Goal: Communication & Community: Answer question/provide support

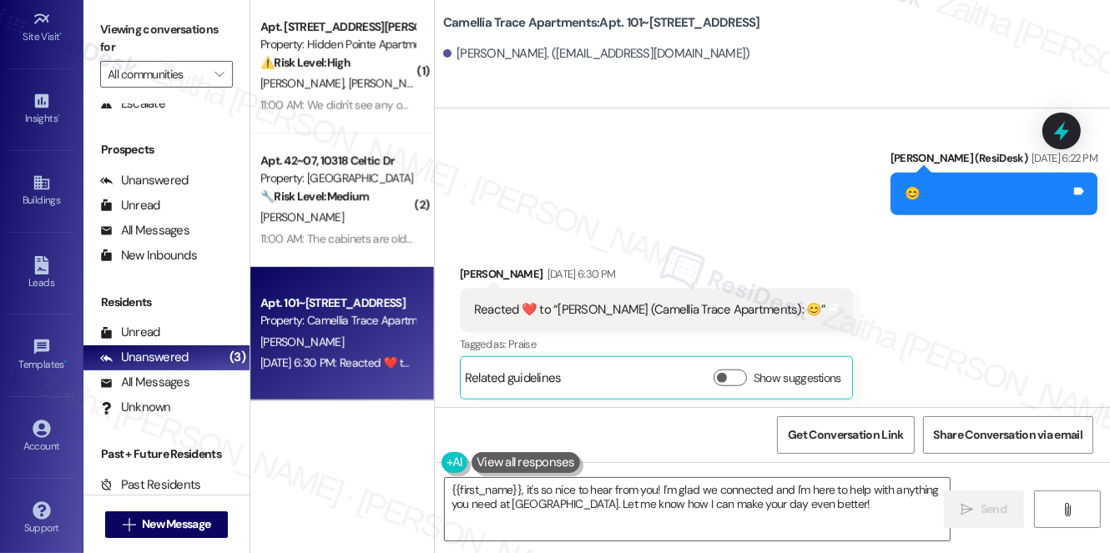
scroll to position [1493, 0]
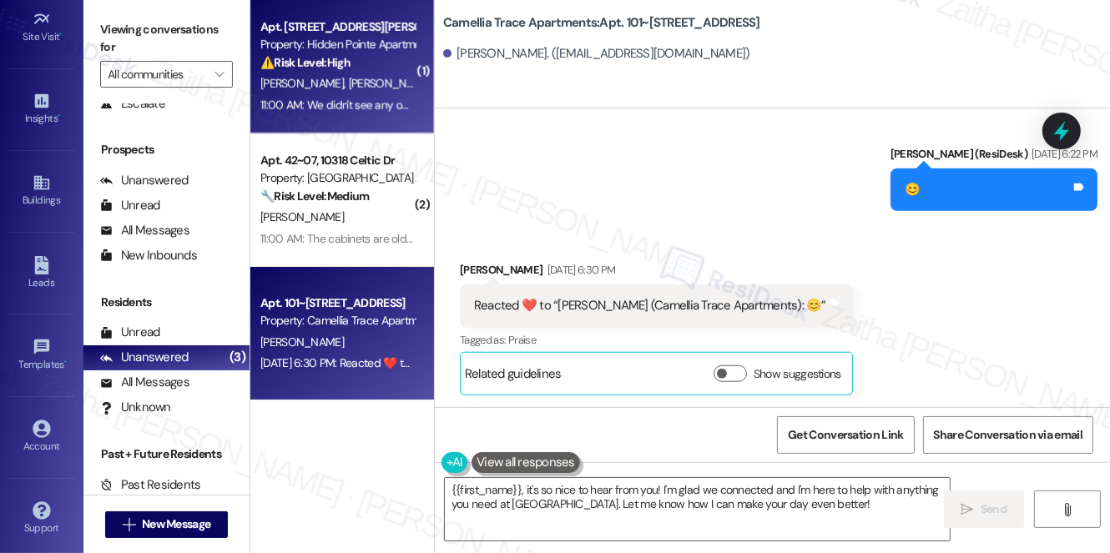
click at [375, 78] on div "C. Brown C. Muguira" at bounding box center [338, 83] width 158 height 21
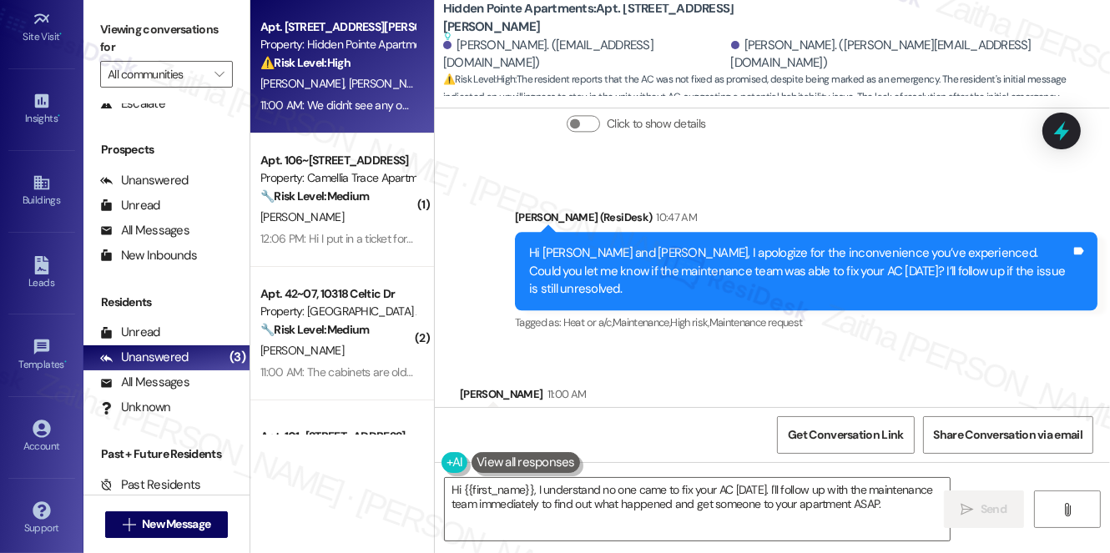
scroll to position [3784, 0]
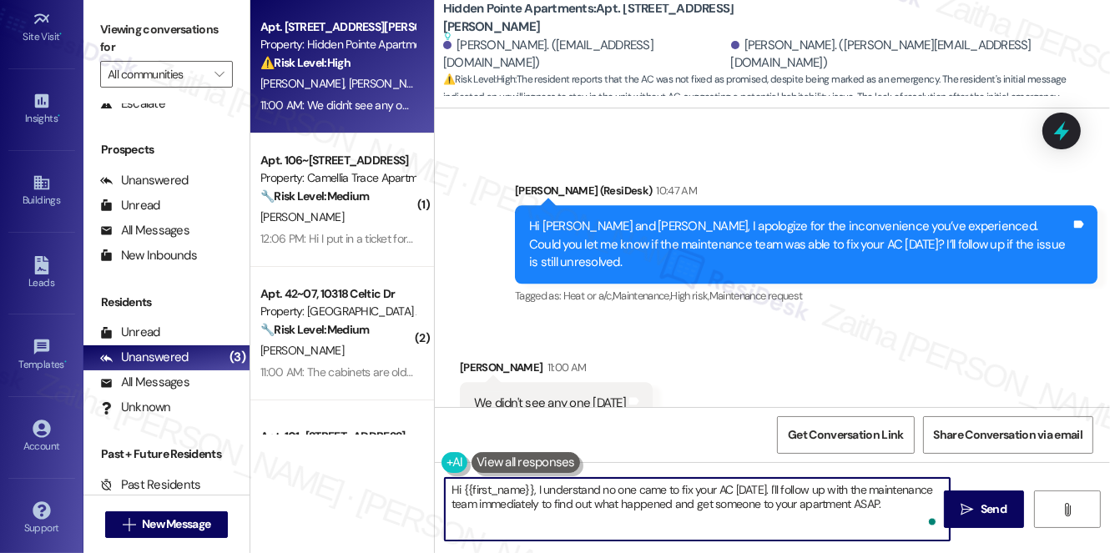
drag, startPoint x: 786, startPoint y: 488, endPoint x: 454, endPoint y: 499, distance: 332.2
click at [454, 499] on textarea "Hi {{first_name}}, I understand no one came to fix your AC last Friday. I'll fo…" at bounding box center [697, 509] width 505 height 63
drag, startPoint x: 722, startPoint y: 466, endPoint x: 740, endPoint y: 478, distance: 22.2
click at [723, 466] on div "Hi {{first_name}}, I understand no one came to fix your AC last Friday. I'll fo…" at bounding box center [772, 524] width 675 height 125
drag, startPoint x: 785, startPoint y: 489, endPoint x: 456, endPoint y: 486, distance: 329.6
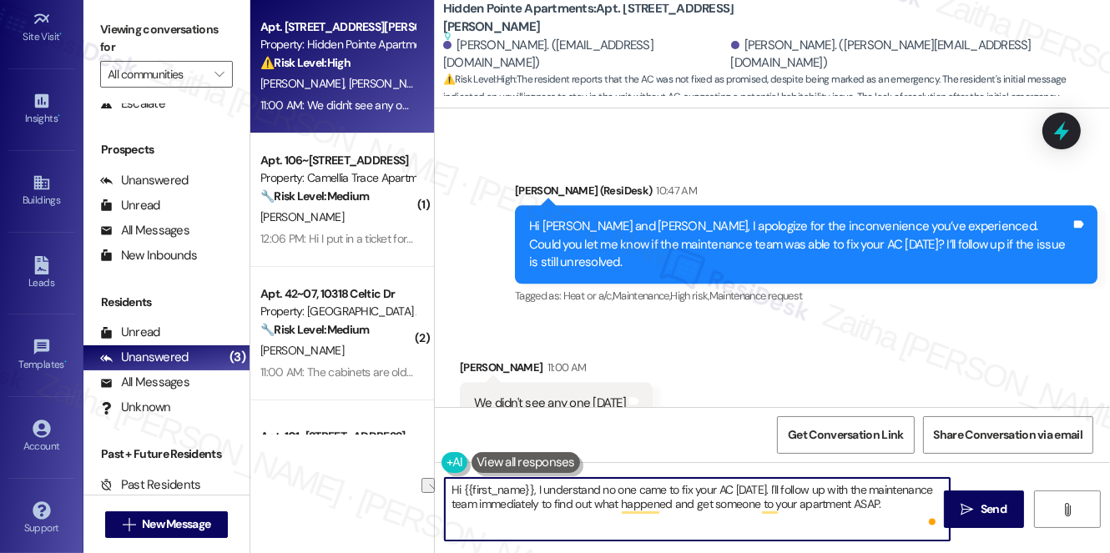
click at [454, 490] on textarea "Hi {{first_name}}, I understand no one came to fix your AC last Friday. I'll fo…" at bounding box center [697, 509] width 505 height 63
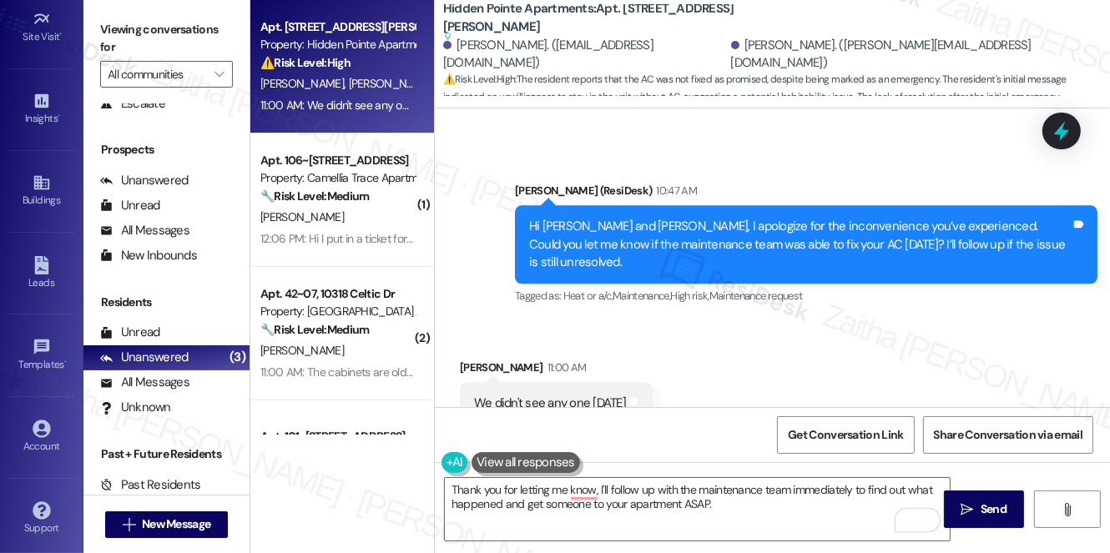
click at [471, 359] on div "Chad Muguira 11:00 AM" at bounding box center [556, 370] width 193 height 23
copy div "Chad"
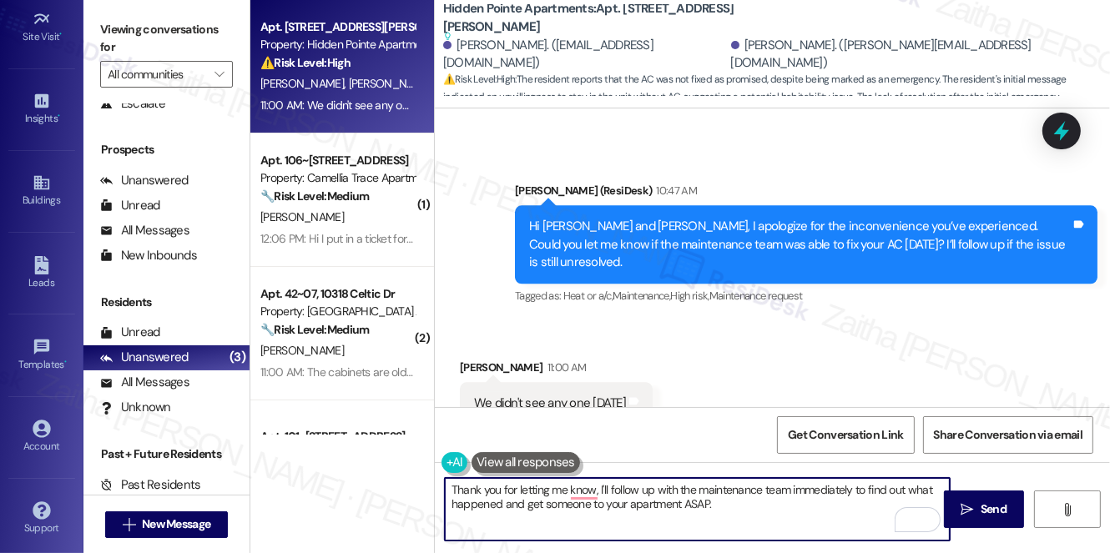
click at [598, 486] on textarea "Thank you for letting me know, I'll follow up with the maintenance team immedia…" at bounding box center [697, 509] width 505 height 63
paste textarea "Chad"
click at [843, 492] on textarea "Thank you for letting me know, Chad. I'll follow up with the maintenance team i…" at bounding box center [697, 509] width 505 height 63
drag, startPoint x: 503, startPoint y: 501, endPoint x: 778, endPoint y: 497, distance: 274.5
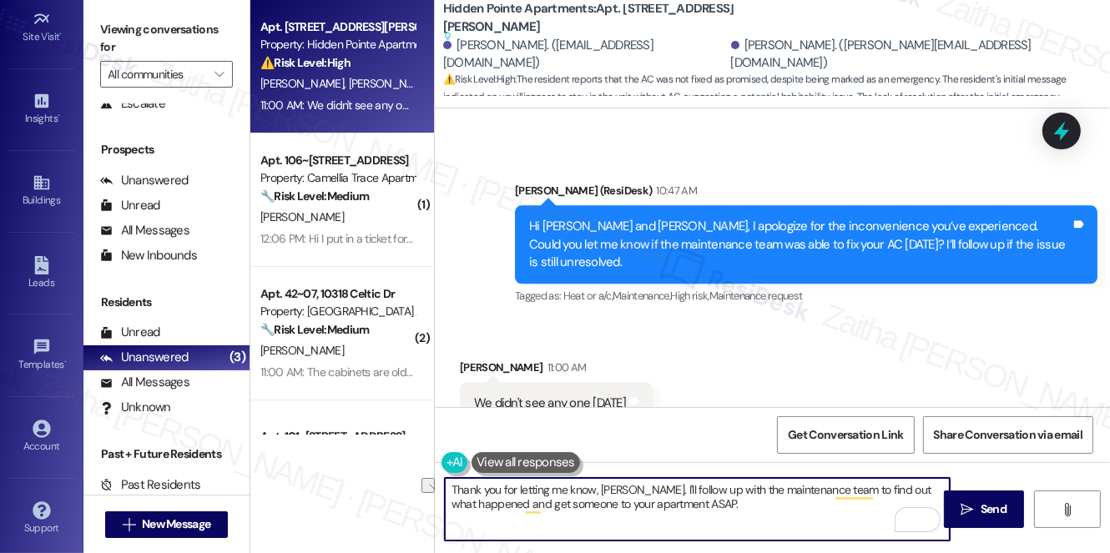
click at [778, 497] on textarea "Thank you for letting me know, Chad. I'll follow up with the maintenance team t…" at bounding box center [697, 509] width 505 height 63
click at [783, 504] on textarea "Thank you for letting me know, Chad. I'll follow up with the maintenance team t…" at bounding box center [697, 509] width 505 height 63
type textarea "Thank you for letting me know, Chad. I'll follow up with the maintenance team t…"
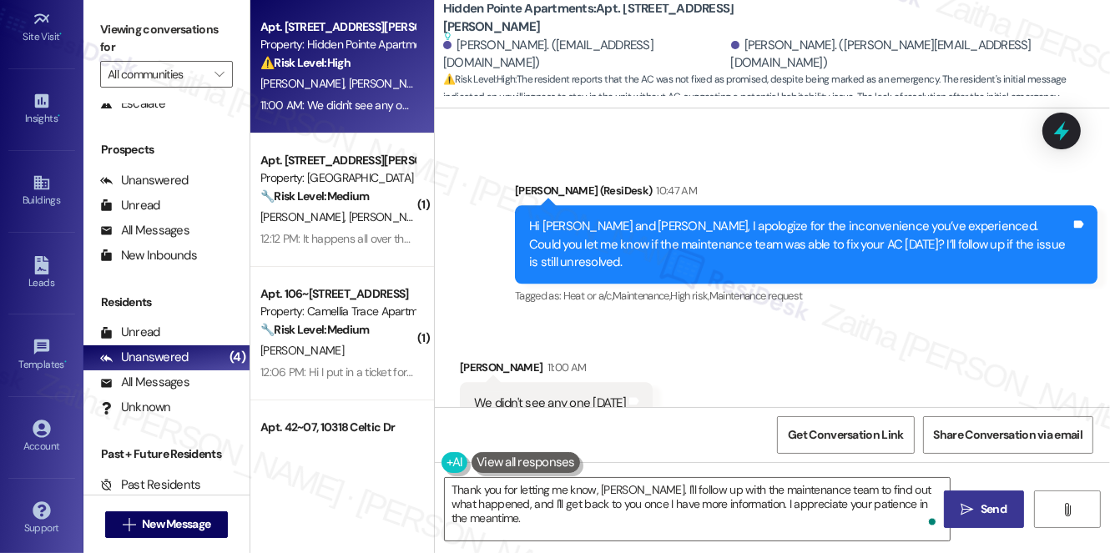
click at [994, 503] on span "Send" at bounding box center [993, 510] width 26 height 18
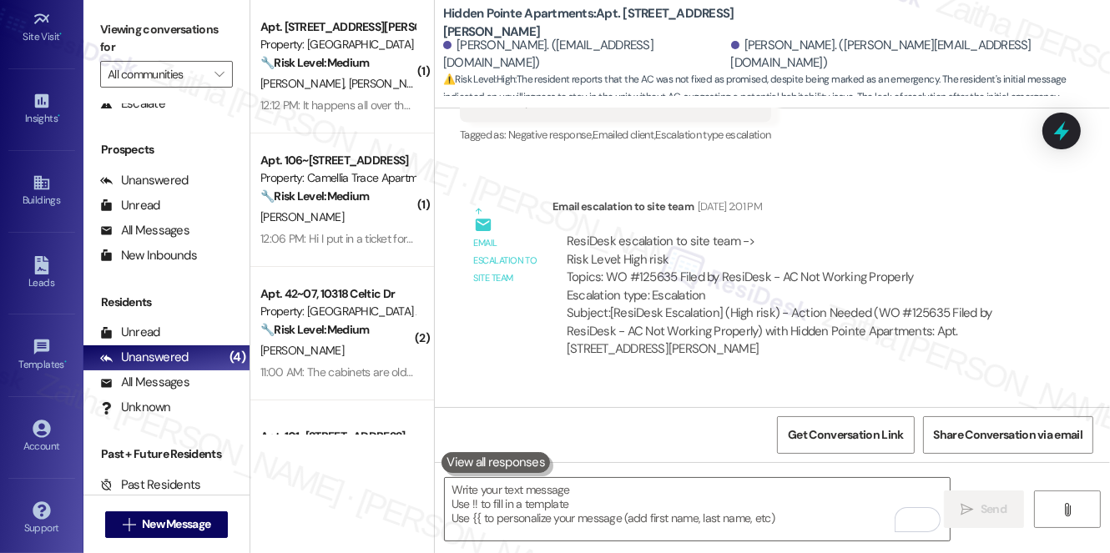
scroll to position [2376, 0]
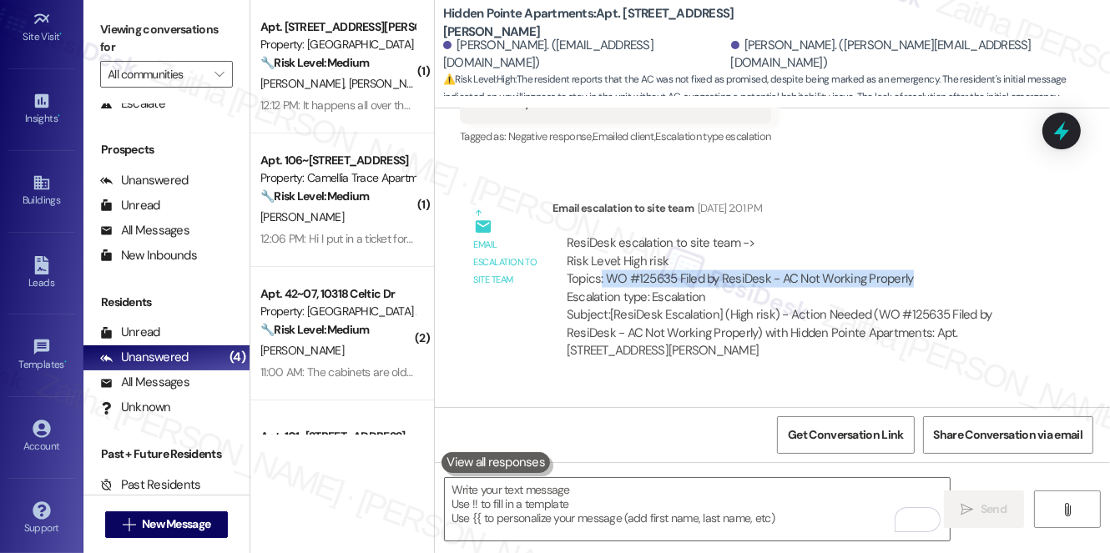
drag, startPoint x: 601, startPoint y: 239, endPoint x: 933, endPoint y: 248, distance: 332.2
click at [933, 248] on div "ResiDesk escalation to site team -> Risk Level: High risk Topics: WO #125635 Fi…" at bounding box center [796, 270] width 461 height 72
copy div ": WO #125635 Filed by ResiDesk - AC Not Working Properly"
click at [1061, 126] on icon at bounding box center [1061, 131] width 20 height 26
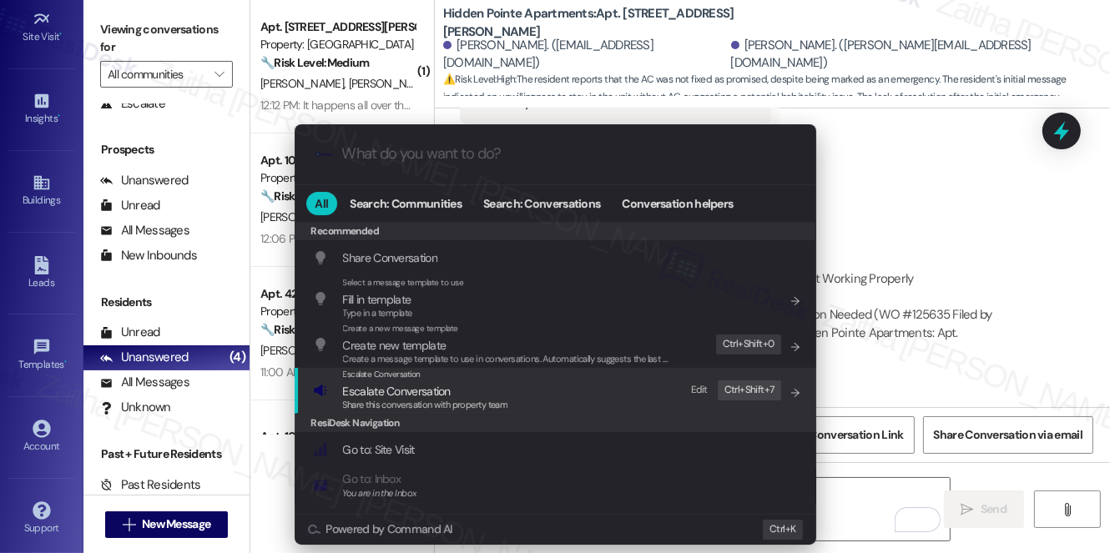
click at [400, 392] on span "Escalate Conversation" at bounding box center [397, 391] width 108 height 15
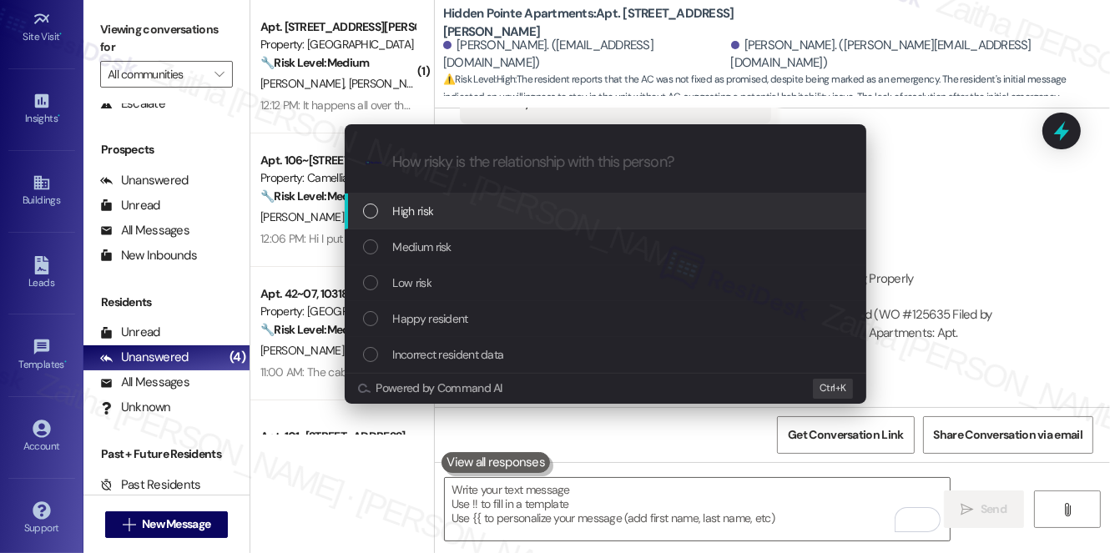
click at [456, 214] on div "High risk" at bounding box center [607, 211] width 488 height 18
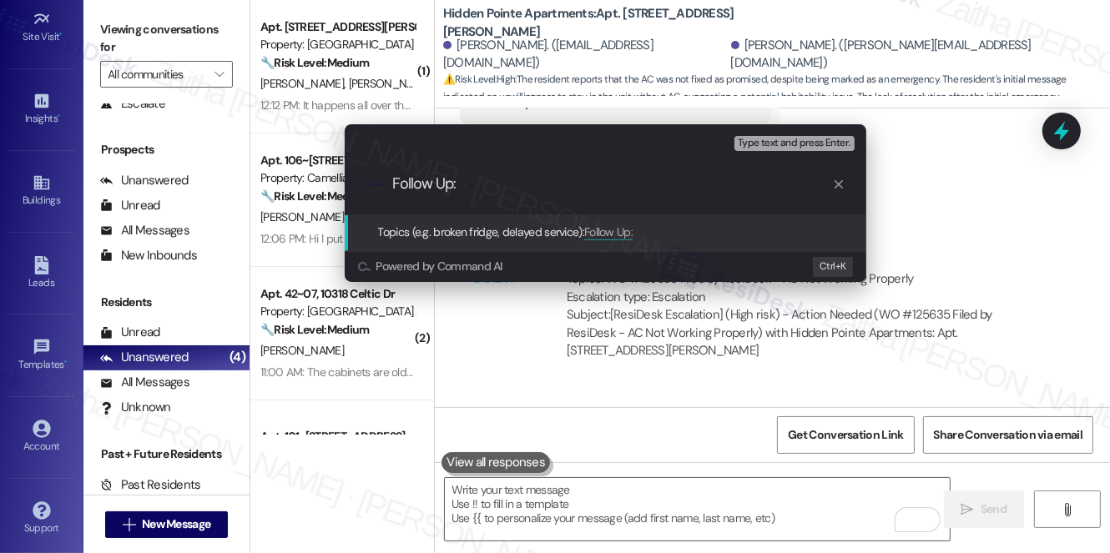
paste input ": WO #125635 Filed by ResiDesk - AC Not Working Properly"
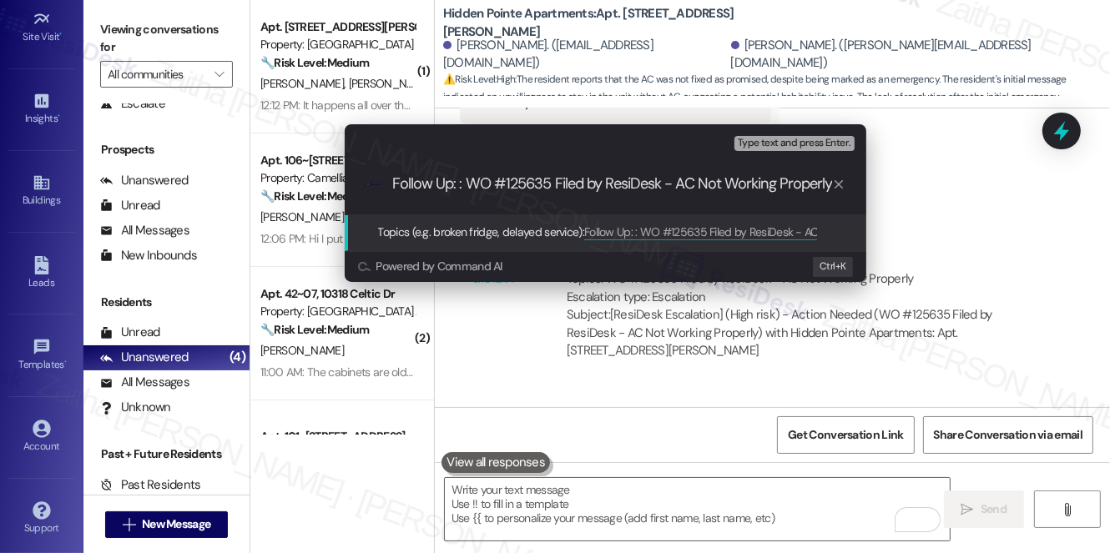
drag, startPoint x: 554, startPoint y: 184, endPoint x: 666, endPoint y: 183, distance: 111.8
click at [666, 183] on input "Follow Up: : WO #125635 Filed by ResiDesk - AC Not Working Properly" at bounding box center [612, 184] width 440 height 18
type input "Follow Up: : WO #125635 - AC Not Working Properly"
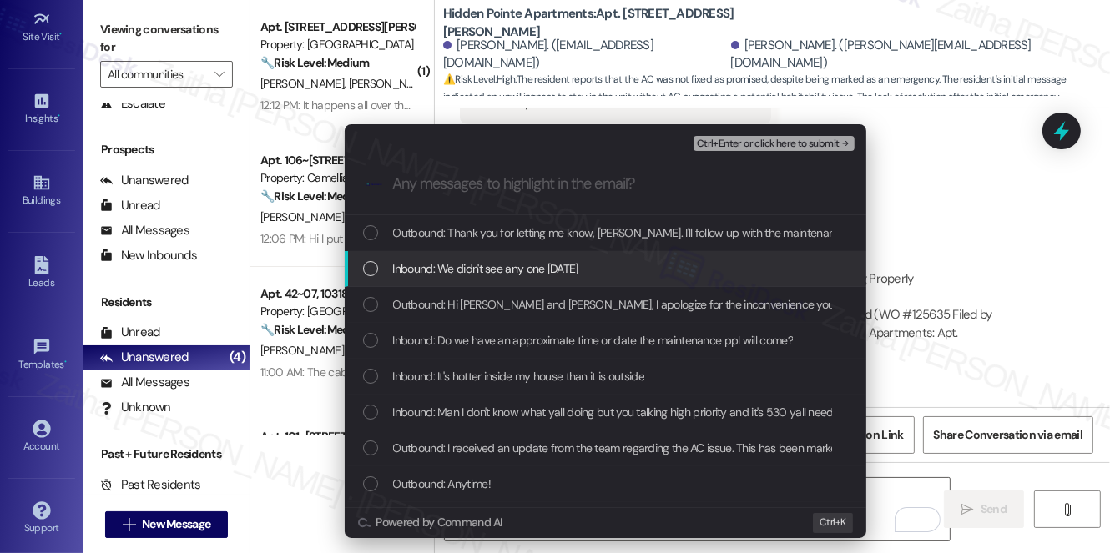
click at [618, 269] on div "Inbound: We didn't see any one Friday" at bounding box center [607, 268] width 488 height 18
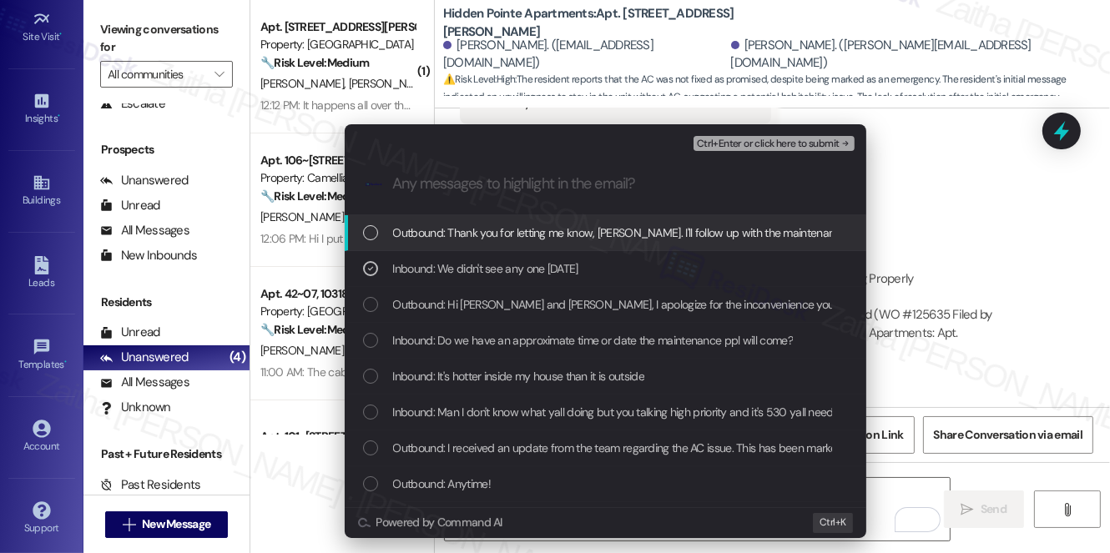
click at [753, 139] on span "Ctrl+Enter or click here to submit" at bounding box center [768, 144] width 143 height 12
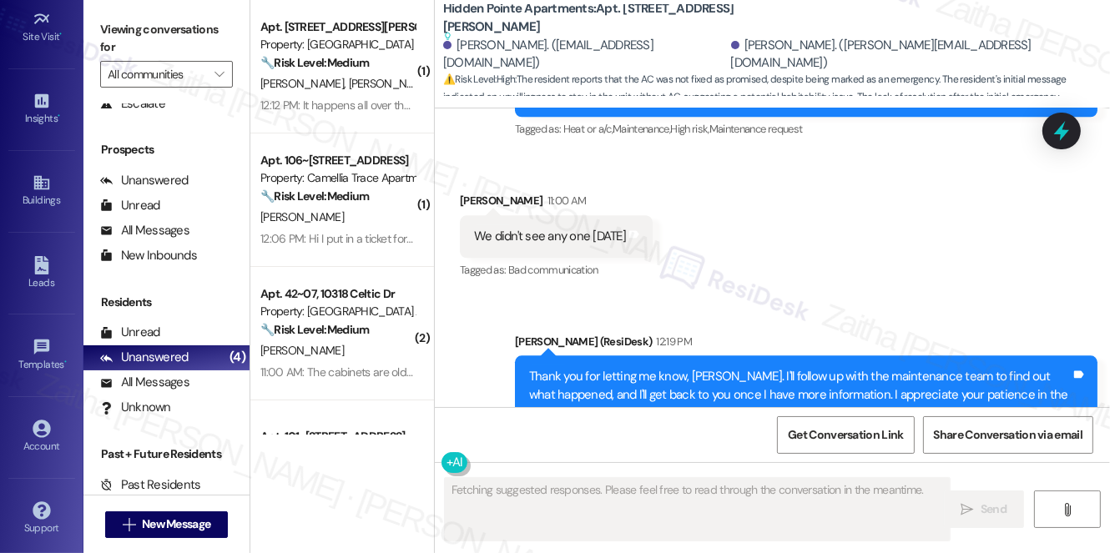
scroll to position [3960, 0]
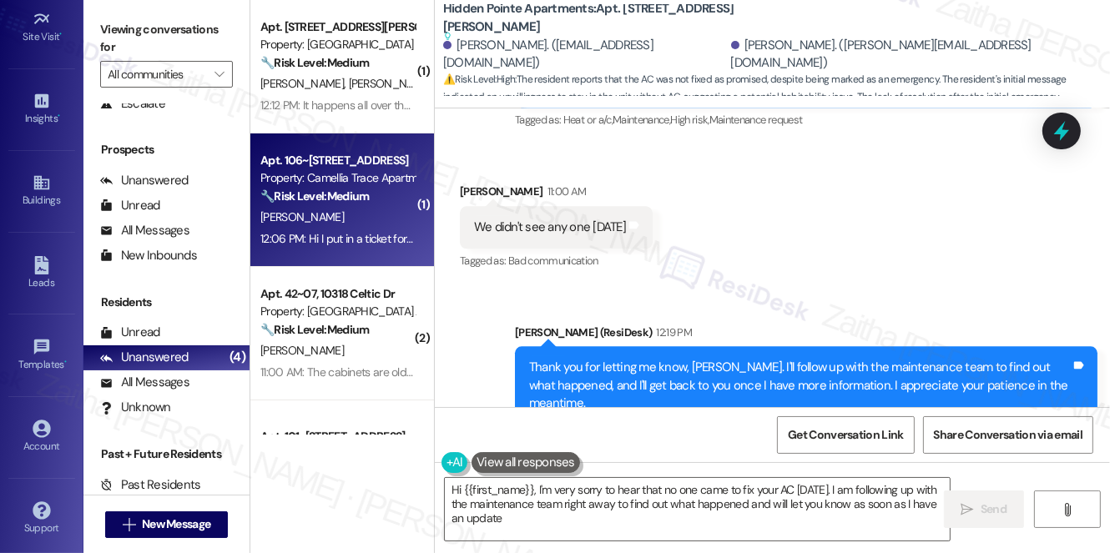
type textarea "Hi {{first_name}}, I'm very sorry to hear that no one came to fix your AC last …"
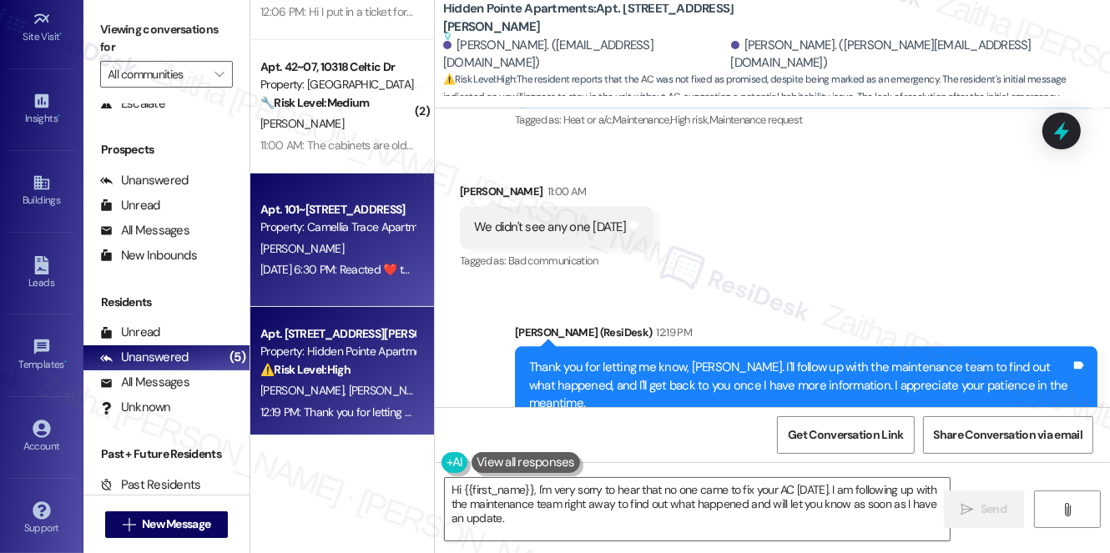
click at [368, 251] on div "[PERSON_NAME]" at bounding box center [338, 249] width 158 height 21
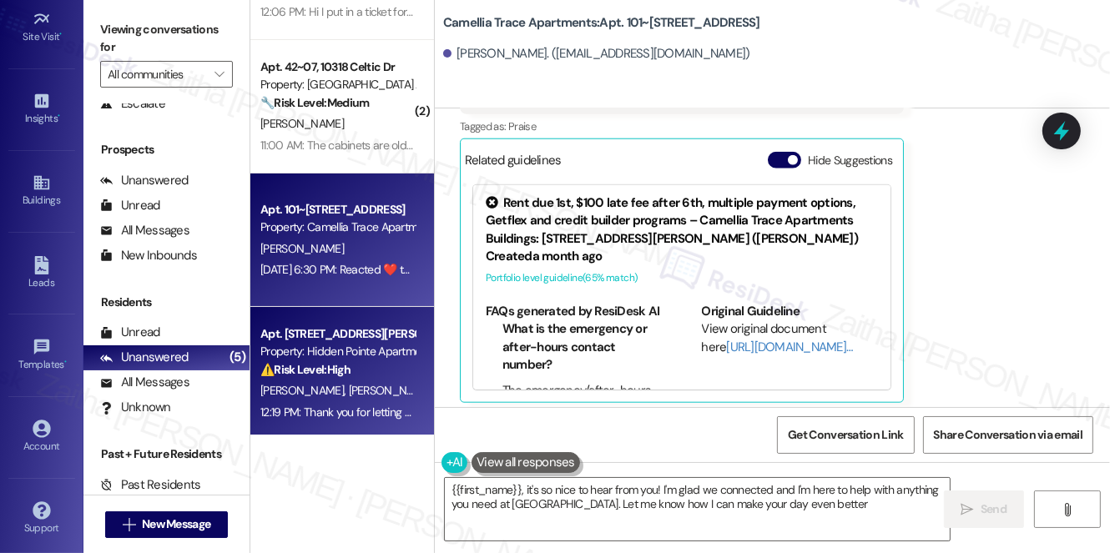
type textarea "{{first_name}}, it's so nice to hear from you! I'm glad we connected and I'm he…"
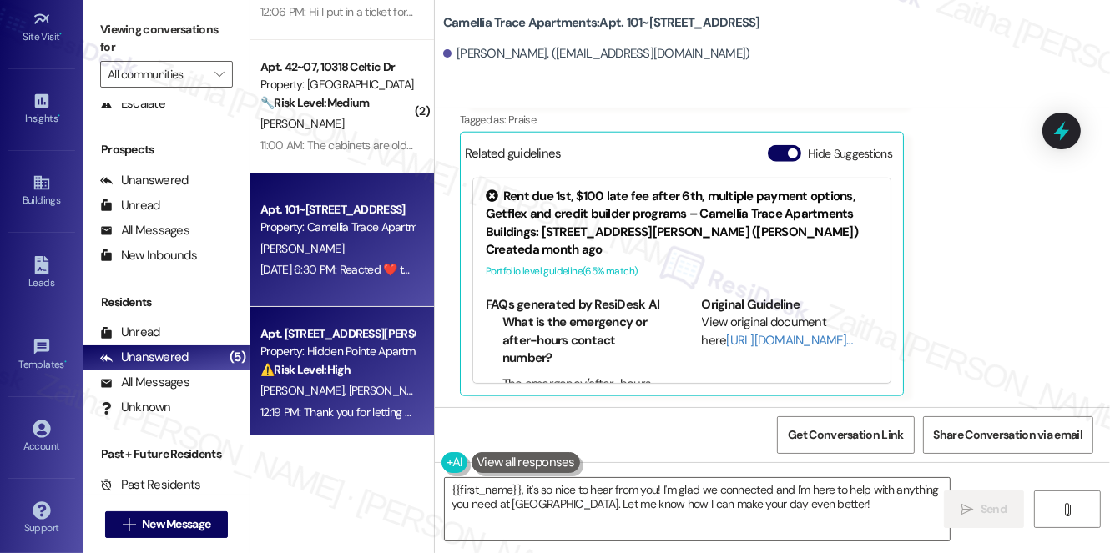
click at [377, 379] on div "Apt. J11, 11850 Wentling Ave. Property: Hidden Pointe Apartments ⚠️ Risk Level:…" at bounding box center [338, 352] width 158 height 57
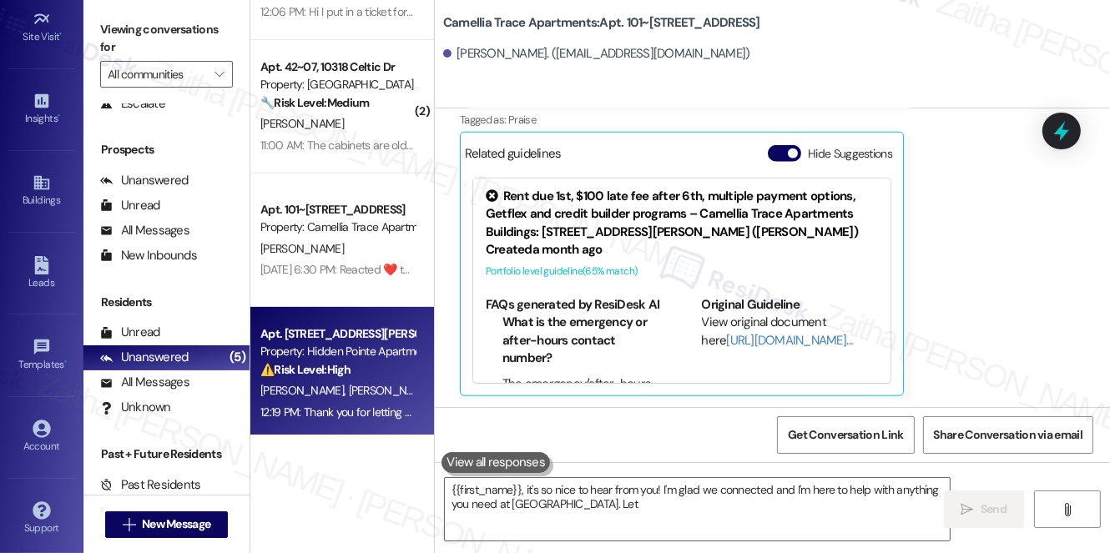
type textarea "{{first_name}}, it's so nice to hear from you! I'm glad we connected and I'm he…"
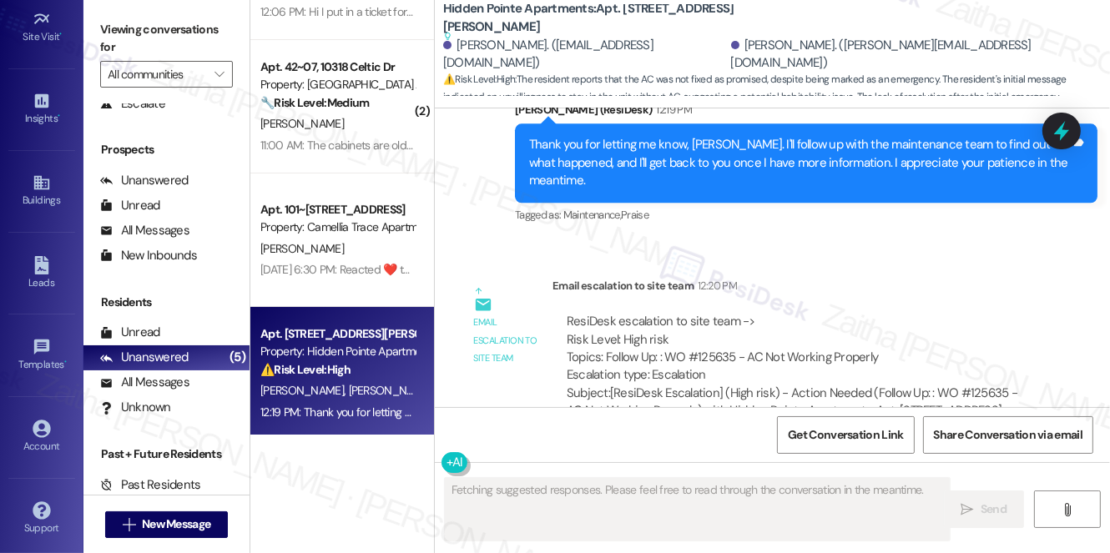
scroll to position [4184, 0]
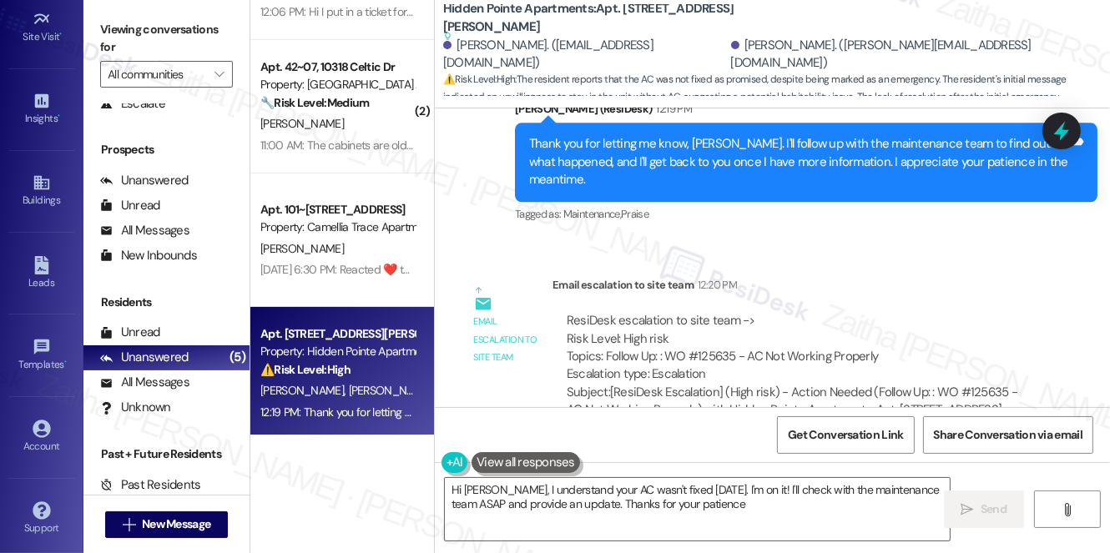
type textarea "Hi Chad, I understand your AC wasn't fixed last Friday. I'm on it! I'll check w…"
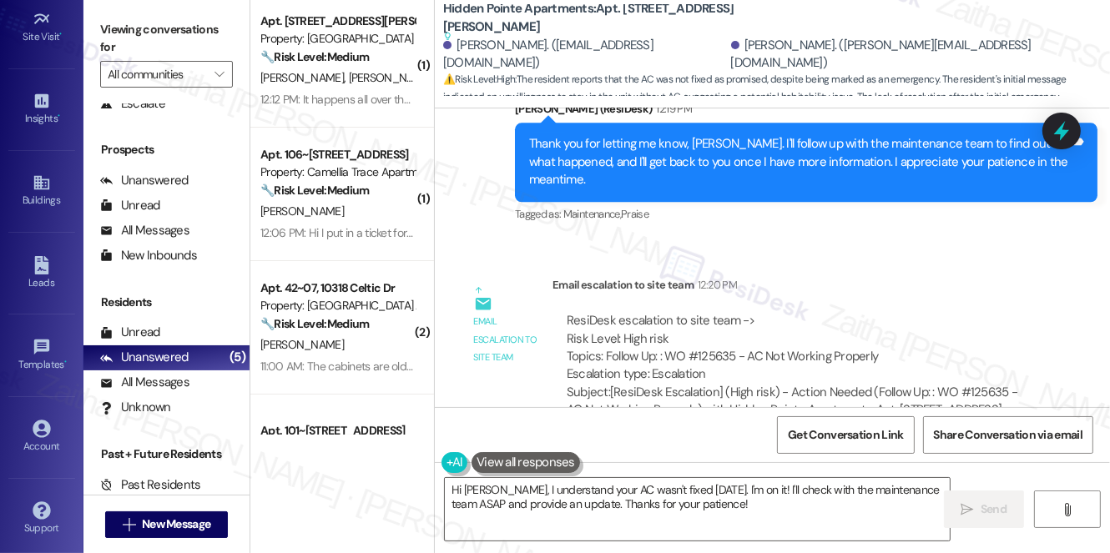
scroll to position [5, 0]
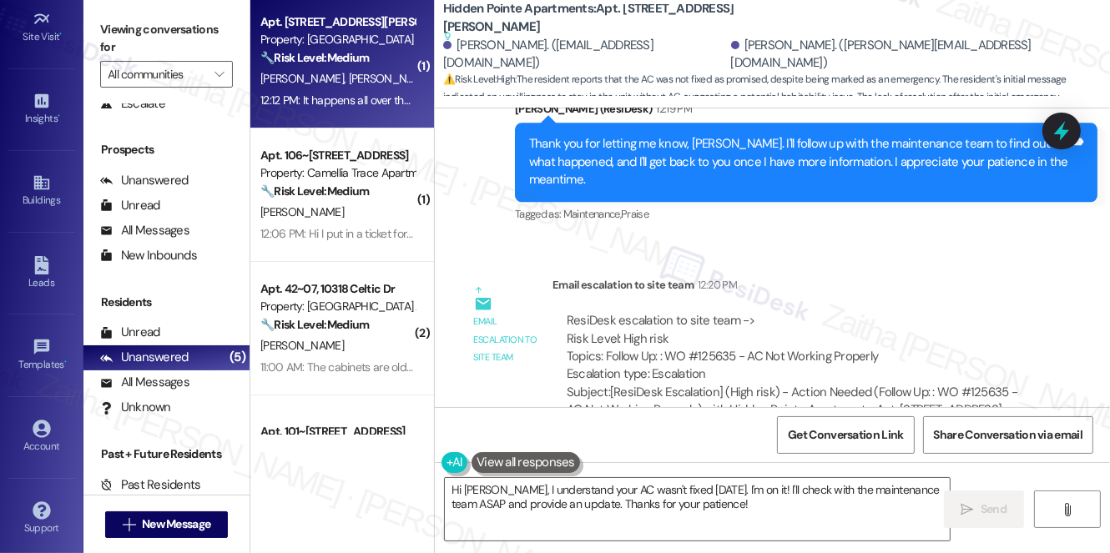
click at [369, 78] on div "R. Young L. Johnson" at bounding box center [338, 78] width 158 height 21
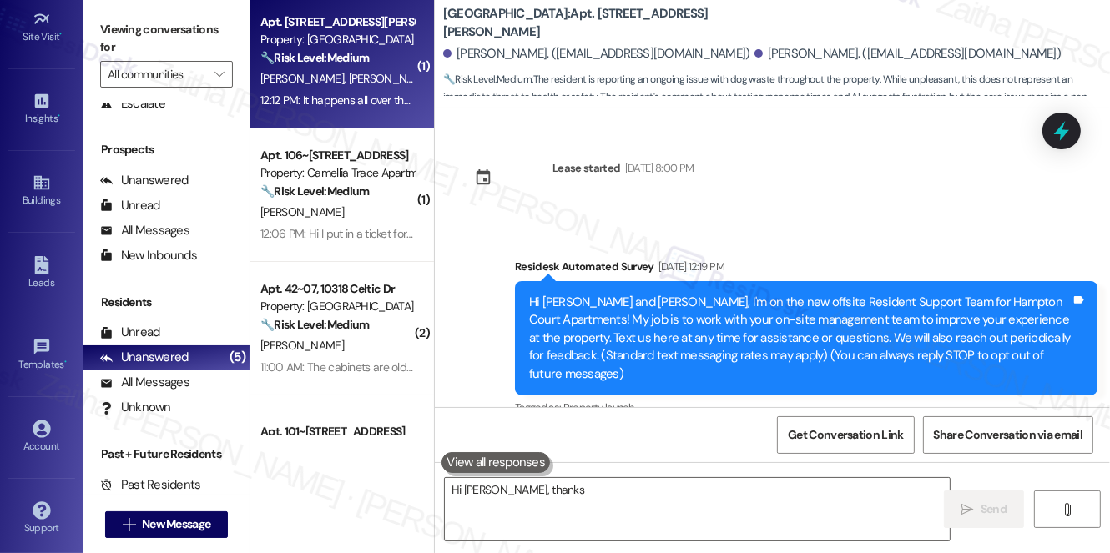
scroll to position [2374, 0]
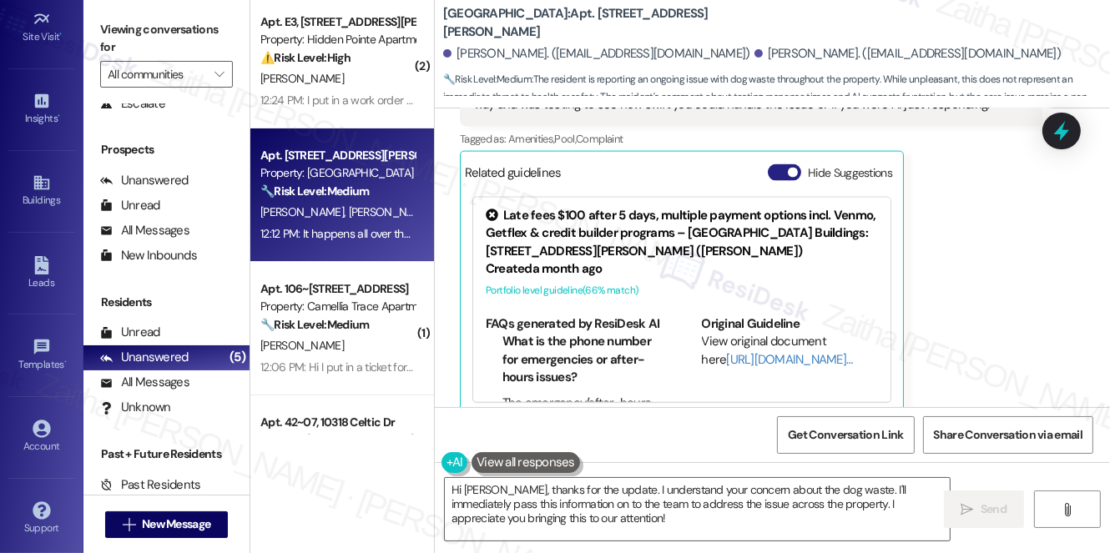
click at [774, 164] on button "Hide Suggestions" at bounding box center [784, 172] width 33 height 17
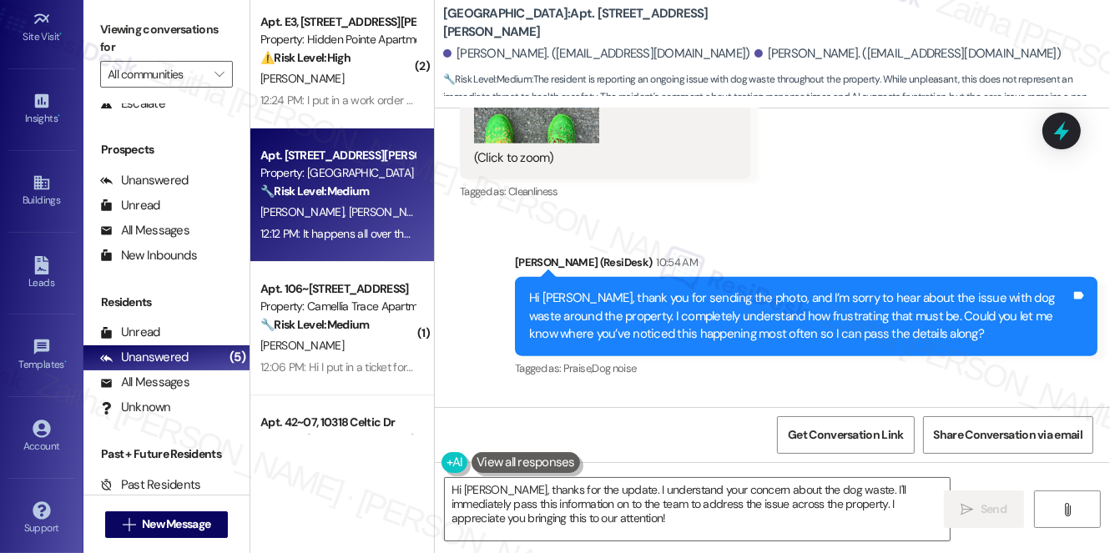
scroll to position [2154, 0]
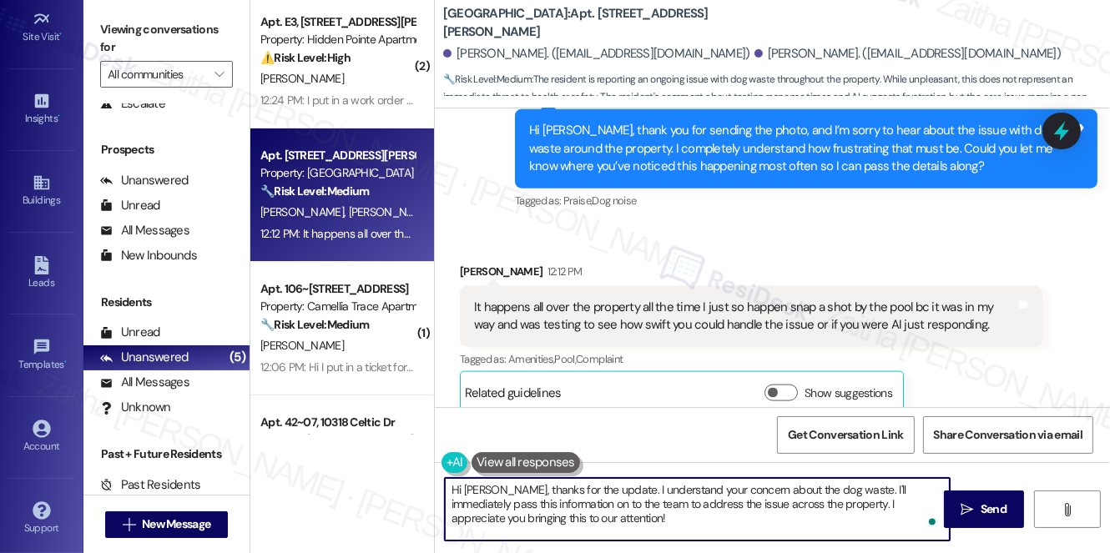
drag, startPoint x: 496, startPoint y: 490, endPoint x: 451, endPoint y: 480, distance: 45.3
click at [451, 480] on textarea "Hi Leroy, thanks for the update. I understand your concern about the dog waste.…" at bounding box center [697, 509] width 505 height 63
drag, startPoint x: 557, startPoint y: 490, endPoint x: 573, endPoint y: 492, distance: 16.0
click at [573, 492] on textarea "Thanks for the update. I understand your concern about the dog waste. I'll imme…" at bounding box center [697, 509] width 505 height 63
click at [572, 492] on textarea "Thanks for the update. I understand your concern about the dog waste. I'll imme…" at bounding box center [697, 509] width 505 height 63
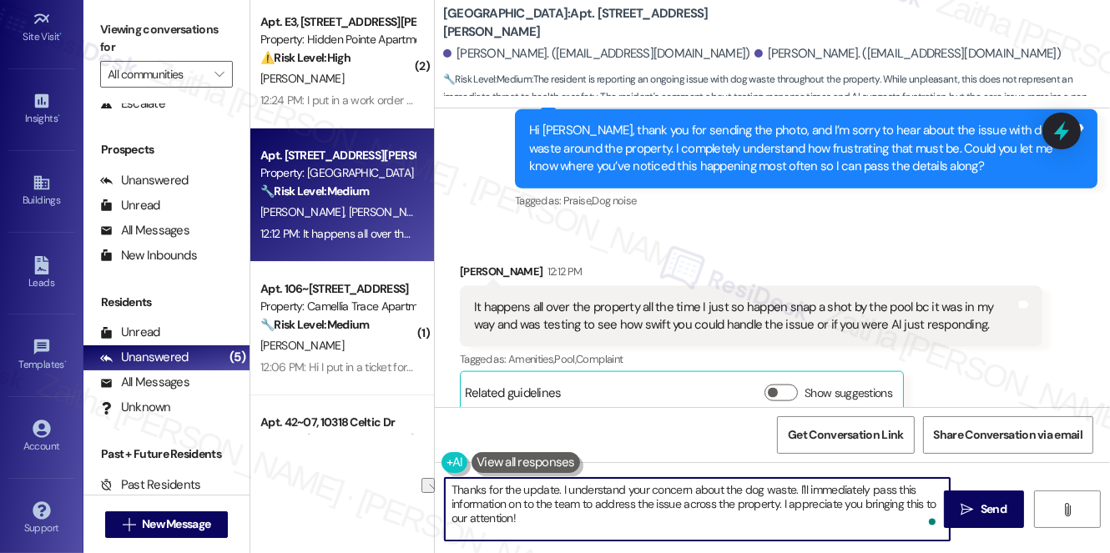
click at [558, 491] on textarea "Thanks for the update. I understand your concern about the dog waste. I'll imme…" at bounding box center [697, 509] width 505 height 63
drag, startPoint x: 560, startPoint y: 491, endPoint x: 799, endPoint y: 487, distance: 239.5
click at [798, 487] on textarea "Thanks for the update. I understand your concern about the dog waste. I'll imme…" at bounding box center [697, 509] width 505 height 63
click at [612, 487] on textarea "Thanks for the update. I'll immediately pass this information on to the team to…" at bounding box center [697, 509] width 505 height 63
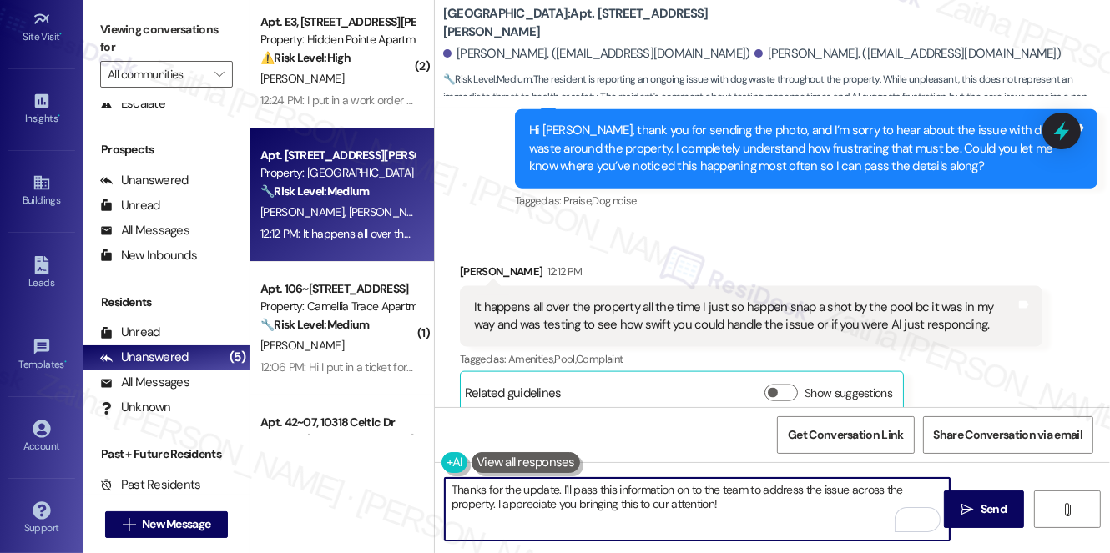
click at [752, 499] on textarea "Thanks for the update. I'll pass this information on to the team to address the…" at bounding box center [697, 509] width 505 height 63
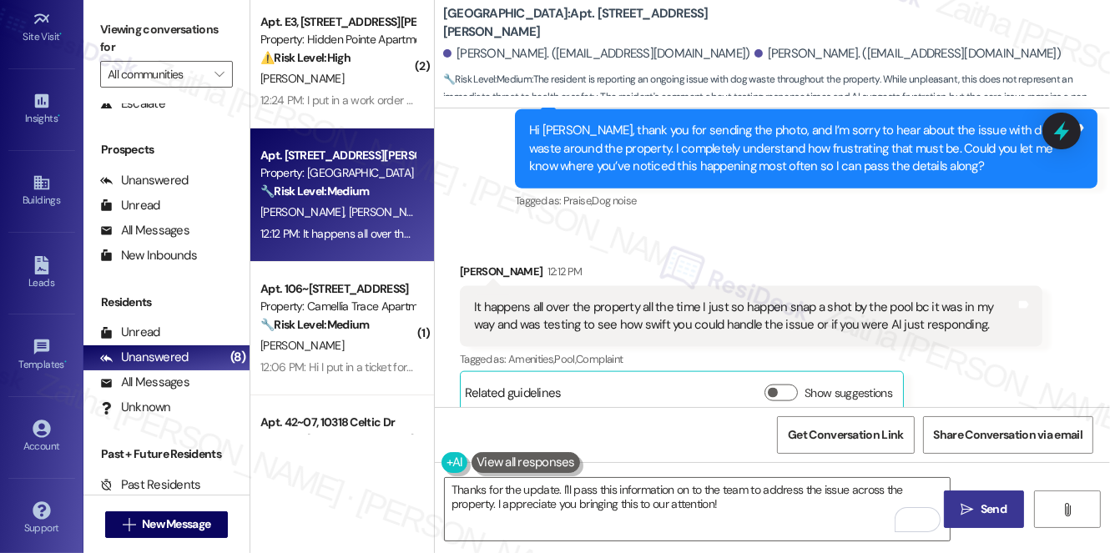
click at [990, 521] on button " Send" at bounding box center [984, 510] width 81 height 38
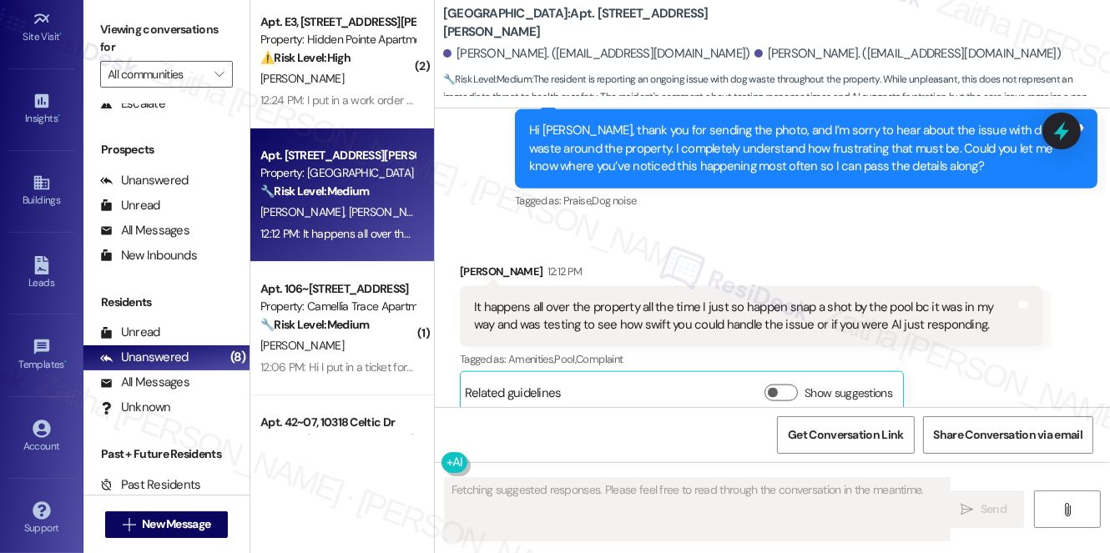
scroll to position [2153, 0]
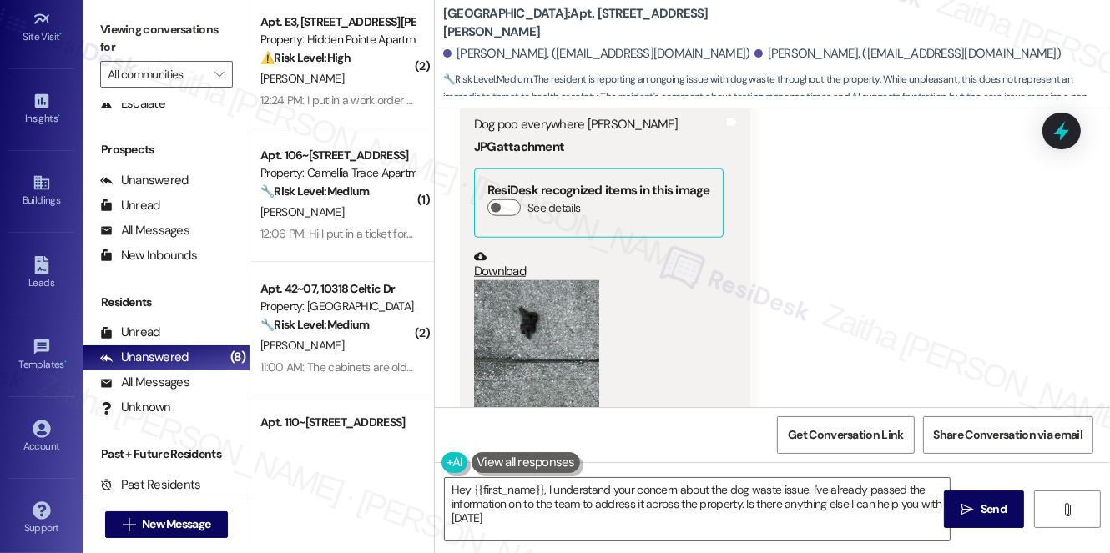
type textarea "Hey {{first_name}}, I understand your concern about the dog waste issue. I've a…"
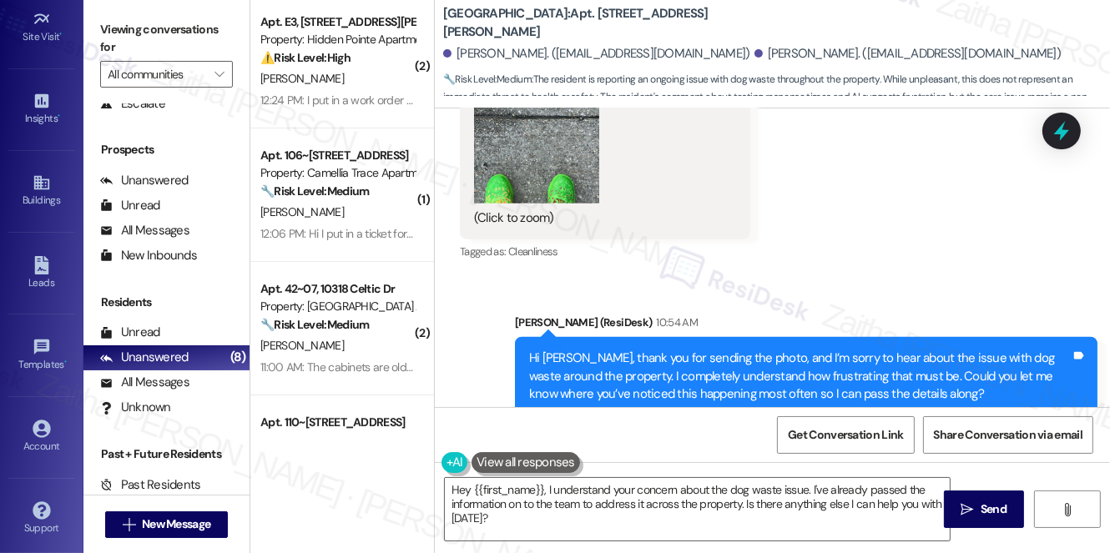
scroll to position [2229, 0]
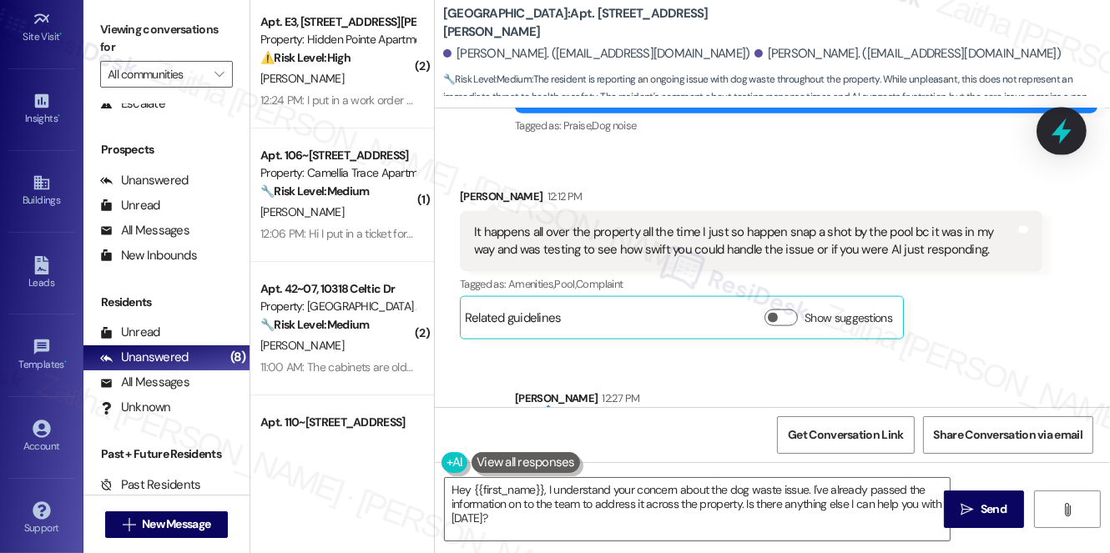
click at [1061, 129] on icon at bounding box center [1061, 131] width 20 height 26
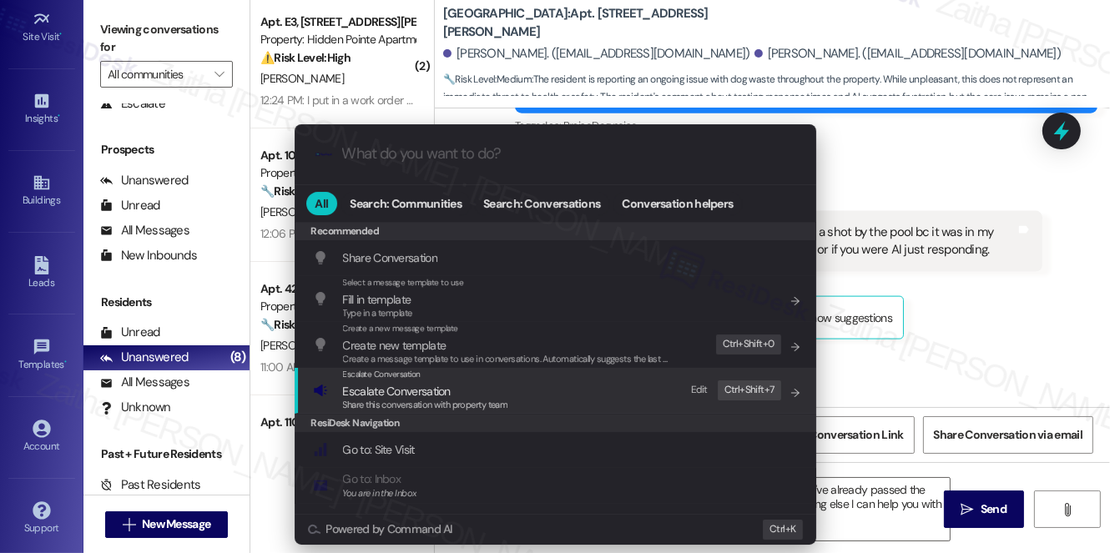
click at [407, 393] on span "Escalate Conversation" at bounding box center [397, 391] width 108 height 15
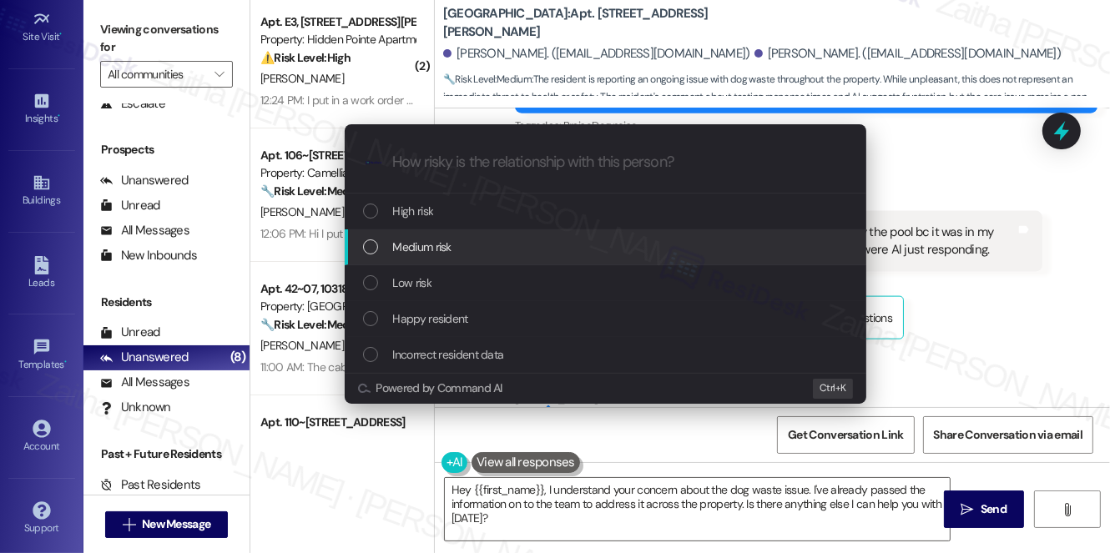
click at [446, 247] on span "Medium risk" at bounding box center [422, 247] width 58 height 18
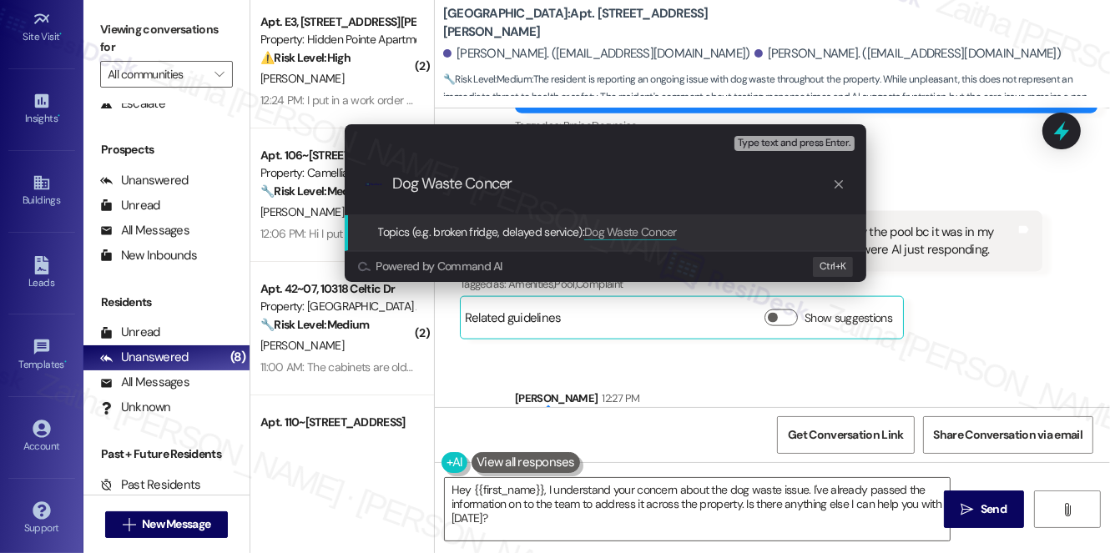
type input "Dog Waste Concern"
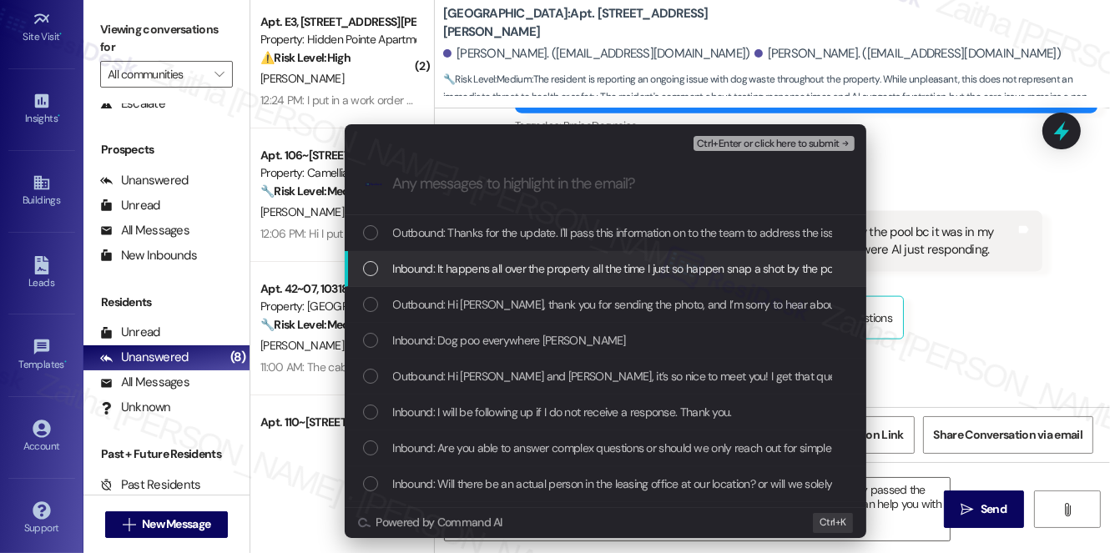
click at [460, 278] on div "Inbound: It happens all over the property all the time I just so happen snap a …" at bounding box center [605, 269] width 521 height 36
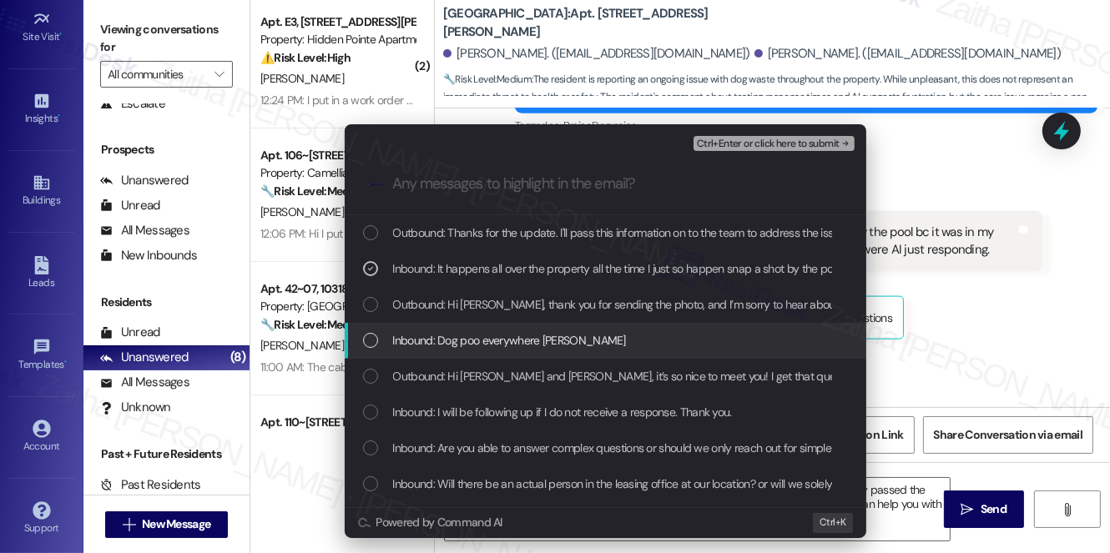
click at [527, 339] on span "Inbound: Dog poo everywhere Sarah" at bounding box center [509, 340] width 233 height 18
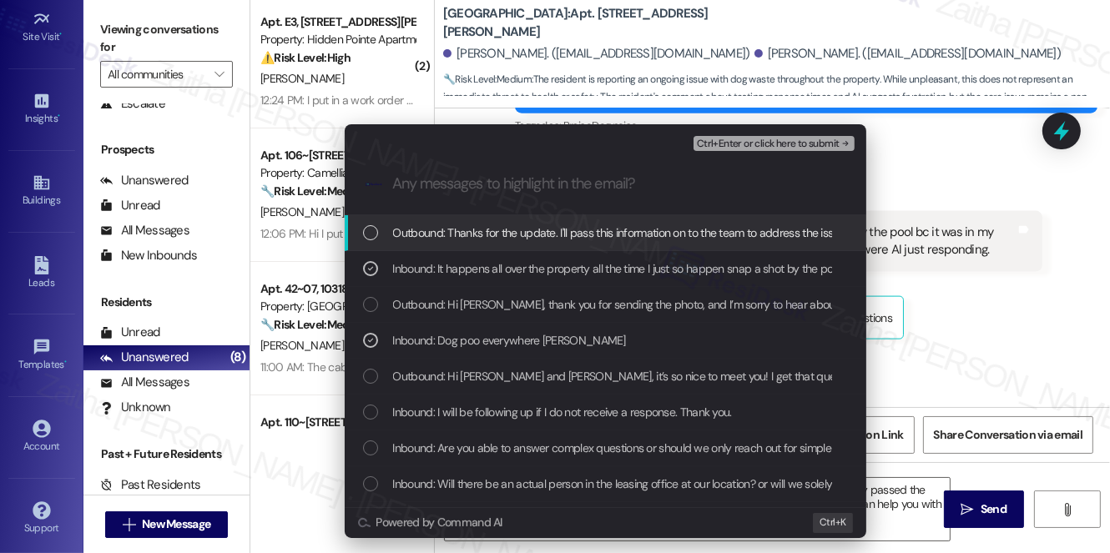
click at [743, 140] on span "Ctrl+Enter or click here to submit" at bounding box center [768, 144] width 143 height 12
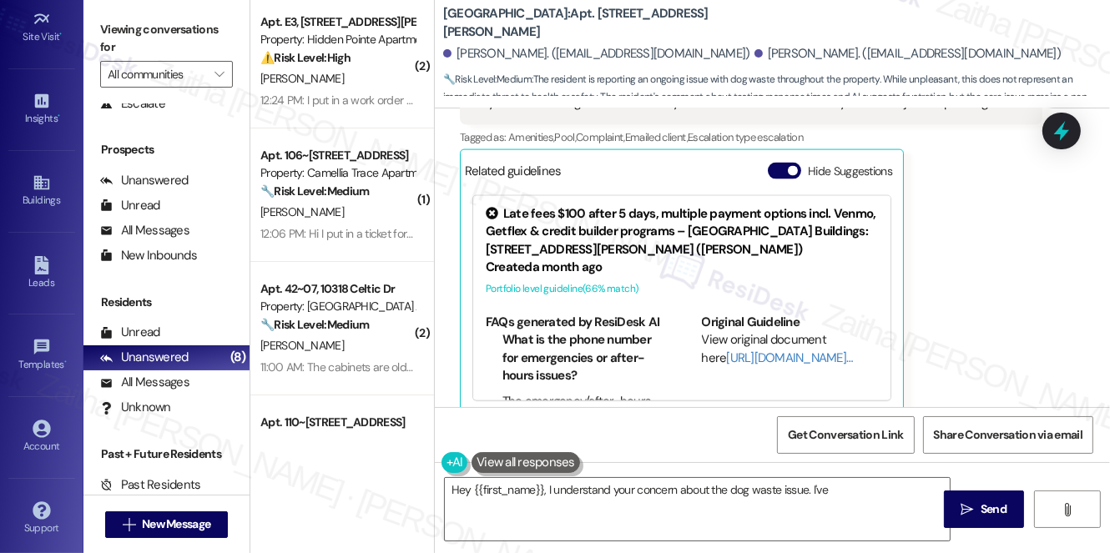
scroll to position [2374, 0]
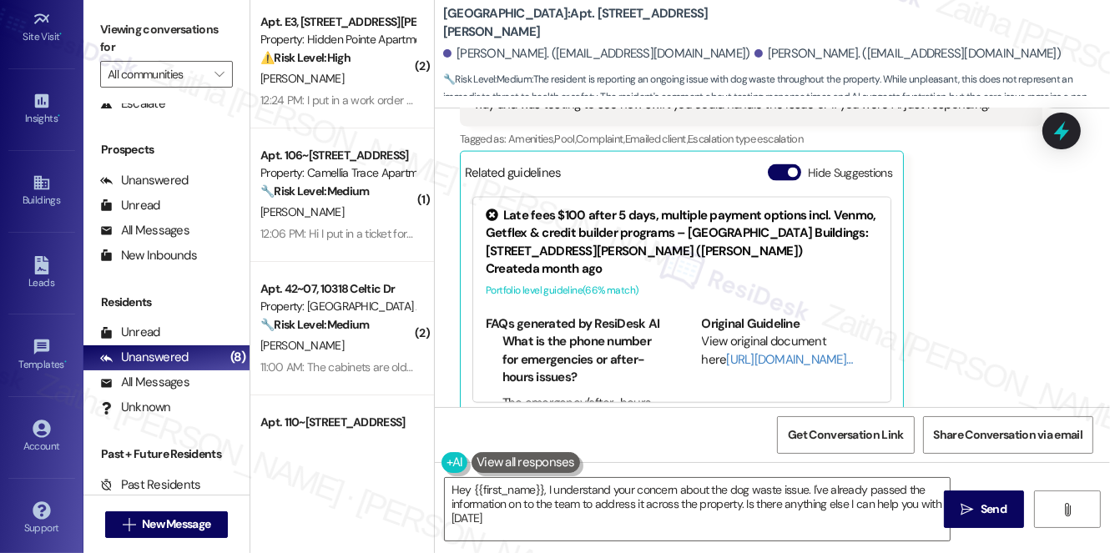
type textarea "Hey {{first_name}}, I understand your concern about the dog waste issue. I've a…"
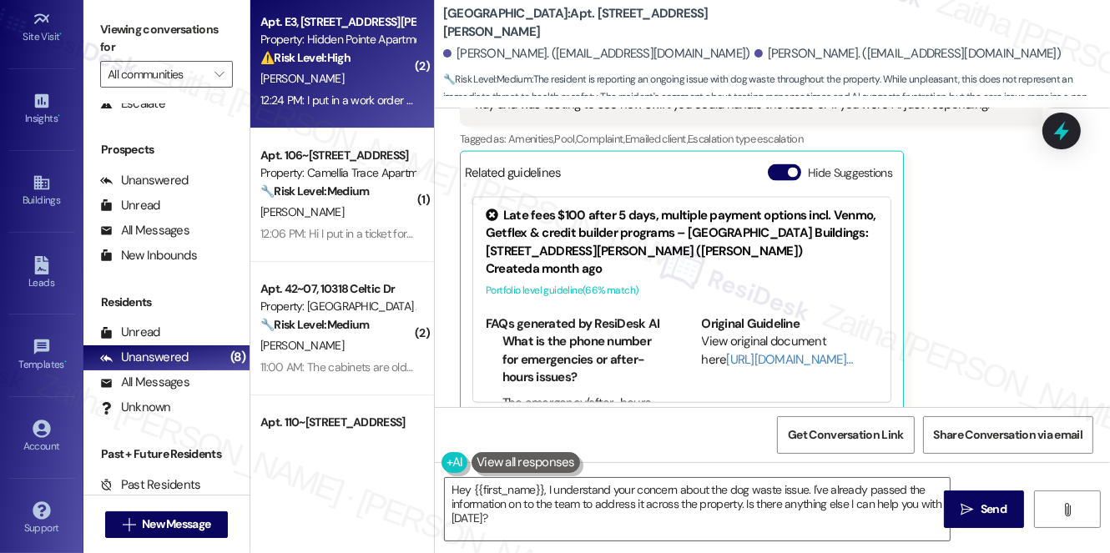
click at [380, 83] on div "[PERSON_NAME]" at bounding box center [338, 78] width 158 height 21
type textarea "Hey {{first_name}}, I understand your concern about the dog waste issue. I've a…"
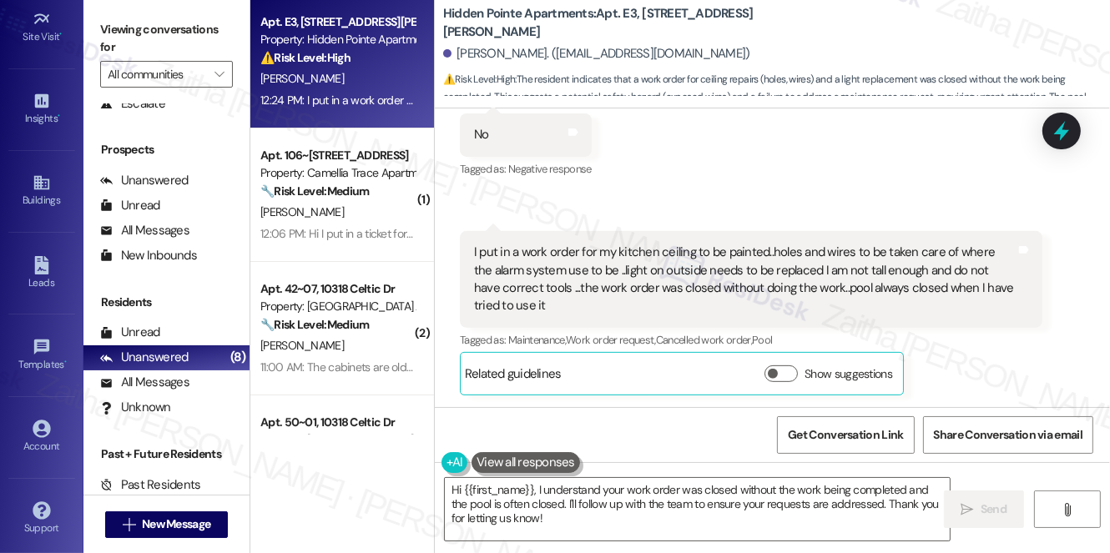
scroll to position [692, 0]
click at [784, 366] on button "Show suggestions" at bounding box center [780, 373] width 33 height 17
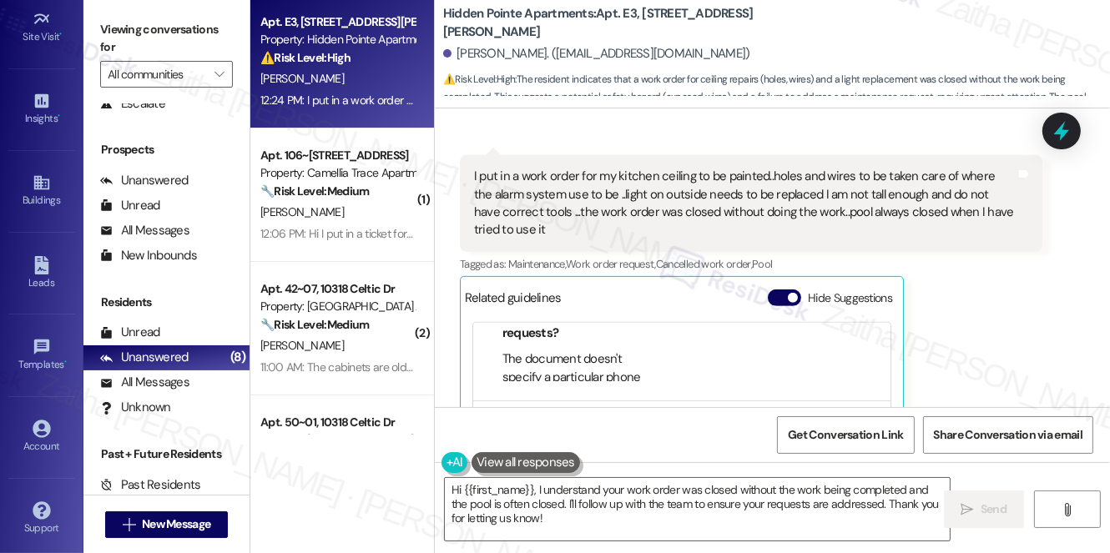
scroll to position [172, 0]
click at [783, 296] on button "Hide Suggestions" at bounding box center [784, 298] width 33 height 17
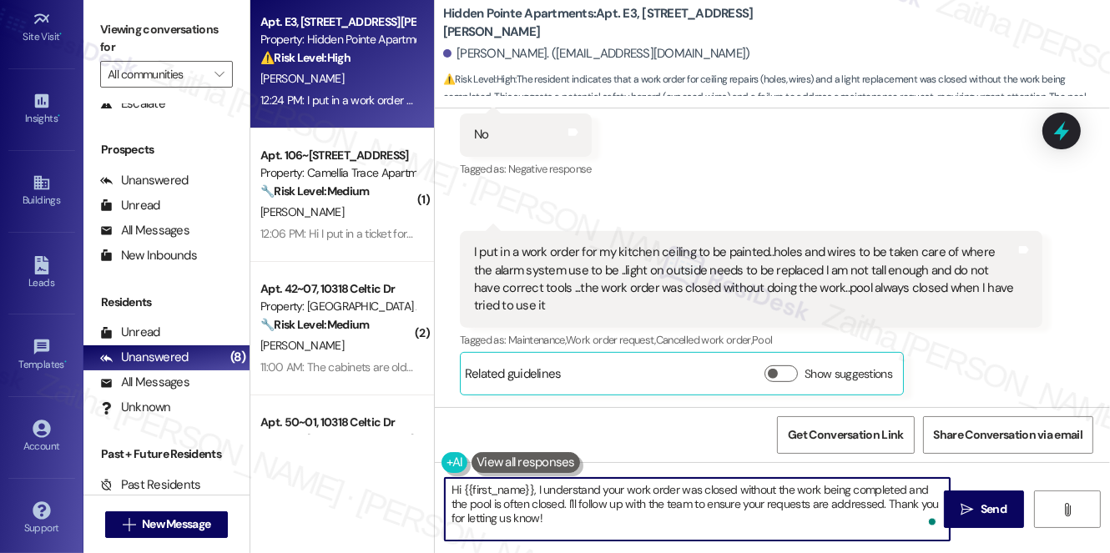
drag, startPoint x: 578, startPoint y: 502, endPoint x: 600, endPoint y: 521, distance: 28.4
click at [600, 521] on textarea "Hi {{first_name}}, I understand your work order was closed without the work bei…" at bounding box center [697, 509] width 505 height 63
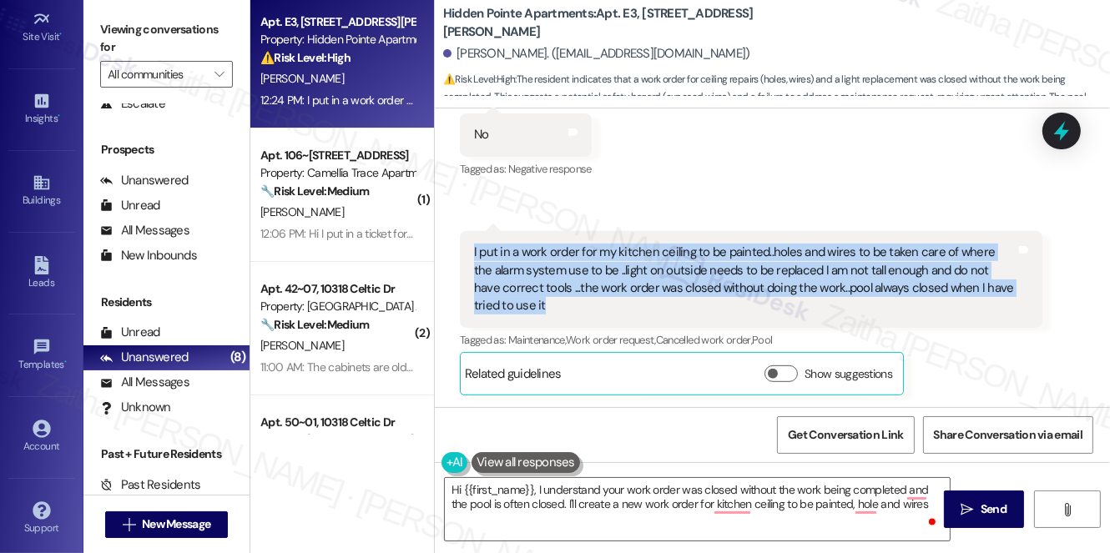
drag, startPoint x: 467, startPoint y: 252, endPoint x: 547, endPoint y: 305, distance: 95.8
click at [547, 305] on div "I put in a work order for my kitchen ceiling to be painted..holes and wires to …" at bounding box center [751, 279] width 582 height 97
copy div "I put in a work order for my kitchen ceiling to be painted..holes and wires to …"
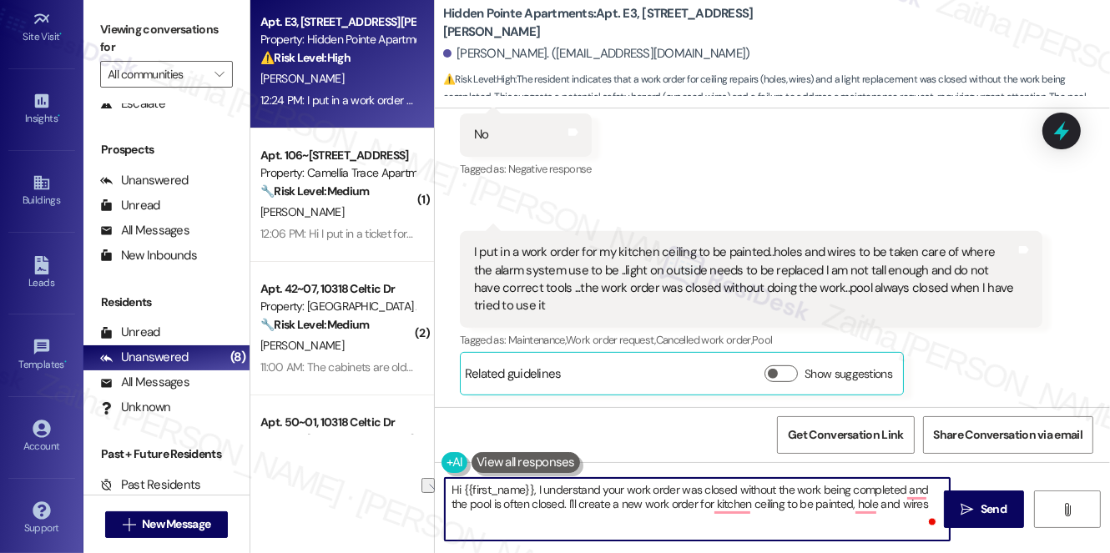
drag, startPoint x: 568, startPoint y: 503, endPoint x: 933, endPoint y: 507, distance: 364.6
click at [929, 511] on div "Hi {{first_name}}, I understand your work order was closed without the work bei…" at bounding box center [697, 509] width 506 height 64
type textarea "Hi {{first_name}}, I understand your work order was closed without the work bei…"
drag, startPoint x: 453, startPoint y: 487, endPoint x: 638, endPoint y: 503, distance: 185.9
click at [637, 504] on textarea "Hi {{first_name}}, I understand your work order was closed without the work bei…" at bounding box center [697, 509] width 505 height 63
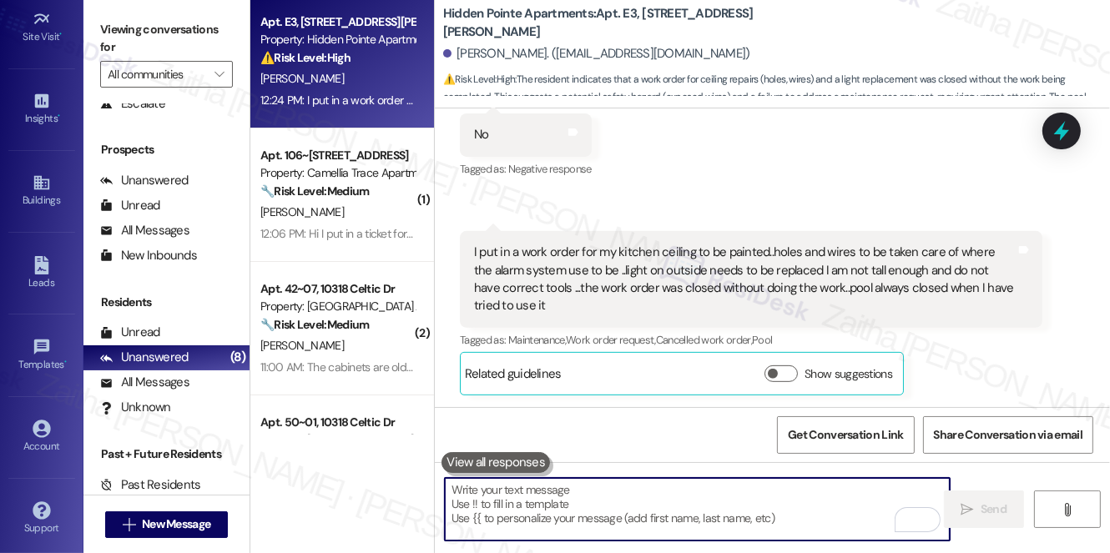
paste textarea "Hi {{first_name}}, thank you for sharing these concerns. I’m sorry to hear the …"
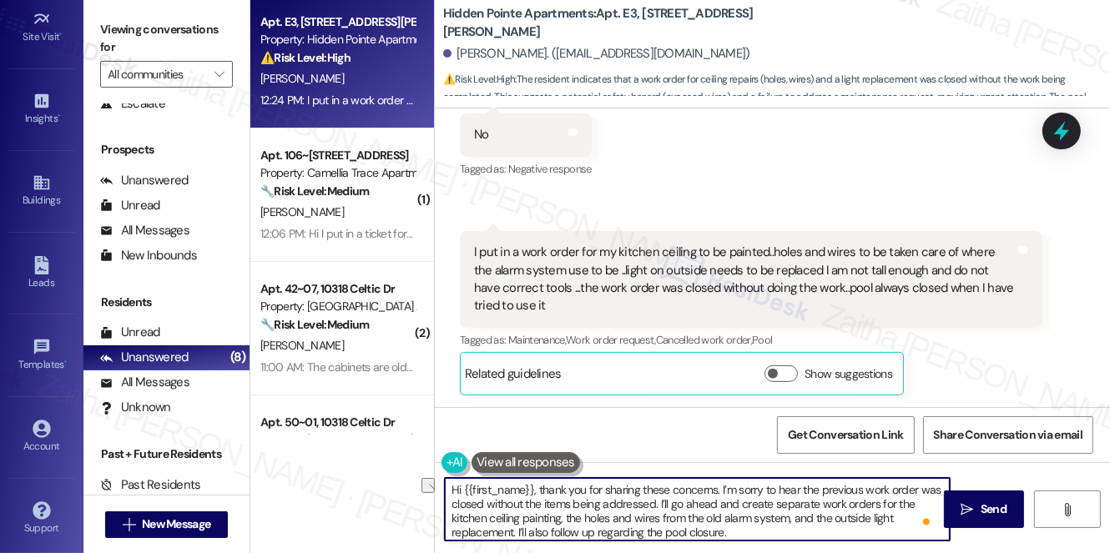
drag, startPoint x: 541, startPoint y: 486, endPoint x: 449, endPoint y: 481, distance: 92.0
click at [449, 481] on textarea "Hi {{first_name}}, thank you for sharing these concerns. I’m sorry to hear the …" at bounding box center [697, 509] width 505 height 63
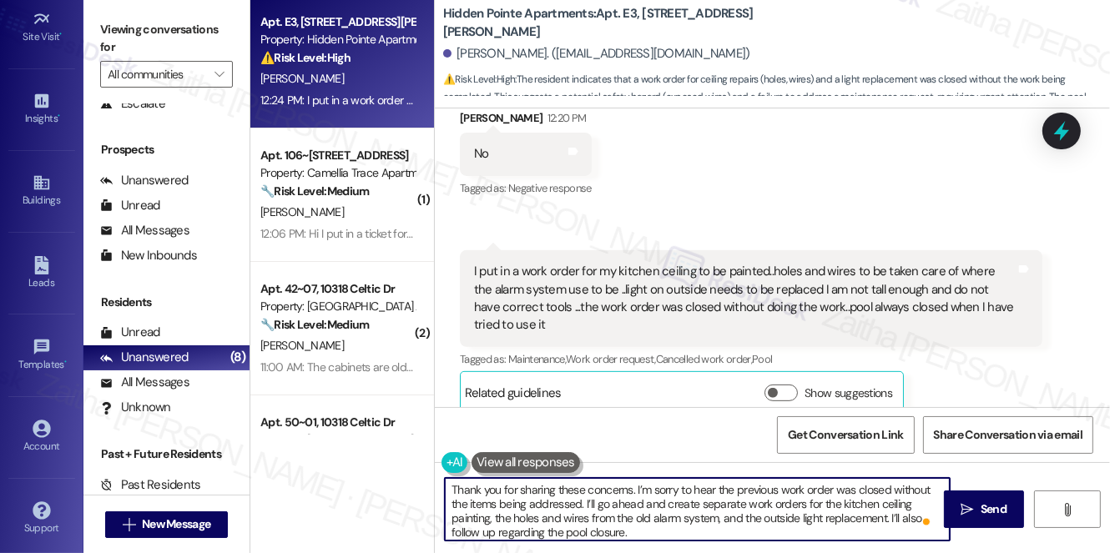
scroll to position [616, 0]
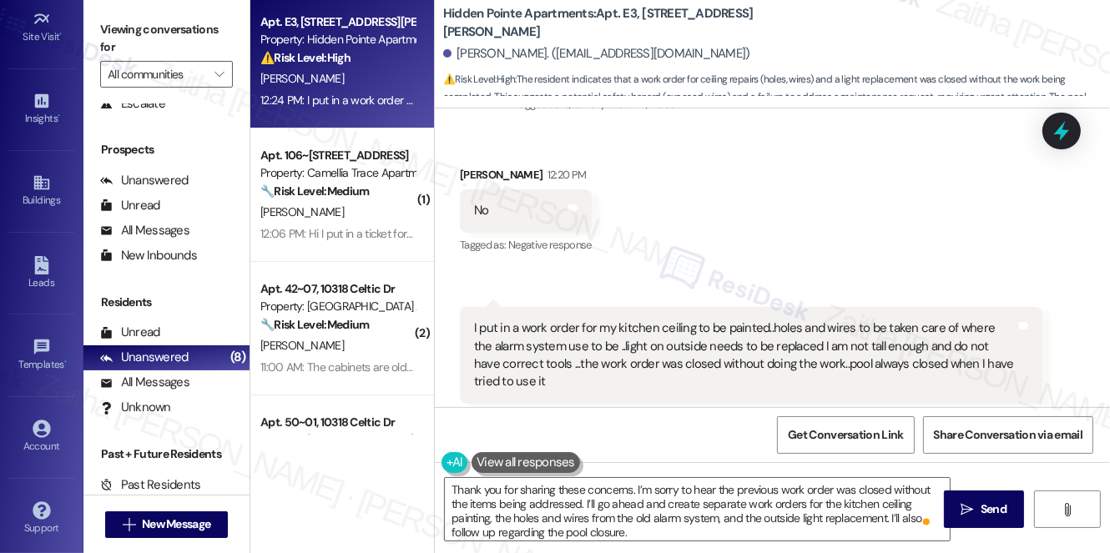
click at [472, 174] on div "Shenikewa Ross 12:20 PM" at bounding box center [526, 177] width 132 height 23
copy div "Shenikewa"
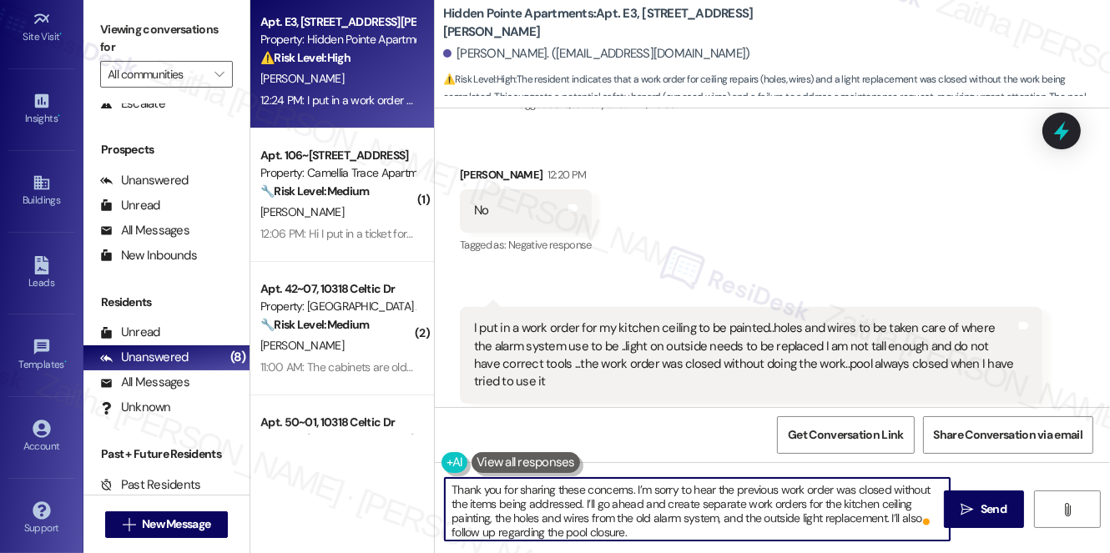
click at [629, 487] on textarea "Thank you for sharing these concerns. I’m sorry to hear the previous work order…" at bounding box center [697, 509] width 505 height 63
paste textarea "Shenikewa"
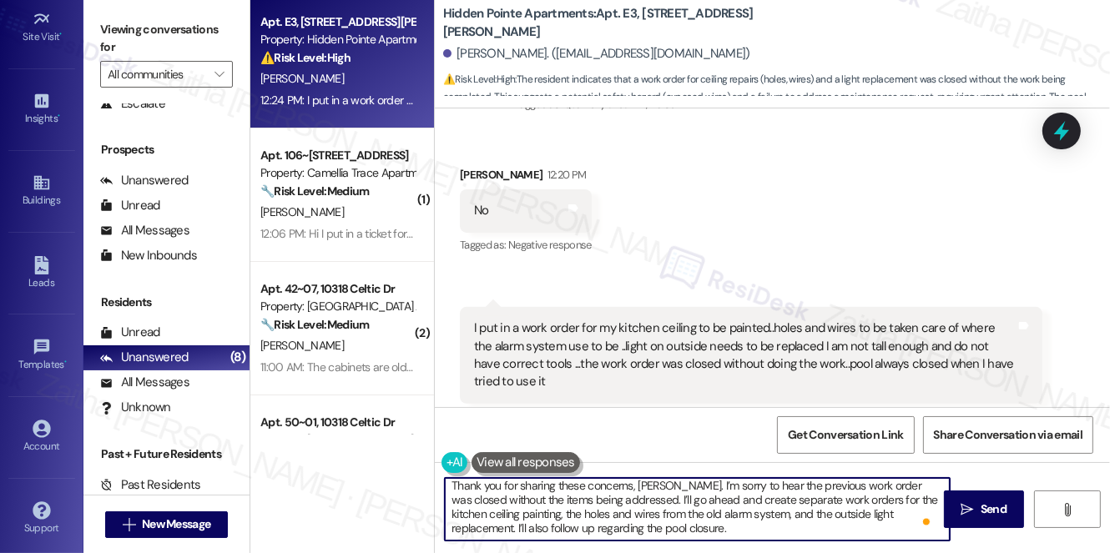
click at [736, 530] on textarea "Thank you for sharing these concerns, [PERSON_NAME]. I’m sorry to hear the prev…" at bounding box center [697, 509] width 505 height 63
paste textarea "To make sure I capture everything correctly:"
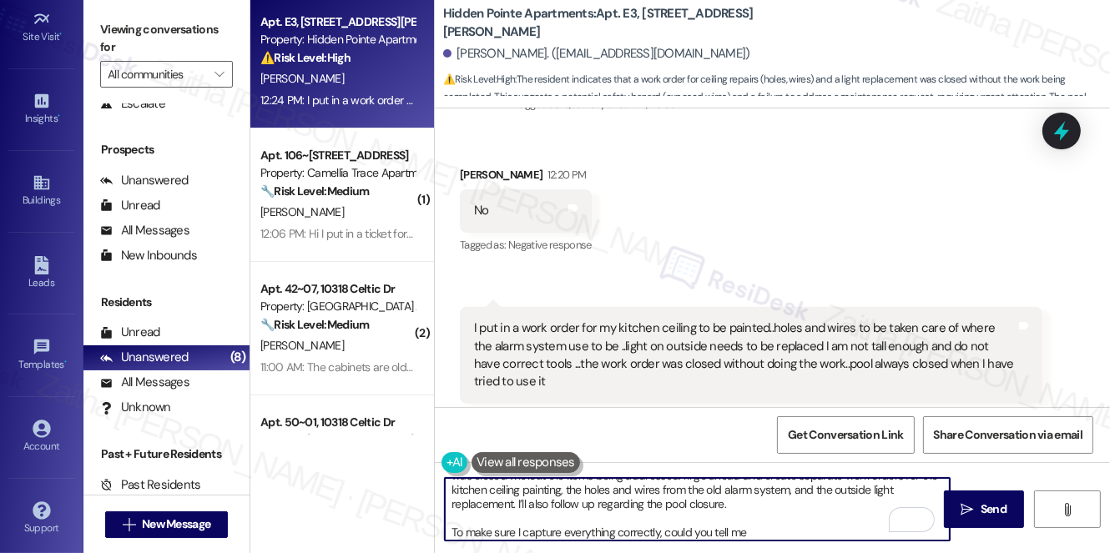
scroll to position [33, 0]
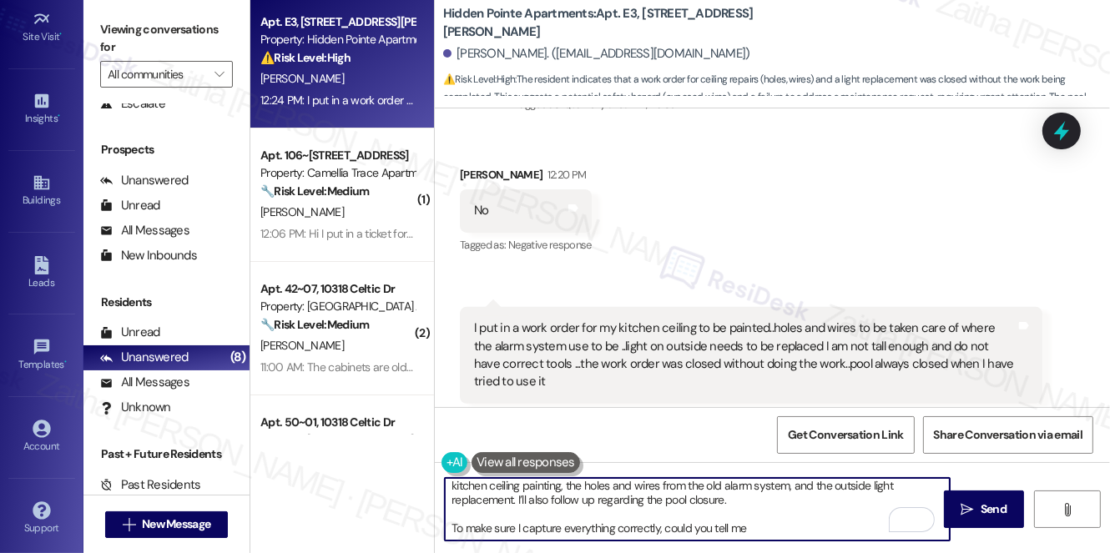
paste textarea "the kitchen ceiling, is it just painting needed, or is there any patching requi…"
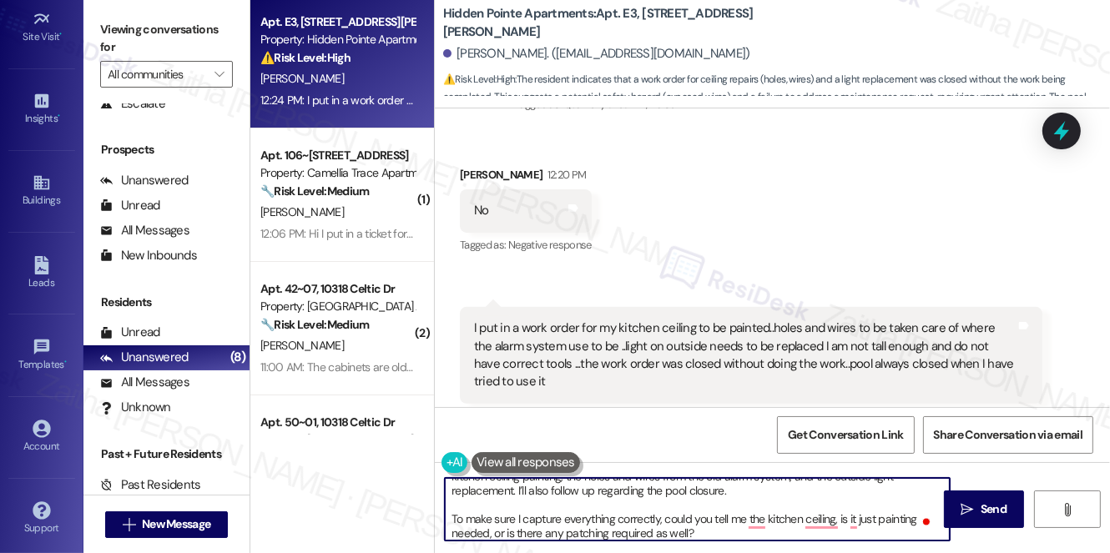
drag, startPoint x: 451, startPoint y: 515, endPoint x: 579, endPoint y: 519, distance: 128.6
click at [579, 519] on textarea "Thank you for sharing these concerns, Shenikewa. I’m sorry to hear the previous…" at bounding box center [697, 509] width 505 height 63
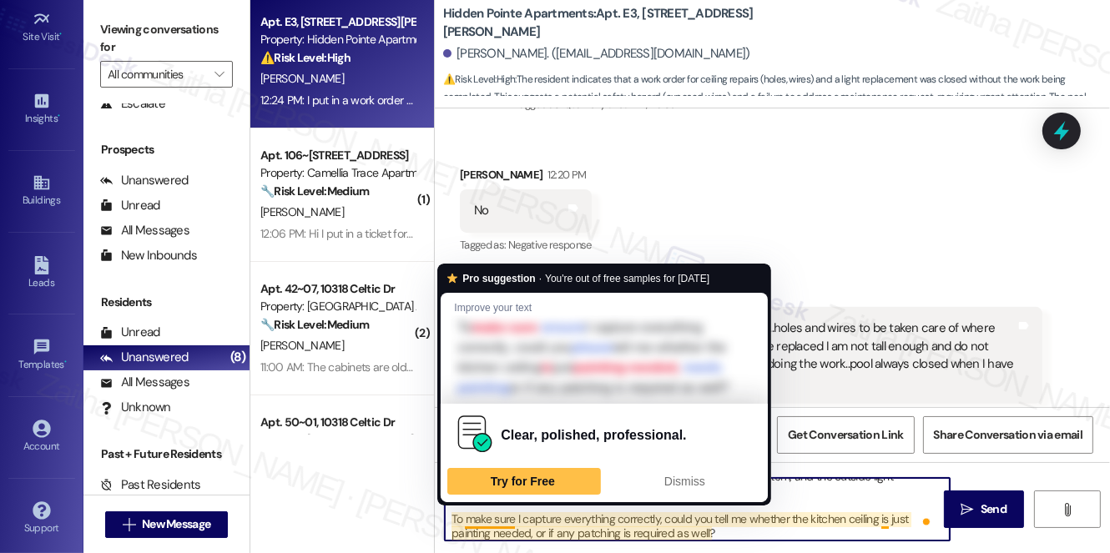
click at [494, 502] on div "Clear, polished, professional. Try for Free Dismiss" at bounding box center [604, 453] width 327 height 98
click at [466, 532] on textarea "Thank you for sharing these concerns, Shenikewa. I’m sorry to hear the previous…" at bounding box center [697, 509] width 505 height 63
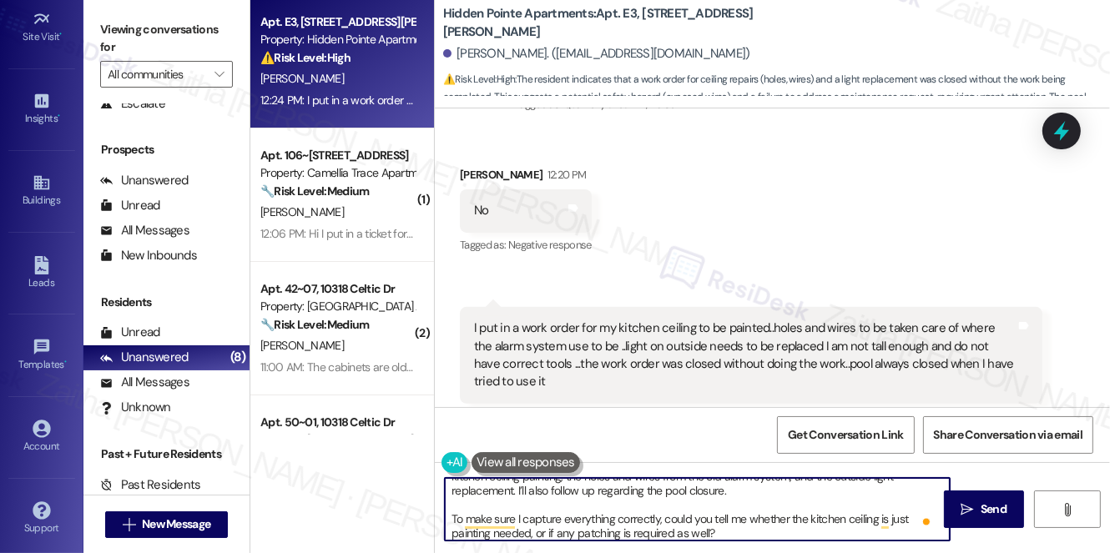
click at [514, 514] on textarea "Thank you for sharing these concerns, Shenikewa. I’m sorry to hear the previous…" at bounding box center [697, 509] width 505 height 63
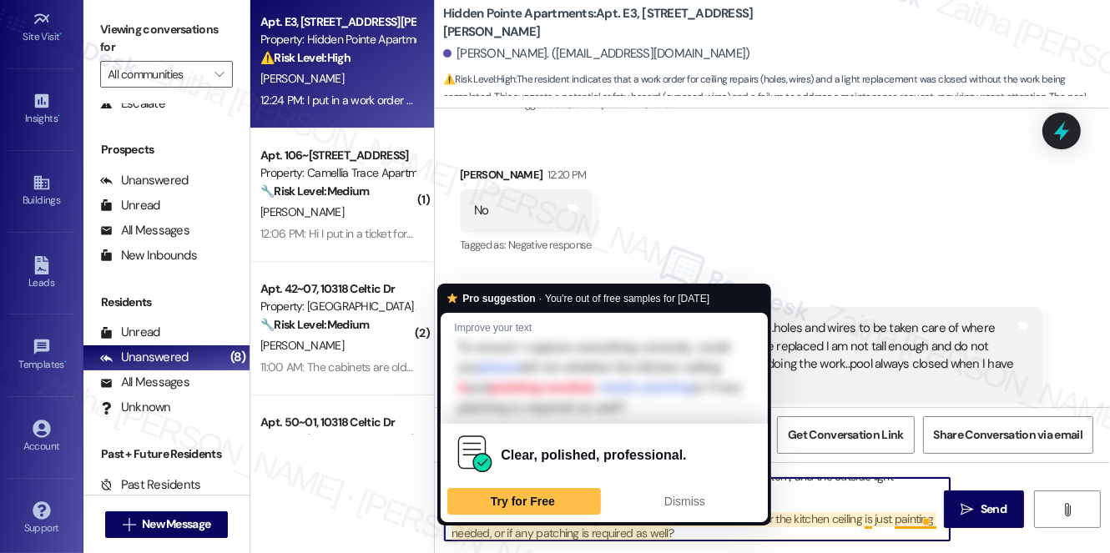
click at [474, 530] on textarea "Thank you for sharing these concerns, Shenikewa. I’m sorry to hear the previous…" at bounding box center [697, 509] width 505 height 63
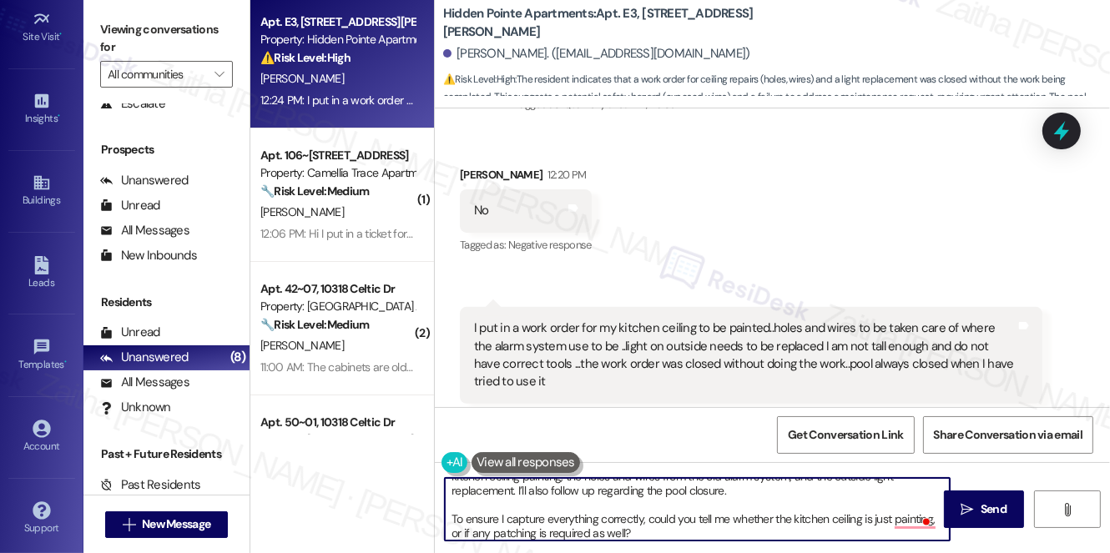
click at [881, 519] on textarea "Thank you for sharing these concerns, Shenikewa. I’m sorry to hear the previous…" at bounding box center [697, 509] width 505 height 63
click at [890, 517] on textarea "Thank you for sharing these concerns, Shenikewa. I’m sorry to hear the previous…" at bounding box center [697, 509] width 505 height 63
type textarea "Thank you for sharing these concerns, [PERSON_NAME]. I’m sorry to hear the prev…"
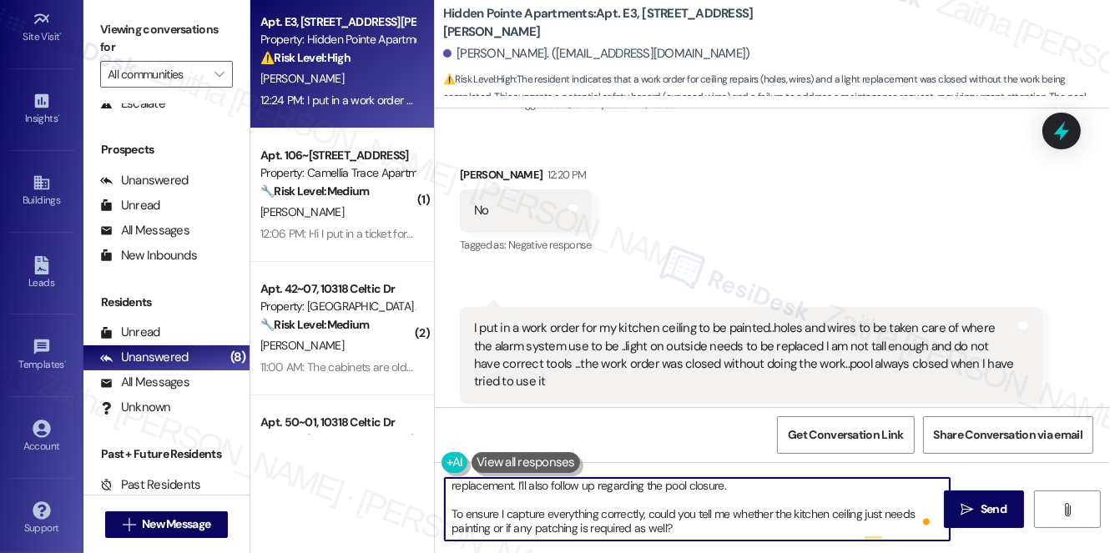
scroll to position [47, 0]
click at [679, 526] on textarea "Thank you for sharing these concerns, [PERSON_NAME]. I’m sorry to hear the prev…" at bounding box center [697, 509] width 505 height 63
paste textarea "For the holes and wires where the alarm system used to be, could you let me kno…"
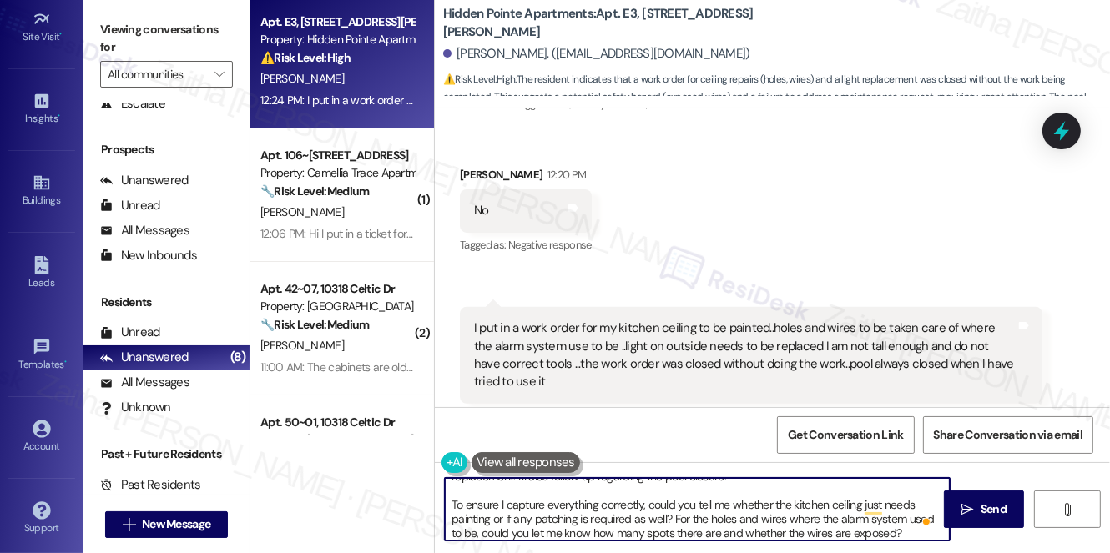
scroll to position [61, 0]
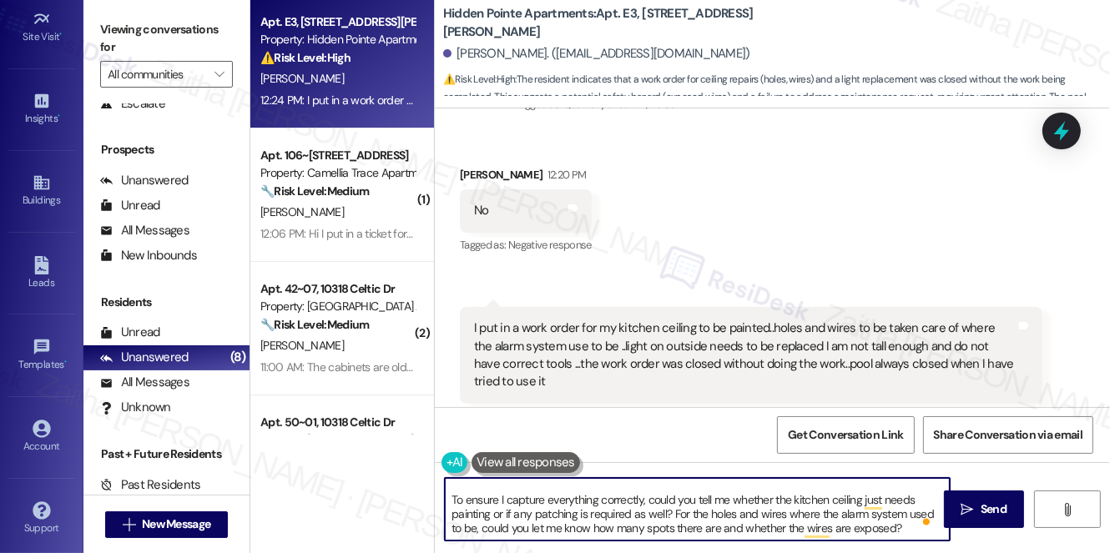
drag, startPoint x: 448, startPoint y: 505, endPoint x: 904, endPoint y: 535, distance: 457.4
click at [904, 535] on textarea "Thank you for sharing these concerns, [PERSON_NAME]. I’m sorry to hear the prev…" at bounding box center [697, 509] width 505 height 63
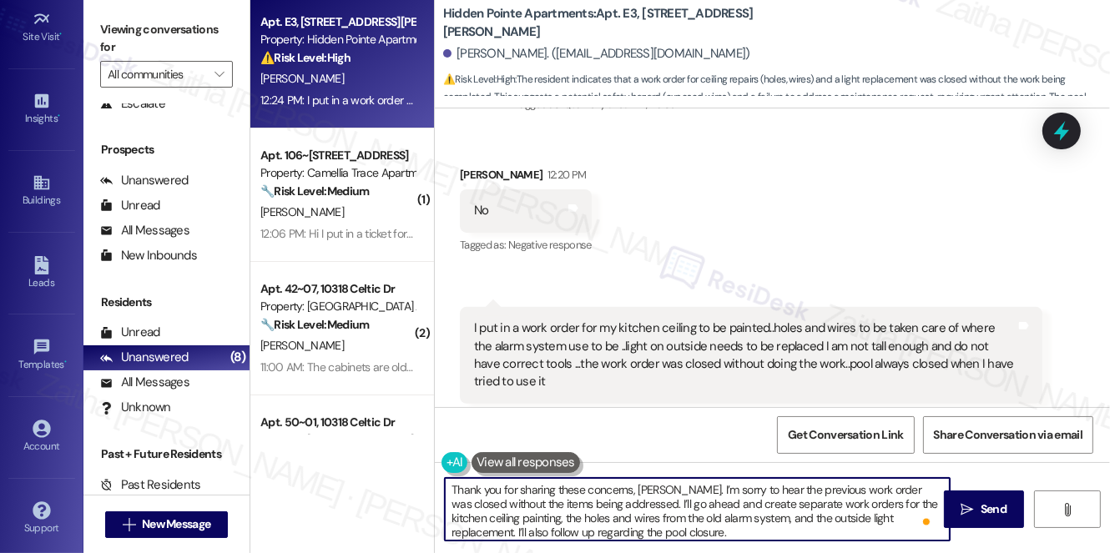
scroll to position [33, 0]
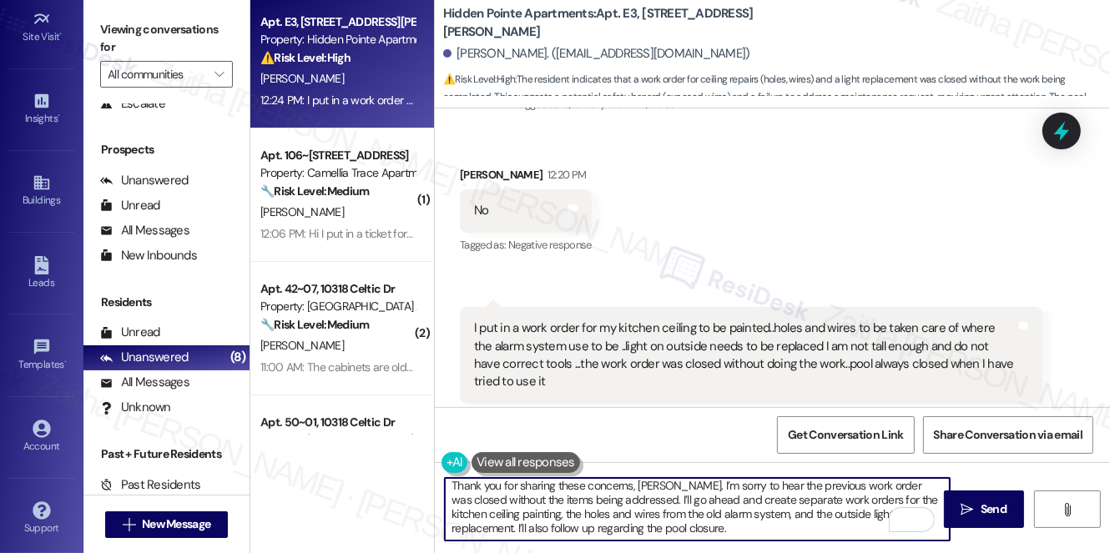
paste textarea "To make sure I capture everything correctly, could you let me know if the kitch…"
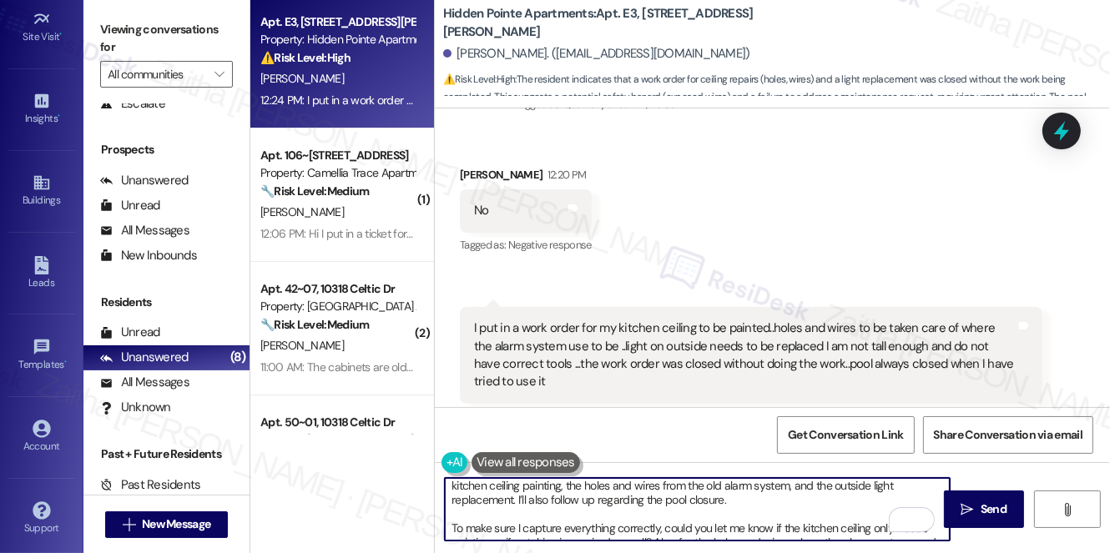
scroll to position [56, 0]
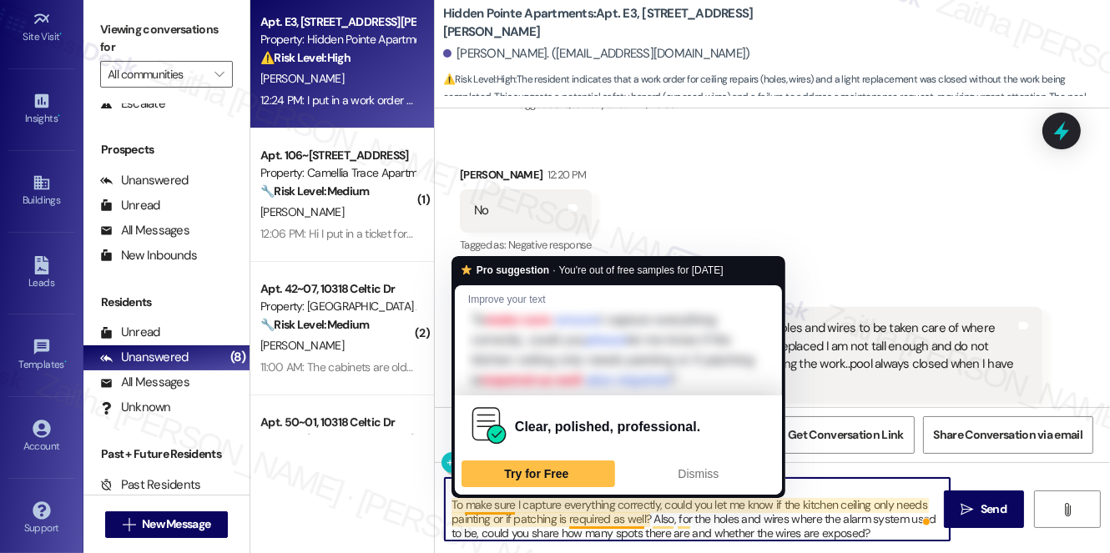
click at [494, 502] on textarea "Thank you for sharing these concerns, [PERSON_NAME]. I’m sorry to hear the prev…" at bounding box center [697, 509] width 505 height 63
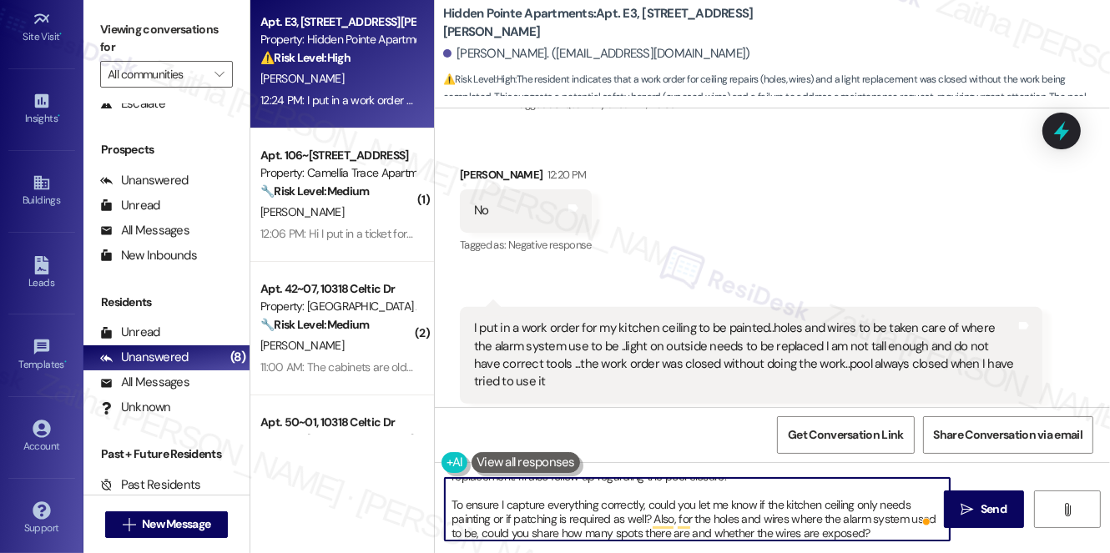
click at [885, 527] on textarea "Thank you for sharing these concerns, [PERSON_NAME]. I’m sorry to hear the prev…" at bounding box center [697, 509] width 505 height 63
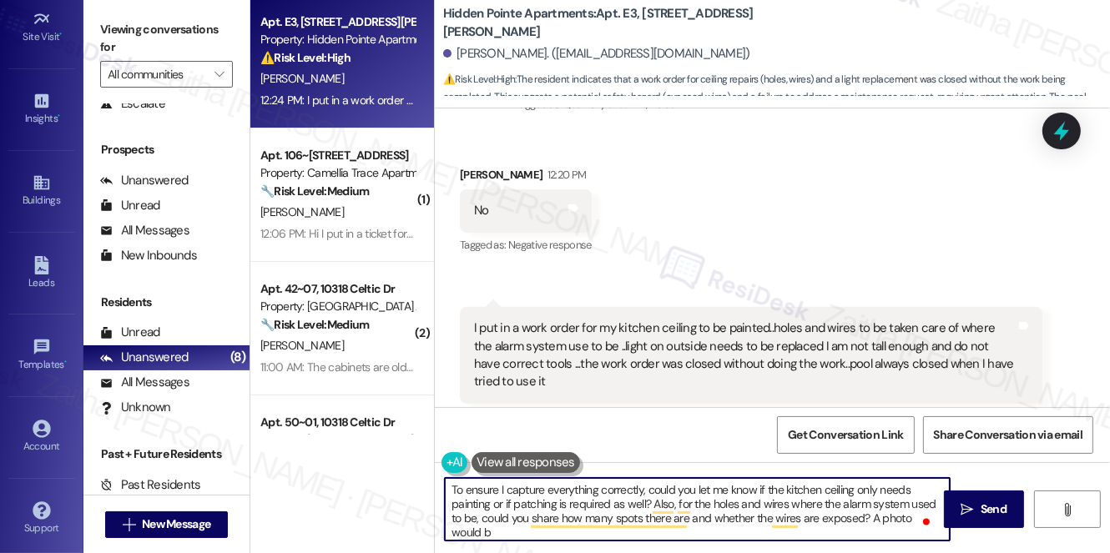
scroll to position [75, 0]
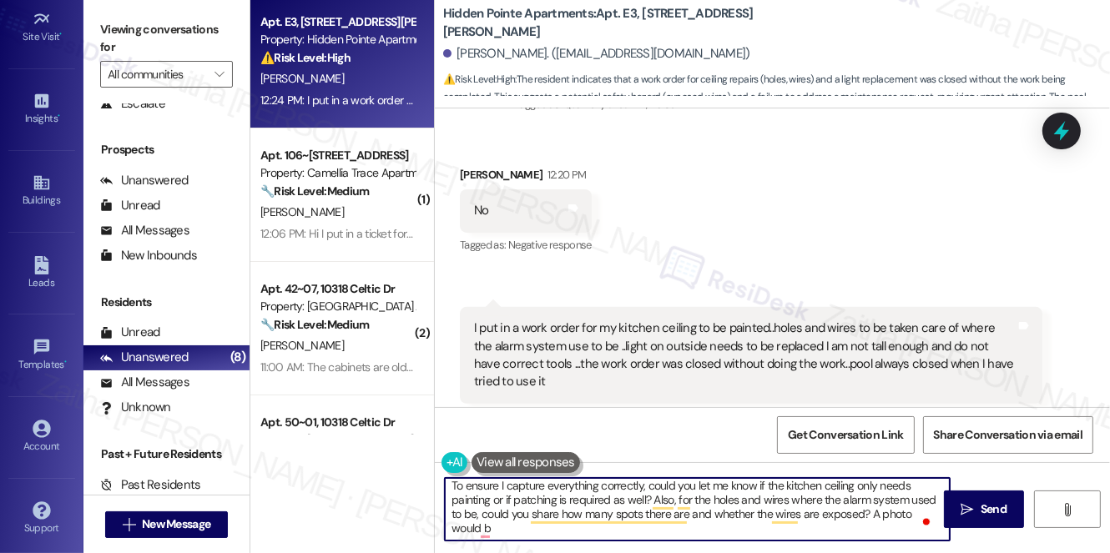
drag, startPoint x: 868, startPoint y: 516, endPoint x: 881, endPoint y: 538, distance: 26.2
click at [881, 538] on textarea "Thank you for sharing these concerns, [PERSON_NAME]. I’m sorry to hear the prev…" at bounding box center [697, 509] width 505 height 63
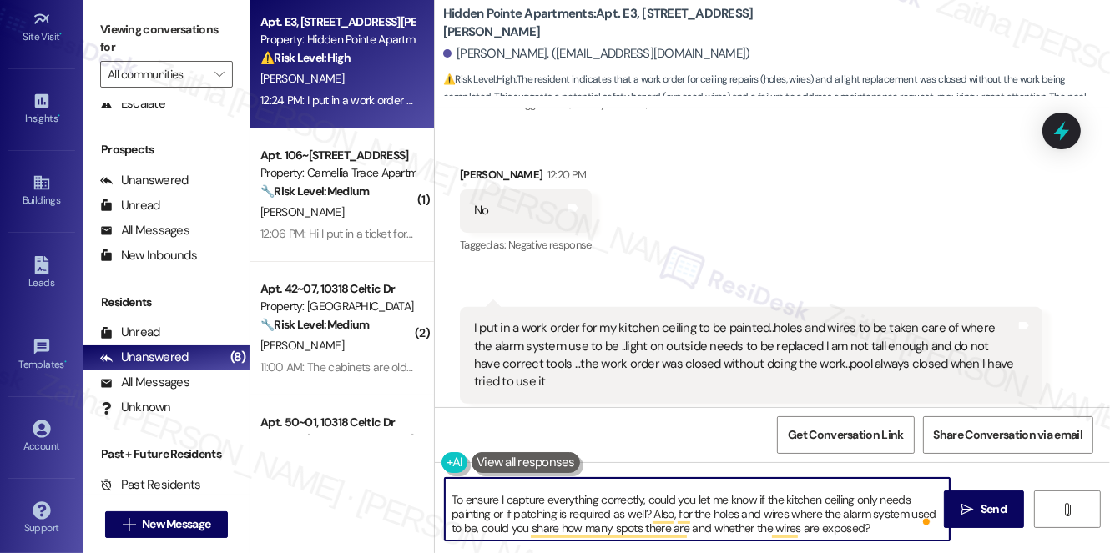
scroll to position [61, 0]
paste textarea "If possible, a photo would also be very helpful for the team."
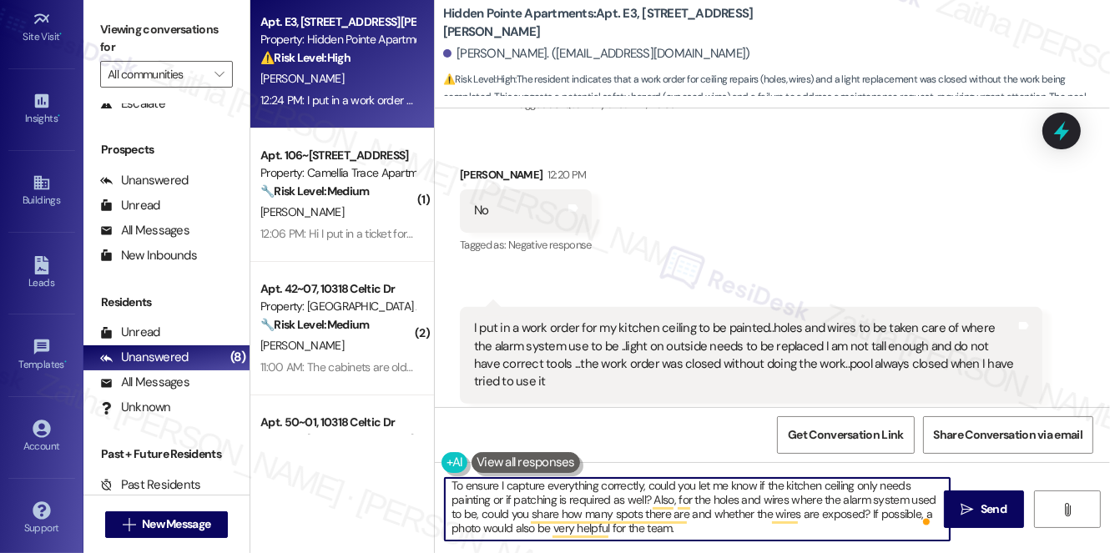
scroll to position [0, 0]
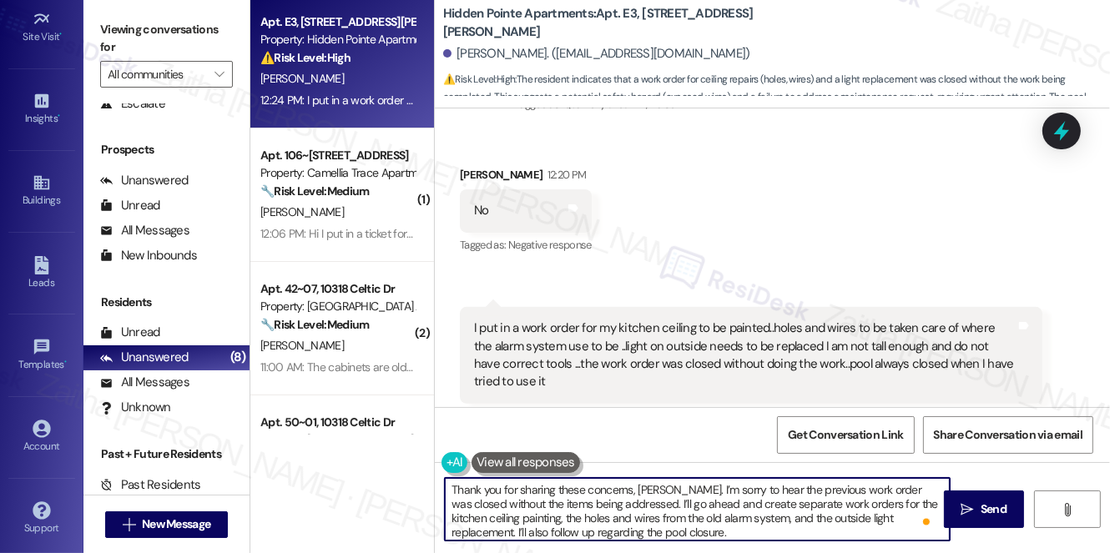
click at [733, 526] on textarea "Thank you for sharing these concerns, [PERSON_NAME]. I’m sorry to hear the prev…" at bounding box center [697, 509] width 505 height 63
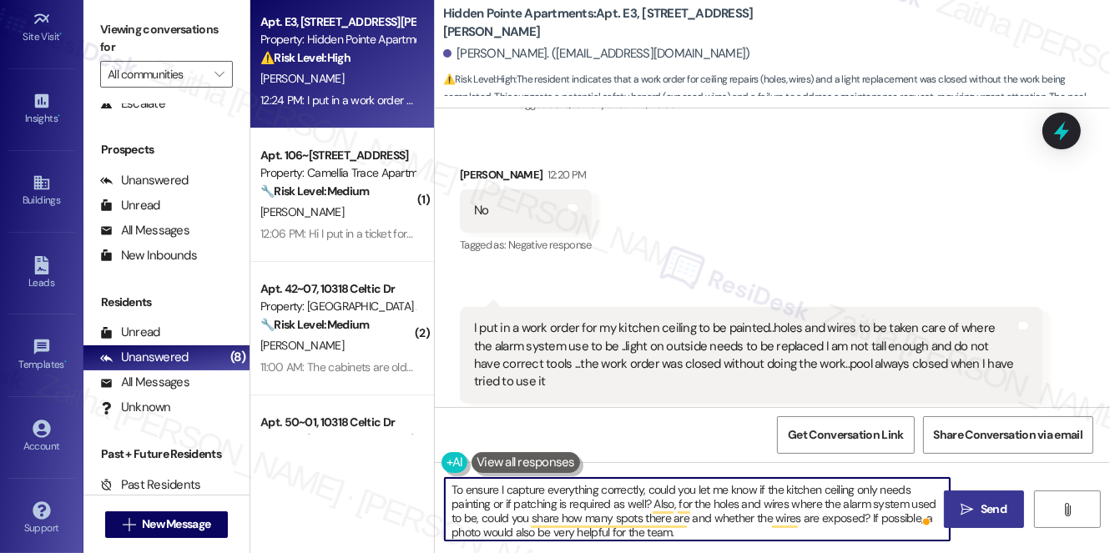
type textarea "Thank you for sharing these concerns, [PERSON_NAME]. I’m sorry to hear the prev…"
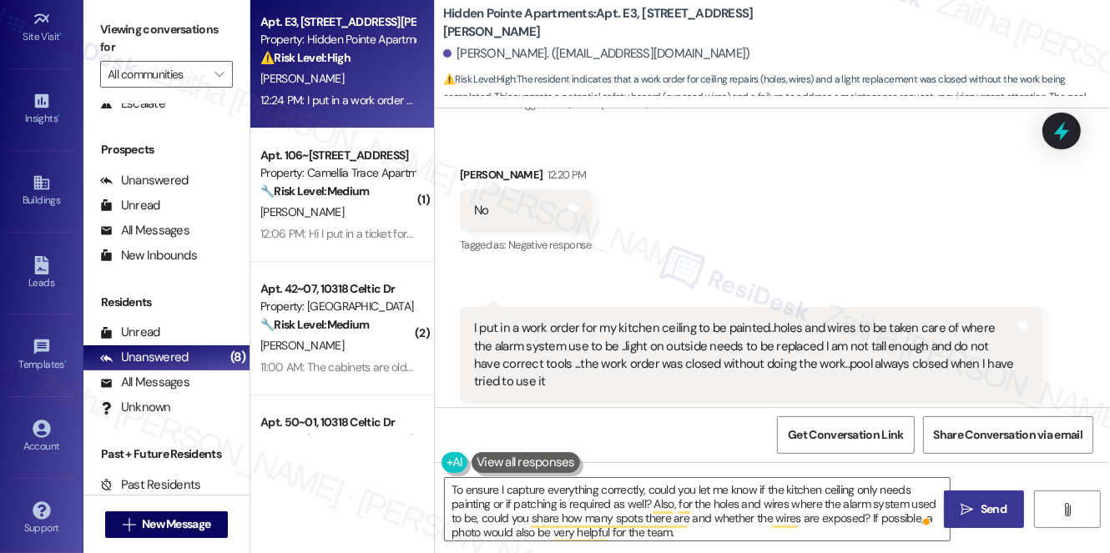
click at [974, 506] on span " Send" at bounding box center [984, 510] width 53 height 18
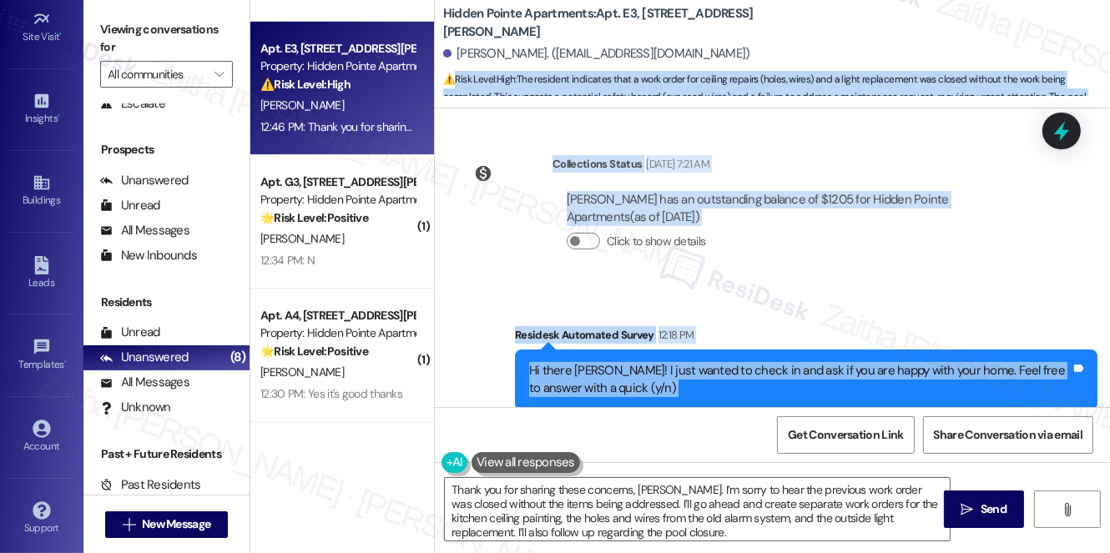
drag, startPoint x: 438, startPoint y: 166, endPoint x: 449, endPoint y: 73, distance: 93.2
click at [449, 73] on div "Hidden Pointe Apartments: Apt. E3, [STREET_ADDRESS][PERSON_NAME] [PERSON_NAME].…" at bounding box center [772, 276] width 676 height 553
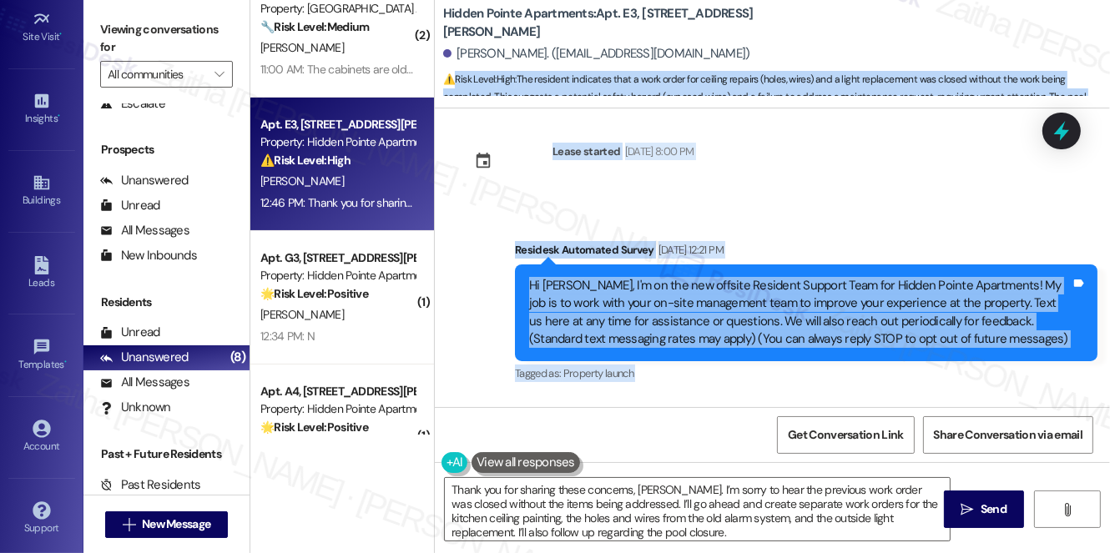
click at [864, 210] on div "Survey, sent via SMS Residesk Automated Survey [DATE] 12:21 PM Hi Shenikewa, I'…" at bounding box center [772, 301] width 675 height 194
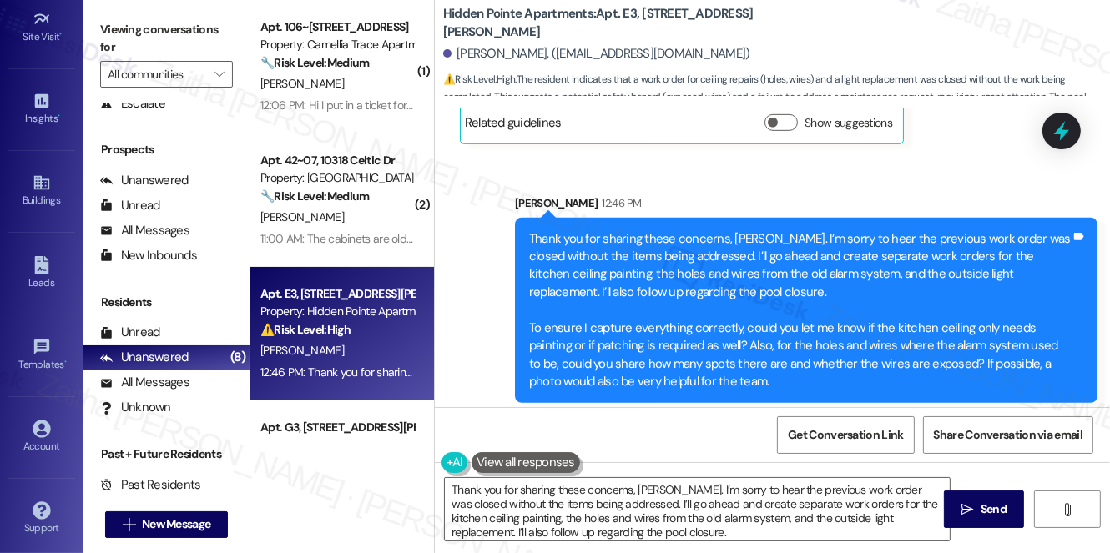
scroll to position [951, 0]
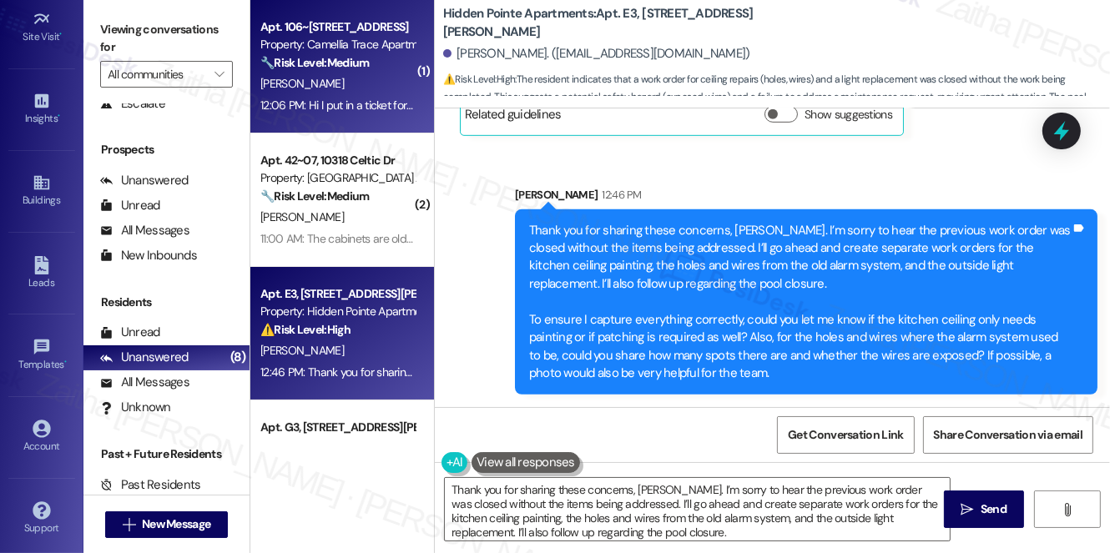
click at [372, 93] on div "[PERSON_NAME]" at bounding box center [338, 83] width 158 height 21
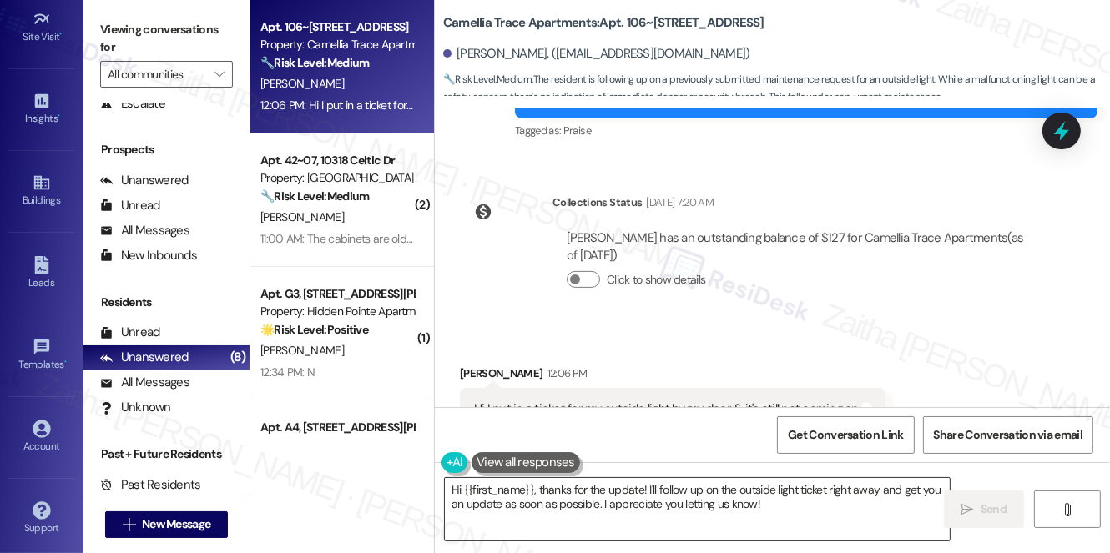
scroll to position [543, 0]
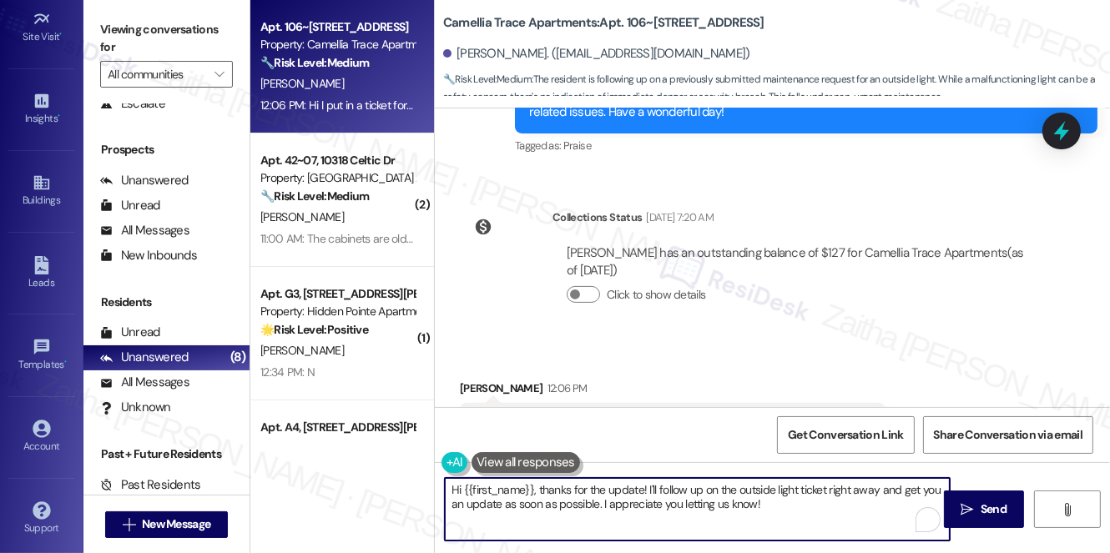
drag, startPoint x: 561, startPoint y: 489, endPoint x: 574, endPoint y: 488, distance: 13.4
click at [624, 487] on textarea "Hi {{first_name}}, thanks for the update! I'll follow up on the outside light t…" at bounding box center [697, 509] width 505 height 63
click at [574, 488] on textarea "Hi {{first_name}}, thanks for the update! I'll follow up on the outside light t…" at bounding box center [697, 509] width 505 height 63
click at [567, 491] on textarea "Hi {{first_name}}, thanks for the update! I'll follow up on the outside light t…" at bounding box center [697, 509] width 505 height 63
click at [614, 488] on textarea "Hi {{first_name}}, thank for the update! I'll follow up on the outside light ti…" at bounding box center [697, 509] width 505 height 63
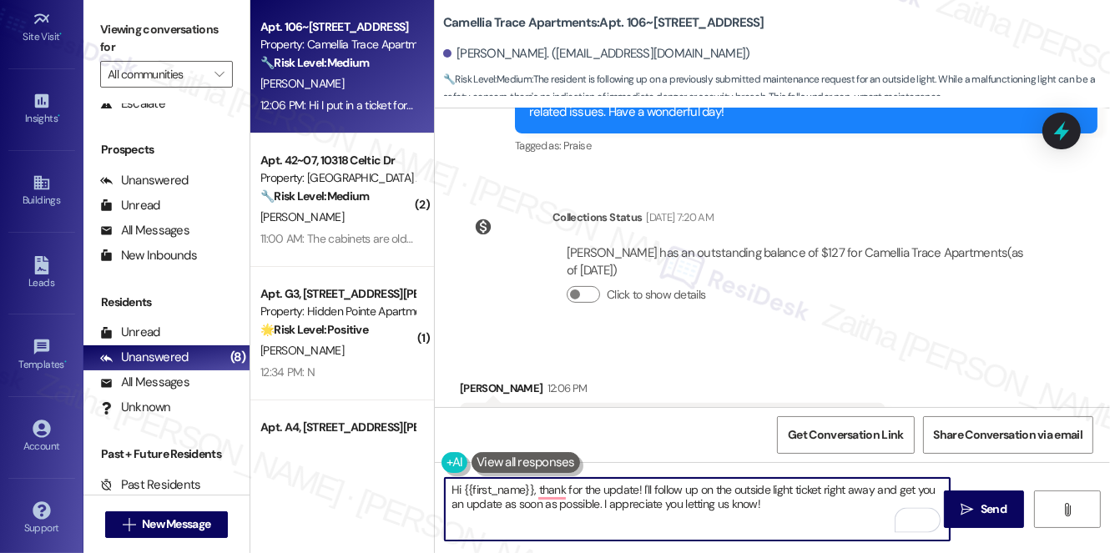
click at [614, 488] on textarea "Hi {{first_name}}, thank for the update! I'll follow up on the outside light ti…" at bounding box center [697, 509] width 505 height 63
click at [566, 487] on textarea "Hi {{first_name}}, thank for reaching out! I'll follow up on the outside light …" at bounding box center [697, 509] width 505 height 63
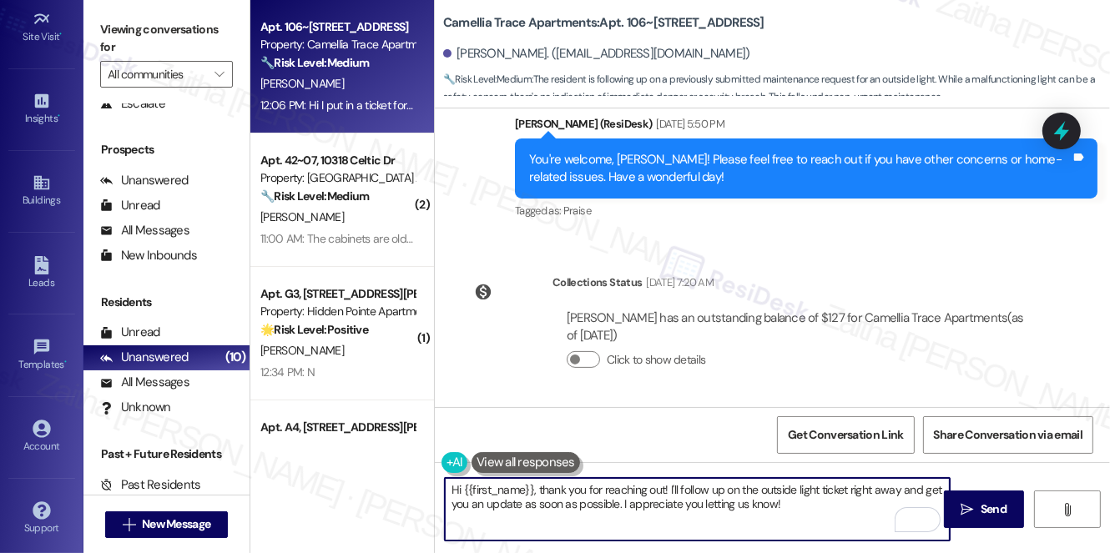
scroll to position [544, 0]
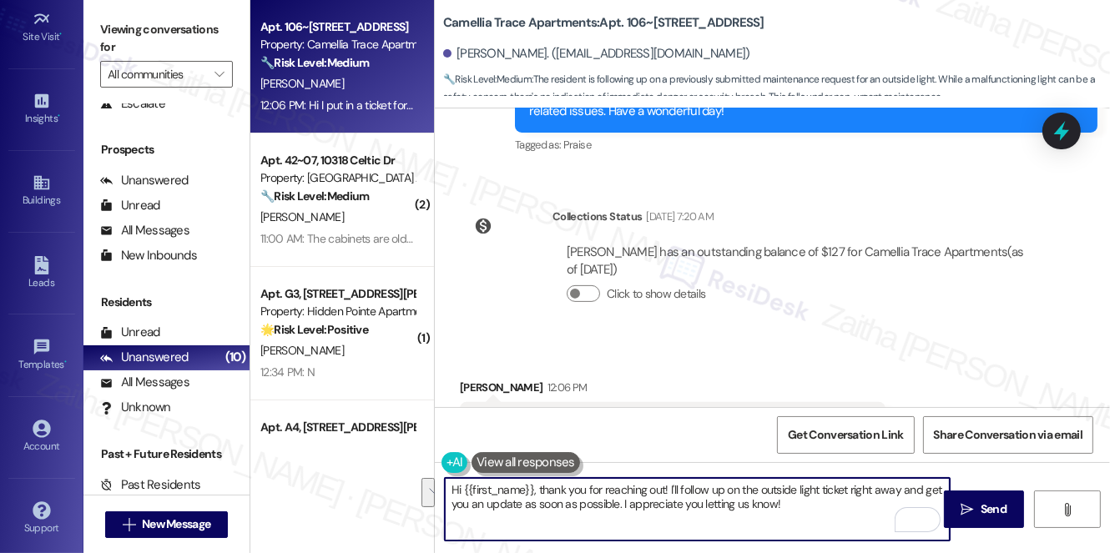
drag, startPoint x: 668, startPoint y: 486, endPoint x: 796, endPoint y: 511, distance: 130.1
click at [796, 511] on textarea "Hi {{first_name}}, thank you for reaching out! I'll follow up on the outside li…" at bounding box center [697, 509] width 505 height 63
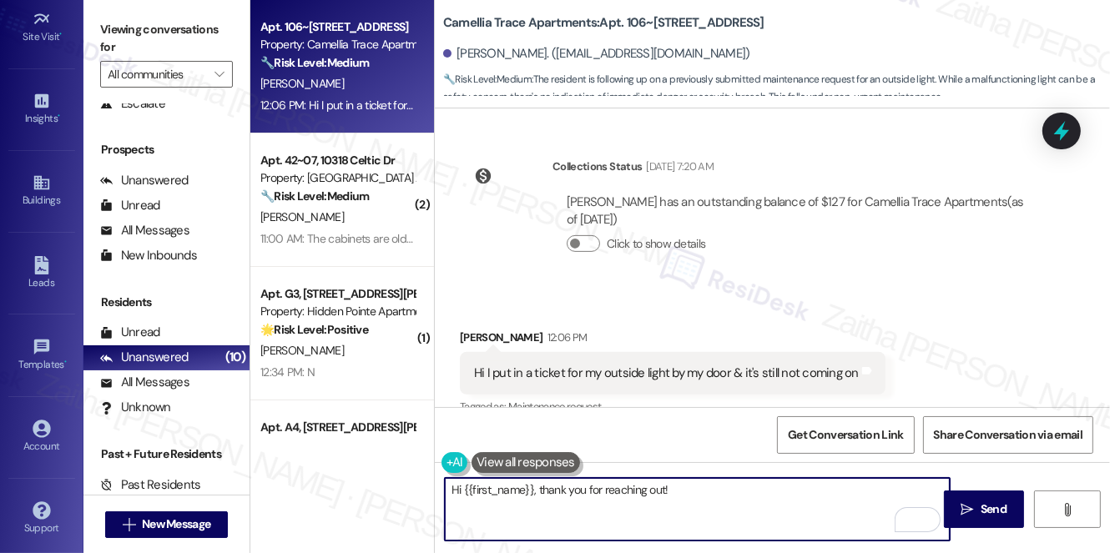
scroll to position [619, 0]
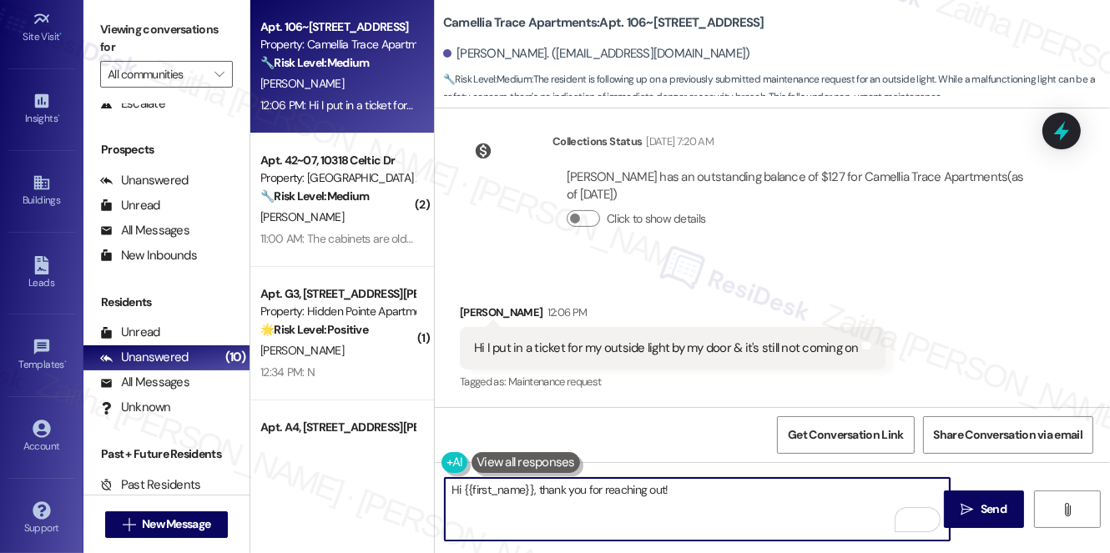
type textarea "Hi {{first_name}}, thank you for reaching out!"
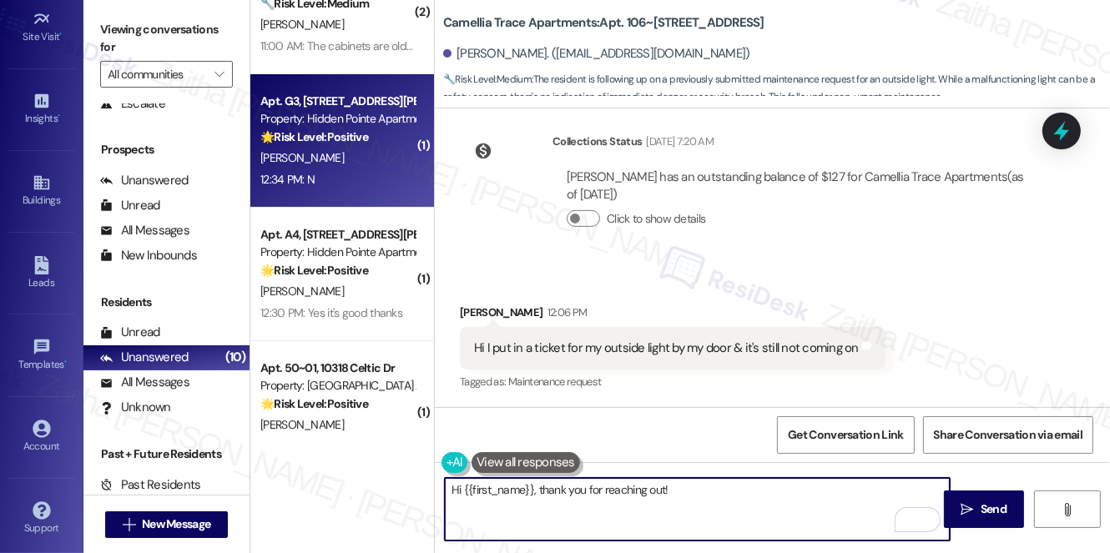
scroll to position [227, 0]
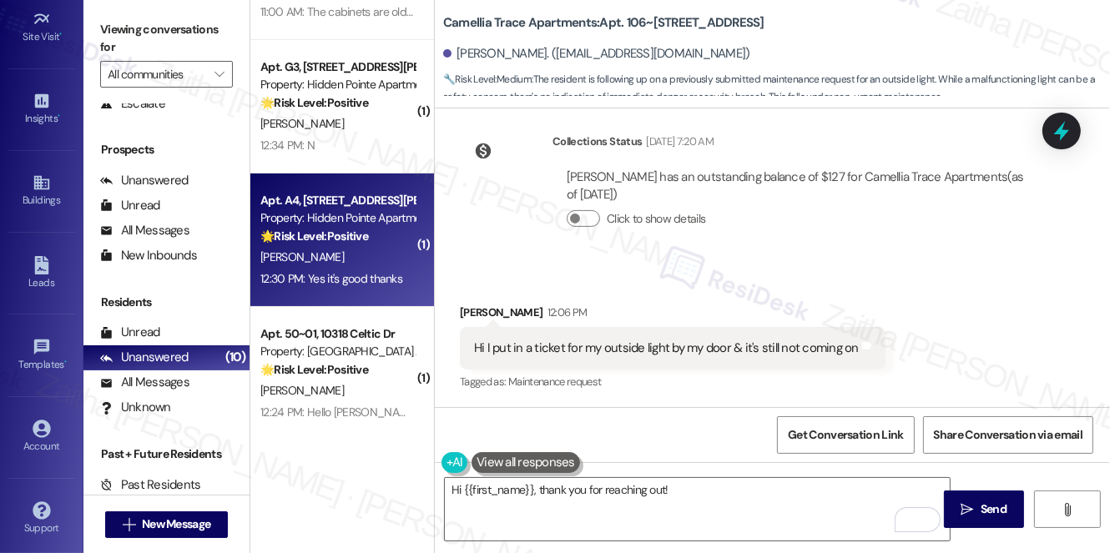
click at [376, 250] on div "[PERSON_NAME]" at bounding box center [338, 257] width 158 height 21
type textarea "Hi {{first_name}}, thanks for the update! I'll follow up on the outside light t…"
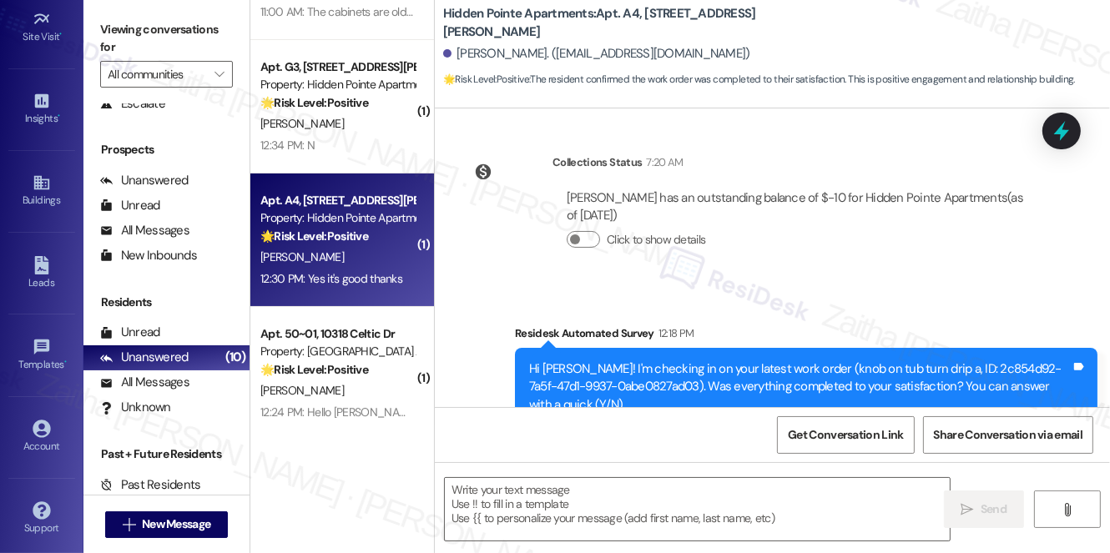
type textarea "Fetching suggested responses. Please feel free to read through the conversation…"
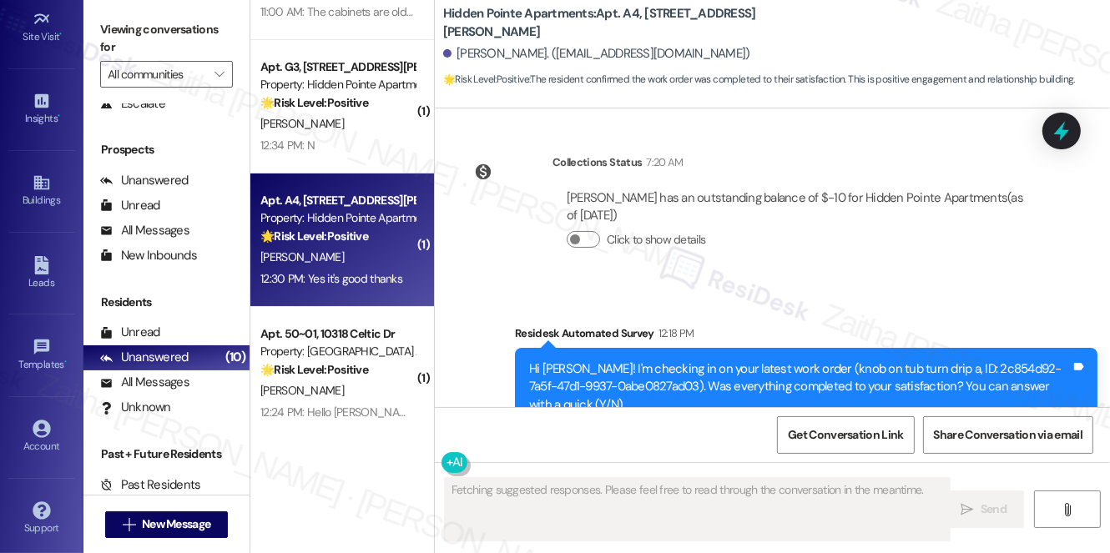
scroll to position [496, 0]
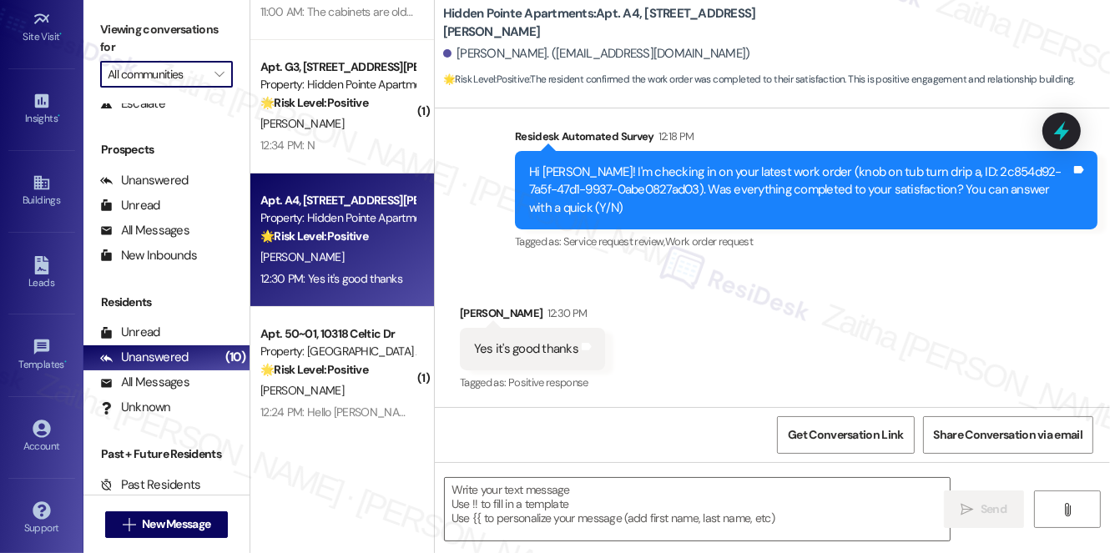
click at [184, 72] on input "All communities" at bounding box center [157, 74] width 98 height 27
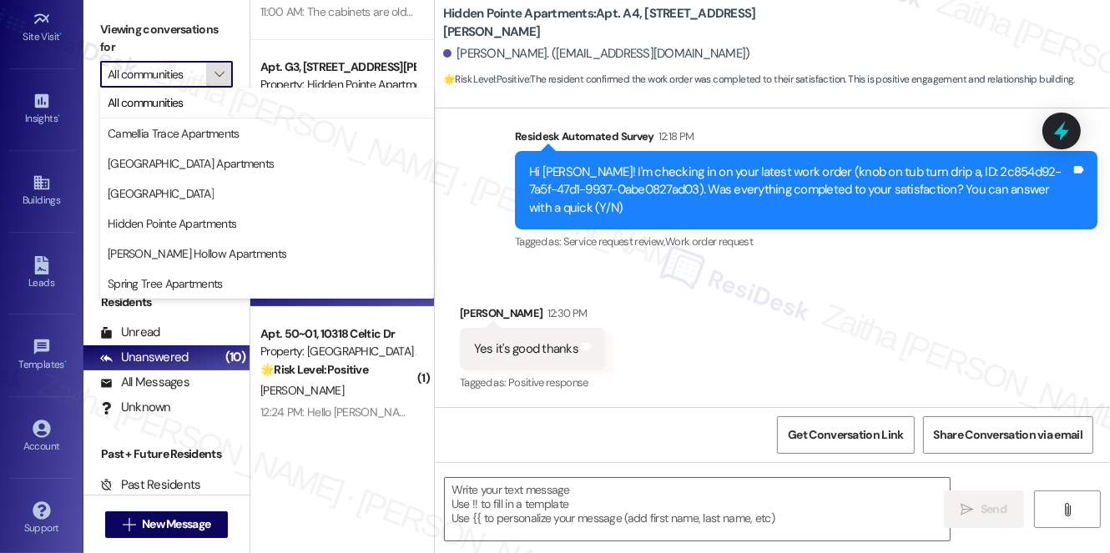
click at [209, 73] on button "" at bounding box center [219, 74] width 27 height 27
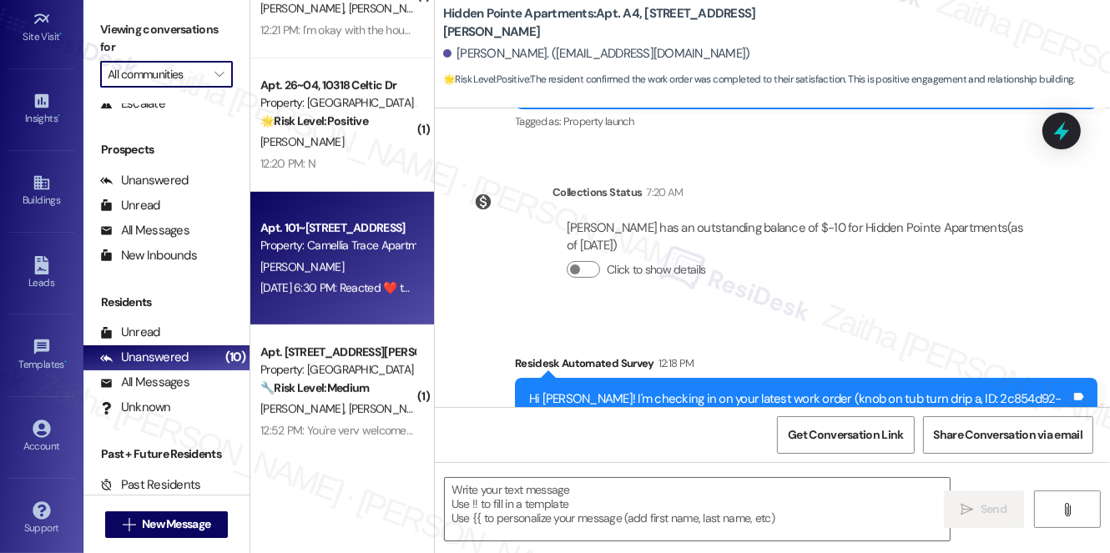
scroll to position [900, 0]
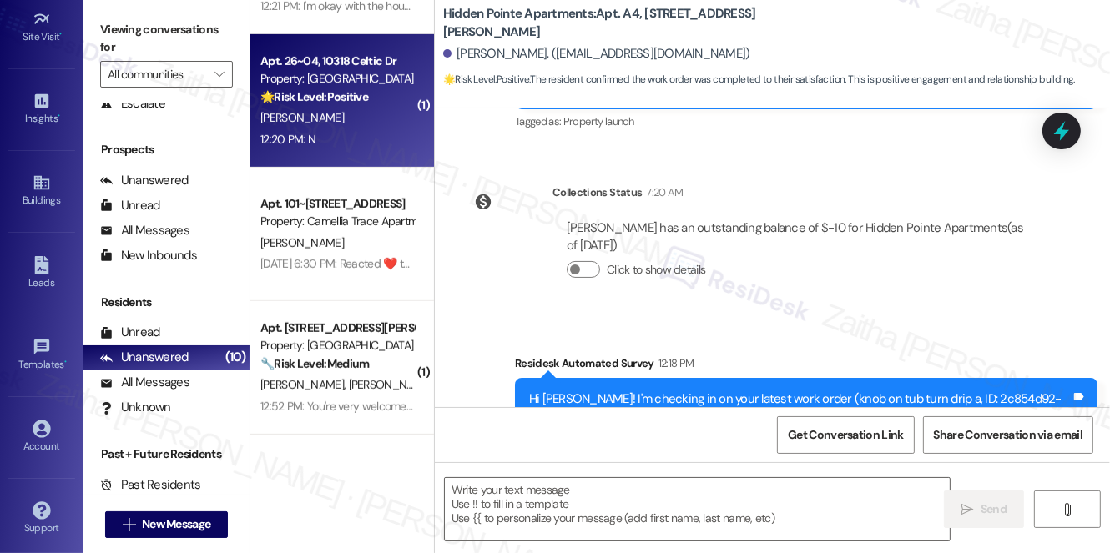
click at [339, 125] on div "[PERSON_NAME]" at bounding box center [338, 118] width 158 height 21
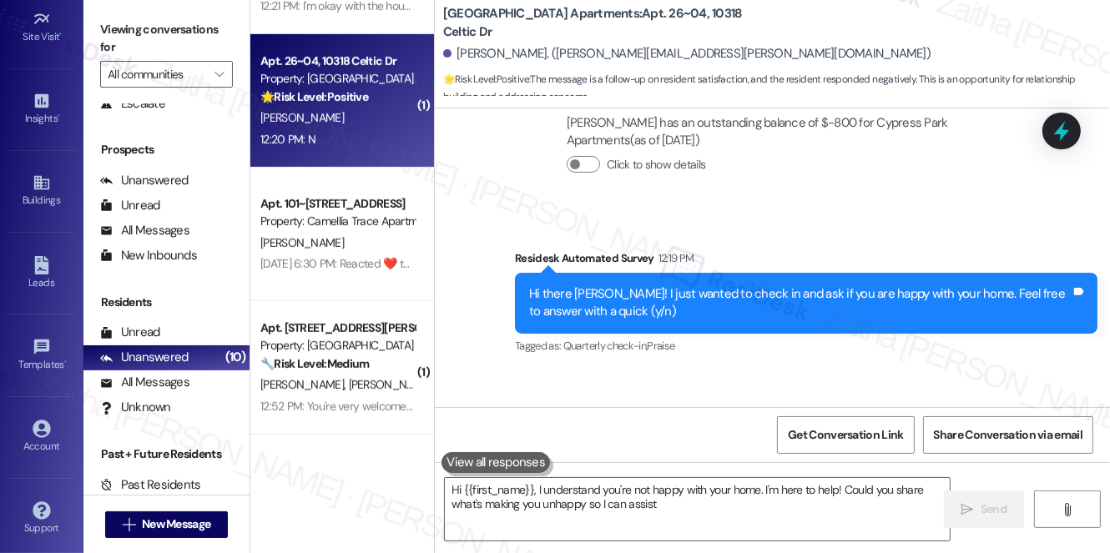
scroll to position [478, 0]
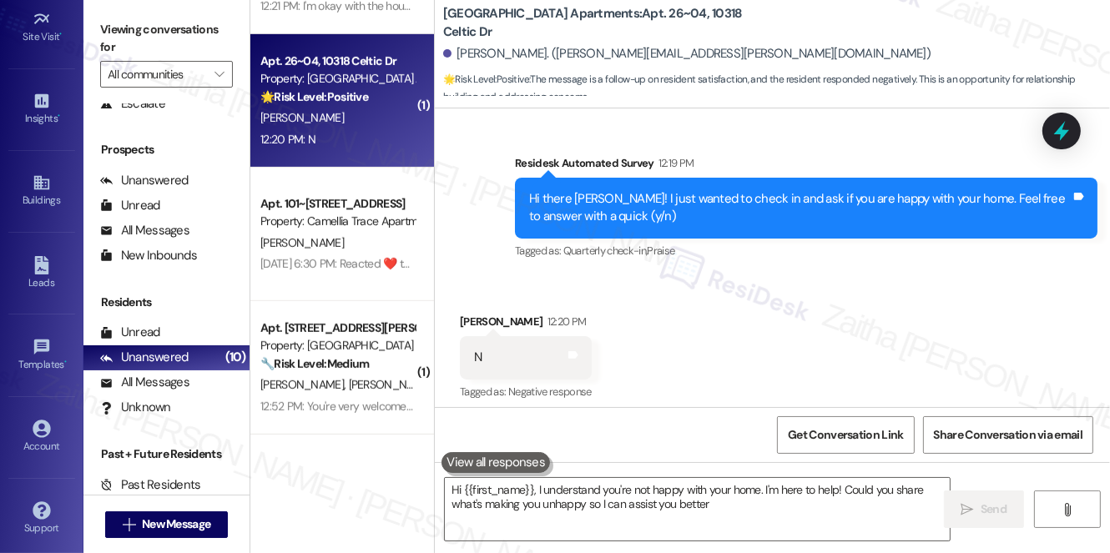
type textarea "Hi {{first_name}}, I understand you're not happy with your home. I'm here to he…"
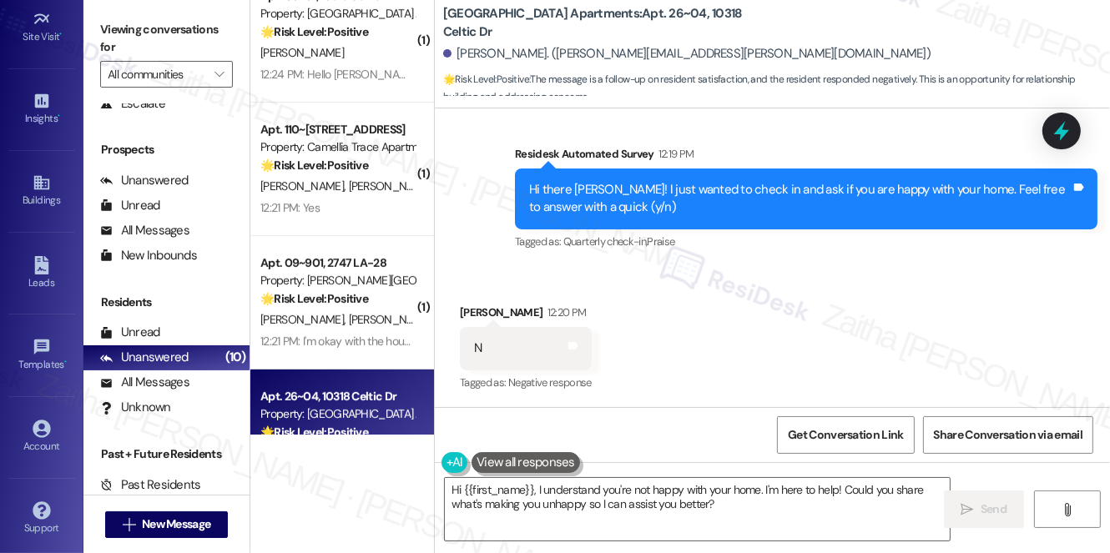
scroll to position [539, 0]
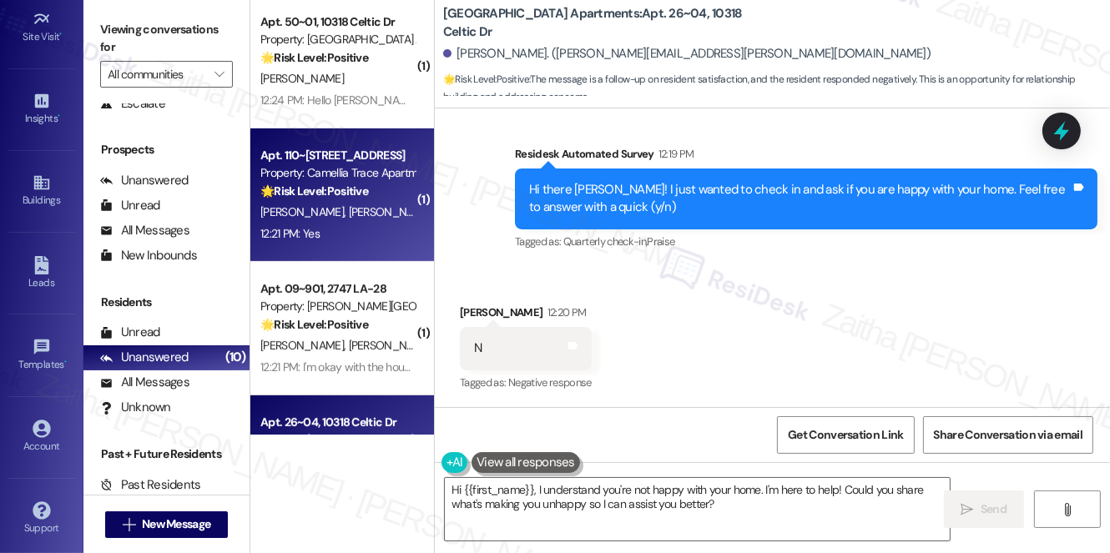
click at [364, 227] on div "12:21 PM: Yes 12:21 PM: Yes" at bounding box center [338, 234] width 158 height 21
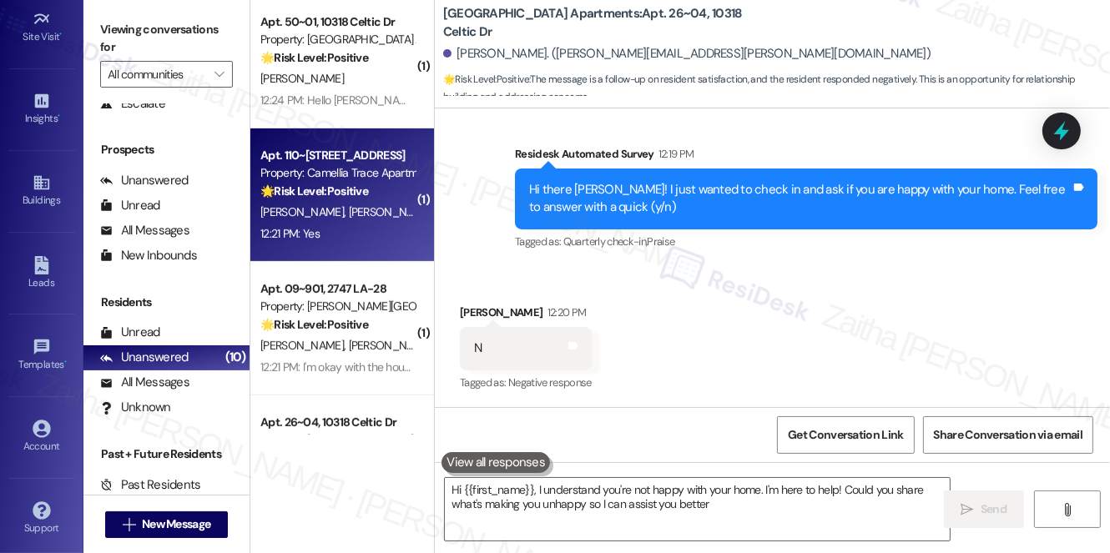
type textarea "Hi {{first_name}}, I understand you're not happy with your home. I'm here to he…"
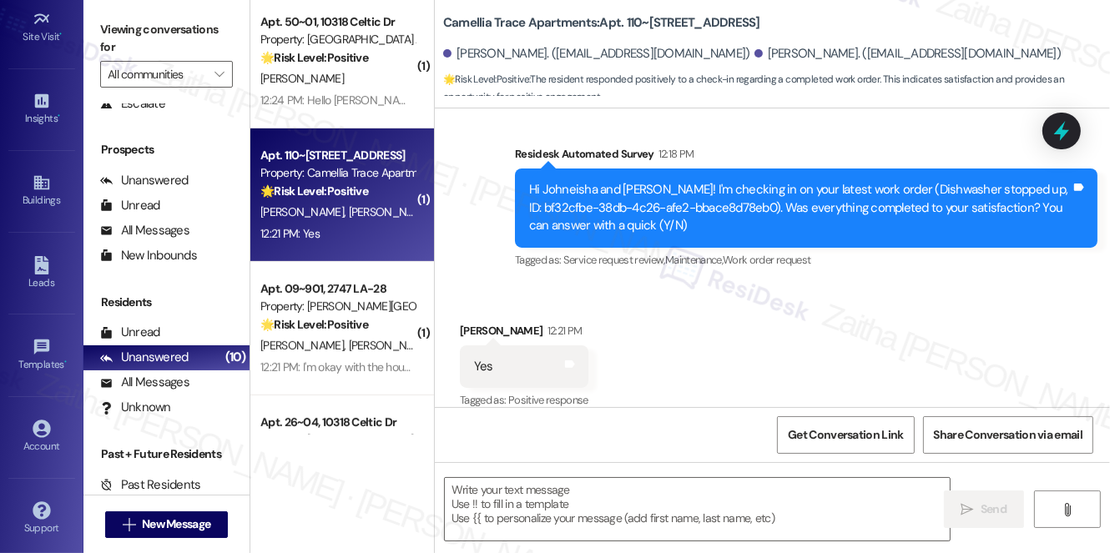
type textarea "Fetching suggested responses. Please feel free to read through the conversation…"
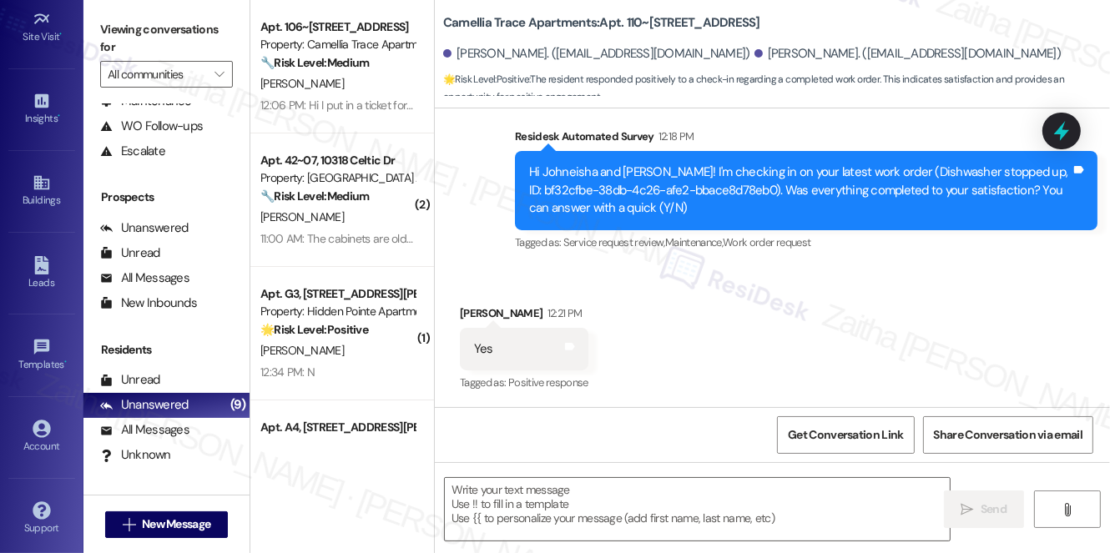
scroll to position [343, 0]
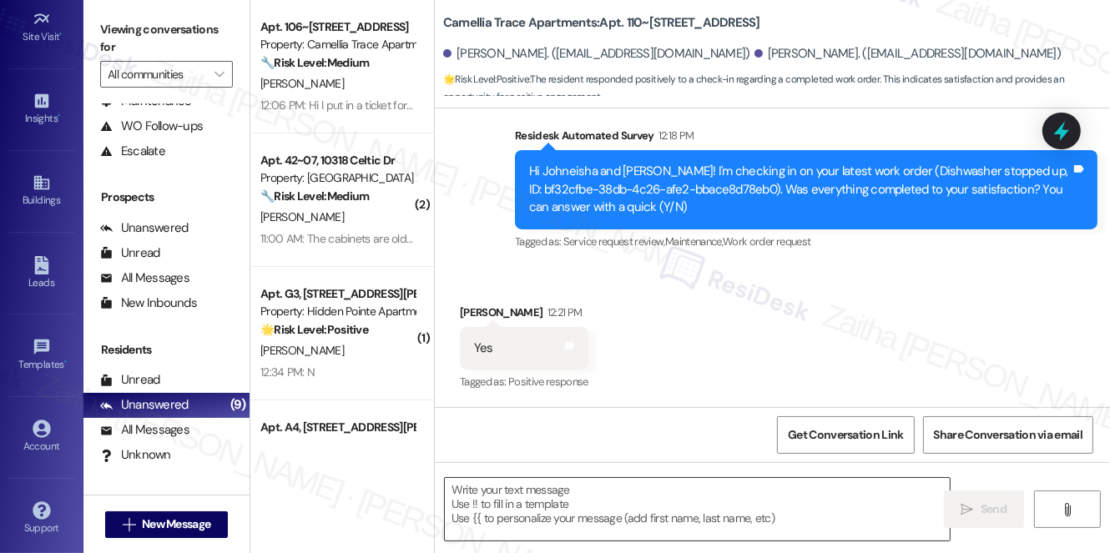
click at [577, 501] on textarea at bounding box center [697, 509] width 505 height 63
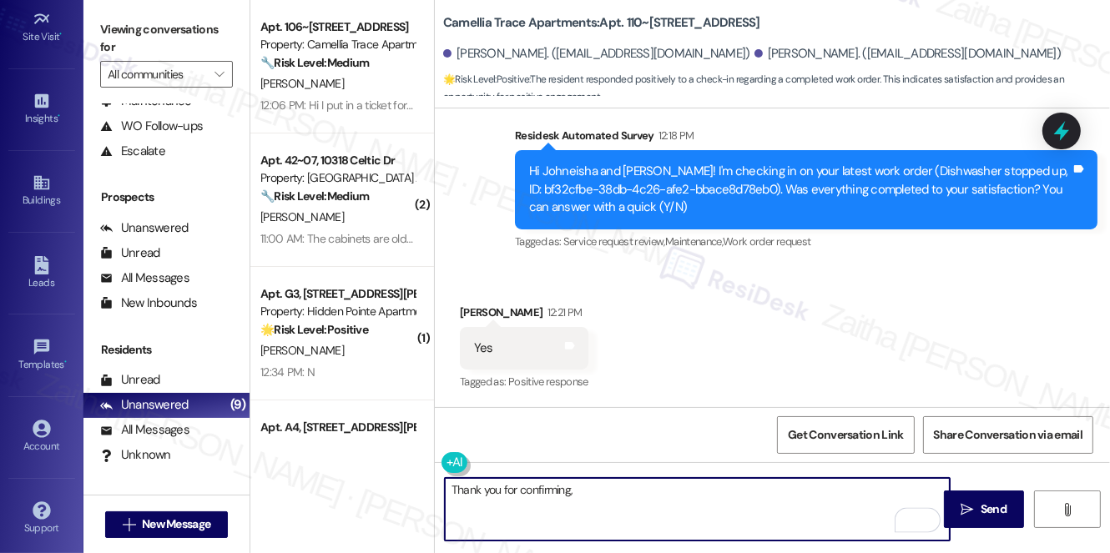
click at [478, 309] on div "[PERSON_NAME] 12:21 PM" at bounding box center [524, 315] width 128 height 23
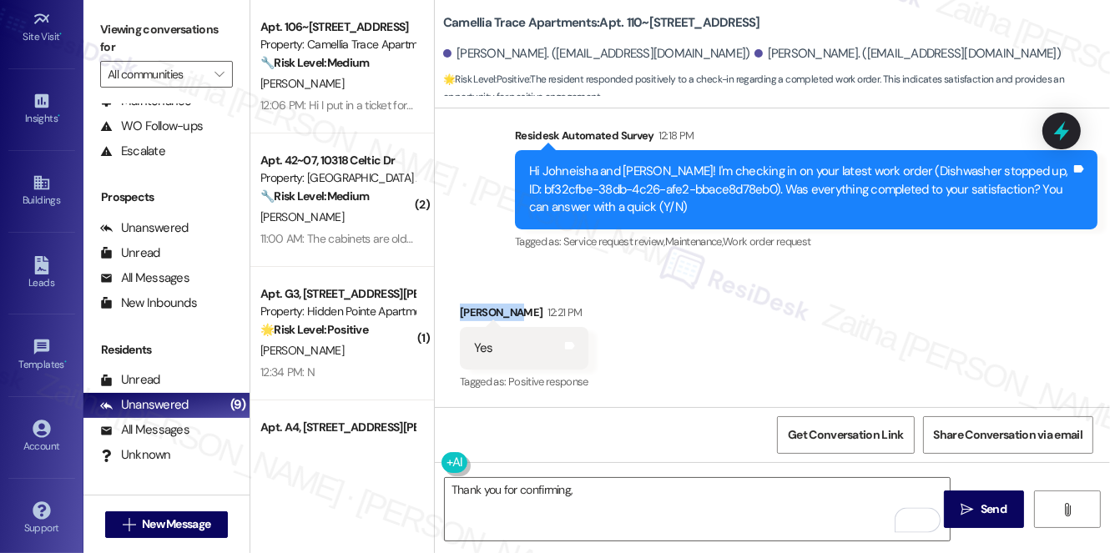
click at [478, 309] on div "[PERSON_NAME] 12:21 PM" at bounding box center [524, 315] width 128 height 23
copy div "Johneisha"
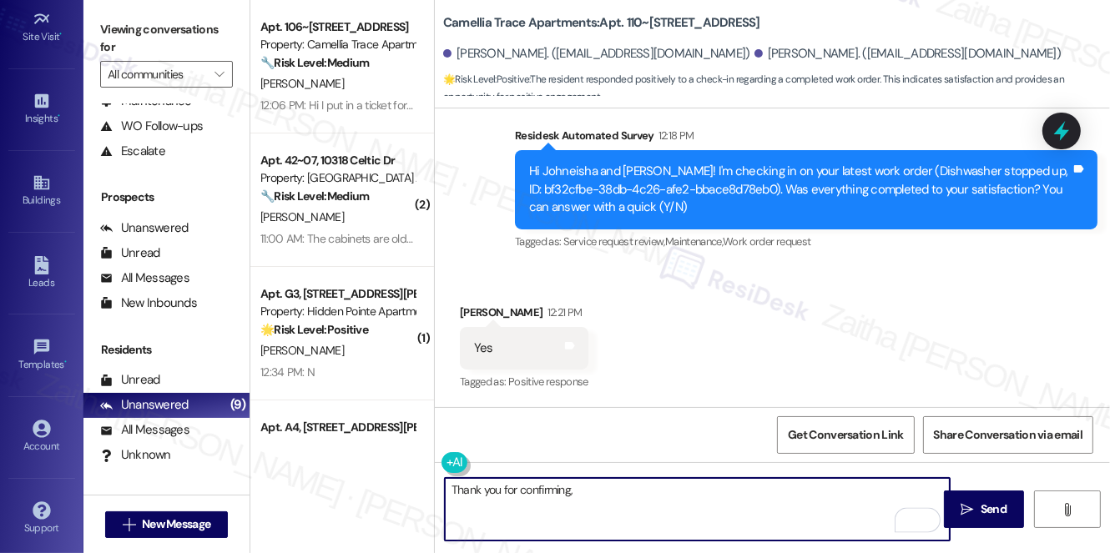
click at [624, 480] on textarea "Thank you for confirming," at bounding box center [697, 509] width 505 height 63
paste textarea "Johneisha"
paste textarea "I'm happy the work order was completed to your satisfaction! We'd also love to …"
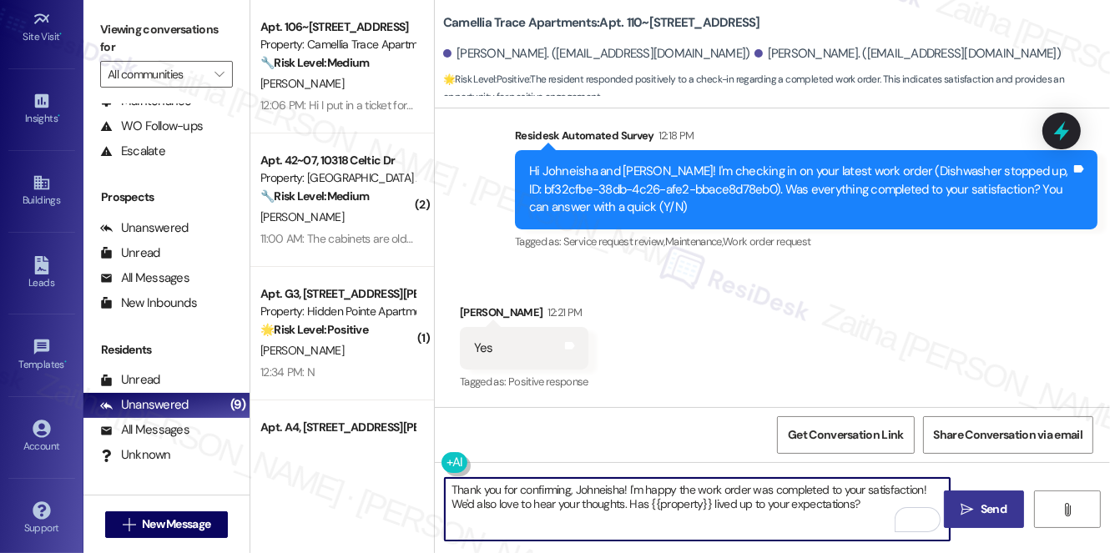
type textarea "Thank you for confirming, Johneisha! I'm happy the work order was completed to …"
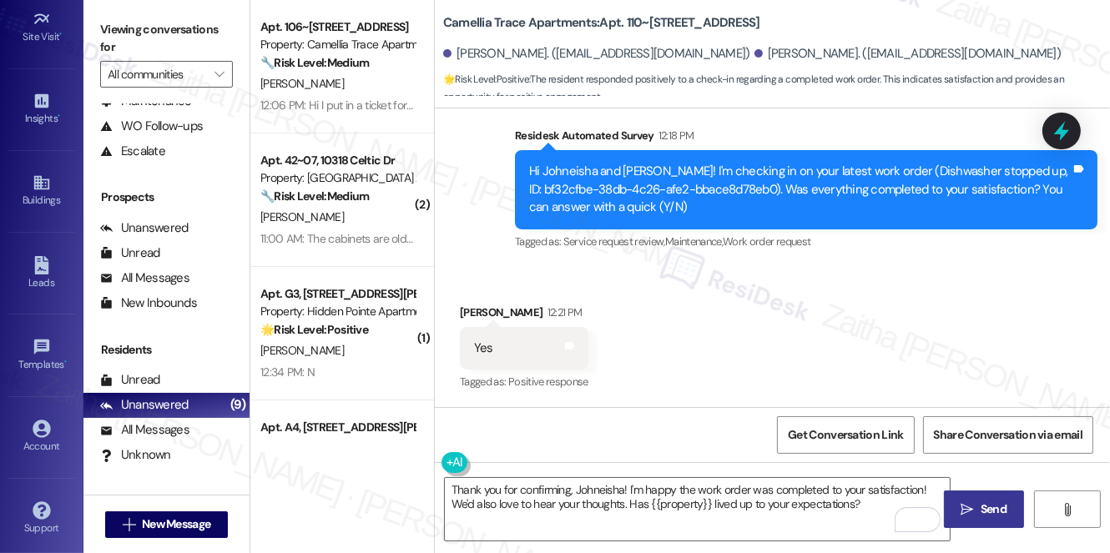
click at [968, 501] on span " Send" at bounding box center [984, 510] width 53 height 18
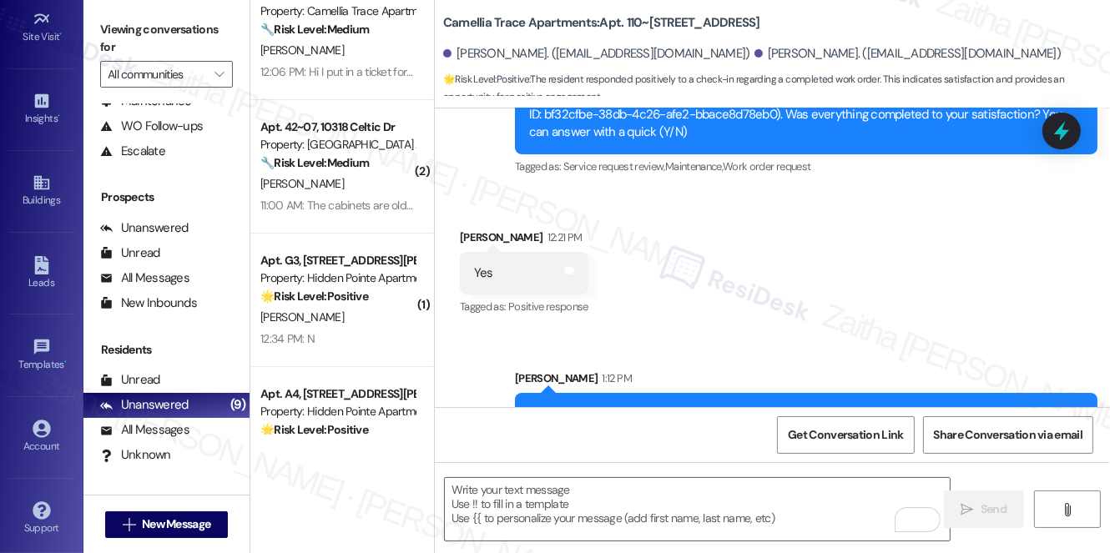
scroll to position [0, 0]
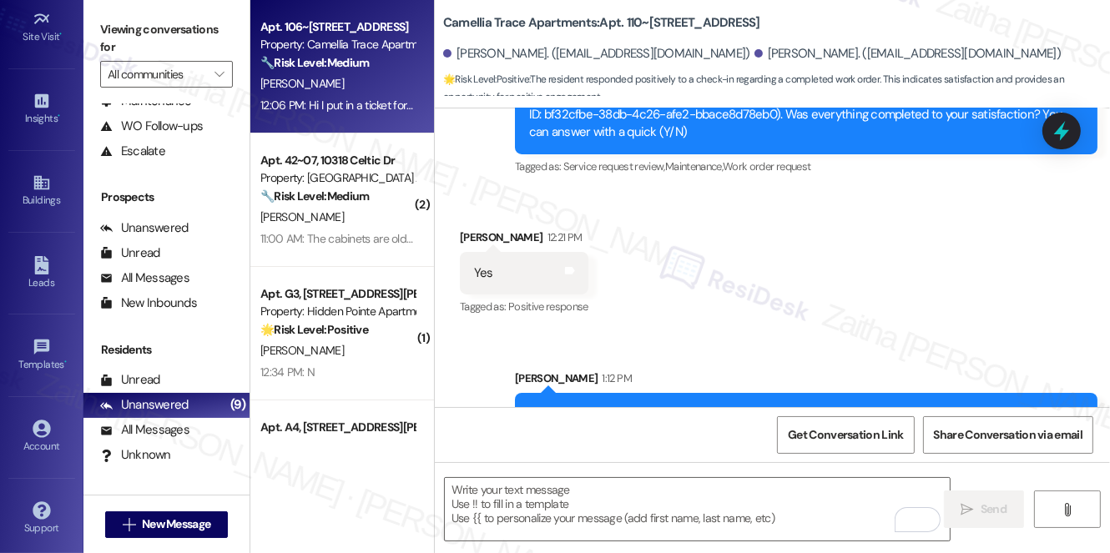
click at [365, 78] on div "[PERSON_NAME]" at bounding box center [338, 83] width 158 height 21
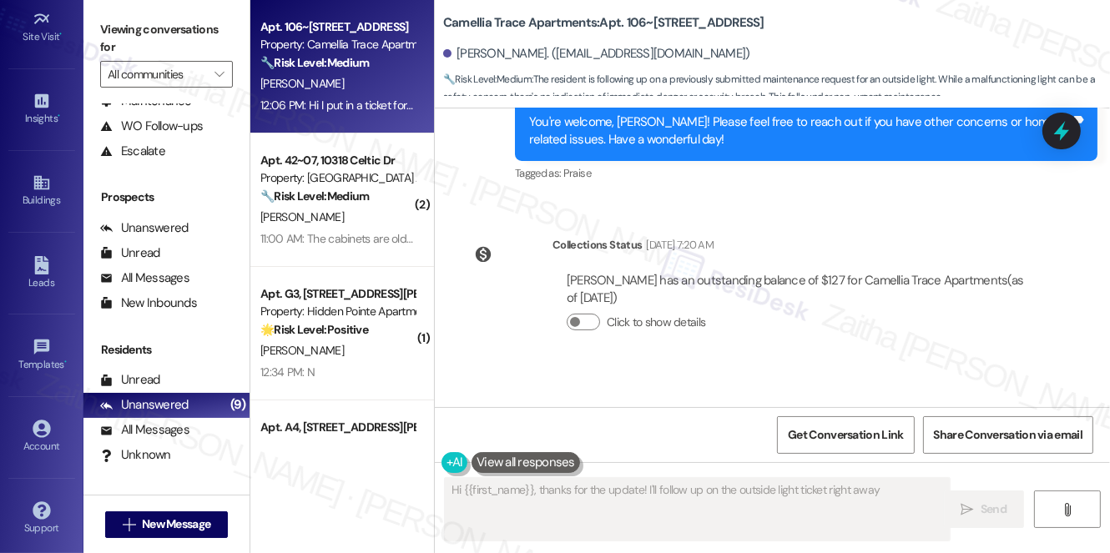
scroll to position [618, 0]
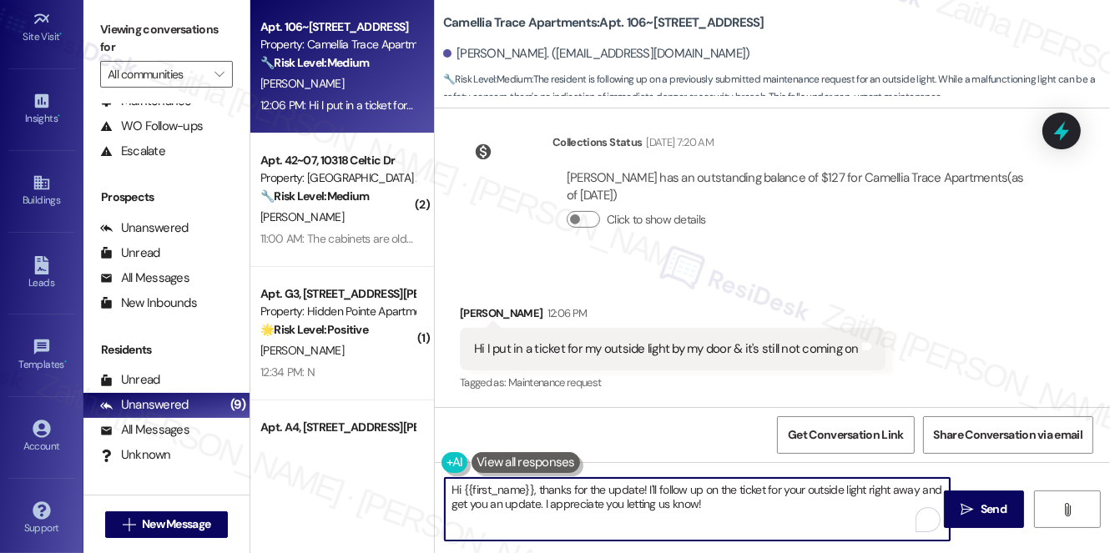
drag, startPoint x: 590, startPoint y: 490, endPoint x: 641, endPoint y: 480, distance: 51.9
click at [641, 480] on textarea "Hi {{first_name}}, thanks for the update! I'll follow up on the ticket for your…" at bounding box center [697, 509] width 505 height 63
type textarea "Hi {{first_name}}, thanks for reaching out! I'll follow up on the ticket for yo…"
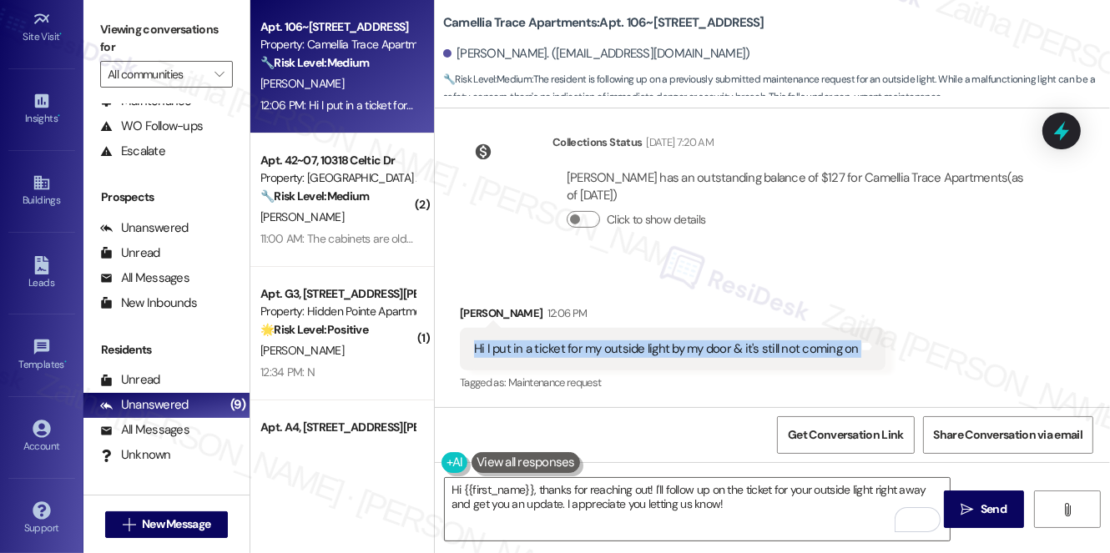
drag, startPoint x: 456, startPoint y: 345, endPoint x: 869, endPoint y: 365, distance: 414.3
click at [869, 365] on div "Received via SMS [PERSON_NAME] 12:06 PM Hi I put in a ticket for my outside lig…" at bounding box center [672, 350] width 451 height 116
copy div "Hi I put in a ticket for my outside light by my door & it's still not coming on…"
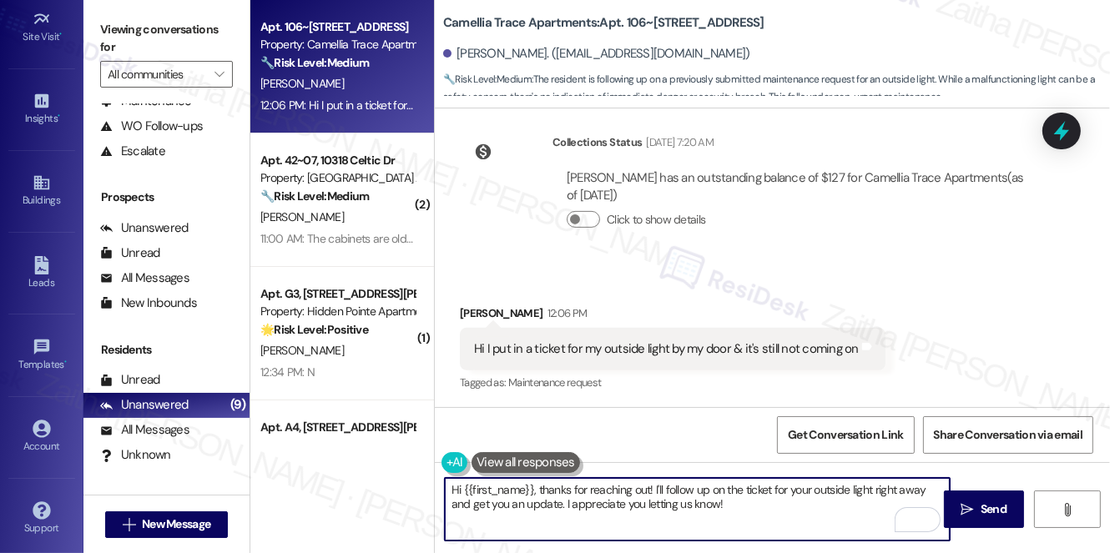
click at [448, 491] on textarea "Hi {{first_name}}, thanks for reaching out! I'll follow up on the ticket for yo…" at bounding box center [697, 509] width 505 height 63
drag, startPoint x: 448, startPoint y: 491, endPoint x: 751, endPoint y: 514, distance: 303.8
click at [744, 516] on textarea "Hi {{first_name}}, thanks for reaching out! I'll follow up on the ticket for yo…" at bounding box center [697, 509] width 505 height 63
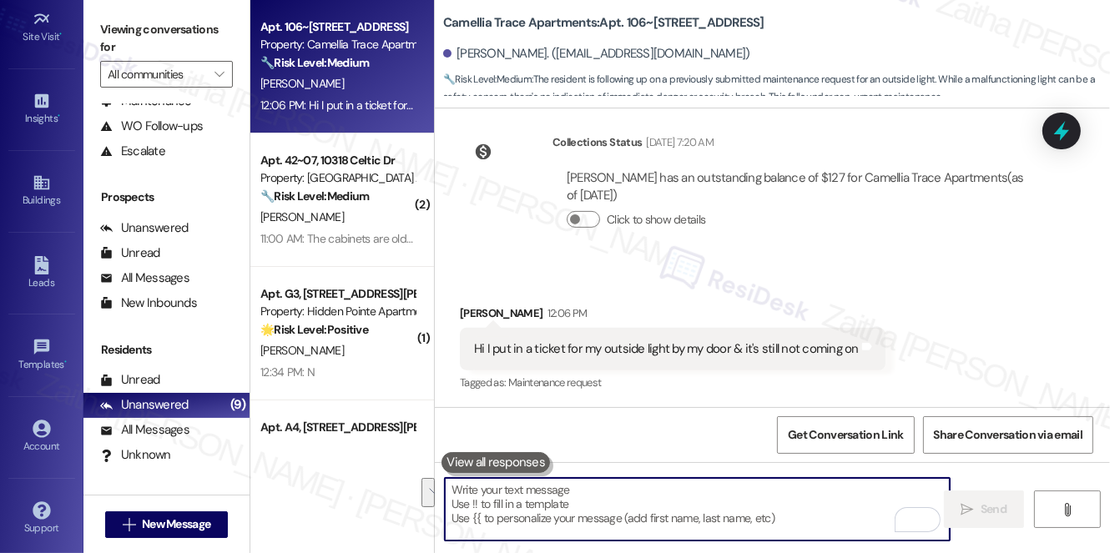
paste textarea "Hi {{first_name}}, thank you for letting me know. Just to confirm, did the ligh…"
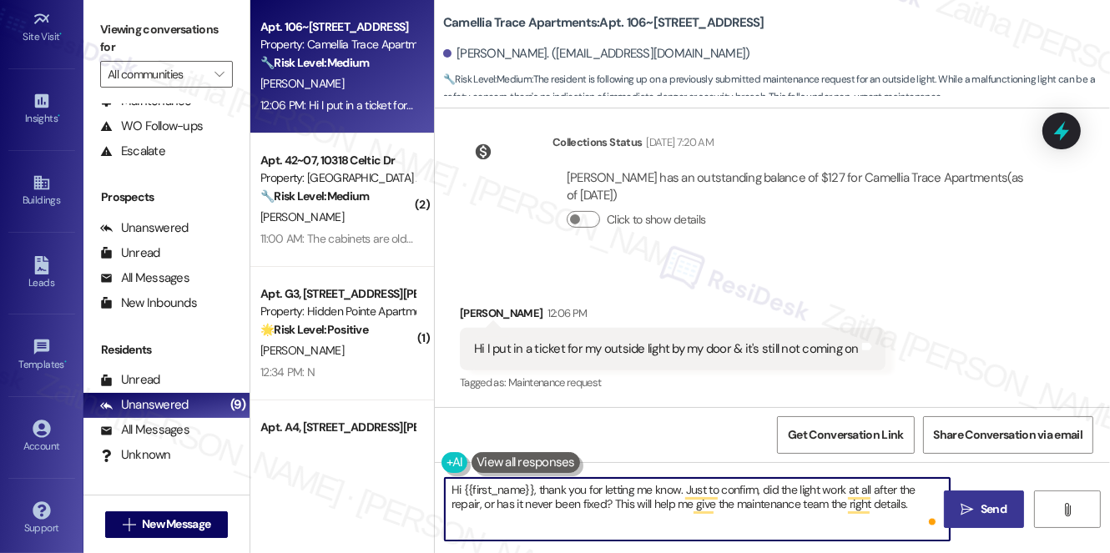
type textarea "Hi {{first_name}}, thank you for letting me know. Just to confirm, did the ligh…"
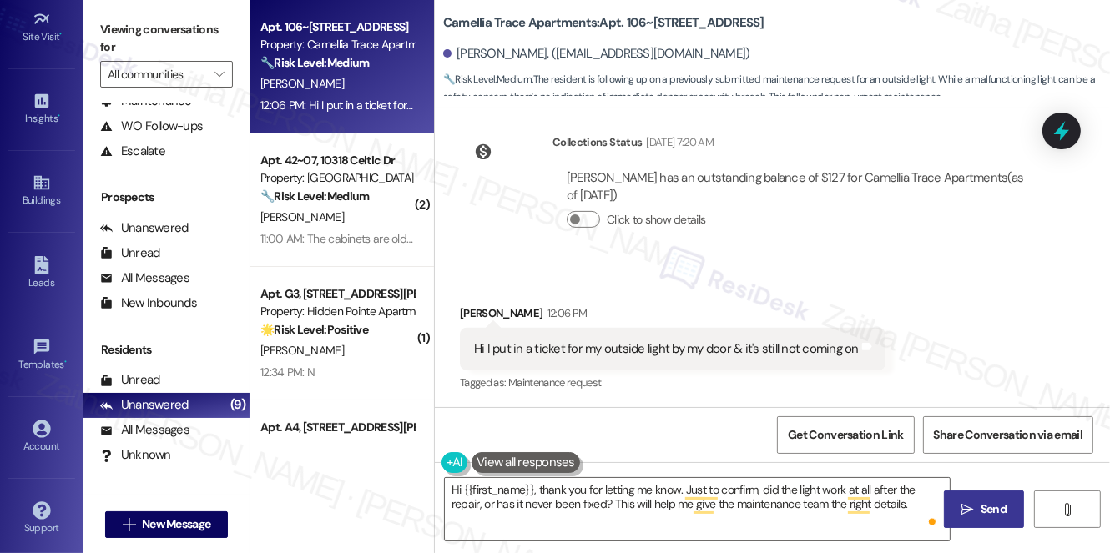
click at [985, 512] on span "Send" at bounding box center [993, 510] width 26 height 18
type textarea "Hi {{first_name}}, thanks for the update! I'll follow up on the ticket for your…"
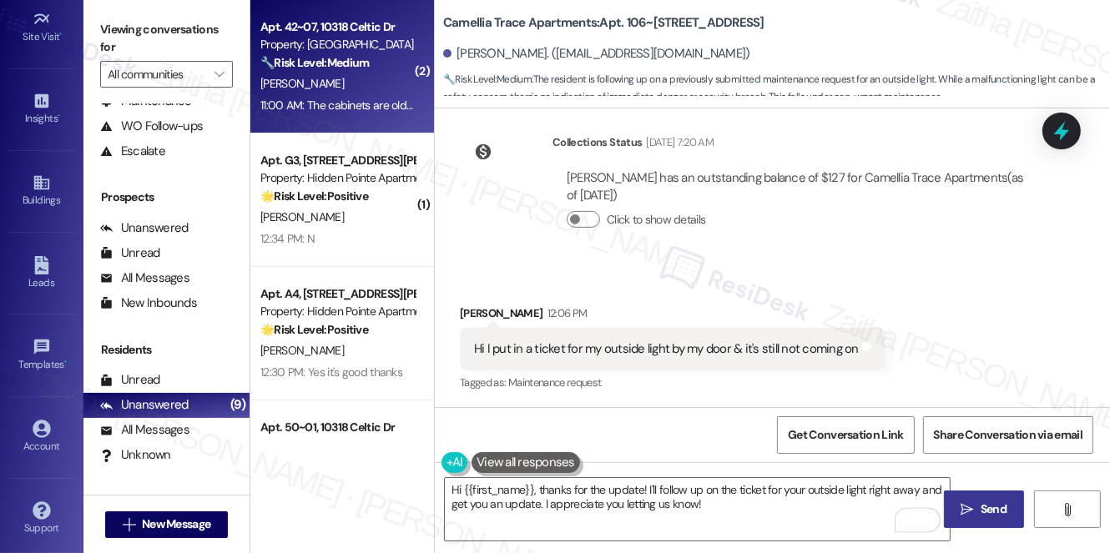
click at [360, 85] on div "[PERSON_NAME]" at bounding box center [338, 83] width 158 height 21
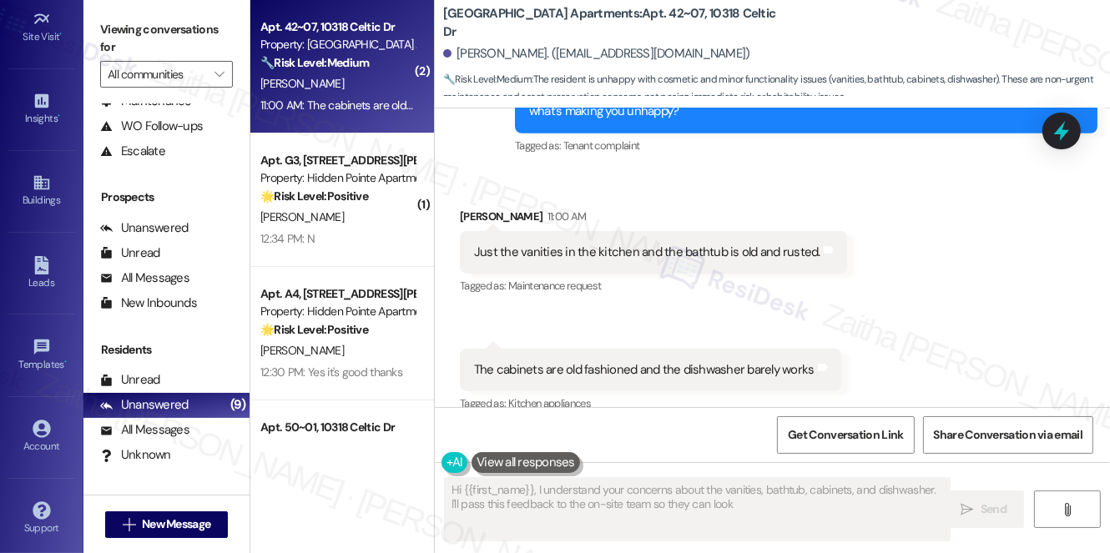
scroll to position [900, 0]
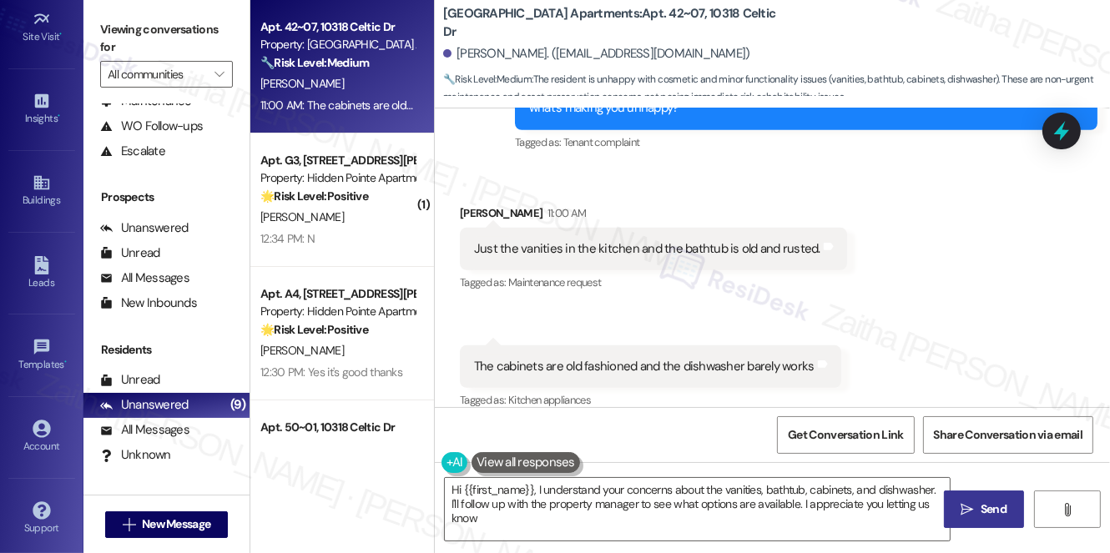
type textarea "Hi {{first_name}}, I understand your concerns about the vanities, bathtub, cabi…"
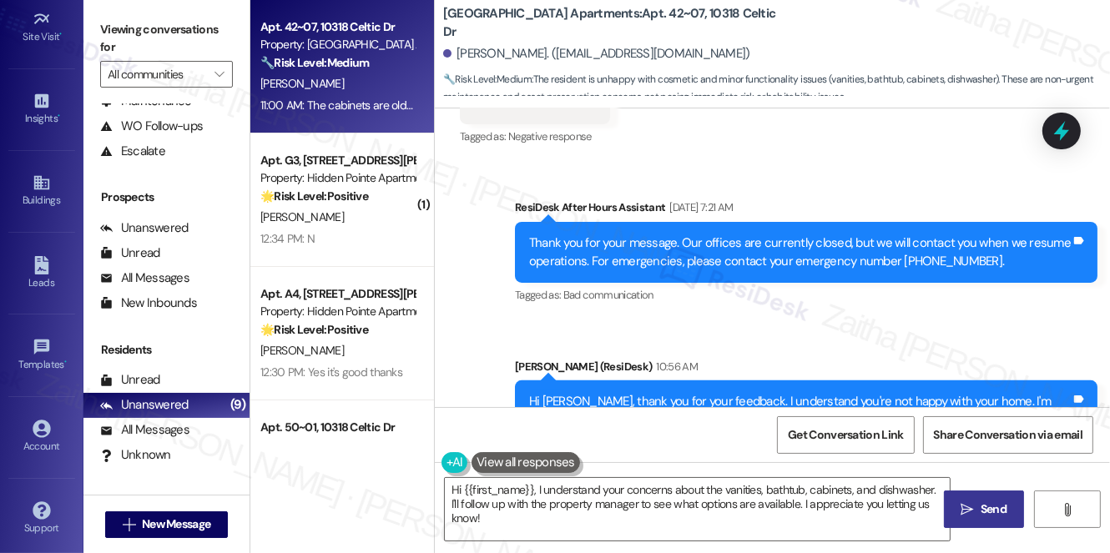
scroll to position [672, 0]
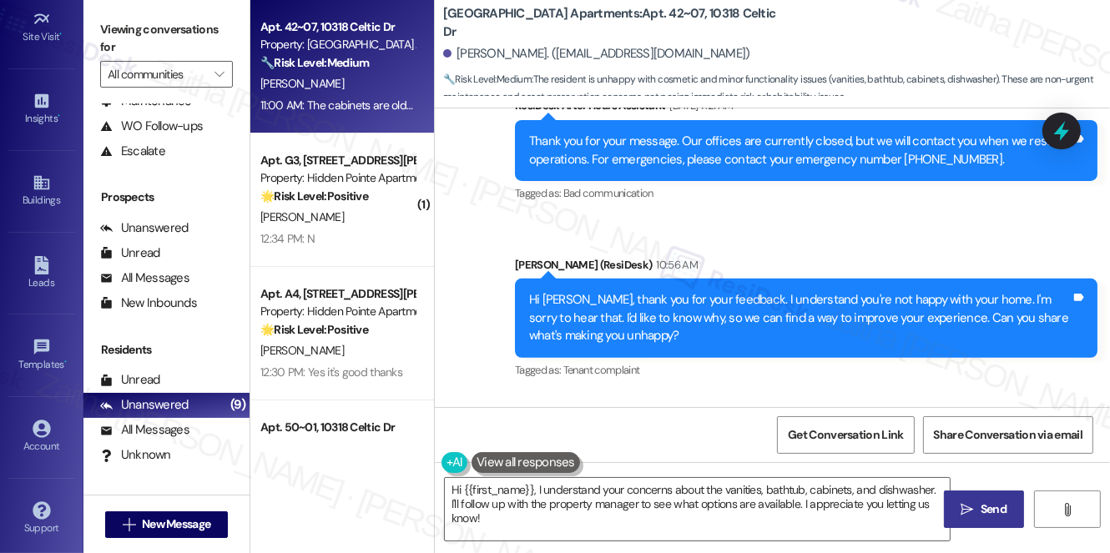
click at [1072, 137] on icon at bounding box center [1061, 131] width 22 height 22
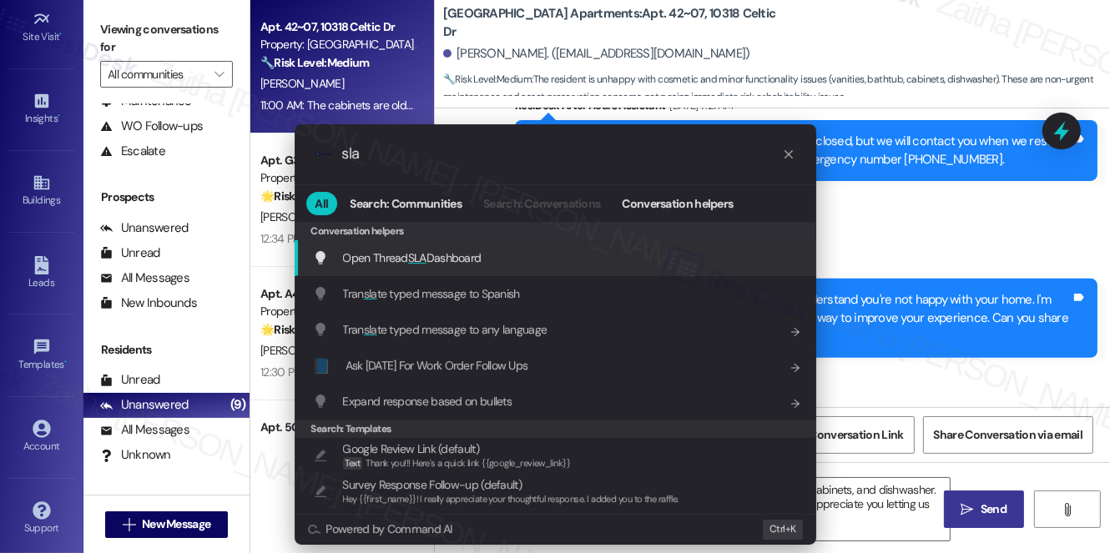
type input "sla"
click at [428, 252] on span "Open Thread SLA Dashboard" at bounding box center [412, 257] width 138 height 15
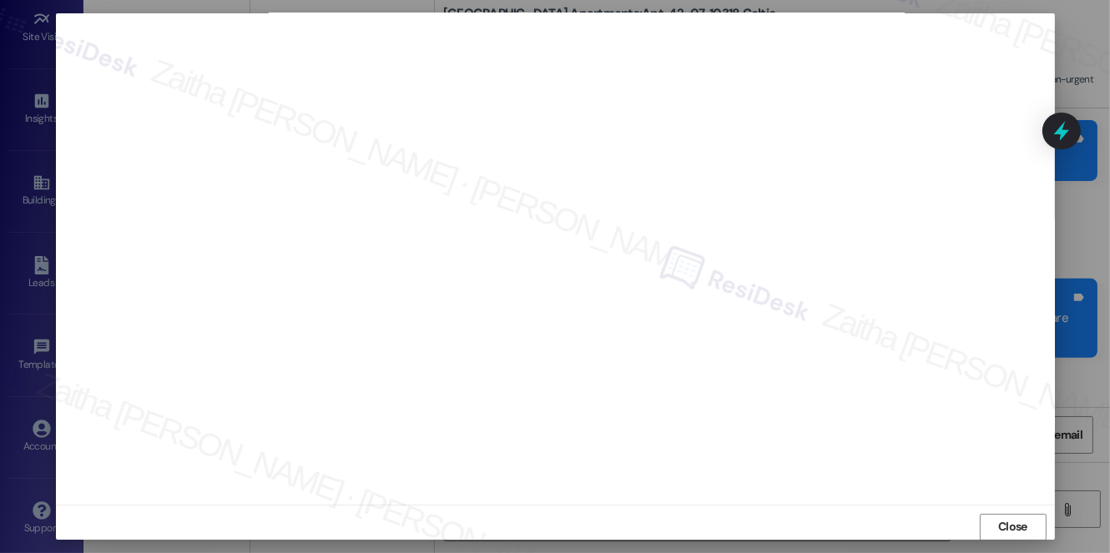
scroll to position [0, 0]
click at [1004, 536] on span "Close" at bounding box center [1012, 534] width 29 height 18
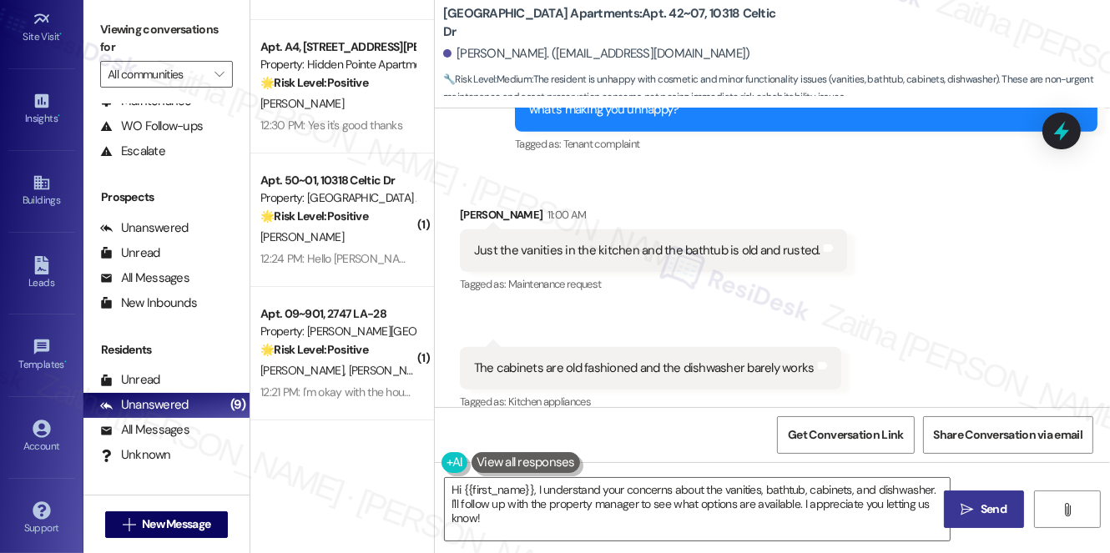
scroll to position [901, 0]
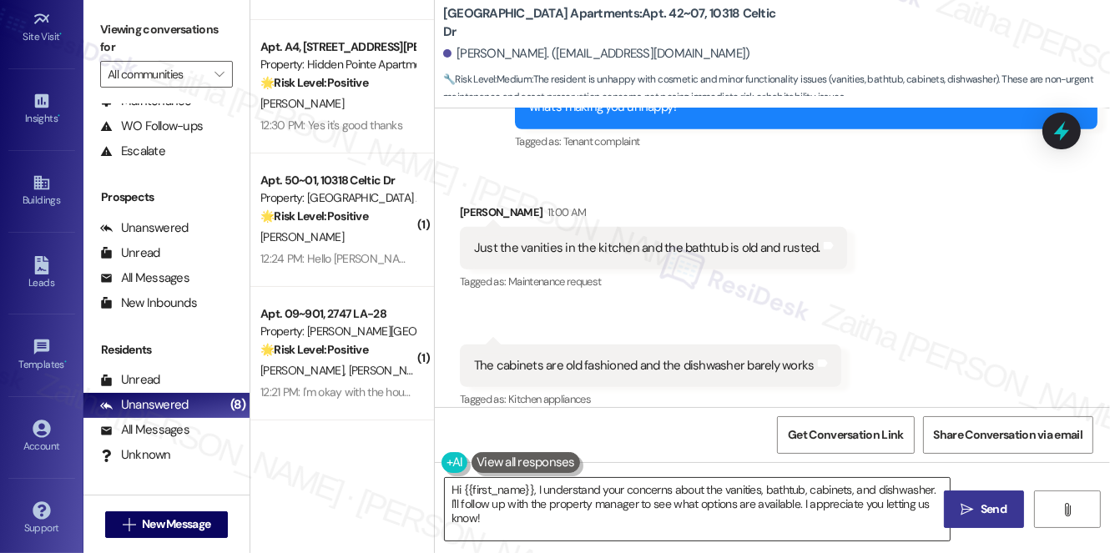
click at [605, 504] on textarea "Hi {{first_name}}, I understand your concerns about the vanities, bathtub, cabi…" at bounding box center [697, 509] width 505 height 63
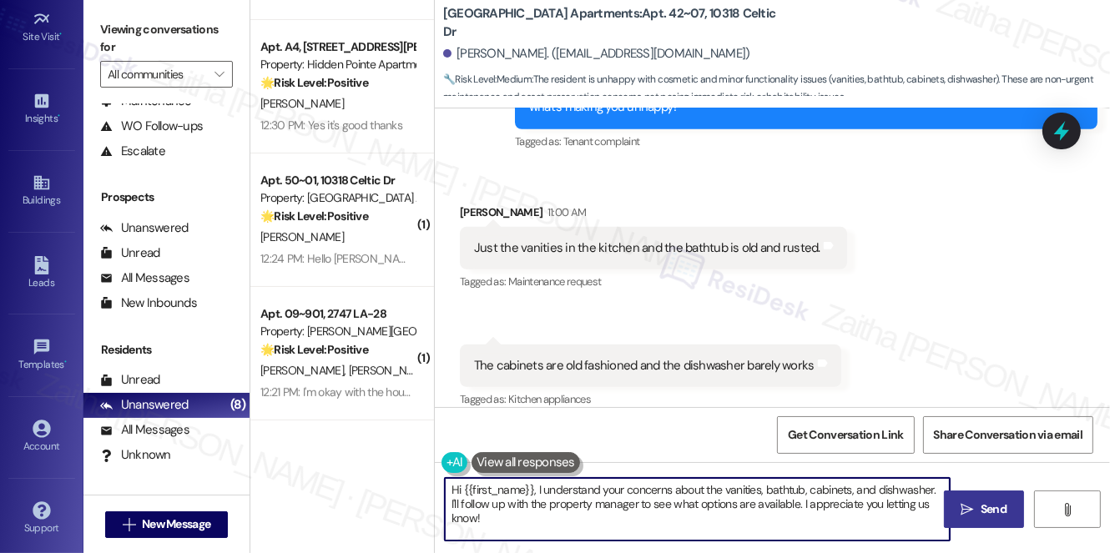
click at [605, 504] on textarea "Hi {{first_name}}, I understand your concerns about the vanities, bathtub, cabi…" at bounding box center [697, 509] width 505 height 63
type textarea "Hi {{first_name}}, I understand your concerns about the vanities, bathtub, cabi…"
click at [974, 499] on button " Send" at bounding box center [984, 510] width 81 height 38
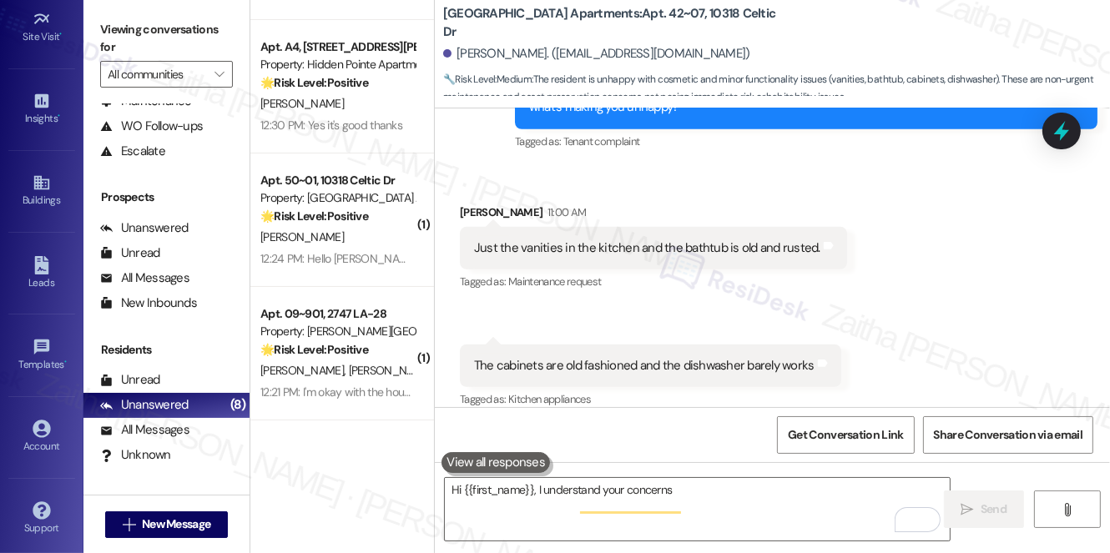
scroll to position [900, 0]
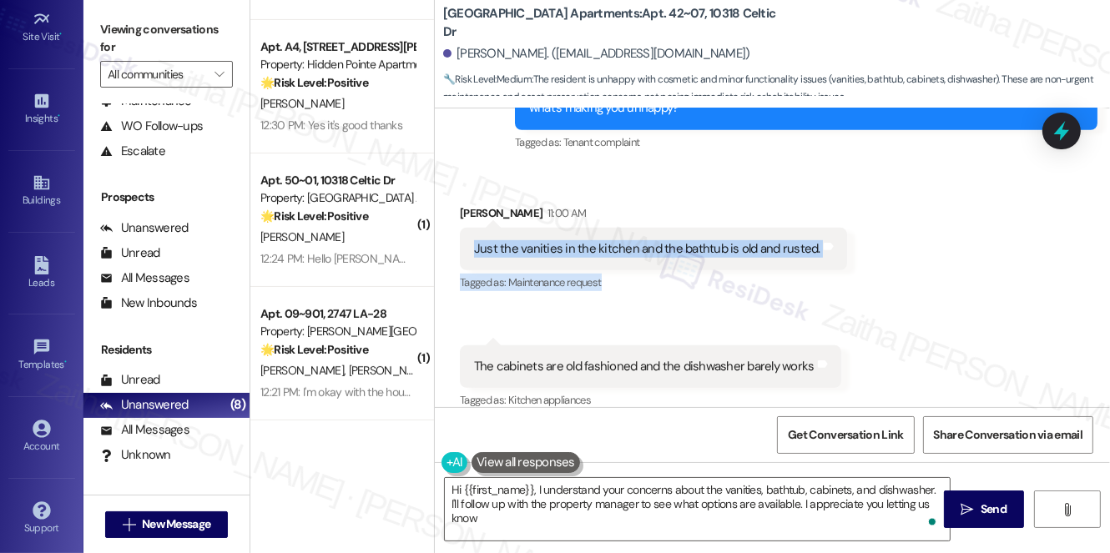
type textarea "Hi {{first_name}}, I understand your concerns about the vanities, bathtub, cabi…"
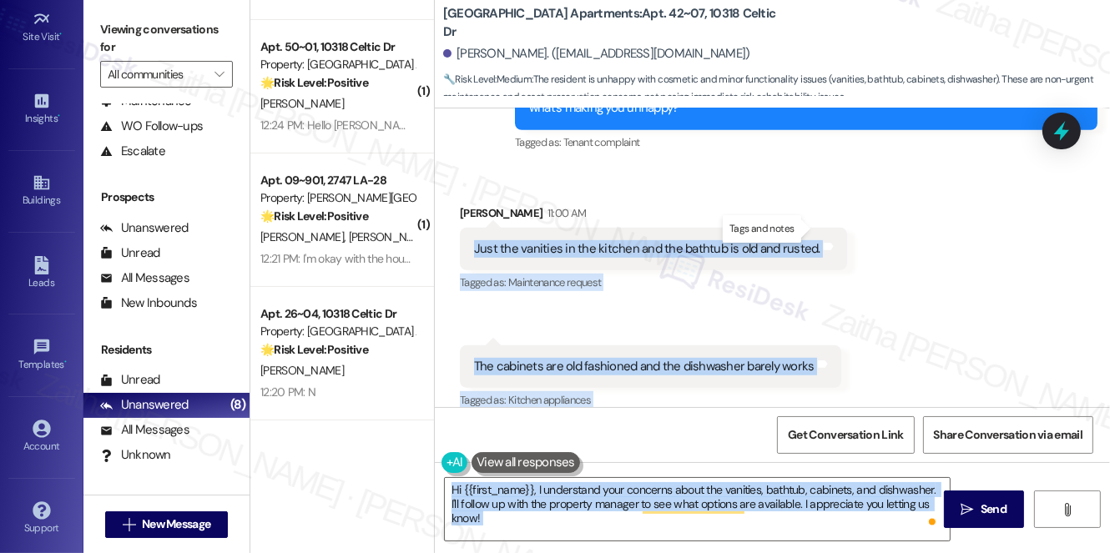
drag, startPoint x: 469, startPoint y: 227, endPoint x: 803, endPoint y: 236, distance: 334.7
click at [808, 229] on body "Inbox Go to Inbox Announcement • Send A Text Announcement Site Visit • Go to Si…" at bounding box center [555, 276] width 1110 height 553
copy body "Lore ips dolorsit am con adipisc eli sed doeiusm te inc utl etdolo. Magn ali en…"
click at [665, 287] on div "Received via SMS [PERSON_NAME] 11:00 AM Just the vanities in the kitchen and th…" at bounding box center [653, 250] width 412 height 116
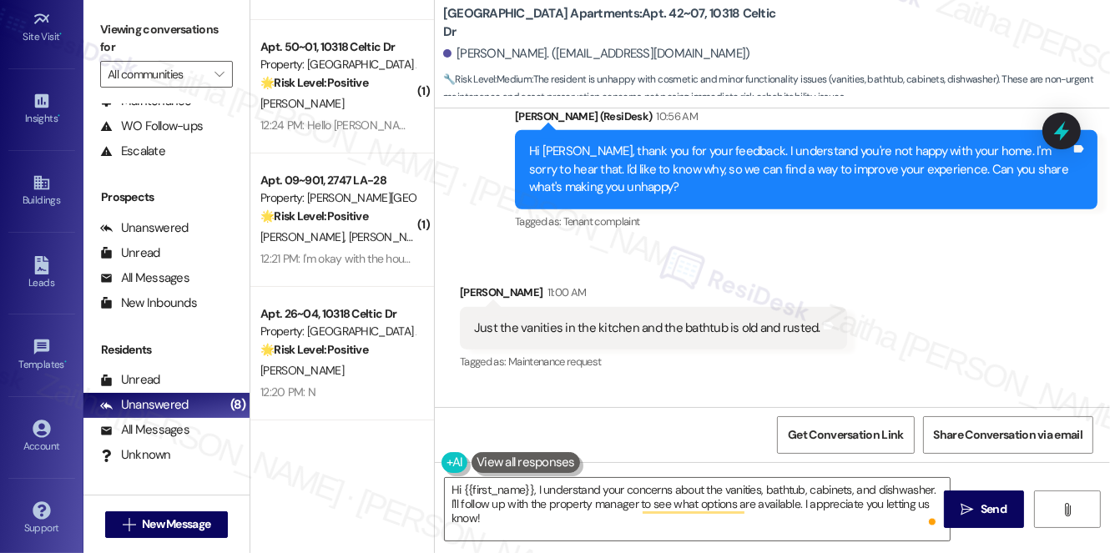
scroll to position [808, 0]
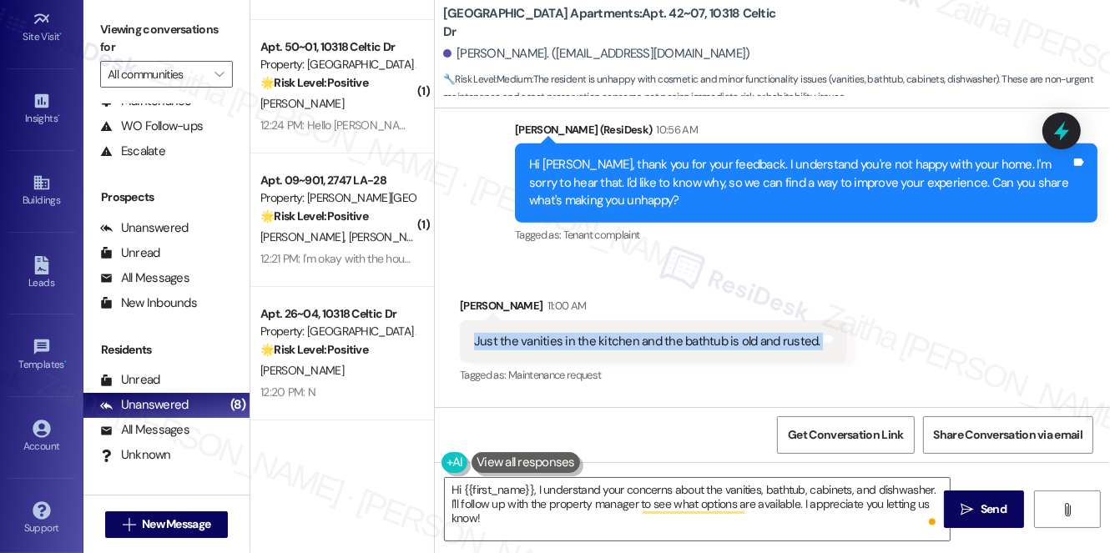
drag, startPoint x: 455, startPoint y: 324, endPoint x: 876, endPoint y: 339, distance: 421.6
click at [876, 339] on div "Received via SMS [PERSON_NAME] 11:00 AM Just the vanities in the kitchen and th…" at bounding box center [772, 388] width 675 height 259
copy div "Just the vanities in the kitchen and the bathtub is old and rusted. Tags and no…"
click at [903, 318] on div "Received via SMS [PERSON_NAME] 11:00 AM Just the vanities in the kitchen and th…" at bounding box center [772, 388] width 675 height 259
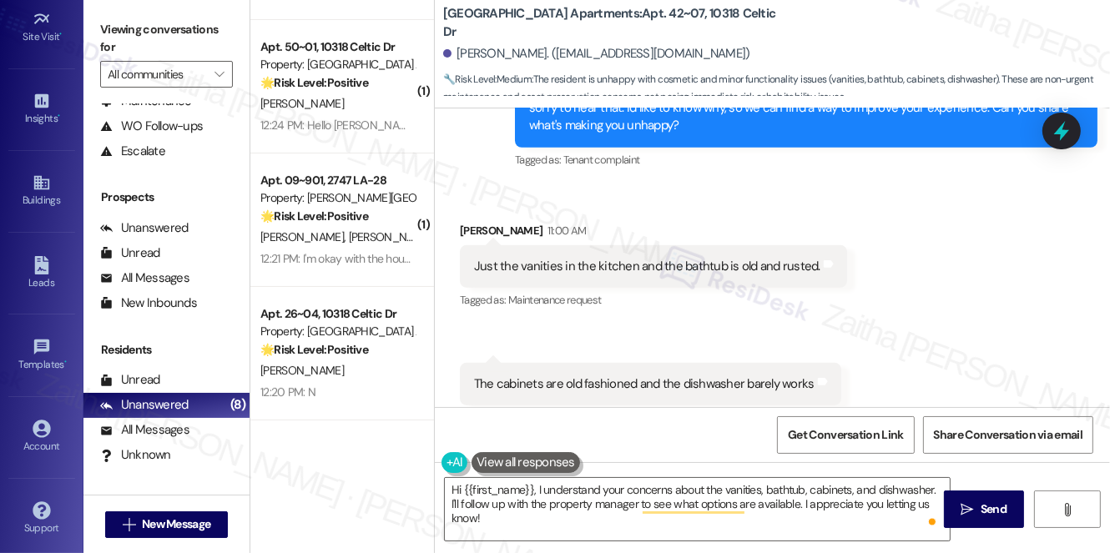
scroll to position [959, 0]
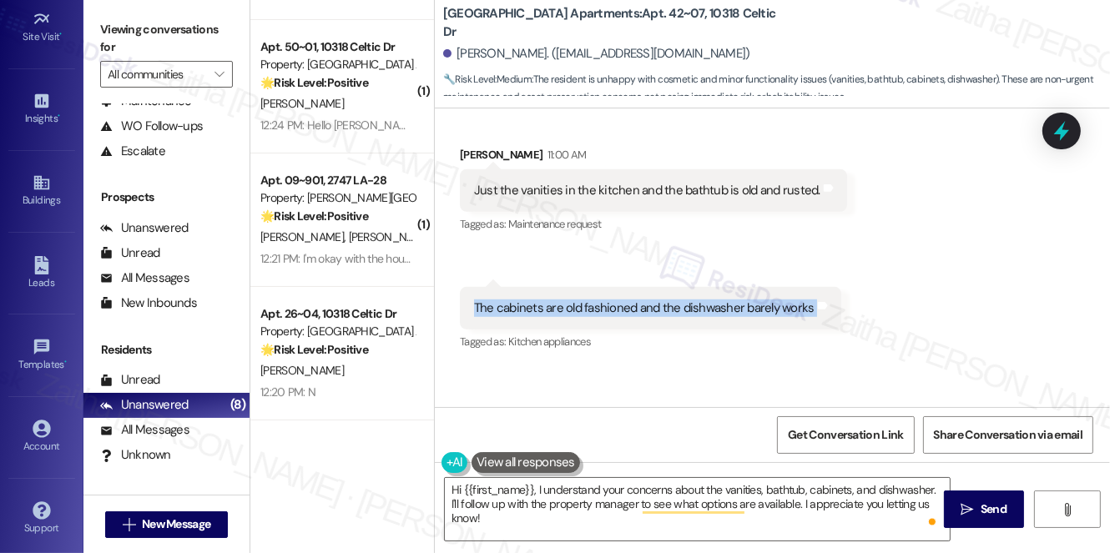
drag, startPoint x: 471, startPoint y: 290, endPoint x: 818, endPoint y: 307, distance: 347.5
click at [818, 307] on div "The cabinets are old fashioned and the dishwasher barely works Tags and notes" at bounding box center [650, 308] width 381 height 43
copy div "The cabinets are old fashioned and the dishwasher barely works Tags and notes"
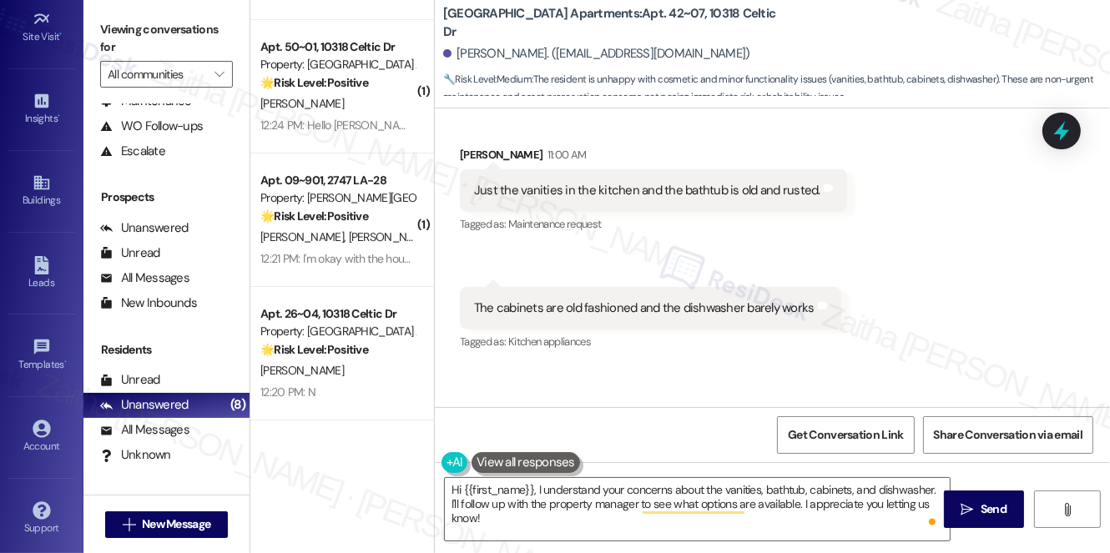
click at [843, 219] on div "Received via SMS [PERSON_NAME] 11:00 AM Just the vanities in the kitchen and th…" at bounding box center [653, 191] width 412 height 116
click at [1076, 127] on div at bounding box center [1061, 131] width 38 height 37
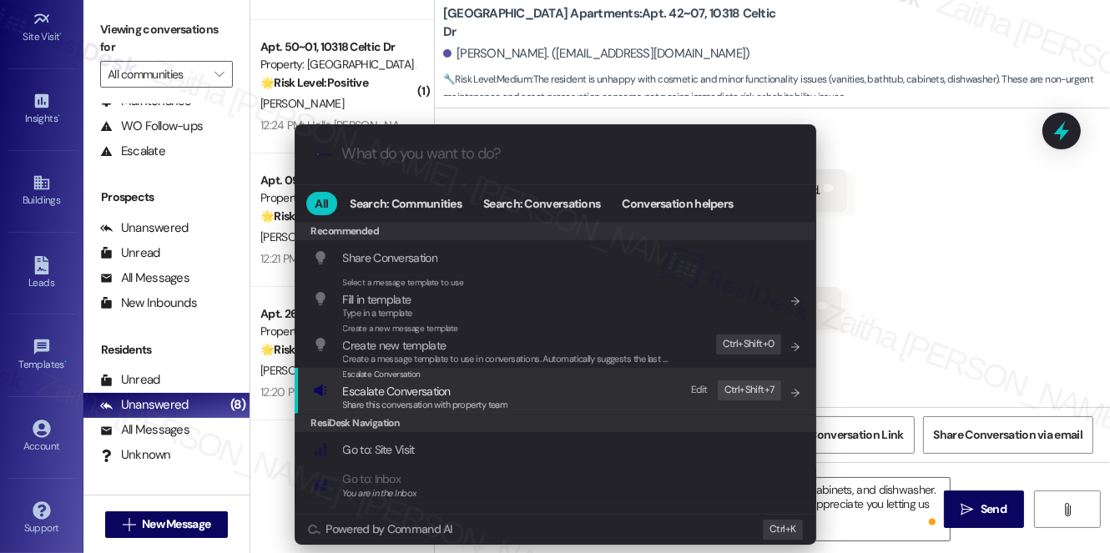
click at [389, 390] on span "Escalate Conversation" at bounding box center [397, 391] width 108 height 15
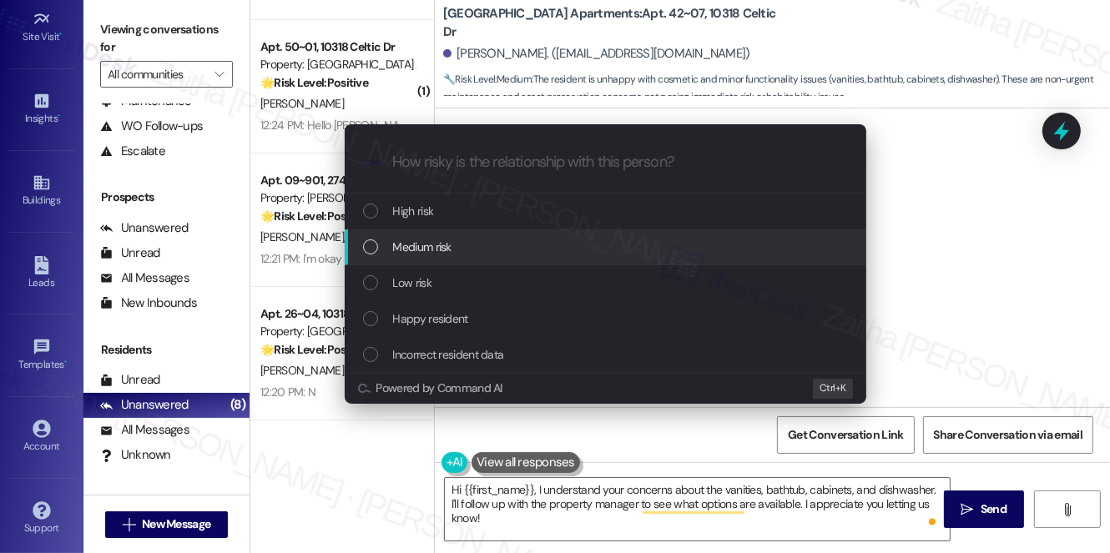
click at [420, 249] on span "Medium risk" at bounding box center [422, 247] width 58 height 18
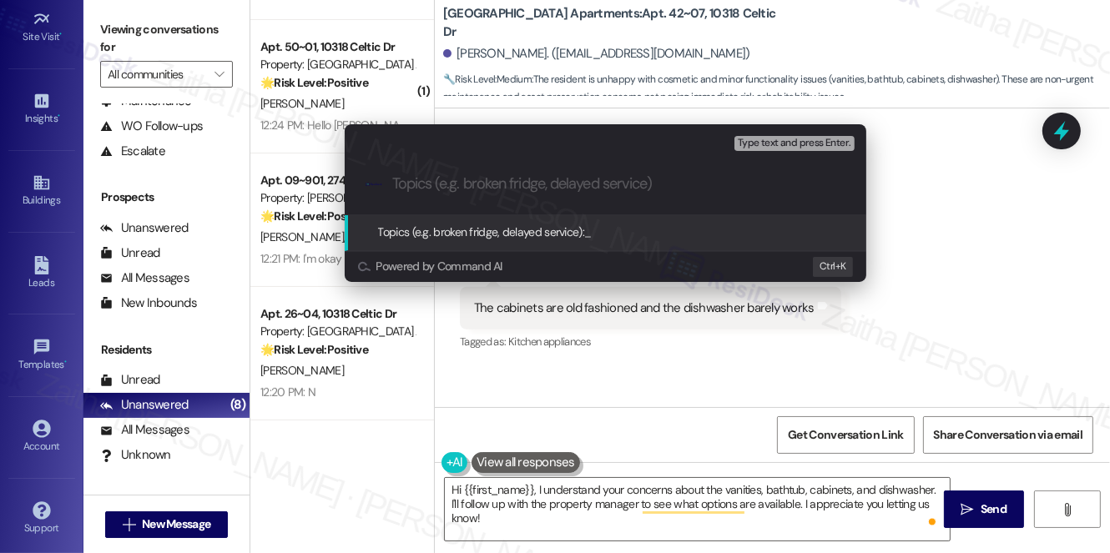
paste input "Maintenance & Upgrade Concerns: Kitchen and Bathroom Fixtures"
type input "Maintenance & Upgrade Concerns: Kitchen and Bathroom Fixtures"
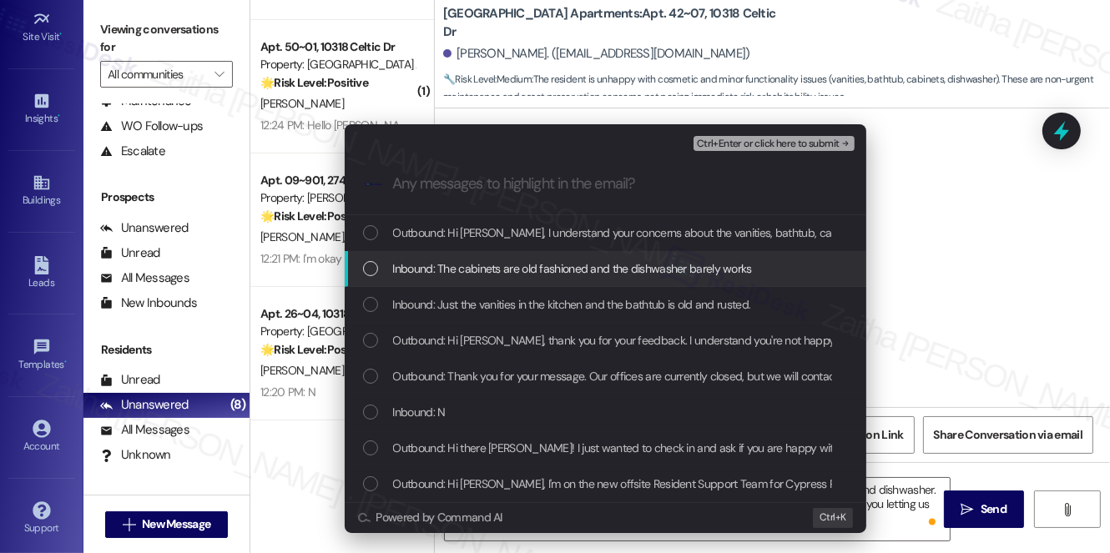
click at [529, 266] on span "Inbound: The cabinets are old fashioned and the dishwasher barely works" at bounding box center [572, 268] width 359 height 18
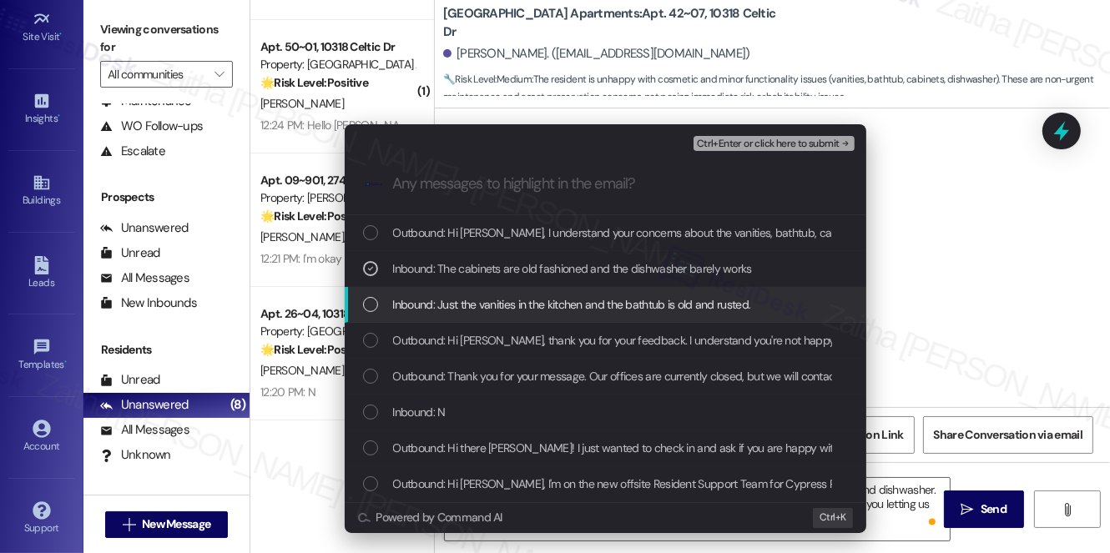
click at [539, 305] on span "Inbound: Just the vanities in the kitchen and the bathtub is old and rusted." at bounding box center [572, 304] width 358 height 18
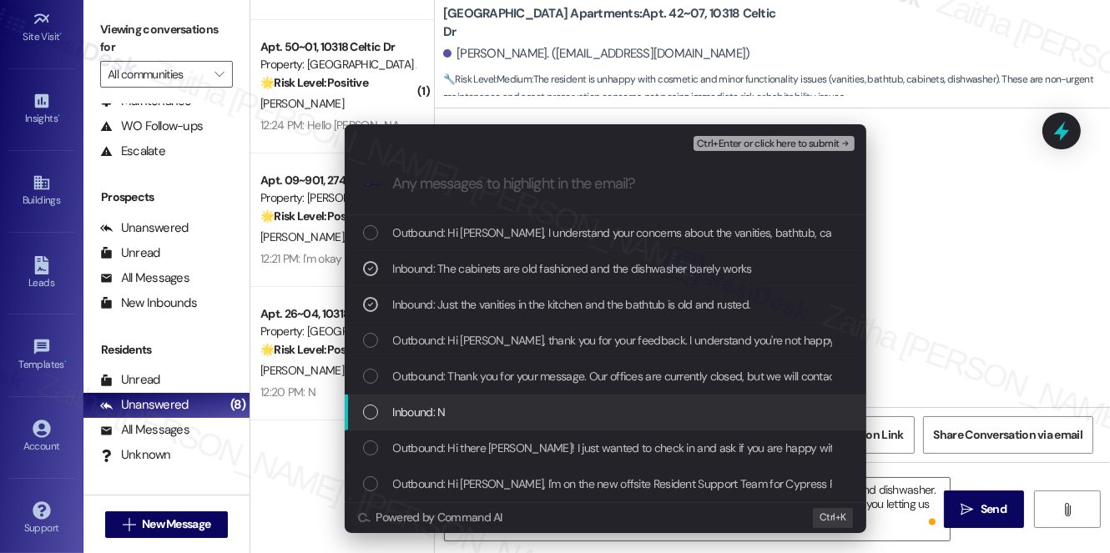
click at [496, 403] on div "Inbound: N" at bounding box center [607, 412] width 488 height 18
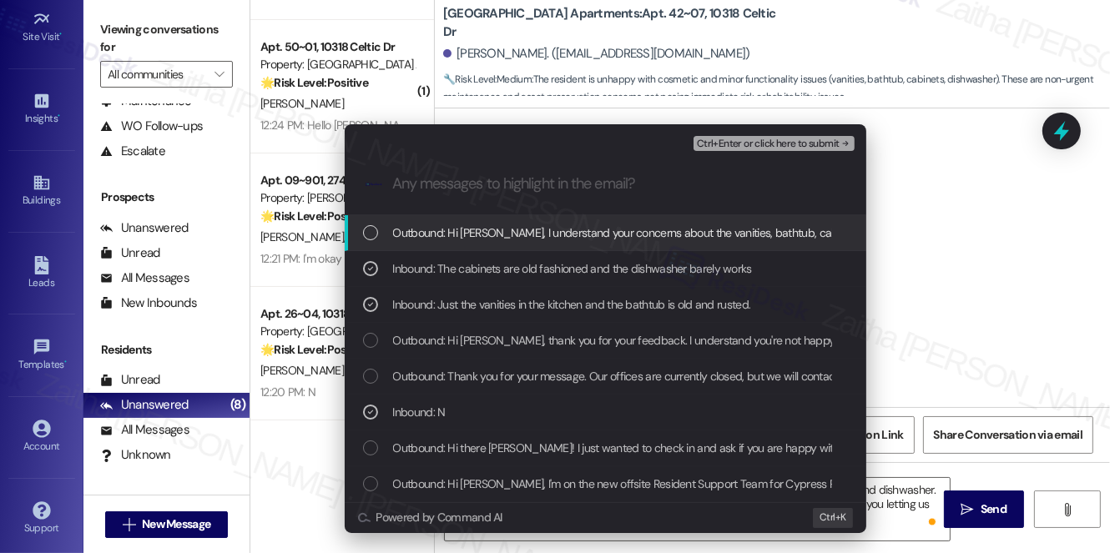
click at [772, 149] on button "Ctrl+Enter or click here to submit" at bounding box center [773, 143] width 161 height 15
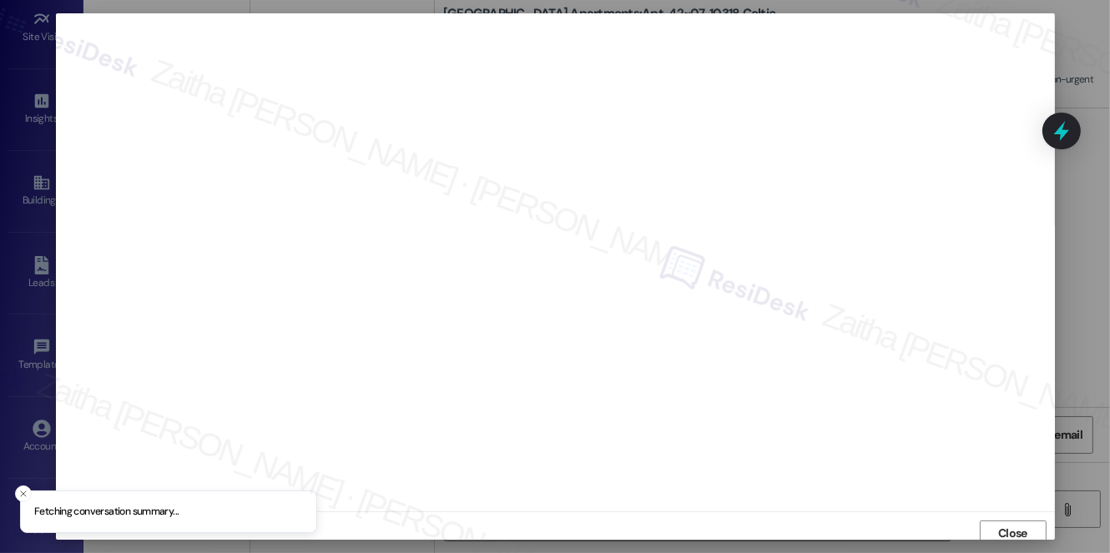
scroll to position [7, 0]
click at [1000, 530] on span "Close" at bounding box center [1012, 527] width 29 height 18
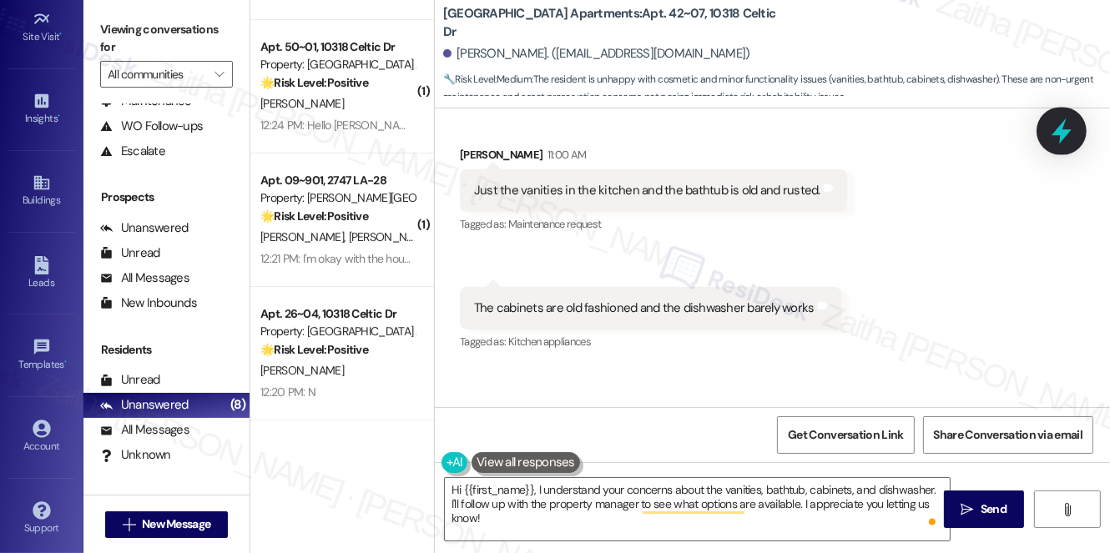
click at [1063, 118] on icon at bounding box center [1061, 131] width 28 height 28
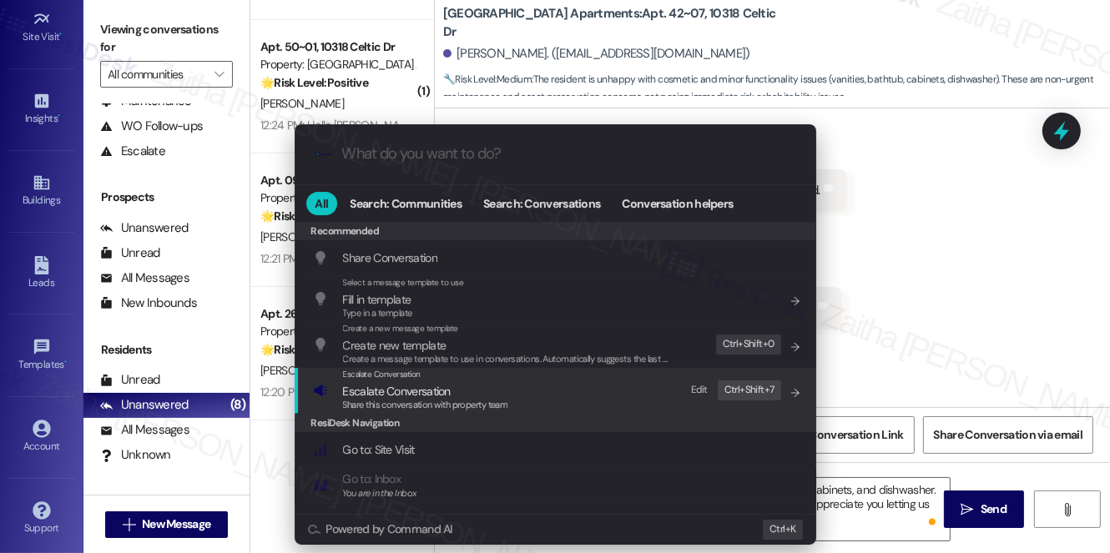
click at [410, 385] on span "Escalate Conversation" at bounding box center [397, 391] width 108 height 15
click at [410, 385] on div "Recommended Recommended Share Conversation Add shortcut Select a message templa…" at bounding box center [555, 368] width 521 height 292
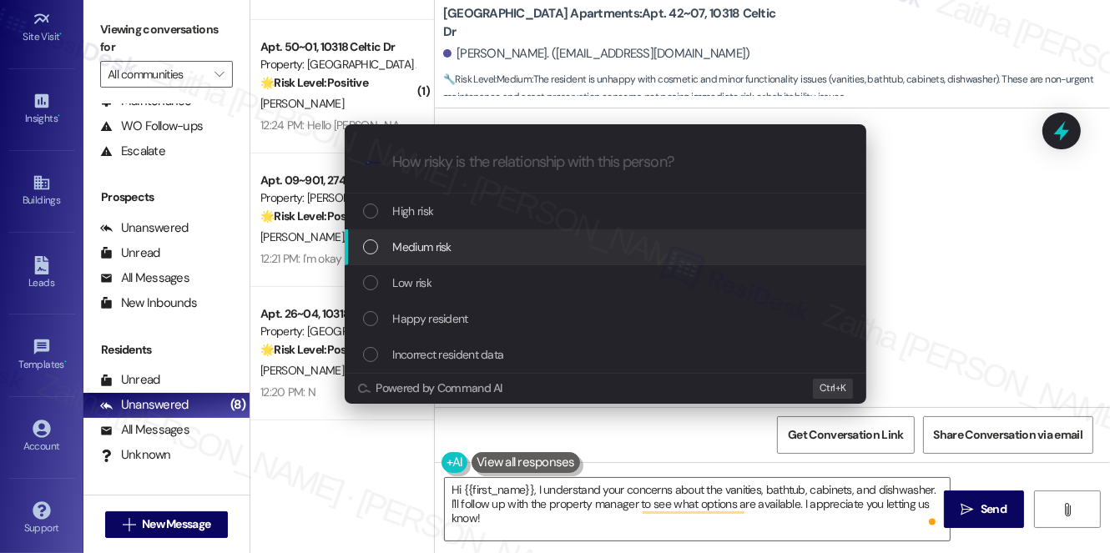
click at [442, 239] on span "Medium risk" at bounding box center [422, 247] width 58 height 18
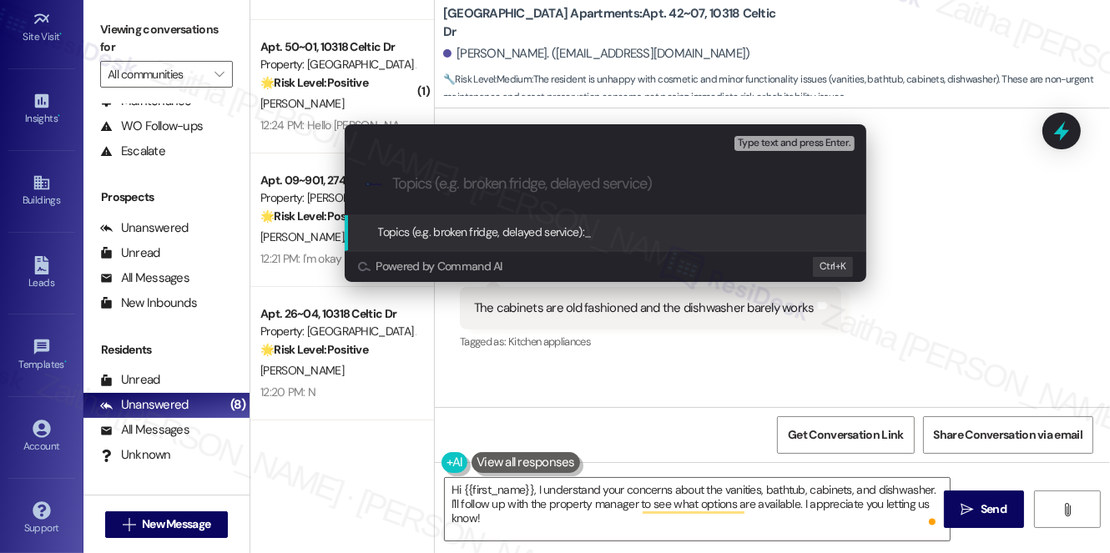
paste input "Maintenance & Upgrade Concerns: Kitchen and Bathroom Fixtures"
type input "Maintenance & Upgrade Concerns: Kitchen and Bathroom Fixtures"
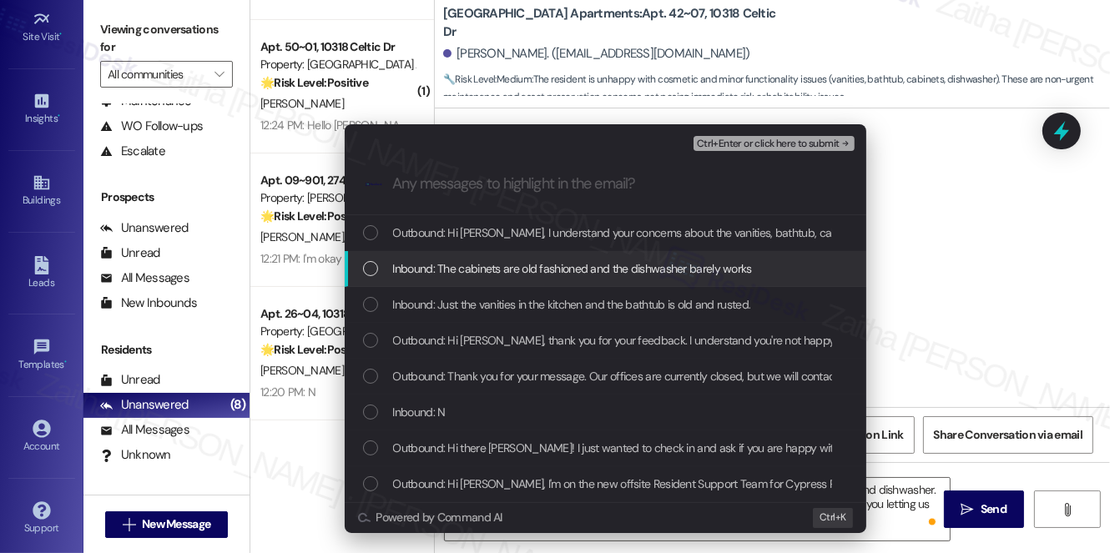
click at [470, 254] on div "Inbound: The cabinets are old fashioned and the dishwasher barely works" at bounding box center [605, 269] width 521 height 36
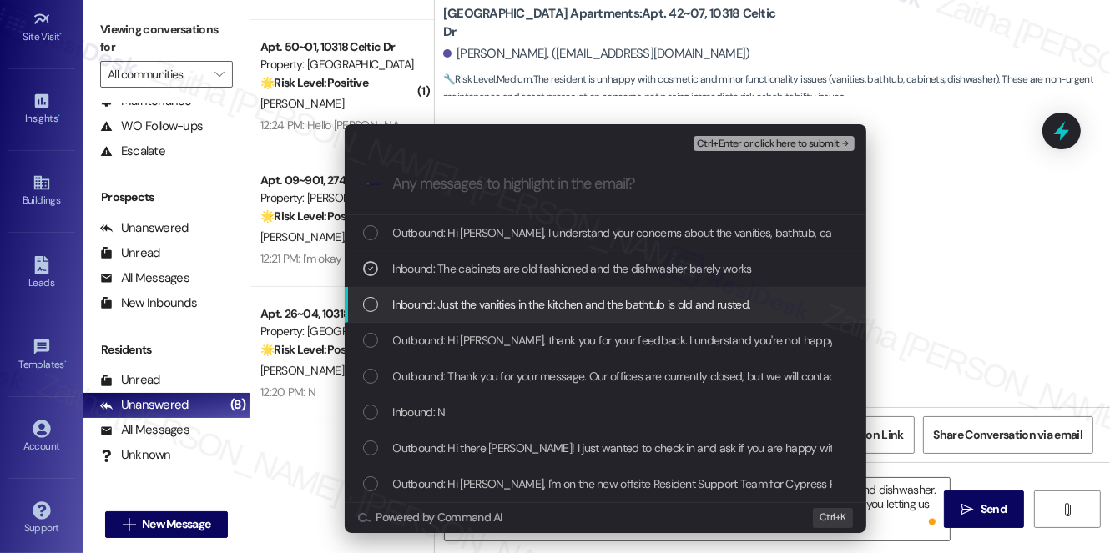
click at [467, 299] on span "Inbound: Just the vanities in the kitchen and the bathtub is old and rusted." at bounding box center [572, 304] width 358 height 18
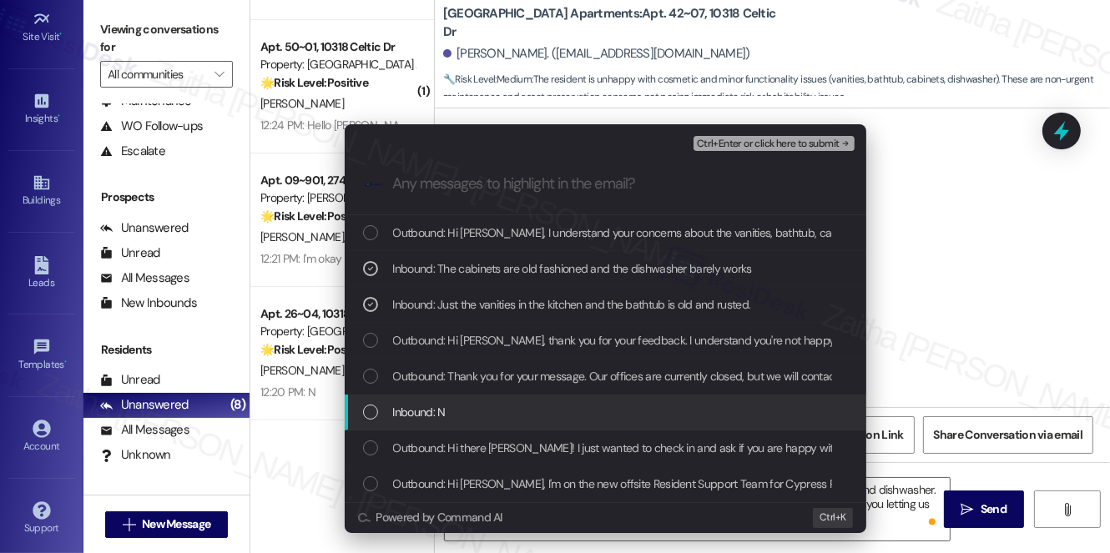
click at [494, 410] on div "Inbound: N" at bounding box center [607, 412] width 488 height 18
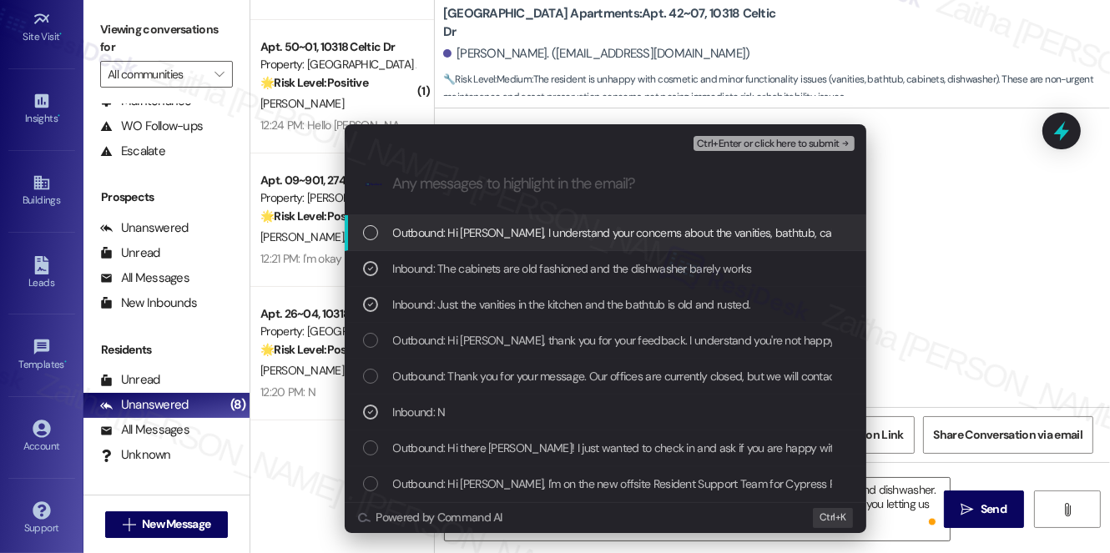
click at [788, 144] on span "Ctrl+Enter or click here to submit" at bounding box center [768, 144] width 143 height 12
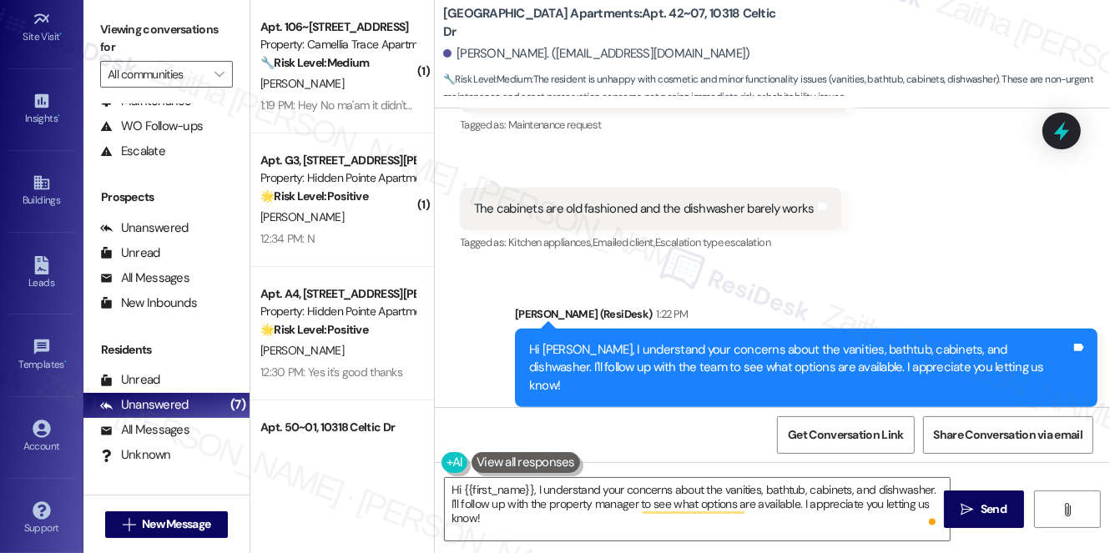
scroll to position [1060, 0]
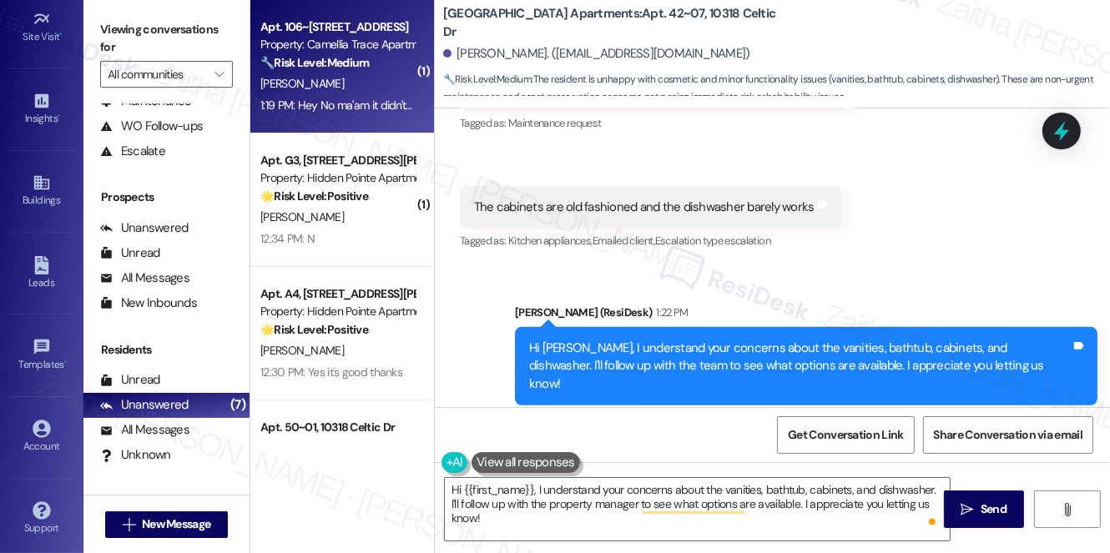
click at [351, 98] on div "1:19 PM: Hey No ma'am it didn't work at all after the repair 1:19 PM: Hey No ma…" at bounding box center [396, 105] width 272 height 15
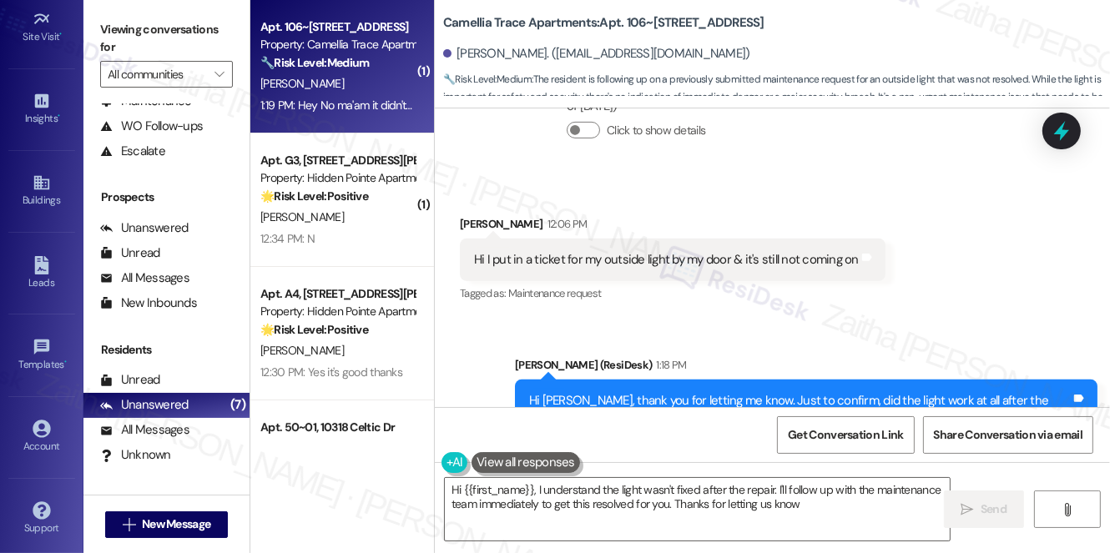
scroll to position [919, 0]
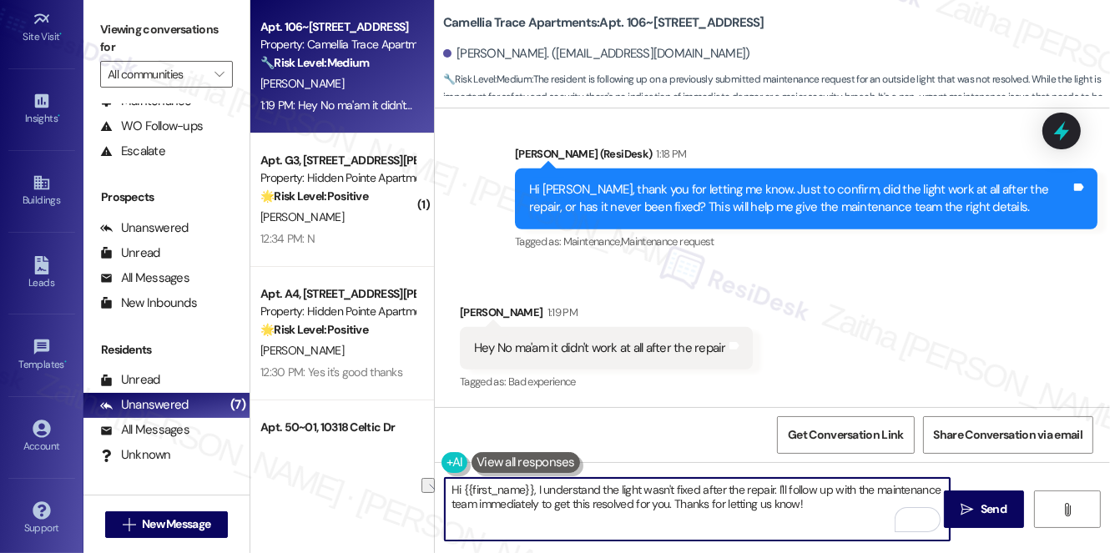
drag, startPoint x: 450, startPoint y: 490, endPoint x: 772, endPoint y: 492, distance: 322.1
click at [772, 492] on textarea "Hi {{first_name}}, I understand the light wasn't fixed after the repair. I'll f…" at bounding box center [697, 509] width 505 height 63
click at [792, 490] on textarea "Thank you for confirming. I'll follow up with the maintenance team immediately …" at bounding box center [697, 509] width 505 height 63
click at [792, 491] on textarea "Thank you for confirming. I'll follow up with the maintenance team immediately …" at bounding box center [697, 509] width 505 height 63
drag, startPoint x: 901, startPoint y: 488, endPoint x: 903, endPoint y: 499, distance: 11.0
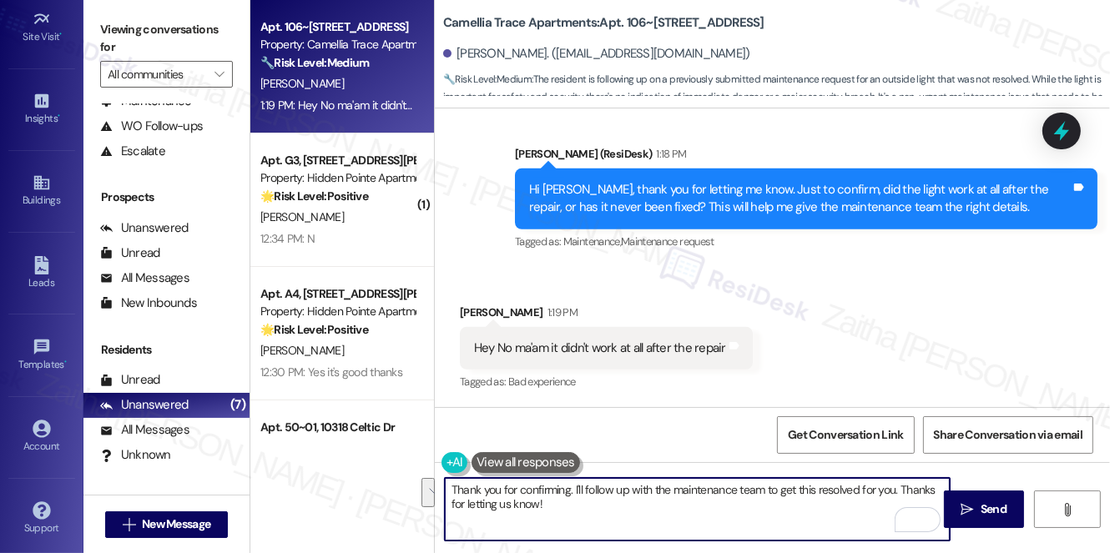
click at [903, 499] on textarea "Thank you for confirming. I'll follow up with the maintenance team to get this …" at bounding box center [697, 509] width 505 height 63
type textarea "Thank you for confirming. I'll follow up with the maintenance team to get this …"
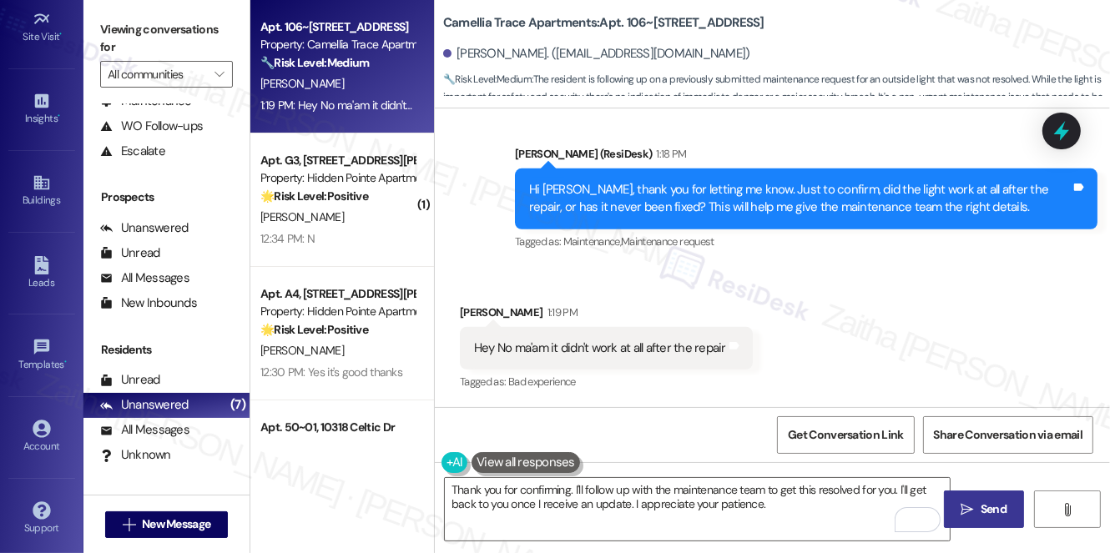
click at [987, 507] on span "Send" at bounding box center [993, 510] width 26 height 18
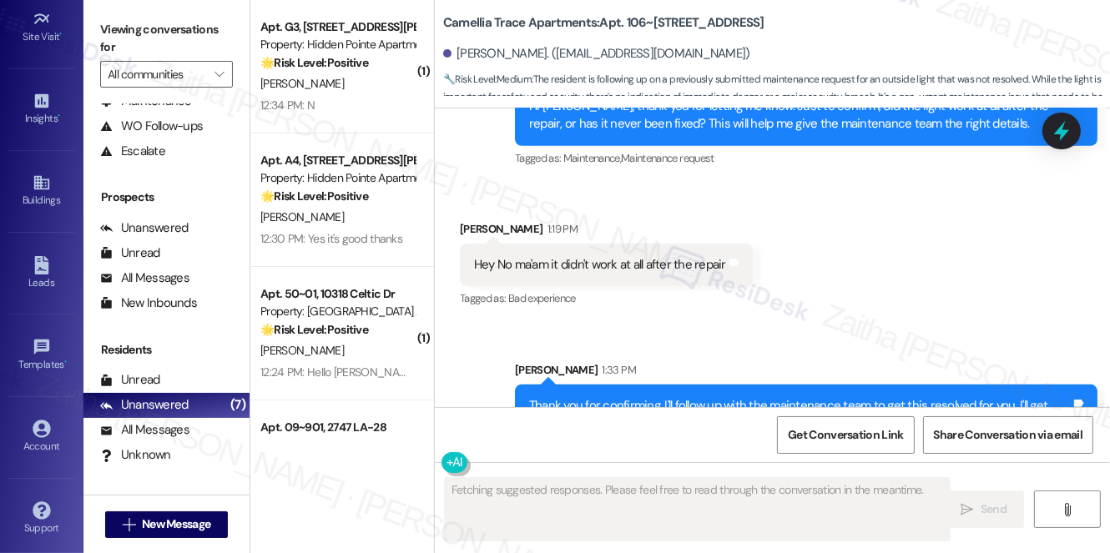
scroll to position [977, 0]
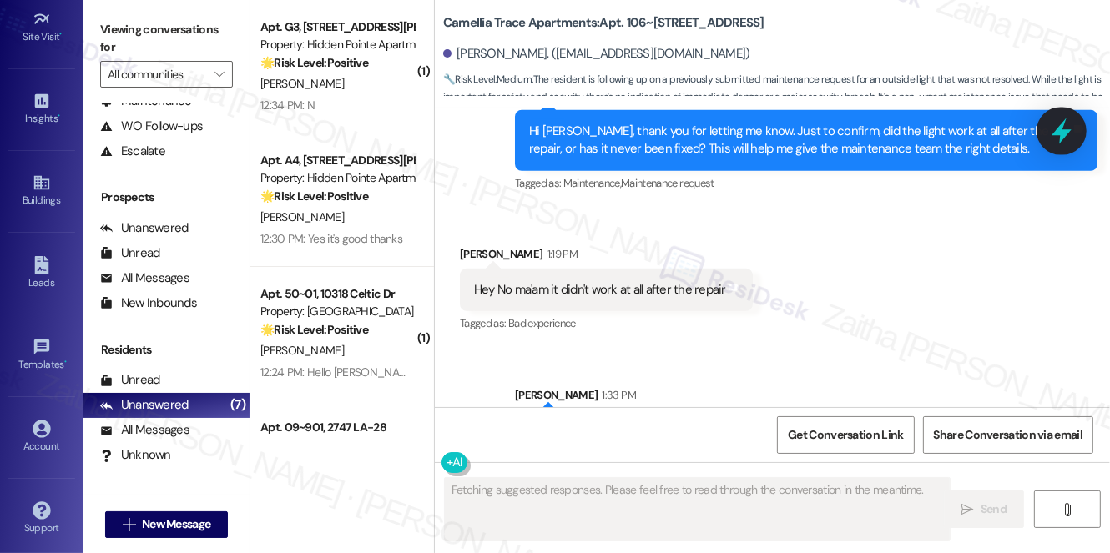
click at [1065, 141] on icon at bounding box center [1061, 131] width 28 height 28
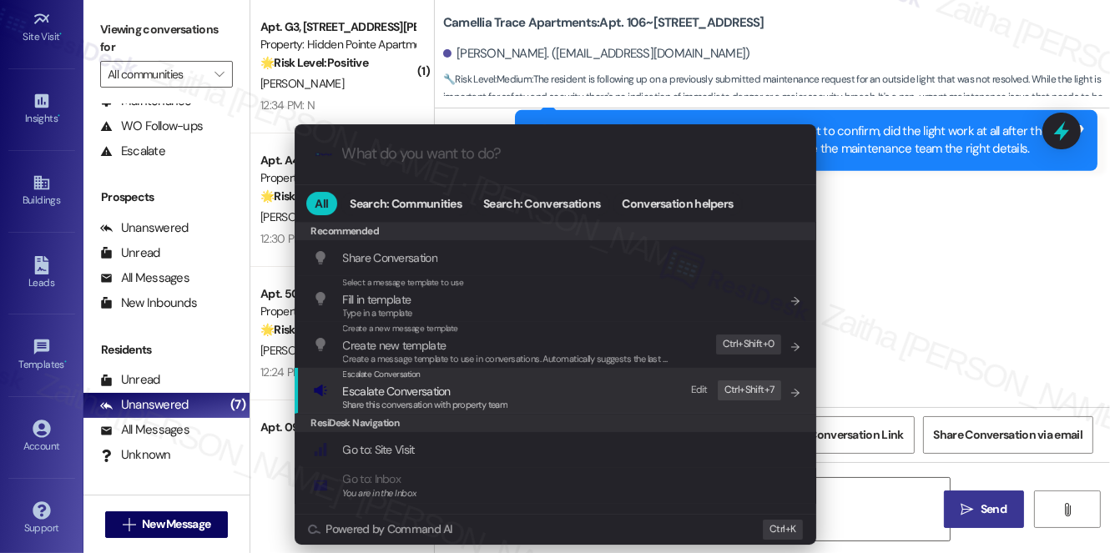
click at [387, 385] on span "Escalate Conversation" at bounding box center [397, 391] width 108 height 15
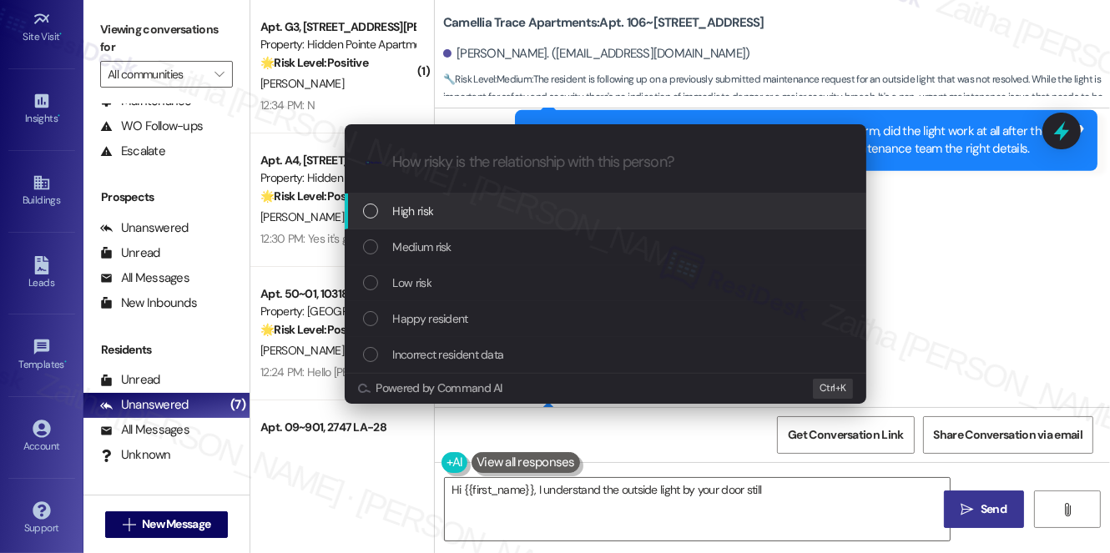
click at [438, 248] on span "Medium risk" at bounding box center [422, 247] width 58 height 18
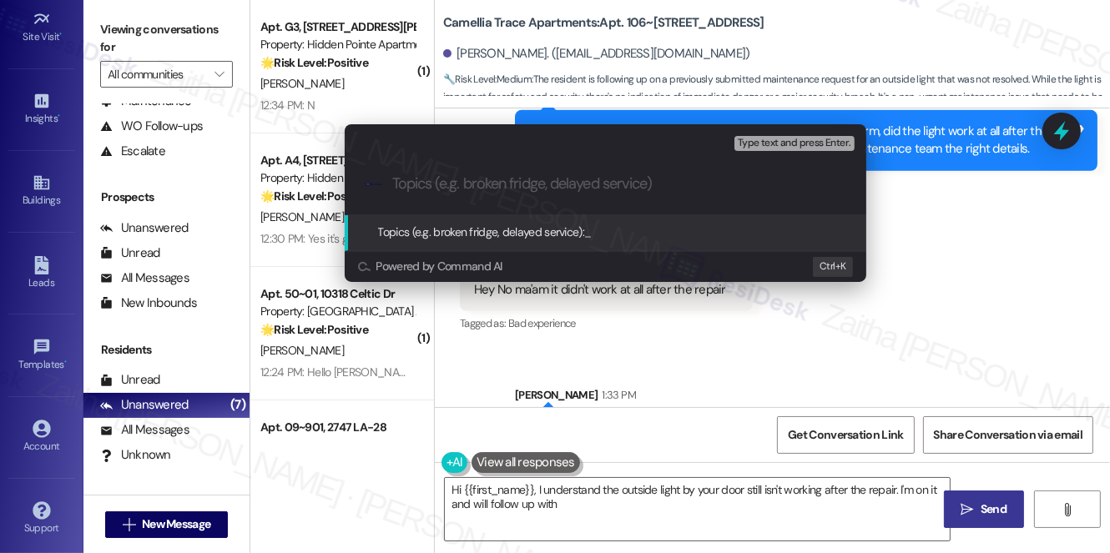
type textarea "Hi {{first_name}}, I understand the outside light by your door still isn't work…"
type input "F"
type textarea "Hi {{first_name}}, I understand the outside light by your door still isn't work…"
type input "Fo"
type textarea "Hi {{first_name}}, I understand the outside light by your door still isn't work…"
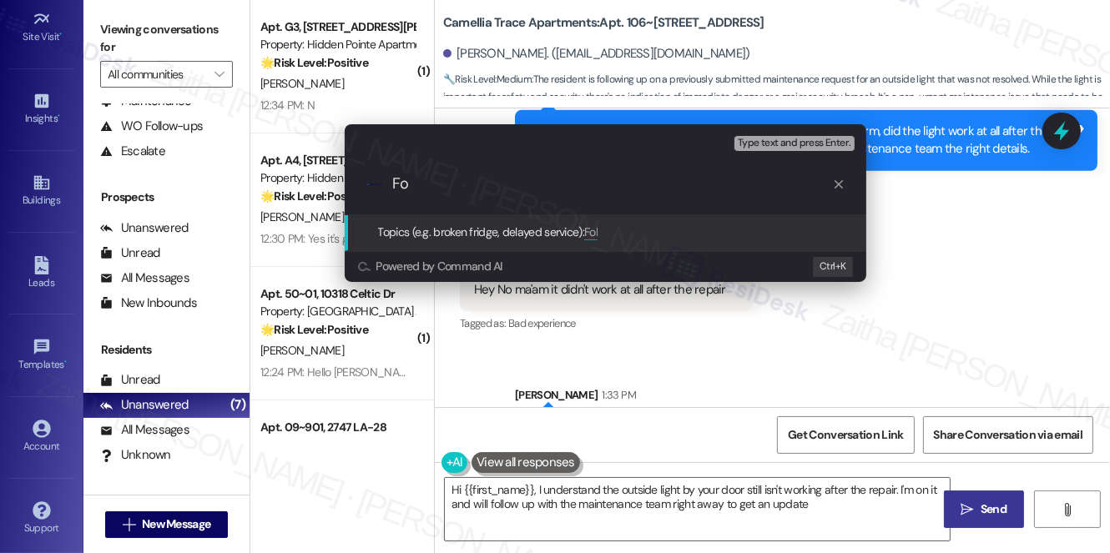
type input "Fol"
type textarea "Hi {{first_name}}, I understand the outside light by your door still isn't work…"
paste input "124350"
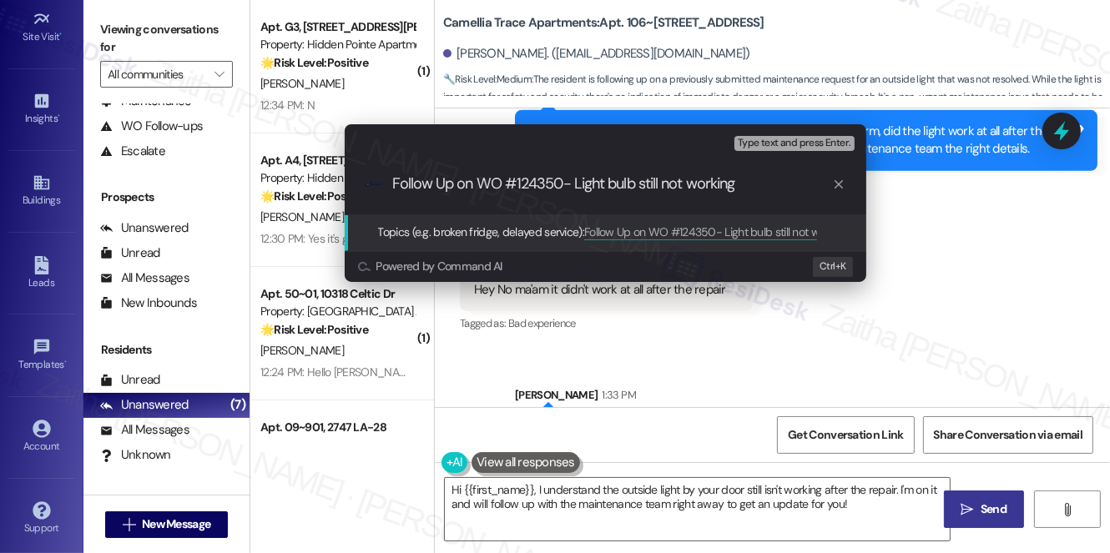
scroll to position [1, 0]
drag, startPoint x: 572, startPoint y: 179, endPoint x: 764, endPoint y: 197, distance: 193.5
click at [764, 197] on div ".cls-1{fill:#0a055f;}.cls-2{fill:#0cc4c4;} resideskLogoBlueOrange Follow Up on …" at bounding box center [605, 183] width 521 height 59
type input "Follow Up on WO #124350- Light bulb still not working"
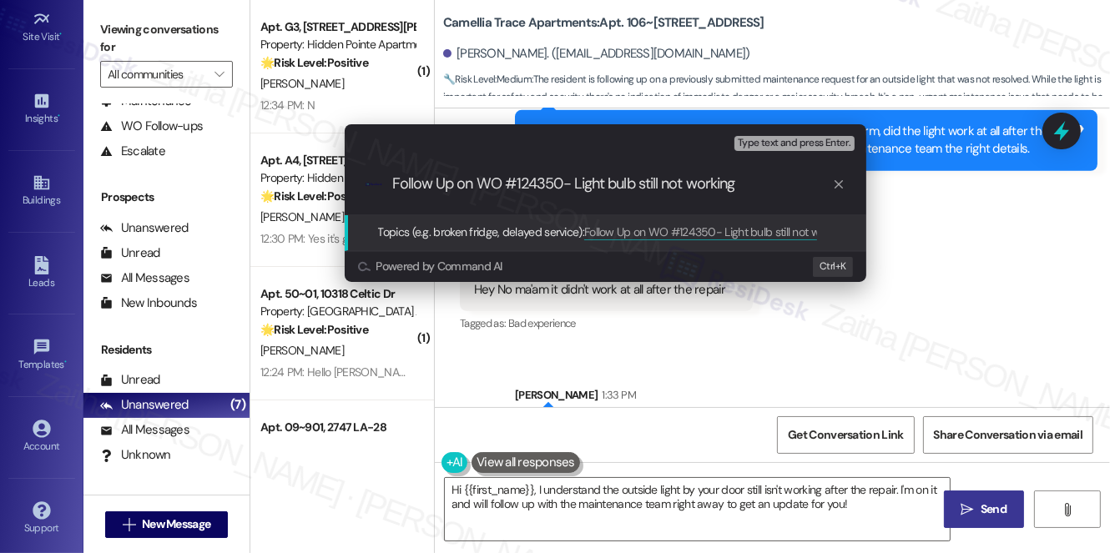
click at [625, 194] on div ".cls-1{fill:#0a055f;}.cls-2{fill:#0cc4c4;} resideskLogoBlueOrange Follow Up on …" at bounding box center [605, 183] width 521 height 59
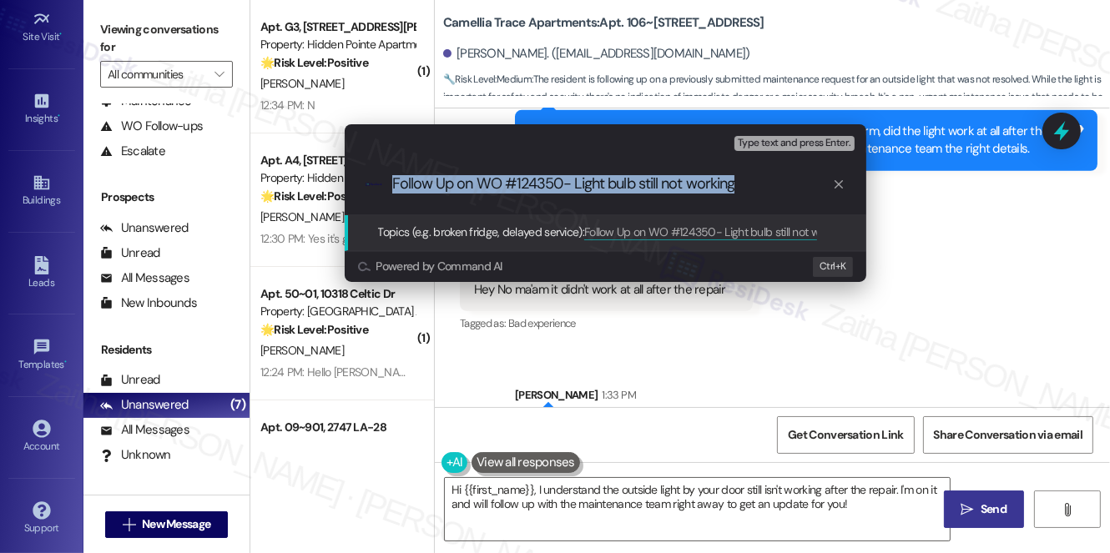
click at [741, 179] on input "Follow Up on WO #124350- Light bulb still not working" at bounding box center [612, 184] width 440 height 18
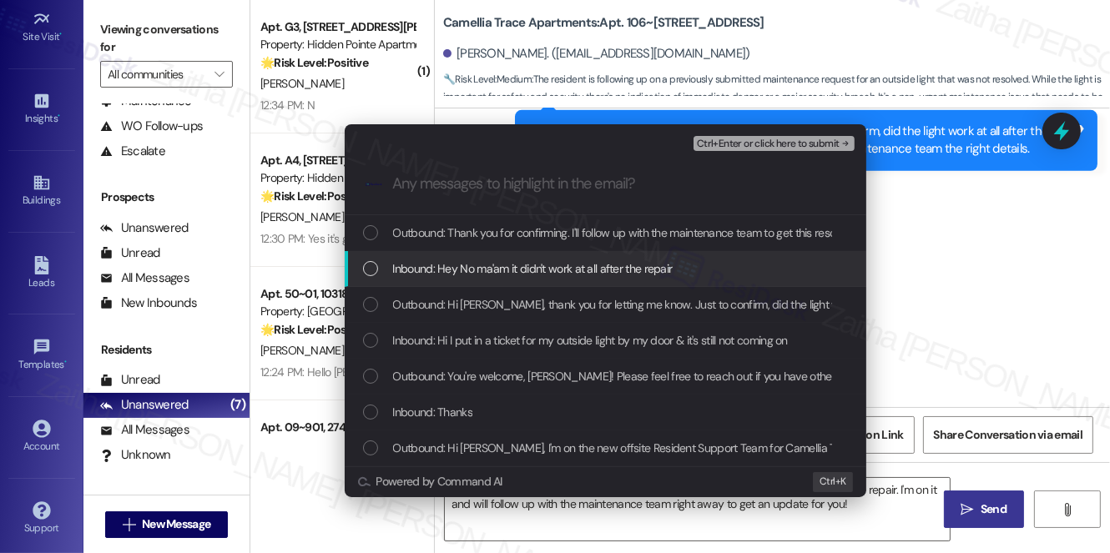
click at [606, 257] on div "Inbound: Hey No ma'am it didn't work at all after the repair" at bounding box center [605, 269] width 521 height 36
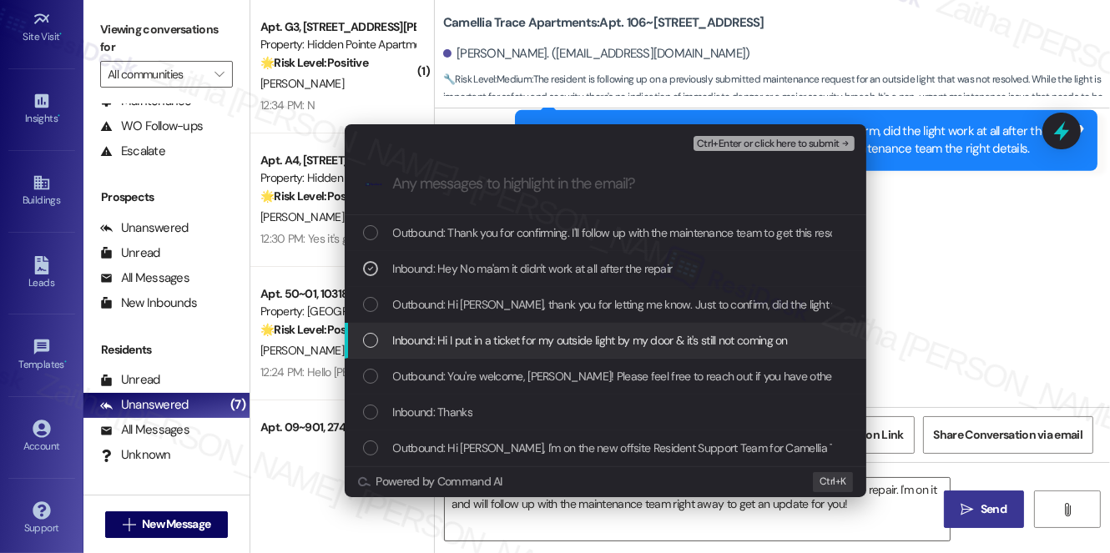
click at [560, 335] on span "Inbound: Hi I put in a ticket for my outside light by my door & it's still not …" at bounding box center [590, 340] width 395 height 18
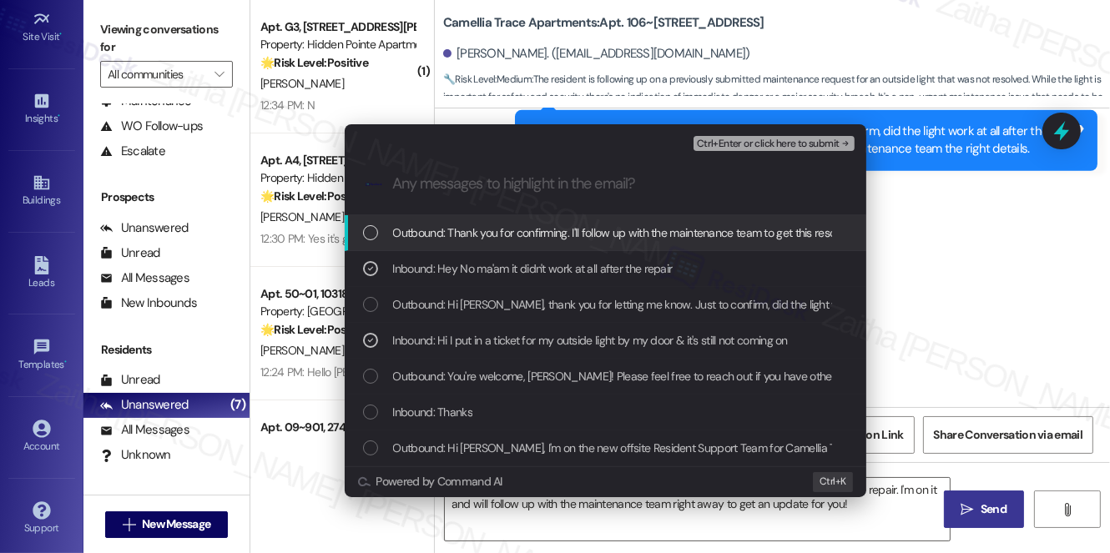
click at [745, 144] on span "Ctrl+Enter or click here to submit" at bounding box center [768, 144] width 143 height 12
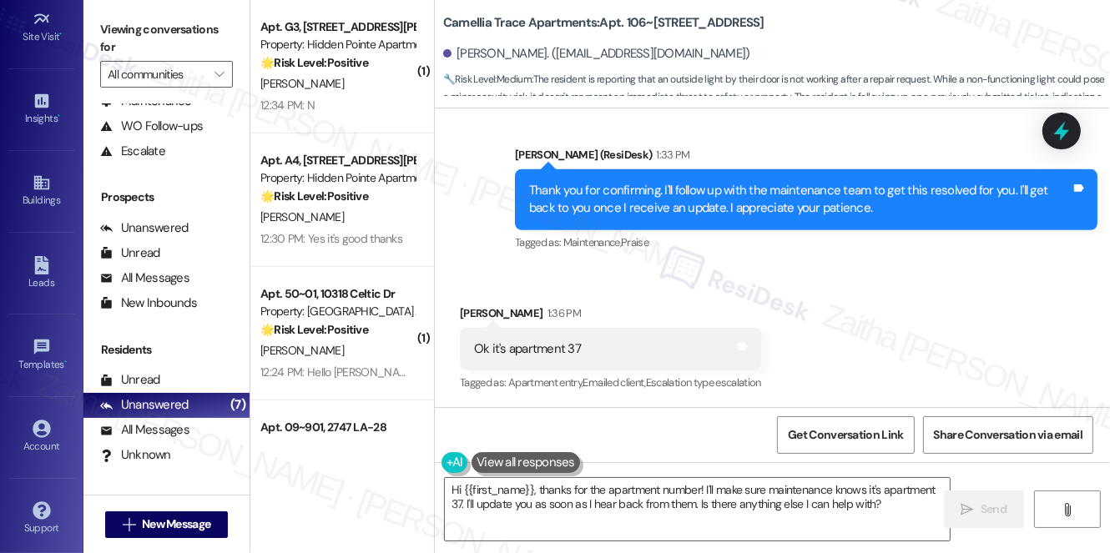
scroll to position [1218, 0]
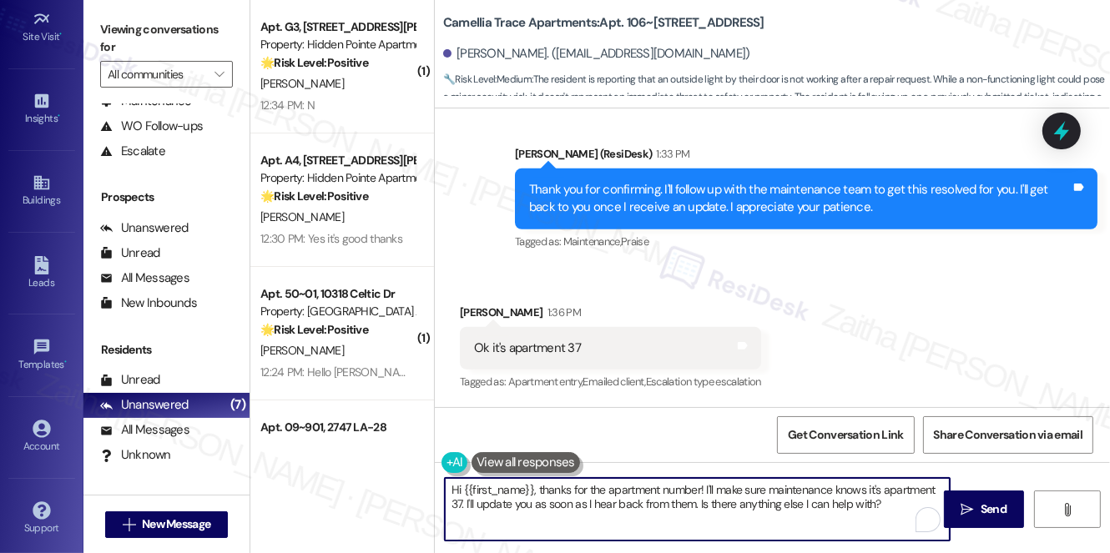
drag, startPoint x: 541, startPoint y: 486, endPoint x: 432, endPoint y: 482, distance: 108.5
click at [432, 482] on div "( 1 ) Apt. G3, 11850 Wentling Ave. Property: Hidden Pointe Apartments 🌟 Risk Le…" at bounding box center [679, 276] width 859 height 553
click at [832, 503] on textarea "Thanks for the apartment number! I'll make sure maintenance knows it's apartmen…" at bounding box center [697, 509] width 505 height 63
type textarea "Thanks for the apartment number! I'll make sure maintenance knows it's apartmen…"
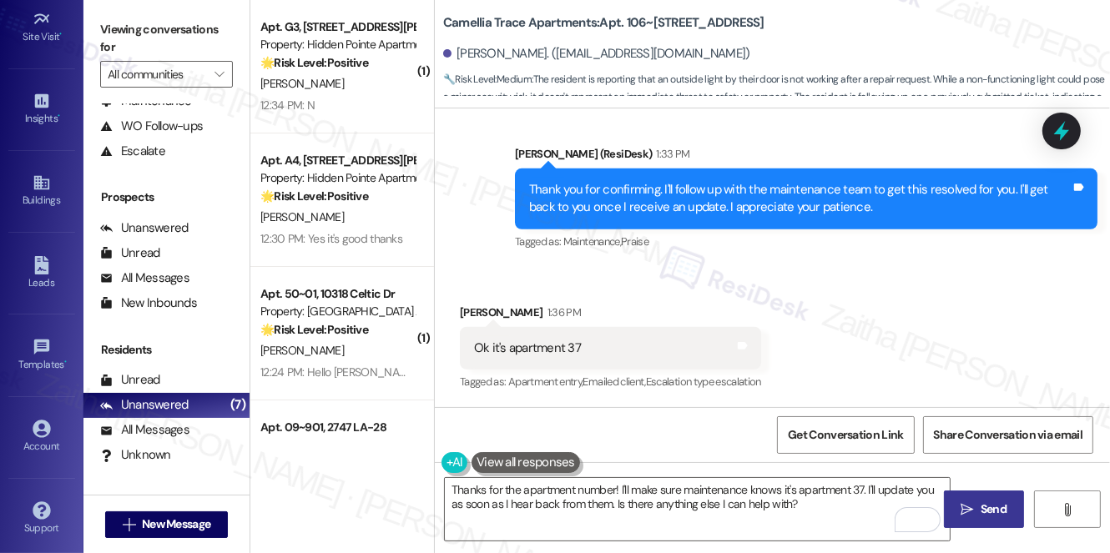
click at [968, 507] on icon "" at bounding box center [967, 509] width 13 height 13
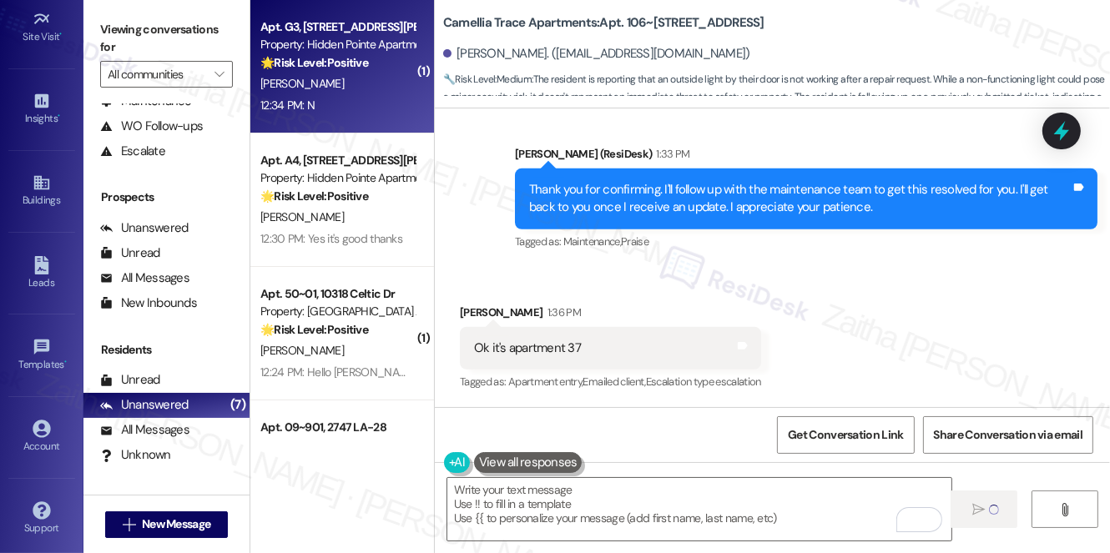
type textarea "Fetching suggested responses. Please feel free to read through the conversation…"
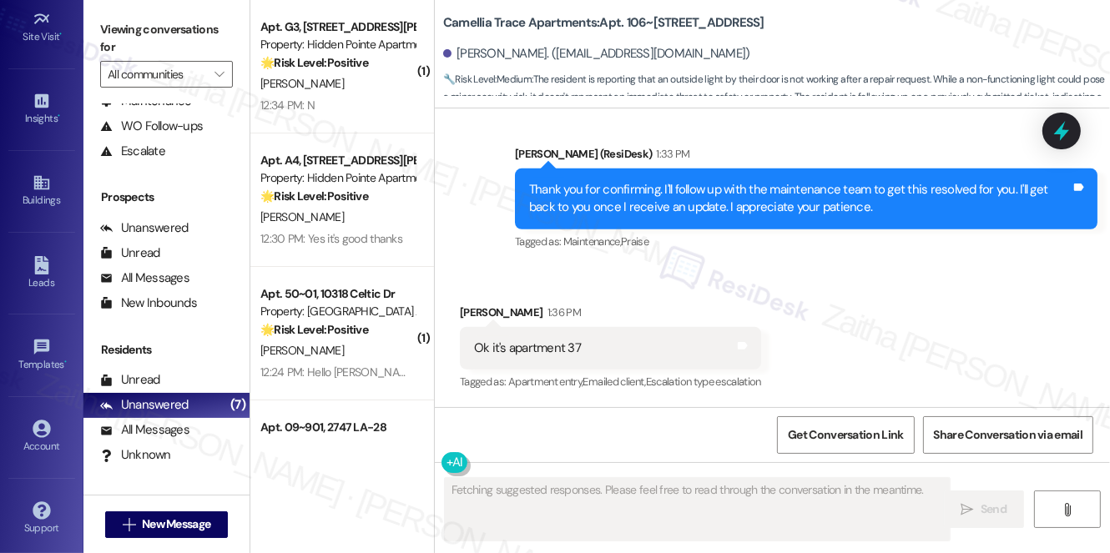
scroll to position [1217, 0]
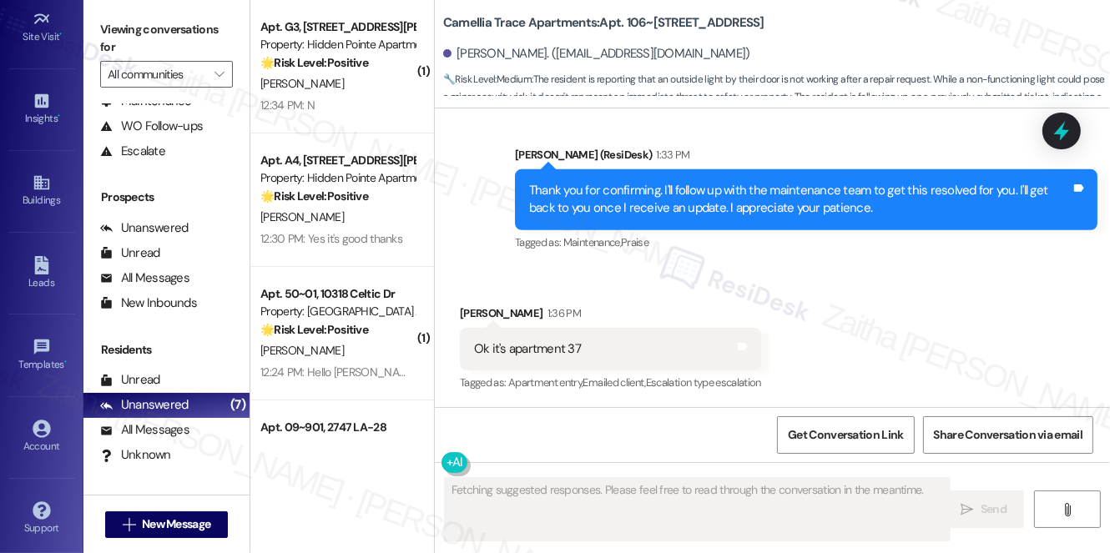
click at [365, 83] on div "[PERSON_NAME]" at bounding box center [338, 83] width 158 height 21
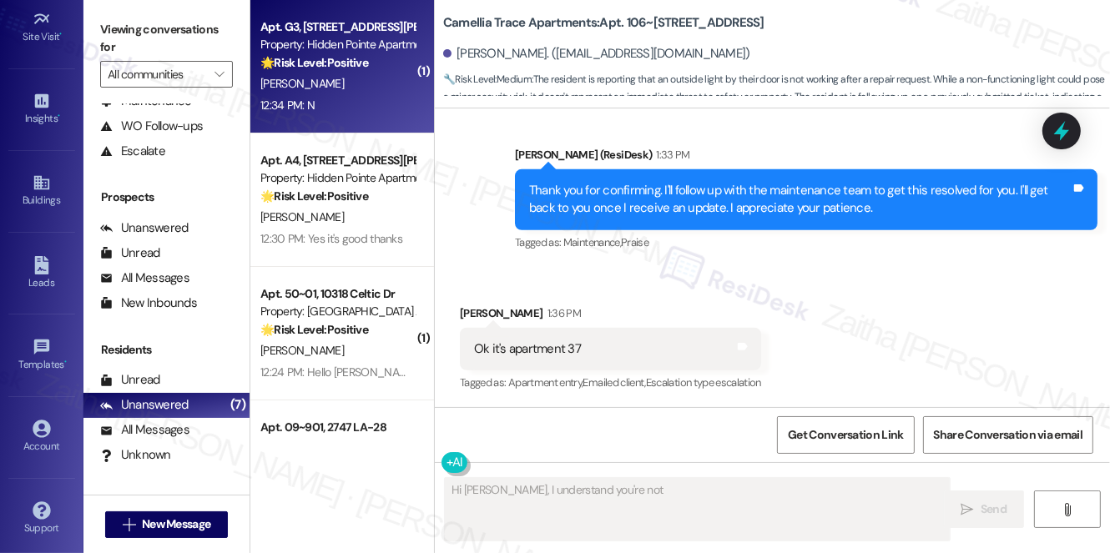
scroll to position [478, 0]
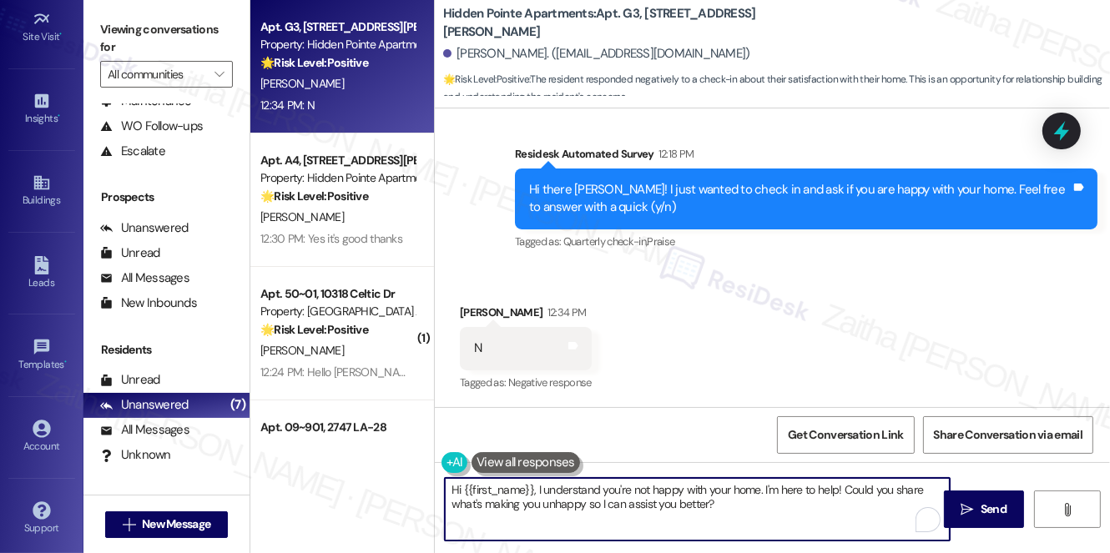
click at [455, 488] on textarea "Hi {{first_name}}, I understand you're not happy with your home. I'm here to he…" at bounding box center [697, 509] width 505 height 63
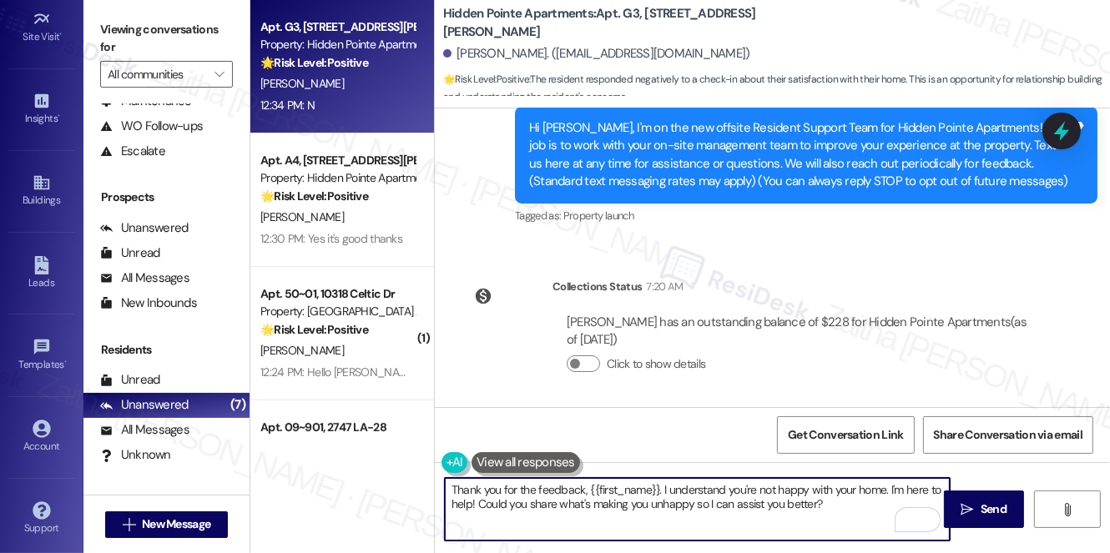
scroll to position [98, 0]
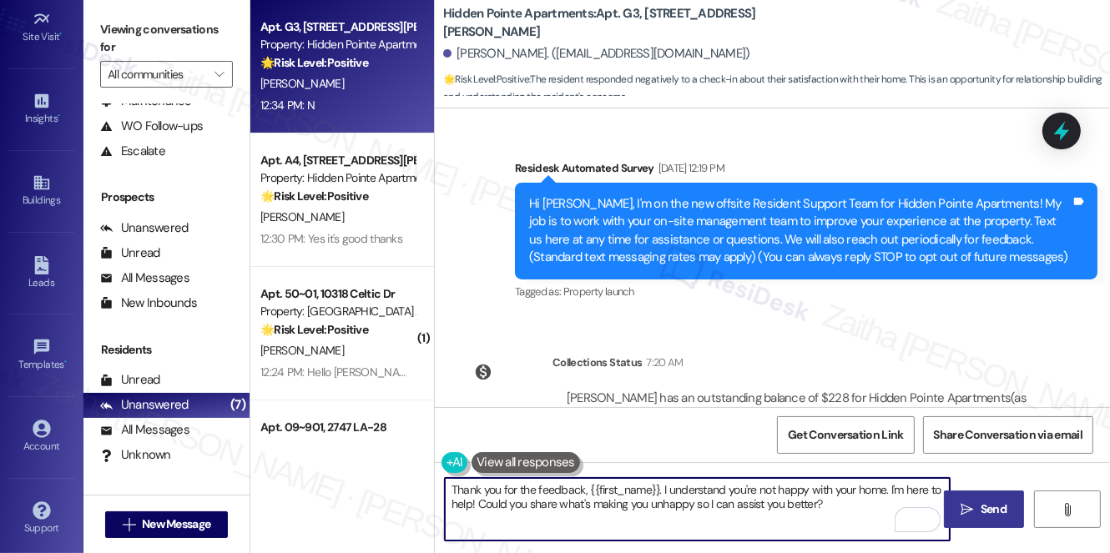
type textarea "Thank you for the feedback, {{first_name}}. I understand you're not happy with …"
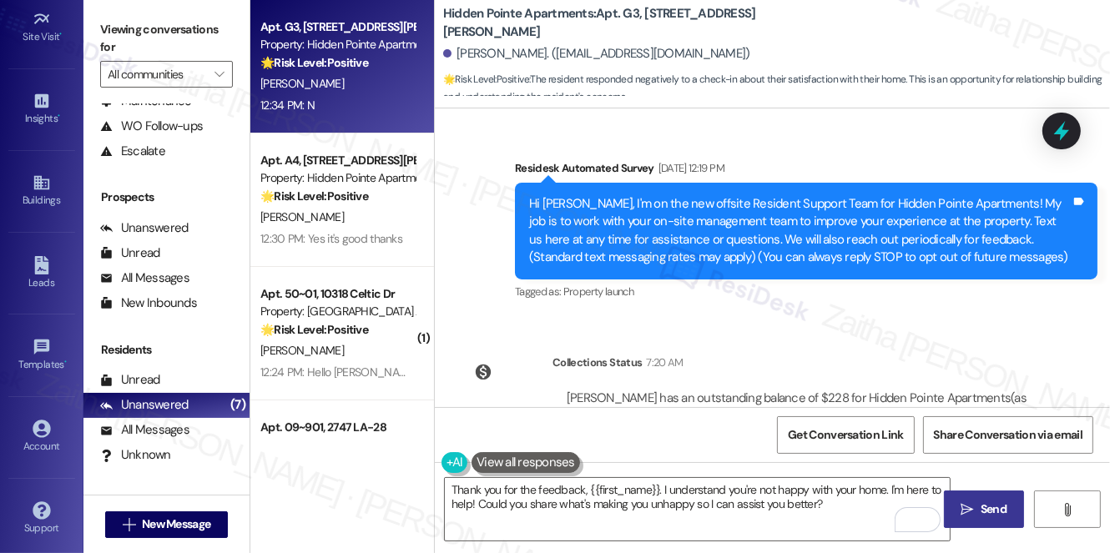
click at [973, 496] on button " Send" at bounding box center [984, 510] width 81 height 38
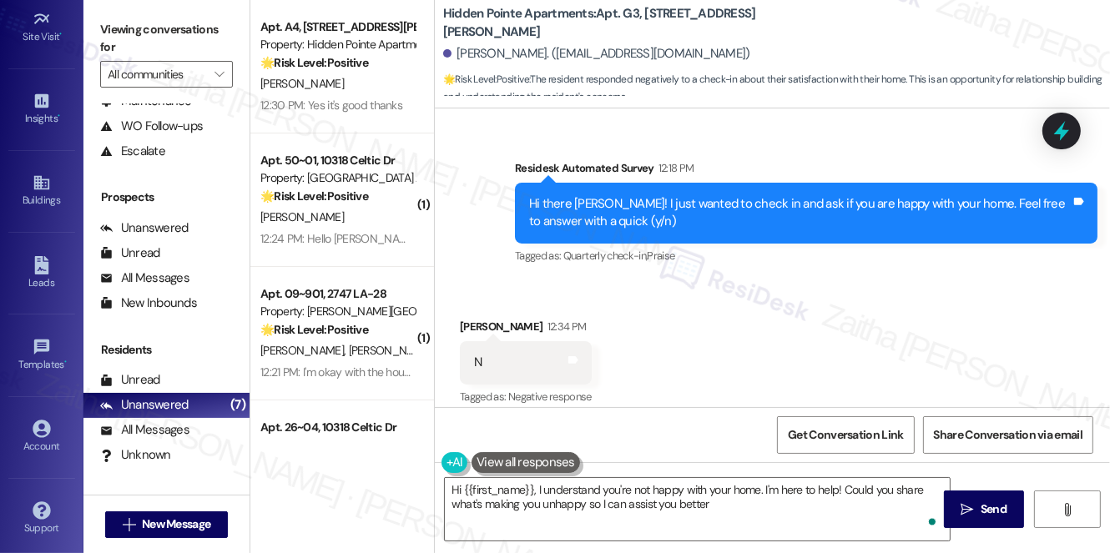
type textarea "Hi {{first_name}}, I understand you're not happy with your home. I'm here to he…"
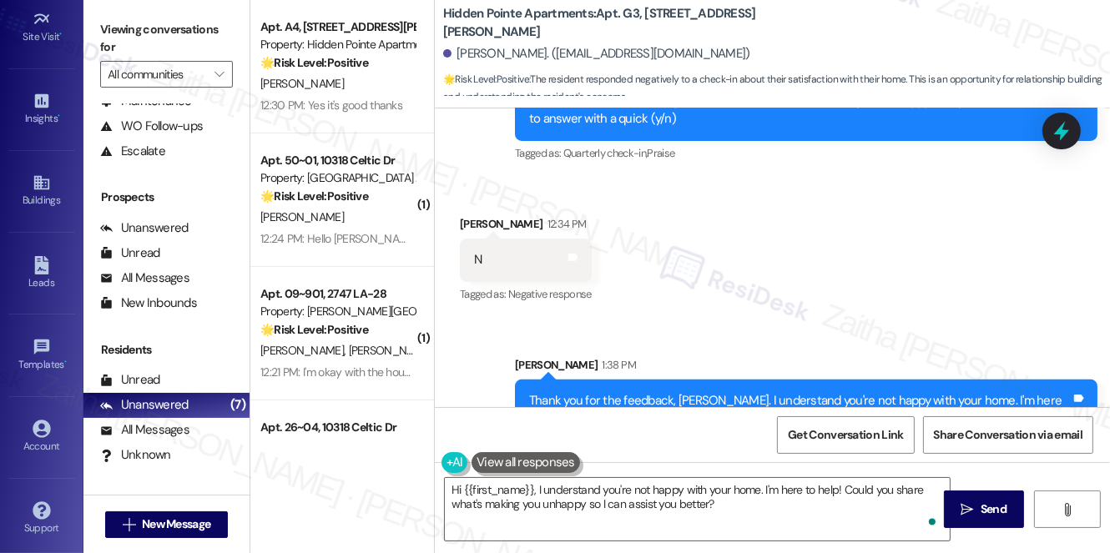
scroll to position [612, 0]
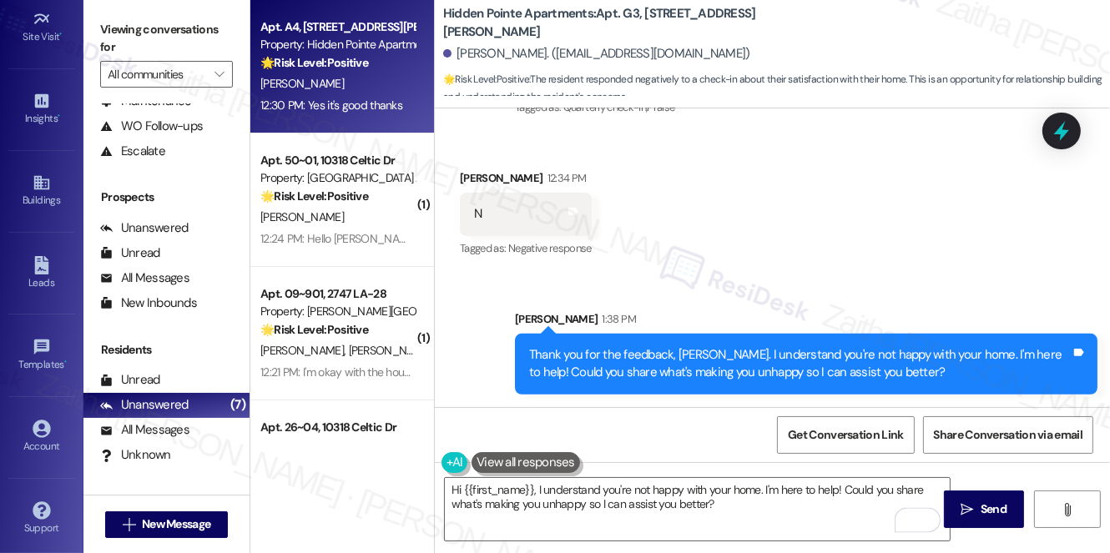
click at [380, 74] on div "[PERSON_NAME]" at bounding box center [338, 83] width 158 height 21
type textarea "Fetching suggested responses. Please feel free to read through the conversation…"
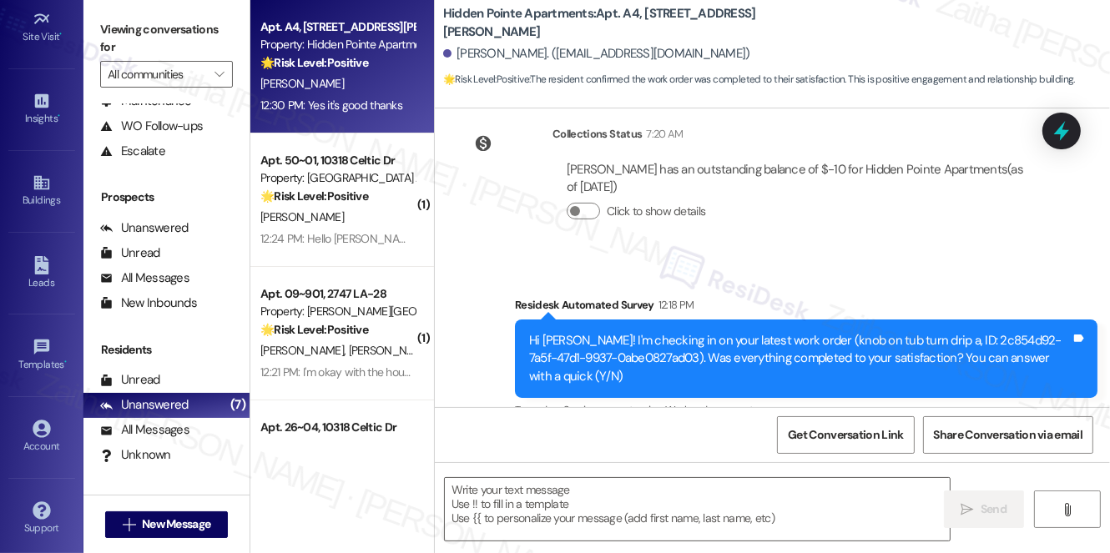
scroll to position [496, 0]
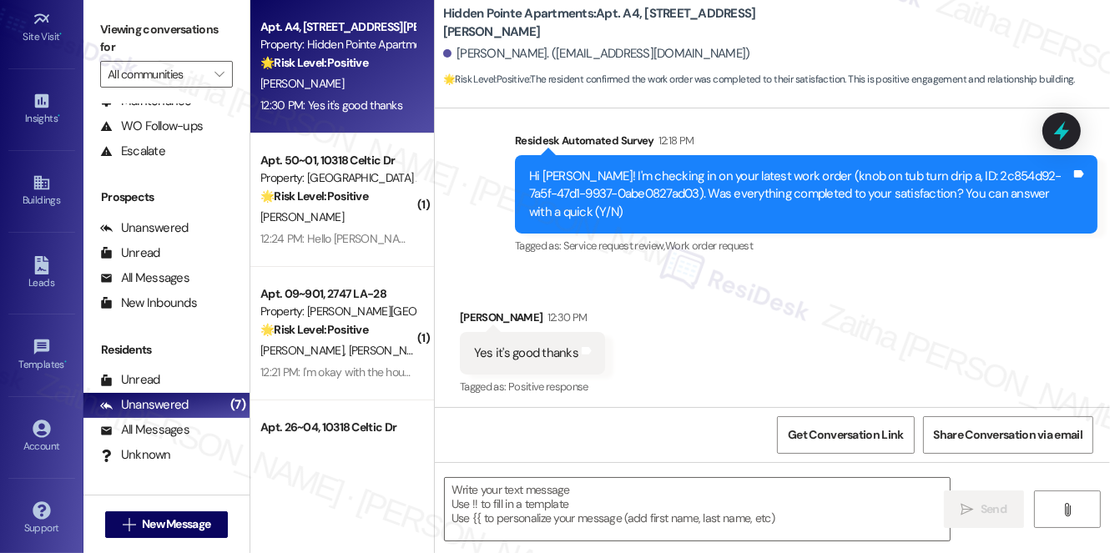
type textarea "Fetching suggested responses. Please feel free to read through the conversation…"
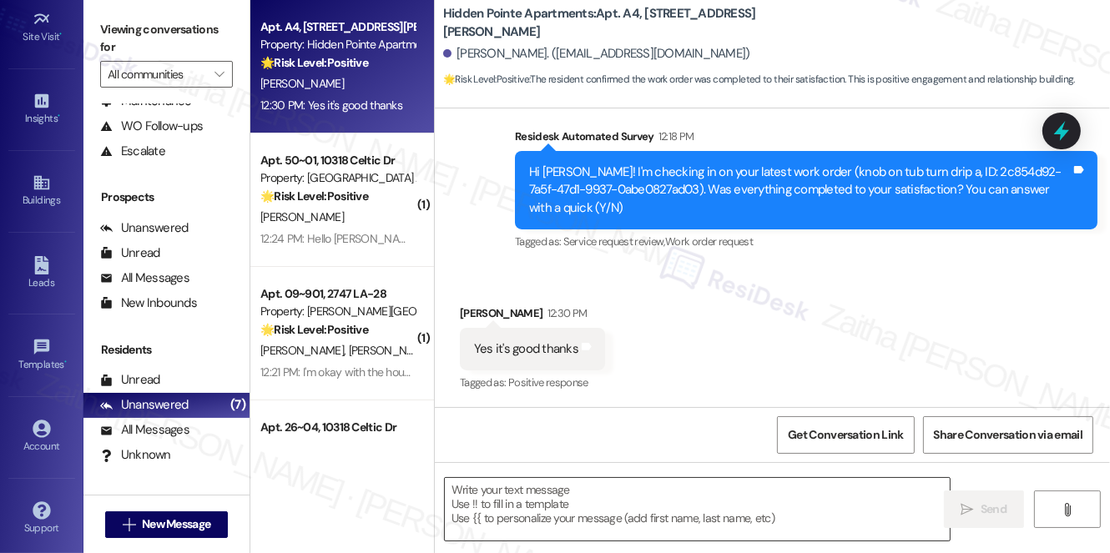
click at [521, 494] on textarea at bounding box center [697, 509] width 505 height 63
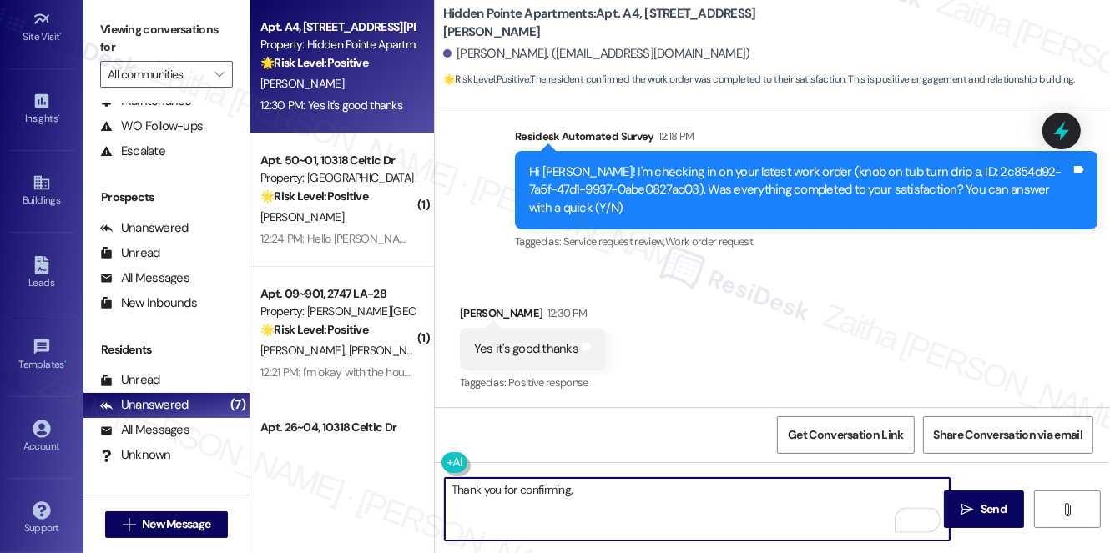
click at [471, 310] on div "Carol Mumford 12:30 PM" at bounding box center [532, 316] width 145 height 23
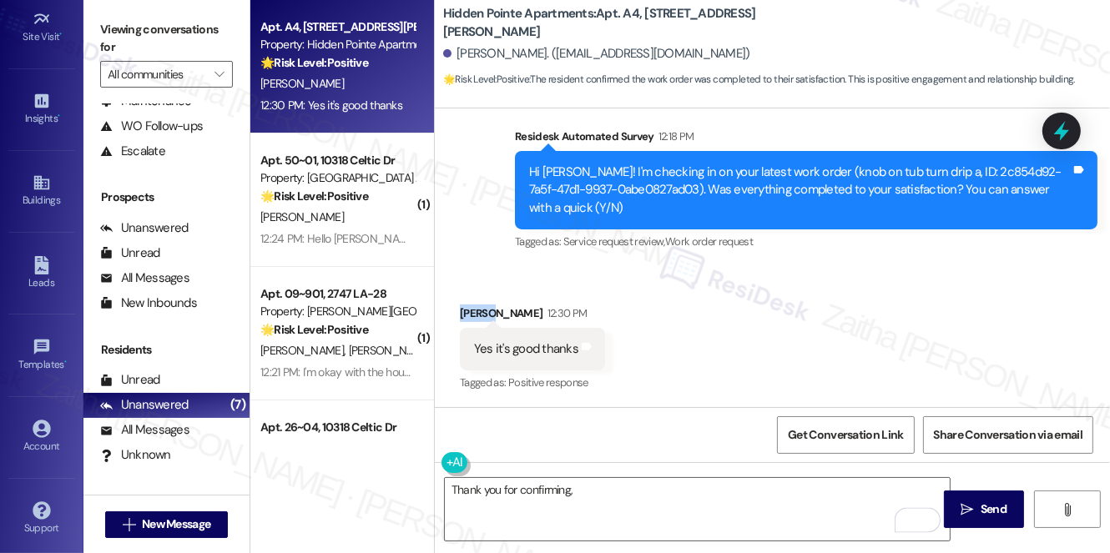
click at [471, 310] on div "Carol Mumford 12:30 PM" at bounding box center [532, 316] width 145 height 23
copy div "[PERSON_NAME]"
click at [663, 343] on div "Received via SMS Carol Mumford 12:30 PM Yes it's good thanks Tags and notes Tag…" at bounding box center [772, 337] width 675 height 141
click at [479, 311] on div "Carol Mumford 12:30 PM" at bounding box center [532, 316] width 145 height 23
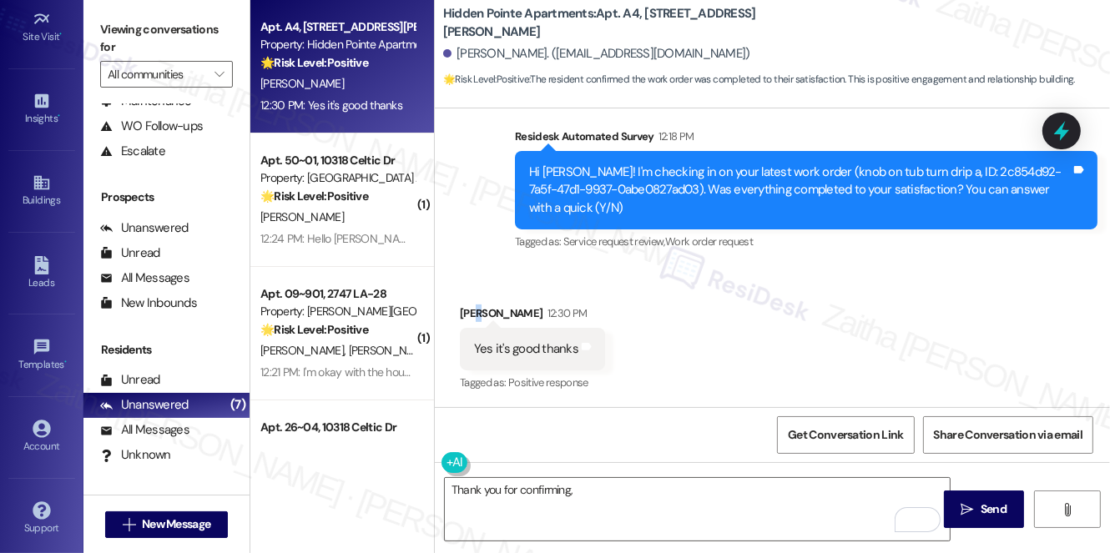
click at [479, 311] on div "Carol Mumford 12:30 PM" at bounding box center [532, 316] width 145 height 23
click at [468, 292] on div "Received via SMS Carol Mumford 12:30 PM Yes it's good thanks Tags and notes Tag…" at bounding box center [532, 350] width 170 height 116
click at [469, 310] on div "Carol Mumford 12:30 PM" at bounding box center [532, 316] width 145 height 23
copy div "Carol"
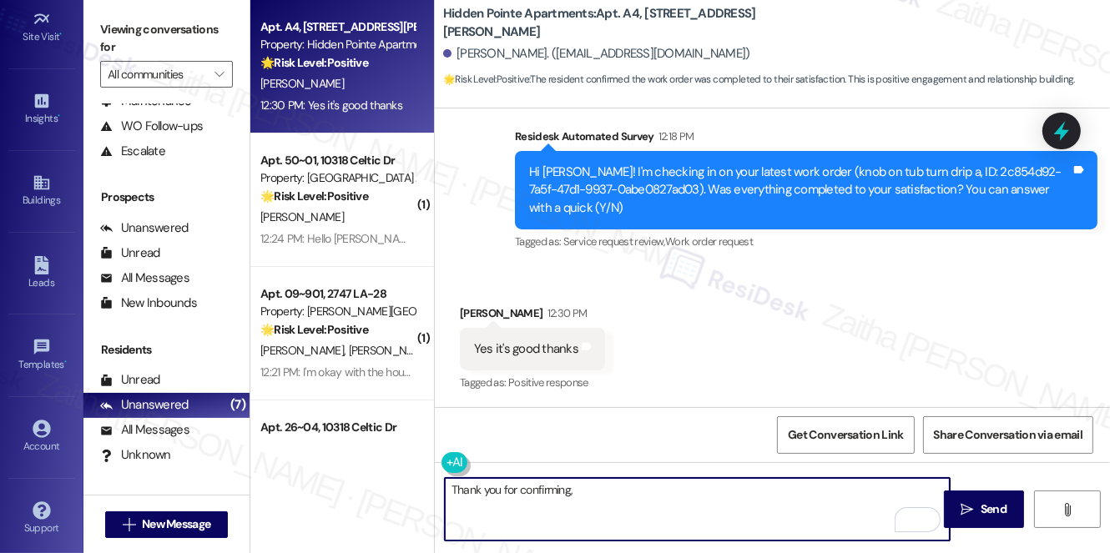
click at [625, 499] on textarea "Thank you for confirming," at bounding box center [697, 509] width 505 height 63
paste textarea "Carol"
type textarea "Thank you for confirming, Carol!"
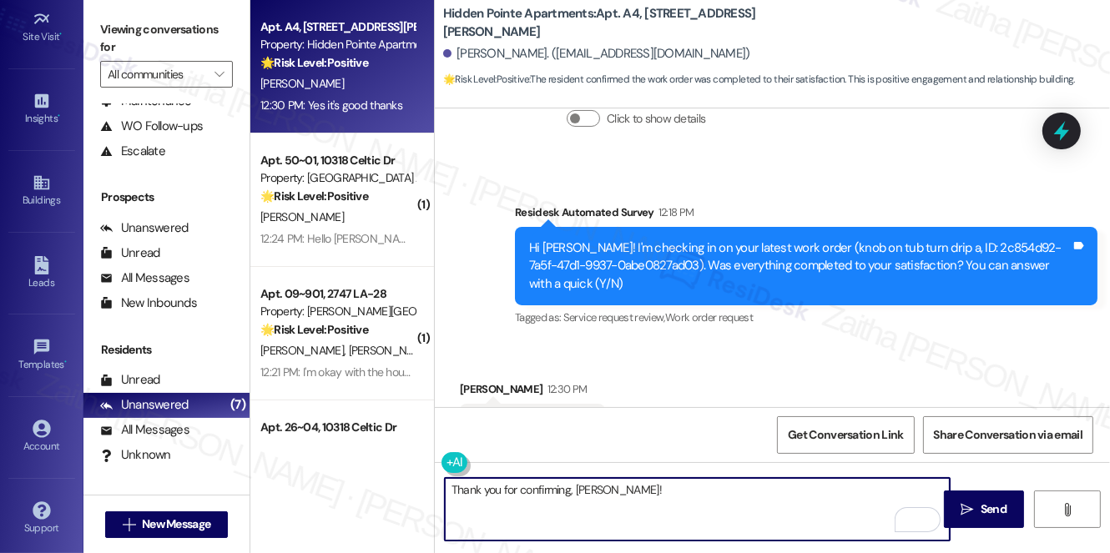
scroll to position [344, 0]
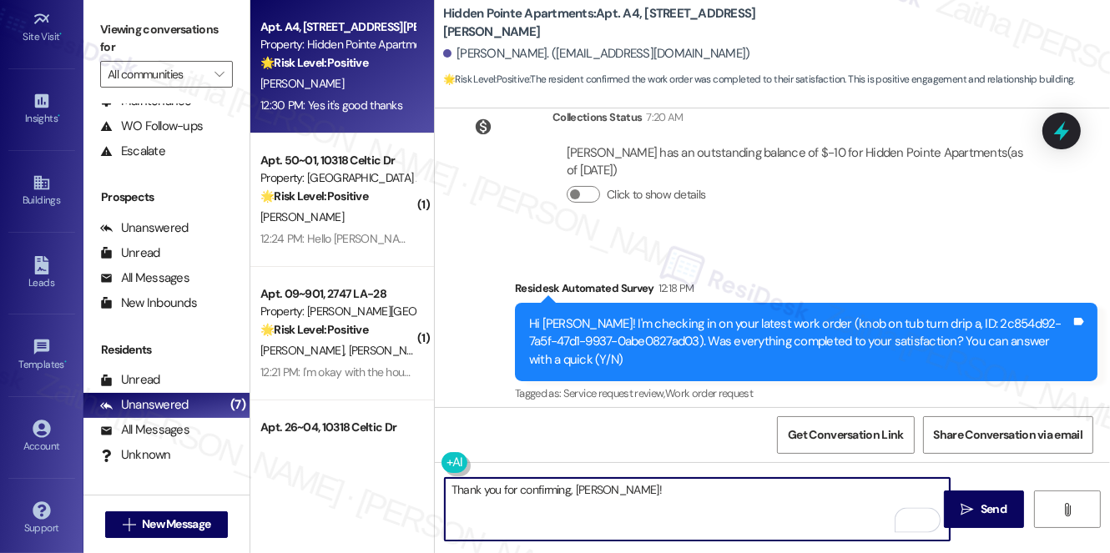
paste textarea "I'm happy the work order was completed to your satisfaction! We'd also love to …"
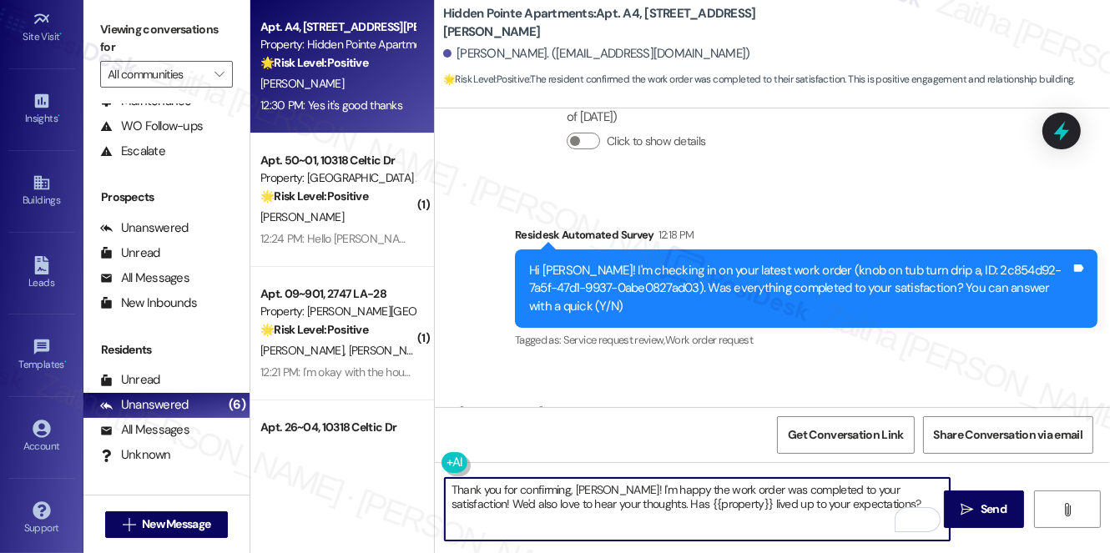
scroll to position [496, 0]
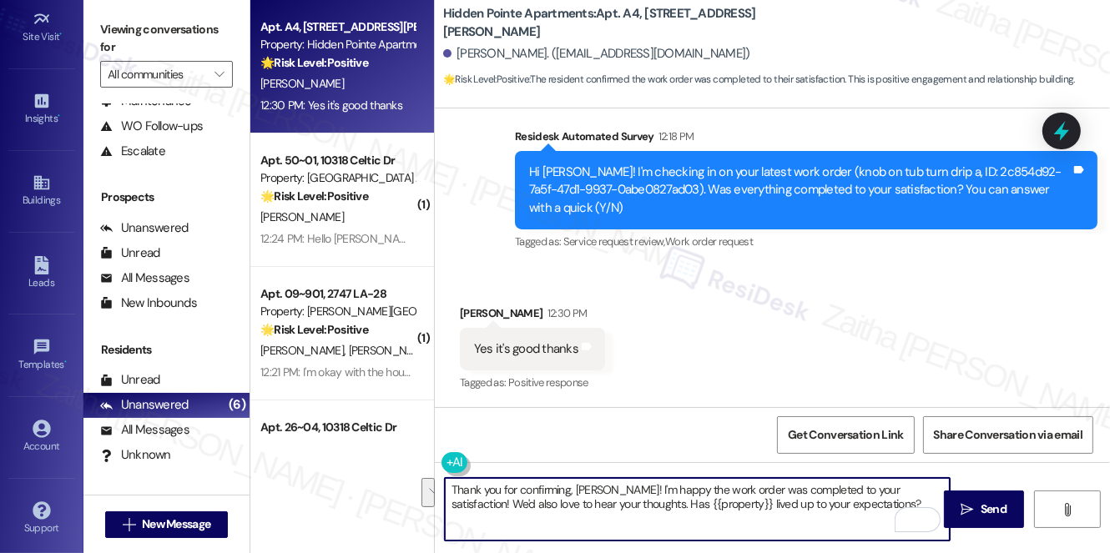
drag, startPoint x: 904, startPoint y: 488, endPoint x: 903, endPoint y: 505, distance: 16.8
click at [903, 505] on textarea "Thank you for confirming, Carol! I'm happy the work order was completed to your…" at bounding box center [697, 509] width 505 height 63
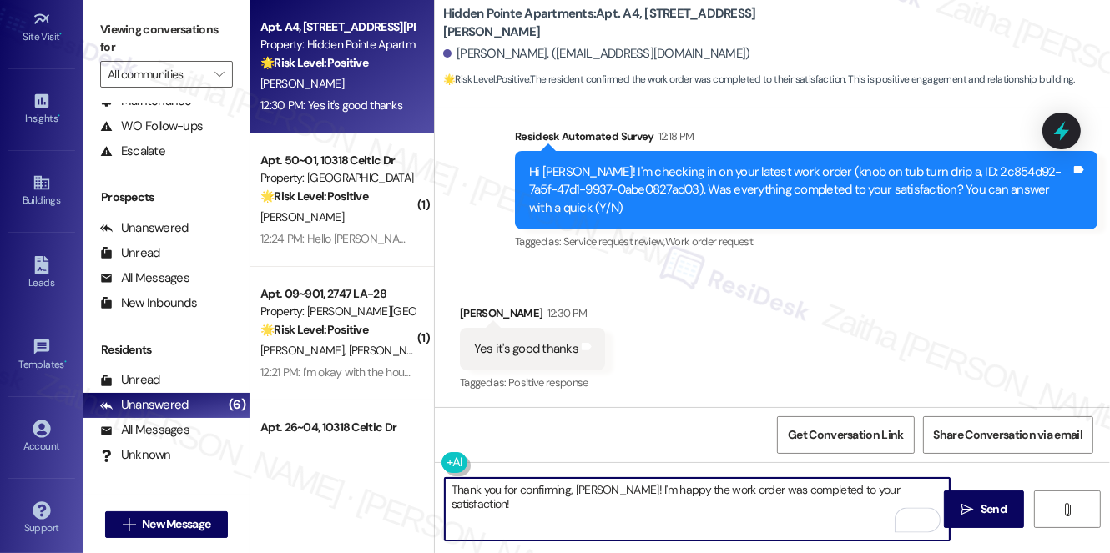
paste textarea "We truly value your opinion and would appreciate your honest feedback. Has {{pr…"
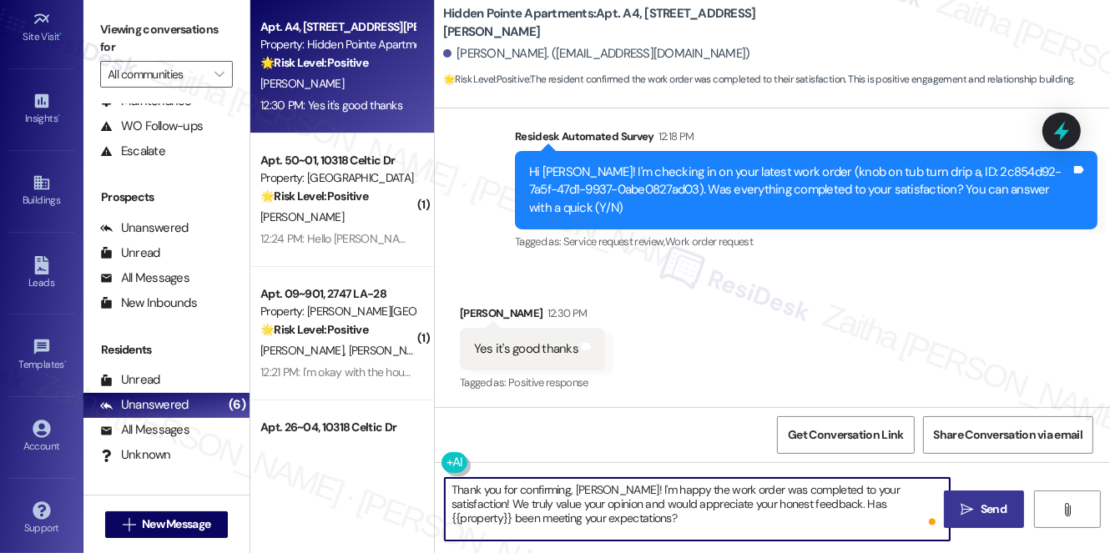
type textarea "Thank you for confirming, Carol! I'm happy the work order was completed to your…"
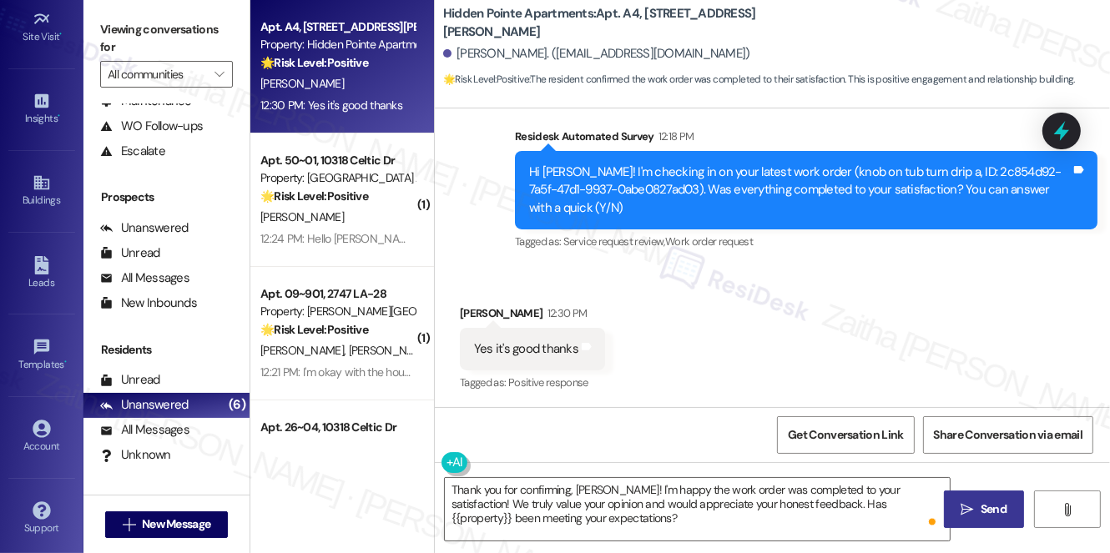
click at [985, 507] on span "Send" at bounding box center [993, 510] width 26 height 18
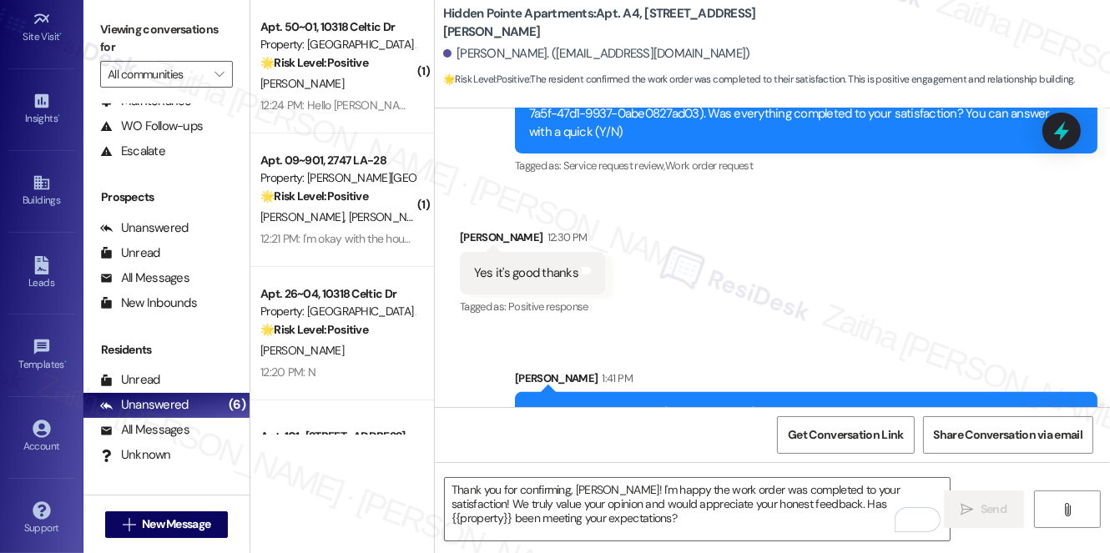
scroll to position [647, 0]
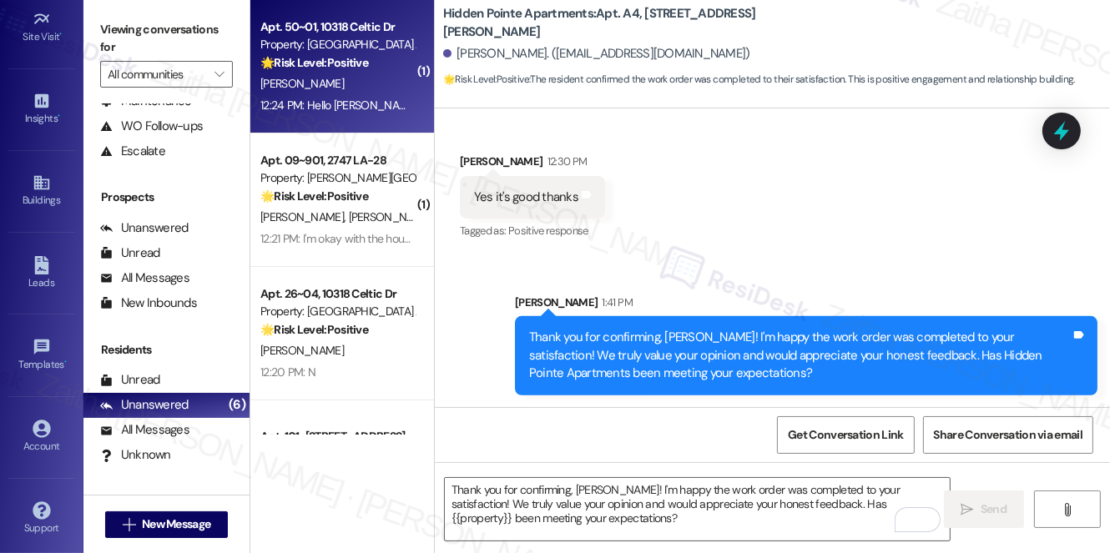
click at [372, 86] on div "[PERSON_NAME]" at bounding box center [338, 83] width 158 height 21
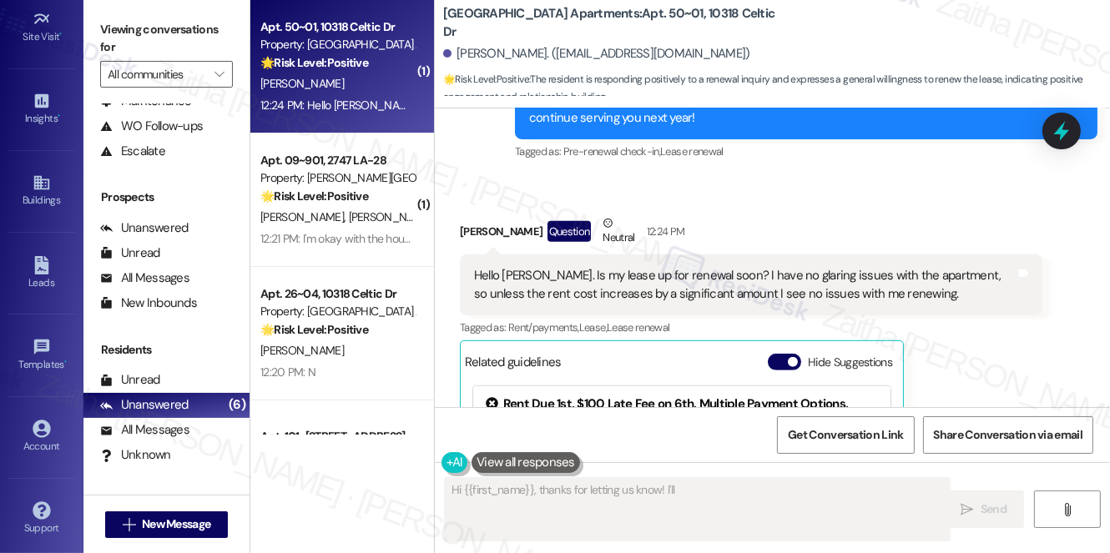
scroll to position [905, 0]
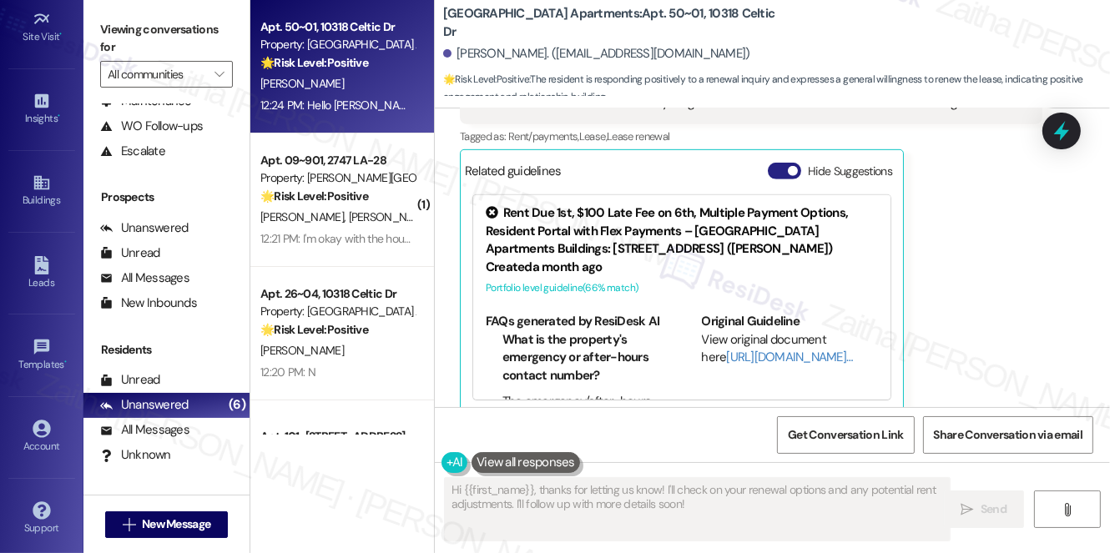
click at [776, 163] on button "Hide Suggestions" at bounding box center [784, 171] width 33 height 17
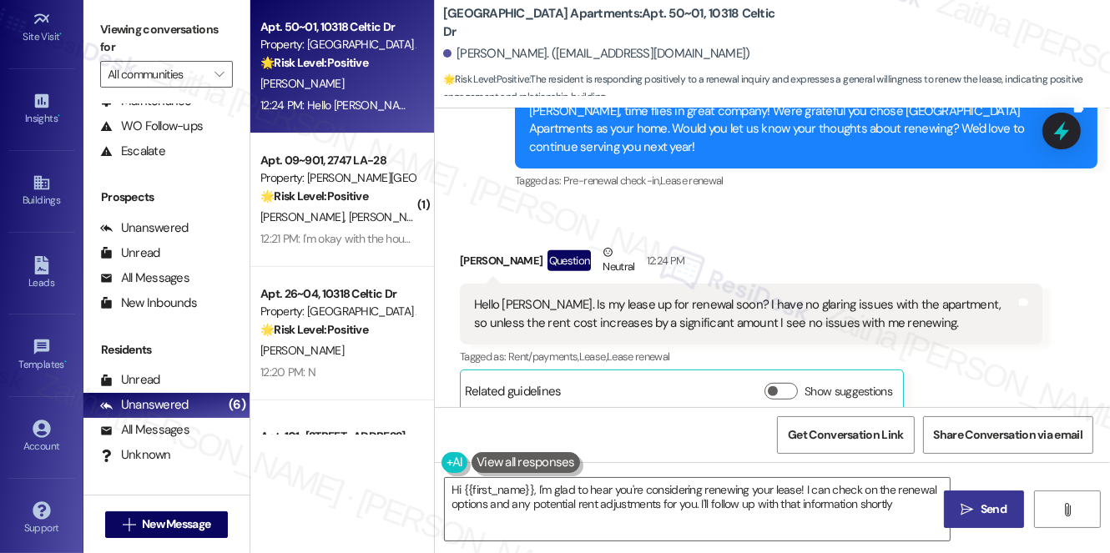
type textarea "Hi {{first_name}}, I'm glad to hear you're considering renewing your lease! I c…"
click at [782, 383] on button "Show suggestions" at bounding box center [780, 391] width 33 height 17
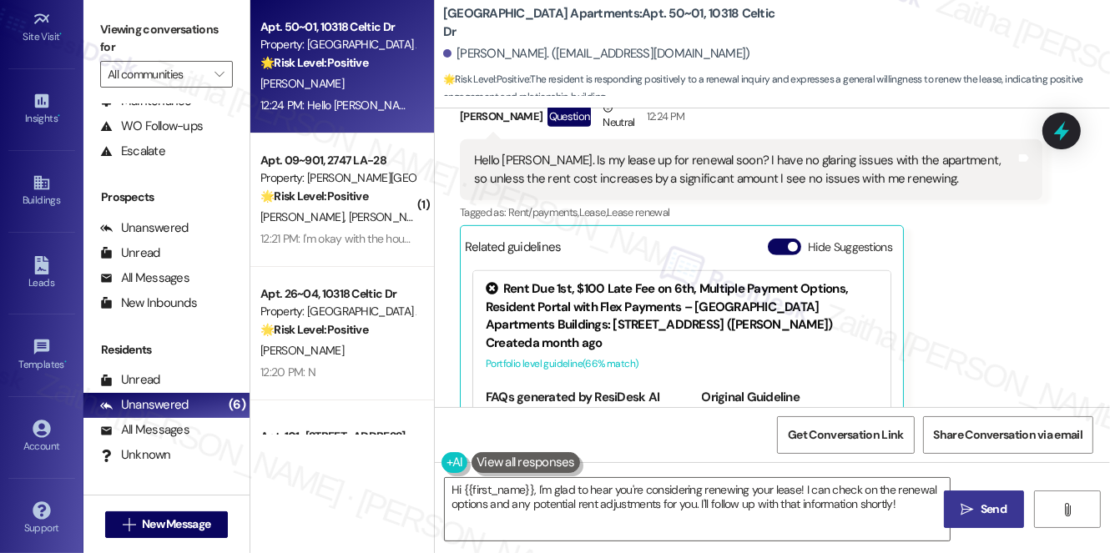
scroll to position [836, 0]
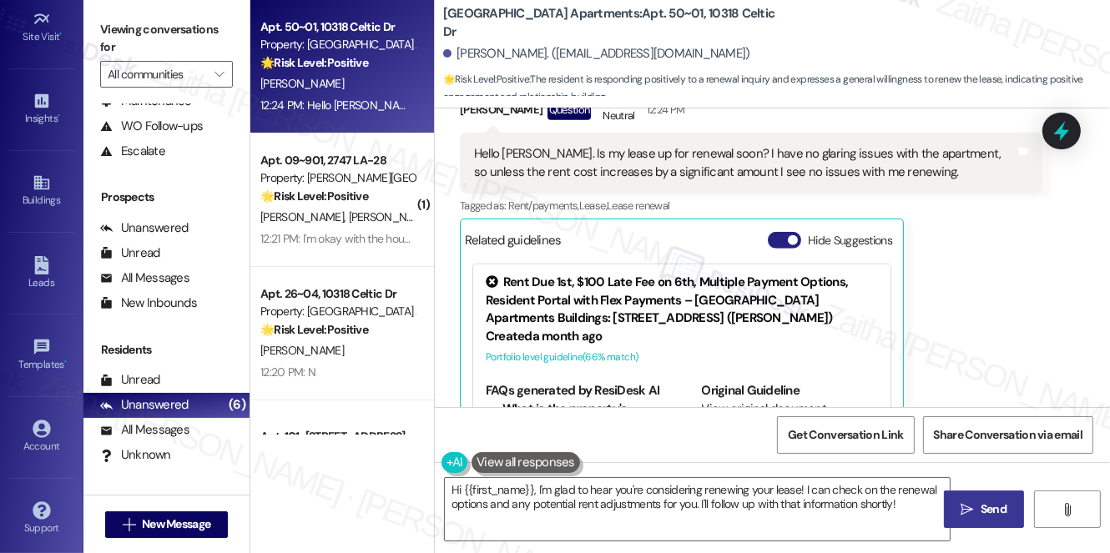
click at [774, 232] on button "Hide Suggestions" at bounding box center [784, 240] width 33 height 17
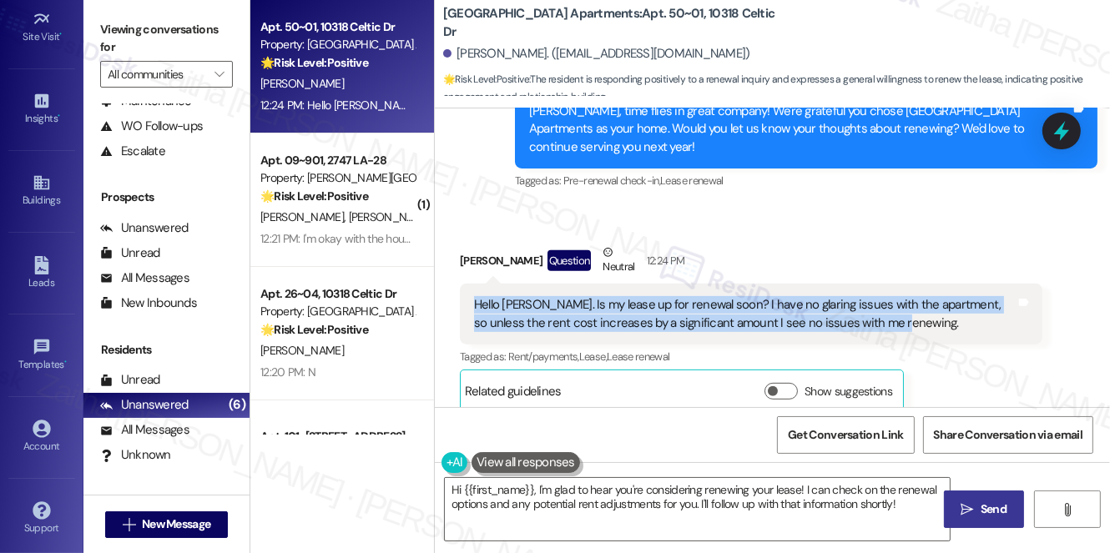
drag, startPoint x: 471, startPoint y: 290, endPoint x: 894, endPoint y: 310, distance: 423.5
click at [894, 310] on div "Hello Sarah. Is my lease up for renewal soon? I have no glaring issues with the…" at bounding box center [744, 314] width 545 height 36
copy div "Hello Sarah. Is my lease up for renewal soon? I have no glaring issues with the…"
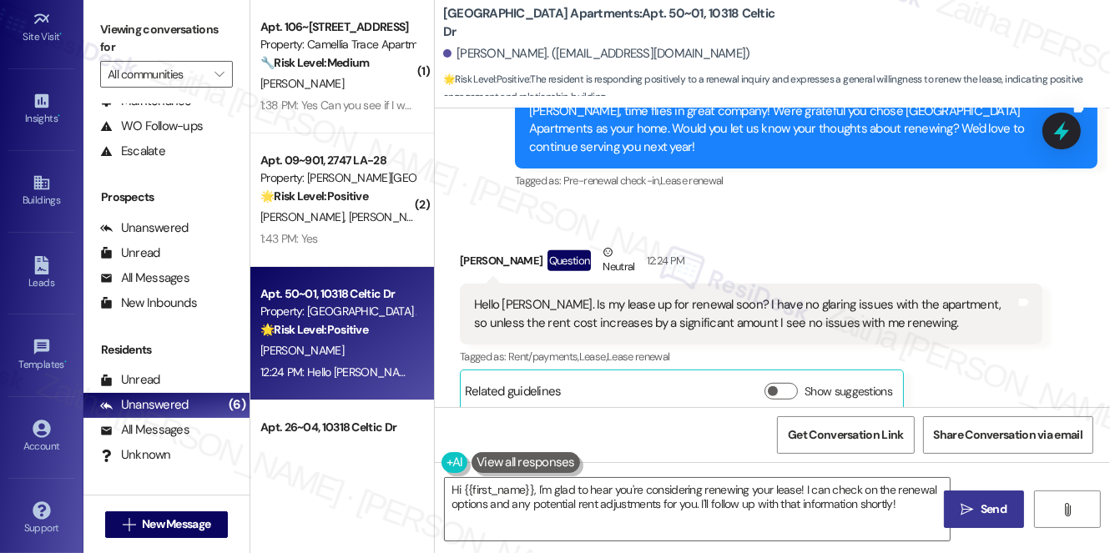
click at [837, 206] on div "Received via SMS Jody Toms Question Neutral 12:24 PM Hello Sarah. Is my lease u…" at bounding box center [772, 315] width 675 height 219
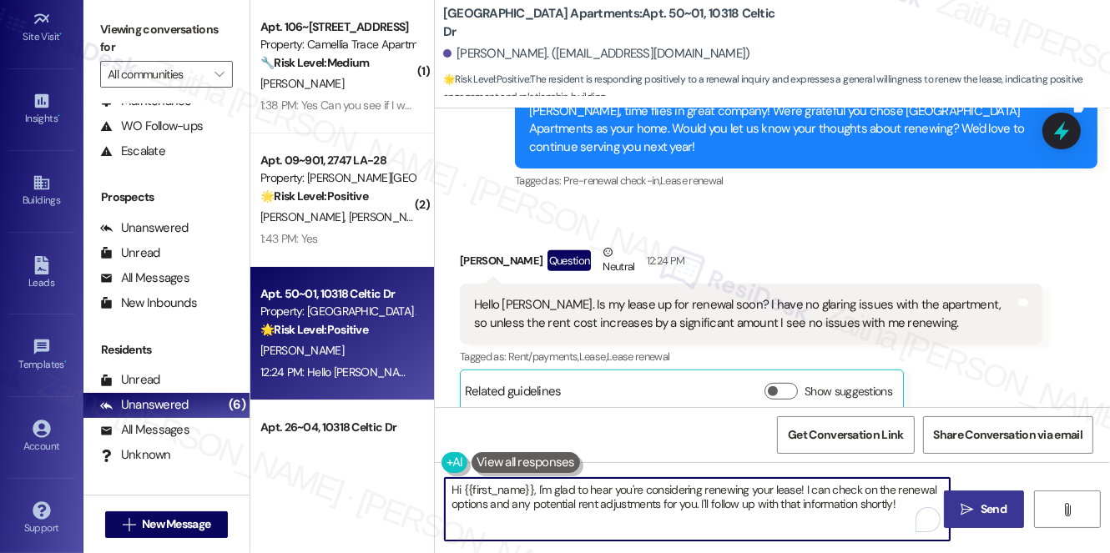
drag, startPoint x: 447, startPoint y: 490, endPoint x: 907, endPoint y: 505, distance: 460.0
click at [907, 506] on textarea "Hi {{first_name}}, I'm glad to hear you're considering renewing your lease! I c…" at bounding box center [697, 509] width 505 height 63
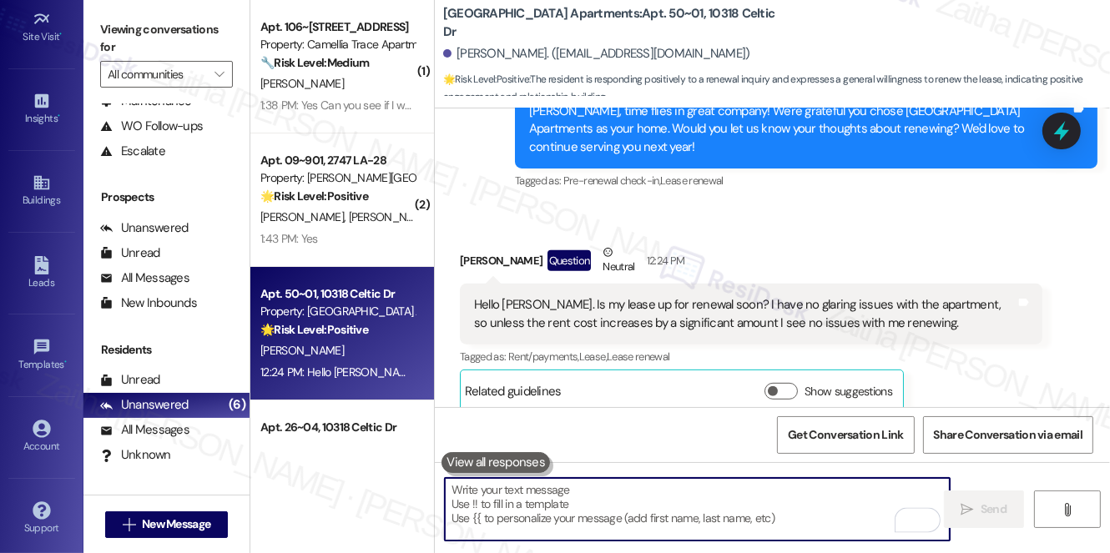
paste textarea "thank you for sharing that with us! We’re glad to hear you haven’t had any majo…"
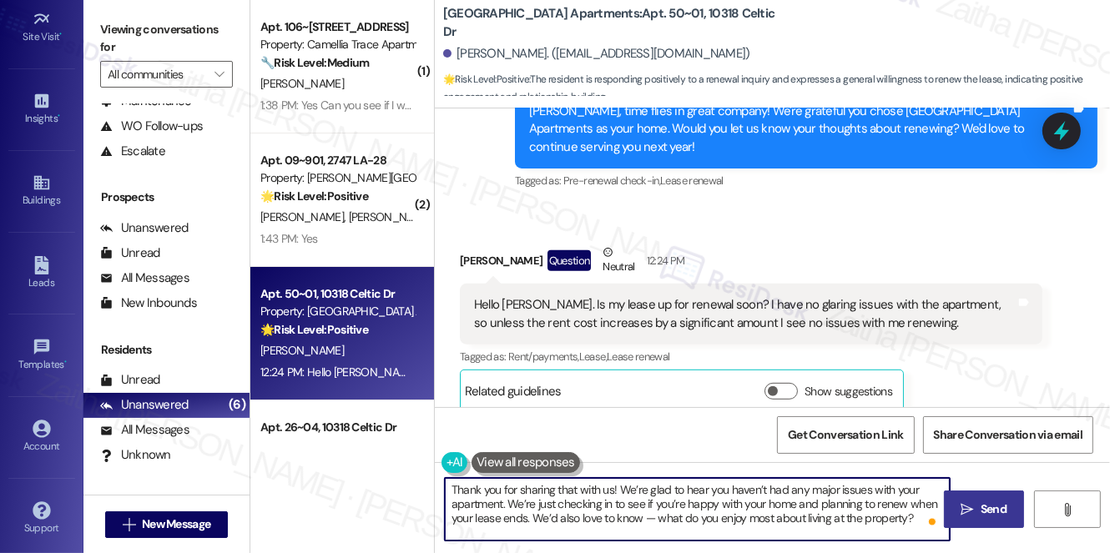
click at [467, 244] on div "Jody Toms Question Neutral 12:24 PM" at bounding box center [751, 264] width 582 height 41
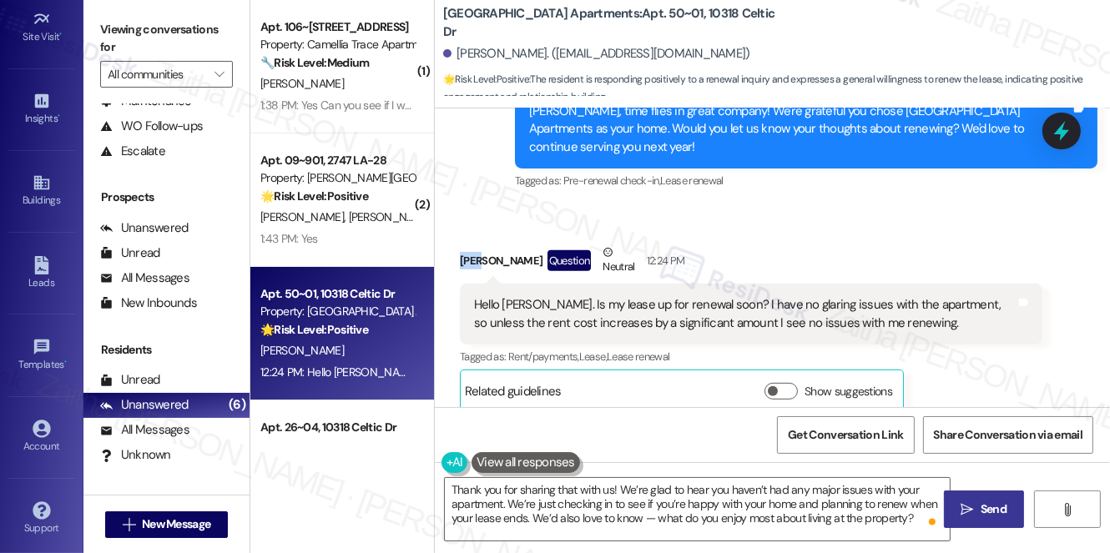
click at [467, 244] on div "Jody Toms Question Neutral 12:24 PM" at bounding box center [751, 264] width 582 height 41
copy div "Jody"
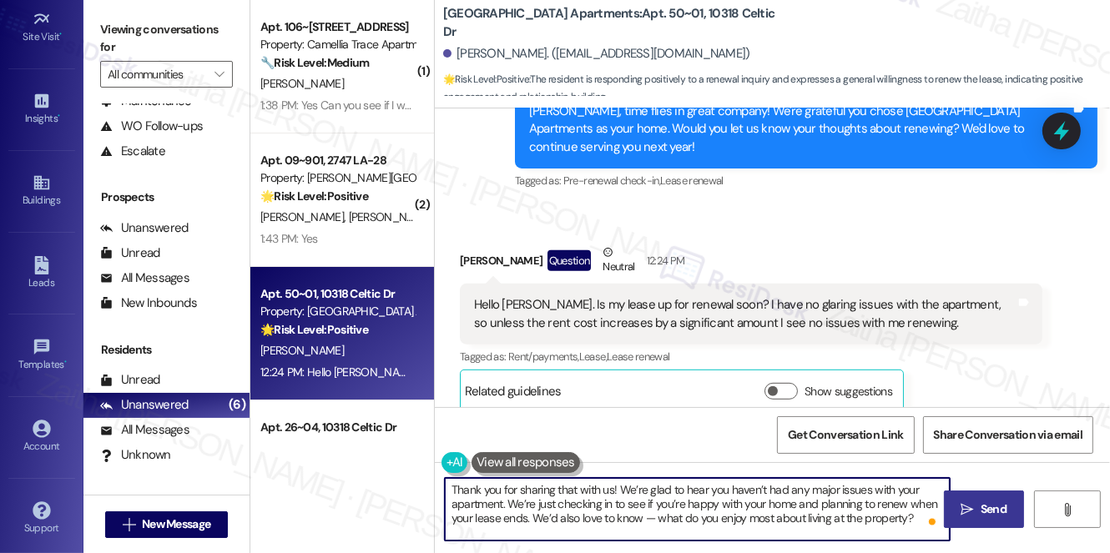
click at [614, 486] on textarea "Thank you for sharing that with us! We’re glad to hear you haven’t had any majo…" at bounding box center [697, 509] width 505 height 63
paste textarea "Jody"
click at [682, 513] on textarea "Thank you for sharing that with us, Jody! We’re glad to hear you haven’t had an…" at bounding box center [697, 509] width 505 height 63
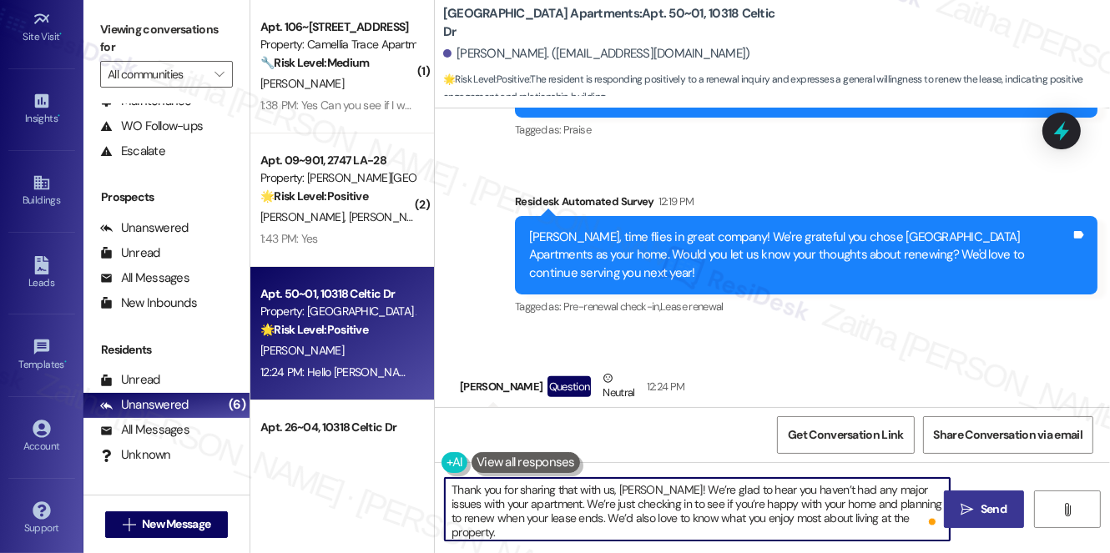
scroll to position [533, 0]
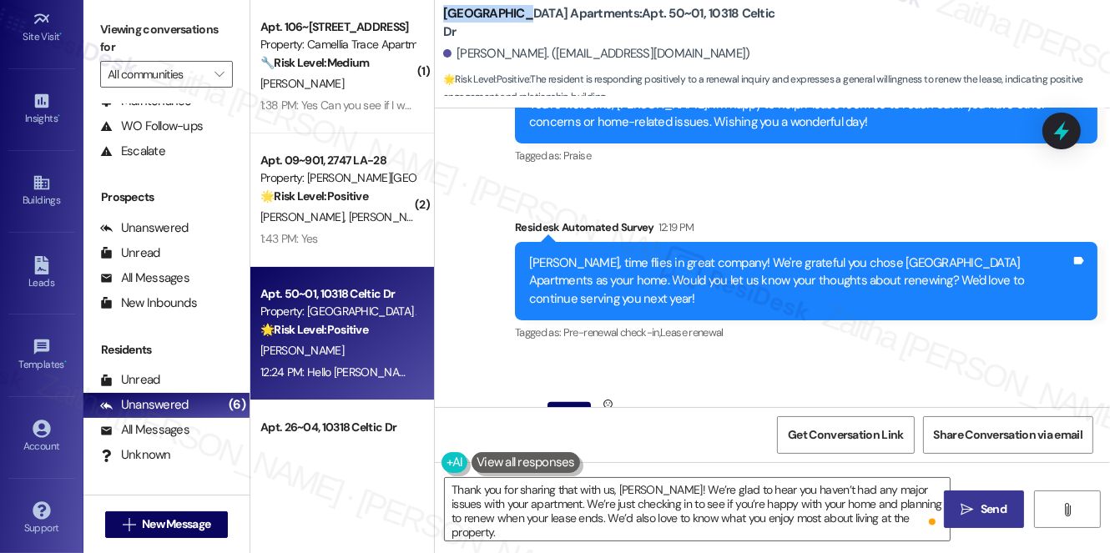
drag, startPoint x: 443, startPoint y: 23, endPoint x: 516, endPoint y: 22, distance: 73.4
click at [516, 22] on b "Cypress Park Apartments: Apt. 50~01, 10318 Celtic Dr" at bounding box center [610, 23] width 334 height 36
copy b "Cypress Park"
click at [880, 519] on textarea "Thank you for sharing that with us, Jody! We’re glad to hear you haven’t had an…" at bounding box center [697, 509] width 505 height 63
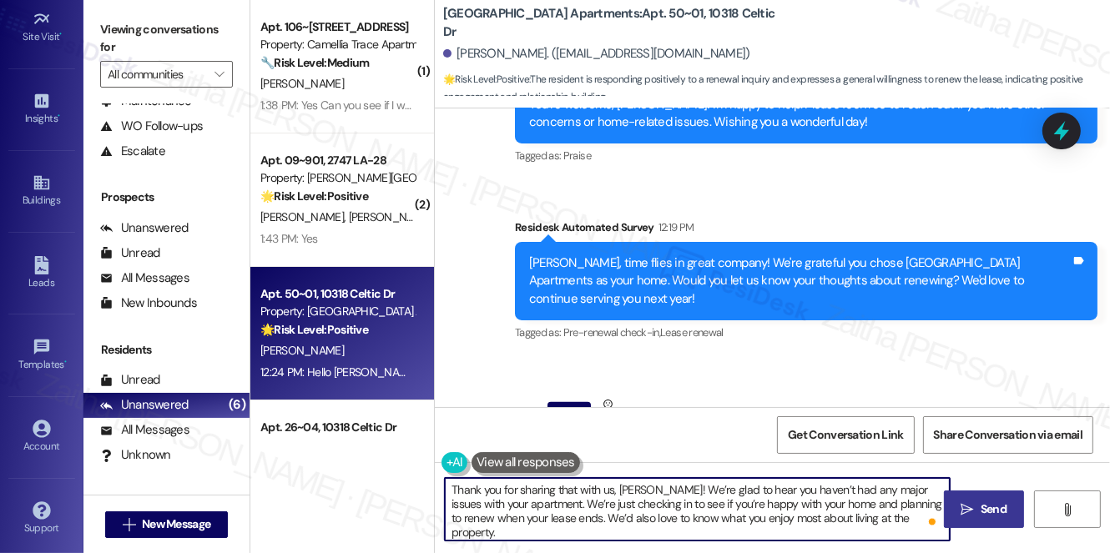
click at [880, 519] on textarea "Thank you for sharing that with us, Jody! We’re glad to hear you haven’t had an…" at bounding box center [697, 509] width 505 height 63
paste textarea "Cypress Park"
type textarea "Thank you for sharing that with us, Jody! We’re glad to hear you haven’t had an…"
click at [981, 510] on span "Send" at bounding box center [993, 510] width 26 height 18
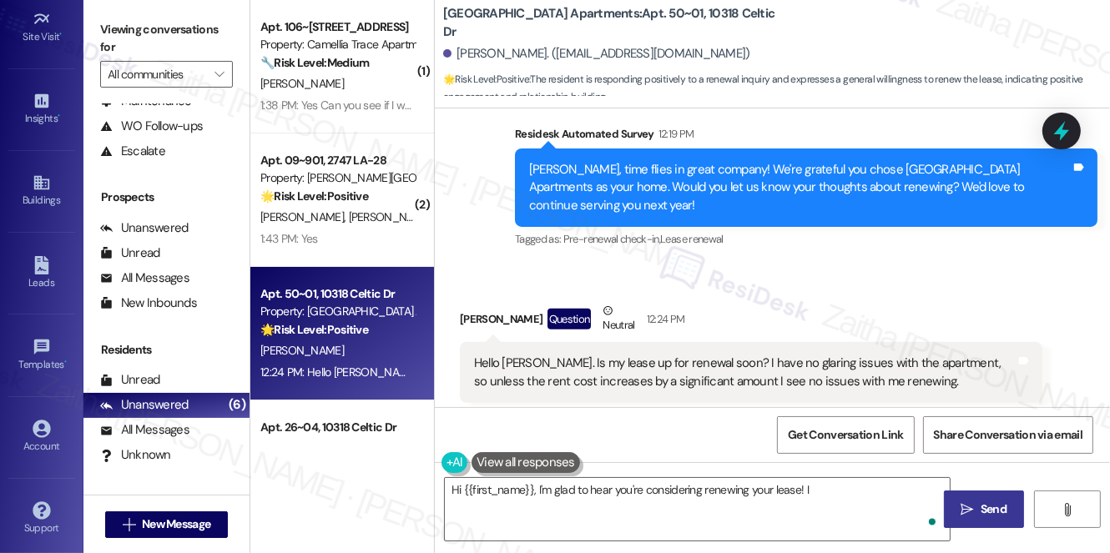
scroll to position [684, 0]
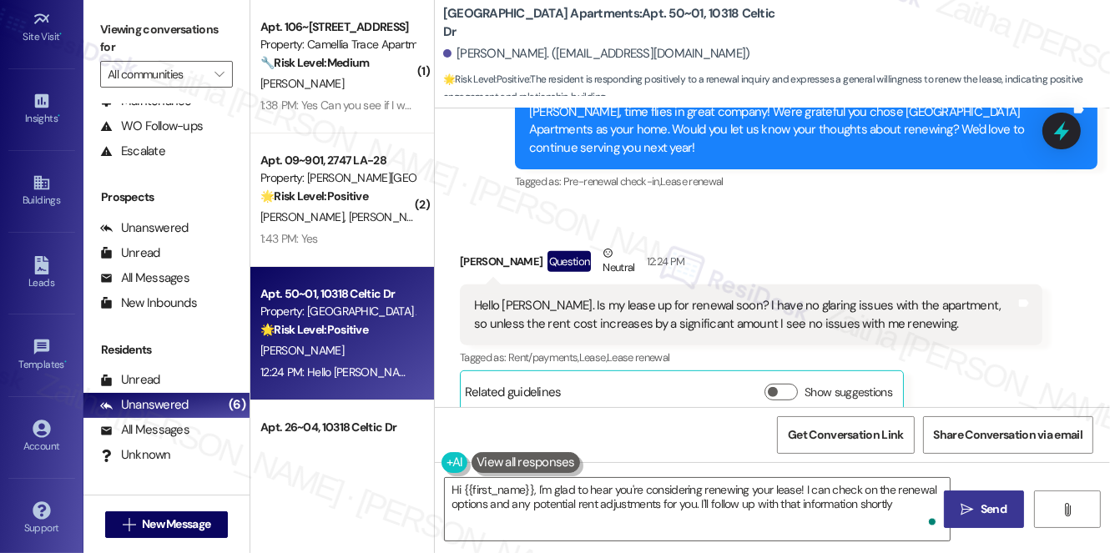
type textarea "Hi {{first_name}}, I'm glad to hear you're considering renewing your lease! I c…"
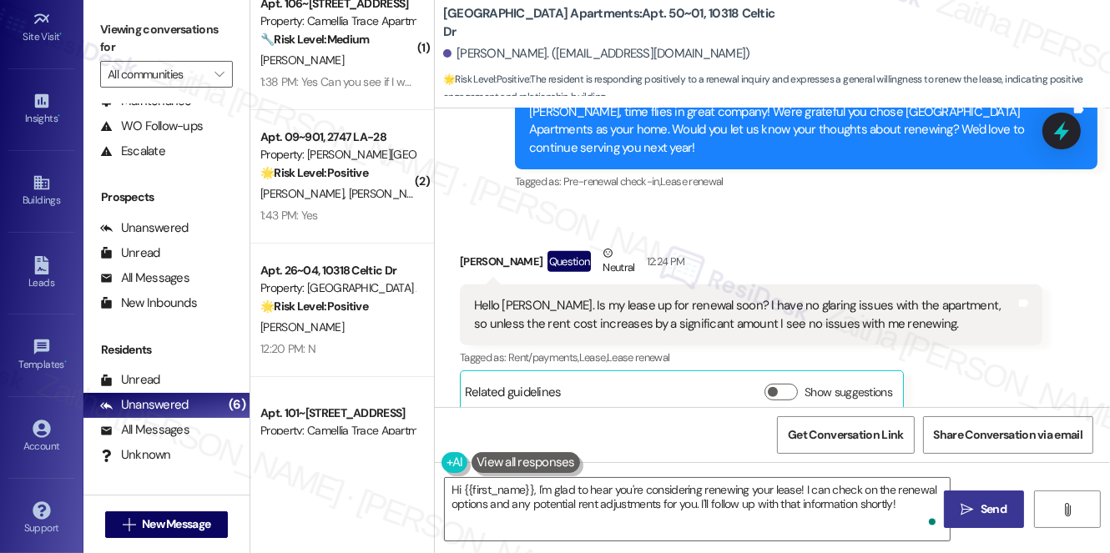
scroll to position [0, 0]
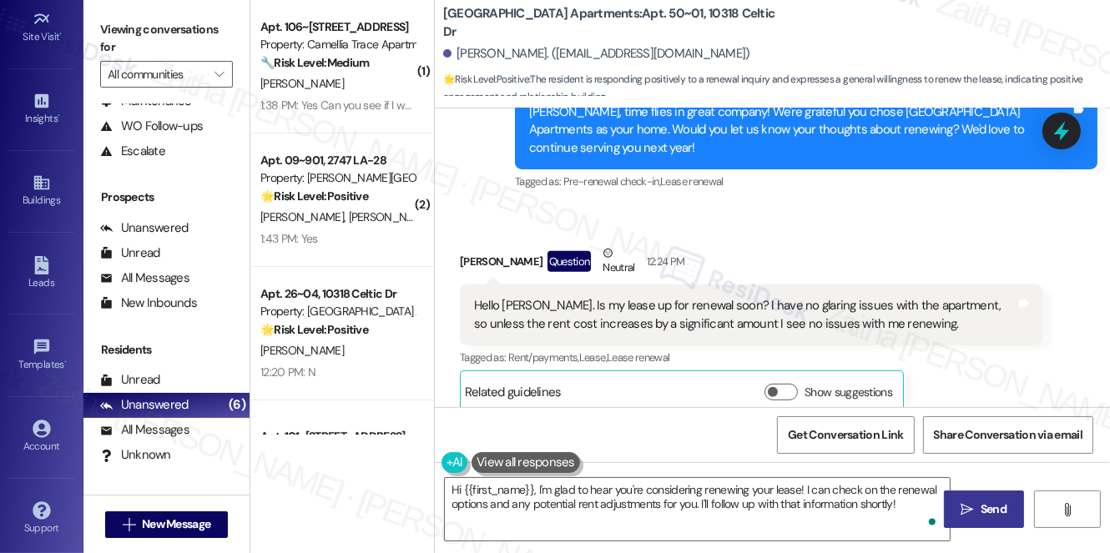
click at [459, 69] on div "Cypress Park Apartments: Apt. 50~01, 10318 Celtic Dr Jody Toms. (jodytoms1138@g…" at bounding box center [776, 50] width 667 height 92
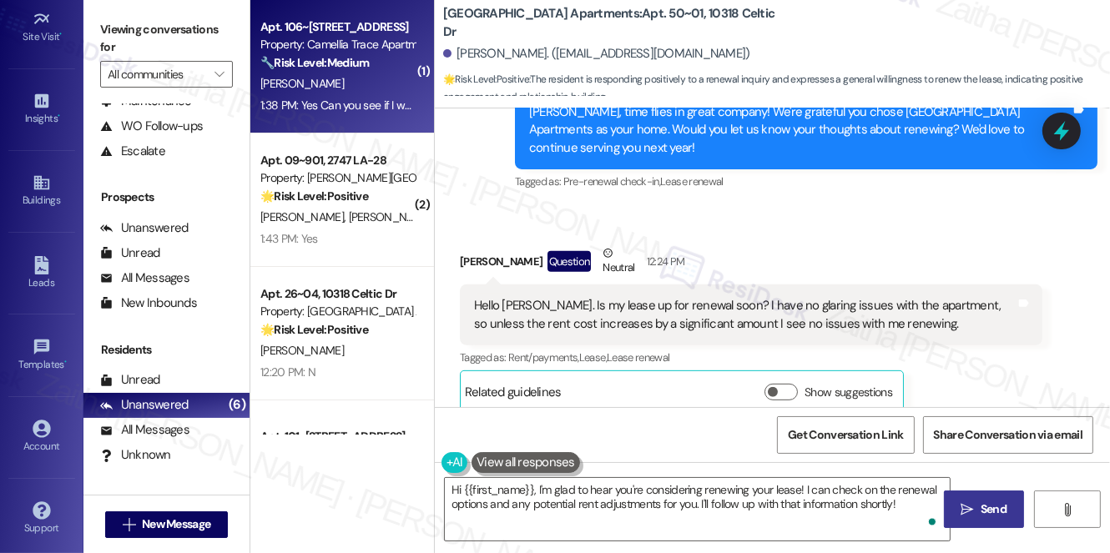
click at [369, 66] on strong "🔧 Risk Level: Medium" at bounding box center [314, 62] width 108 height 15
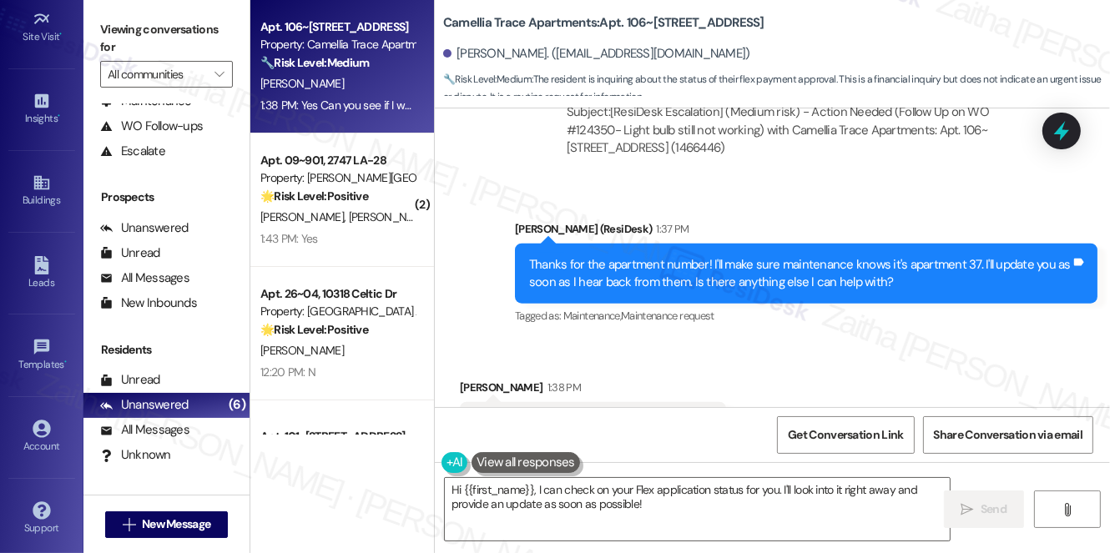
scroll to position [1741, 0]
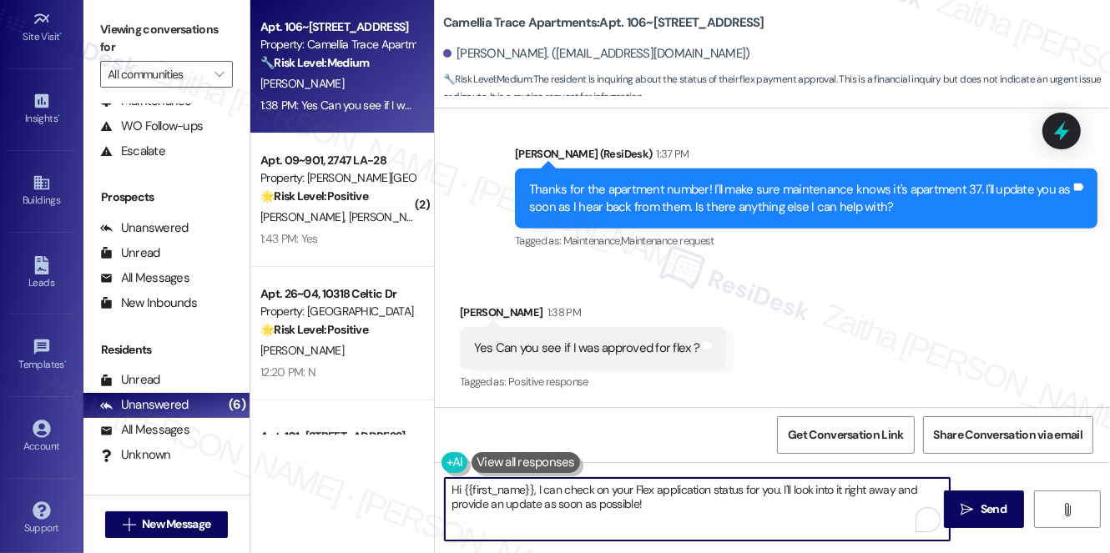
drag, startPoint x: 535, startPoint y: 488, endPoint x: 446, endPoint y: 487, distance: 89.3
click at [446, 487] on textarea "Hi {{first_name}}, I can check on your Flex application status for you. I'll lo…" at bounding box center [697, 509] width 505 height 63
click at [461, 491] on textarea "I can check on your Flex application status for you. I'll look into it right aw…" at bounding box center [697, 509] width 505 height 63
click at [725, 487] on textarea "I'm happy to check on your Flex application status for you. I'll look into it r…" at bounding box center [697, 509] width 505 height 63
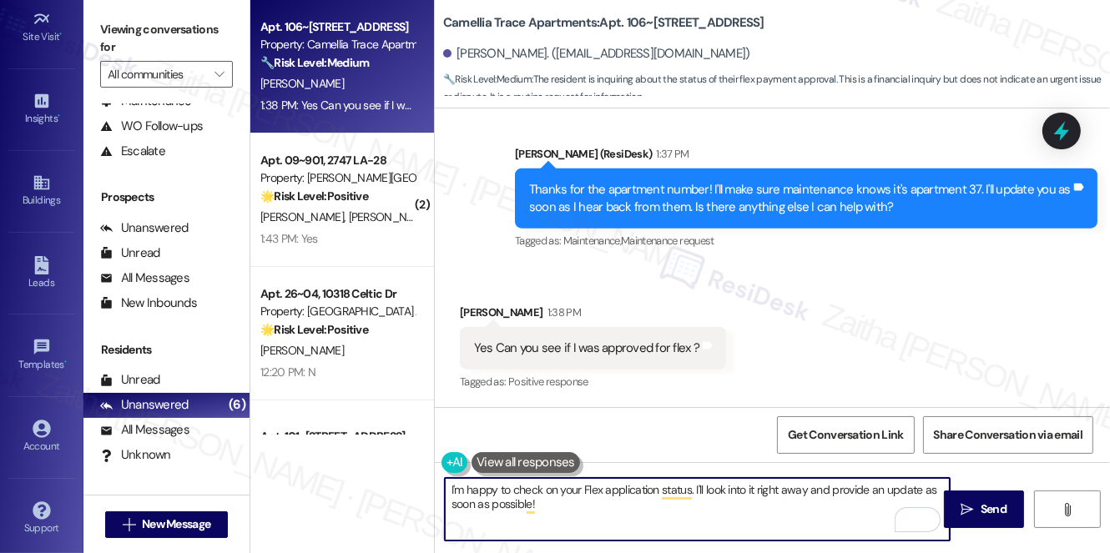
click at [801, 491] on textarea "I'm happy to check on your Flex application status. I'll look into it right awa…" at bounding box center [697, 509] width 505 height 63
click at [466, 503] on textarea "I'm happy to check on your Flex application status. I'll look into it and provi…" at bounding box center [697, 509] width 505 height 63
type textarea "I'm happy to check on your Flex application status. I'll look into it and provi…"
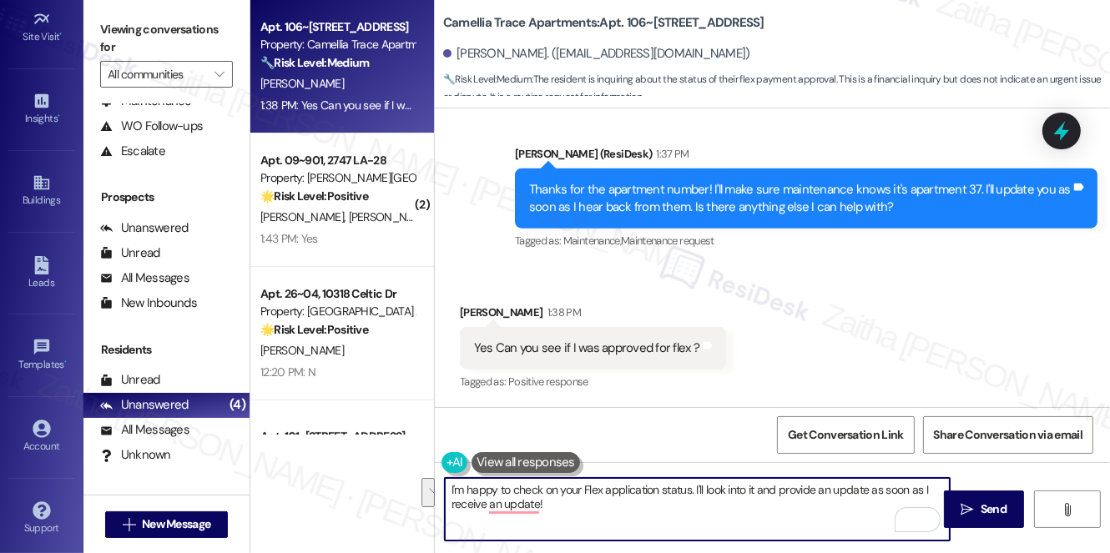
drag, startPoint x: 447, startPoint y: 490, endPoint x: 581, endPoint y: 506, distance: 134.5
click at [581, 506] on textarea "I'm happy to check on your Flex application status. I'll look into it and provi…" at bounding box center [697, 509] width 505 height 63
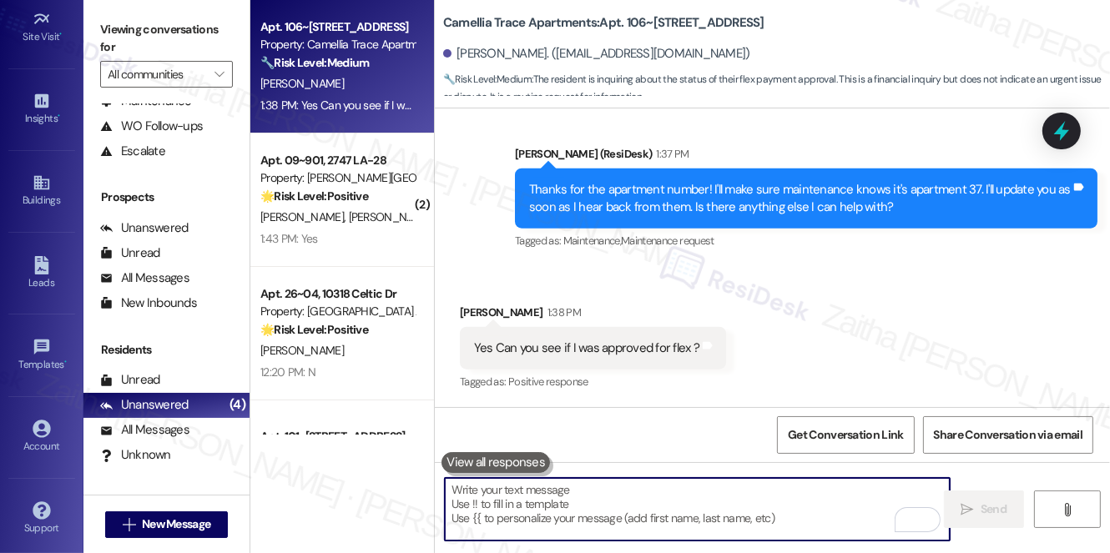
paste textarea "I’d be happy to check on your Flex application status. I’ll look into it and sh…"
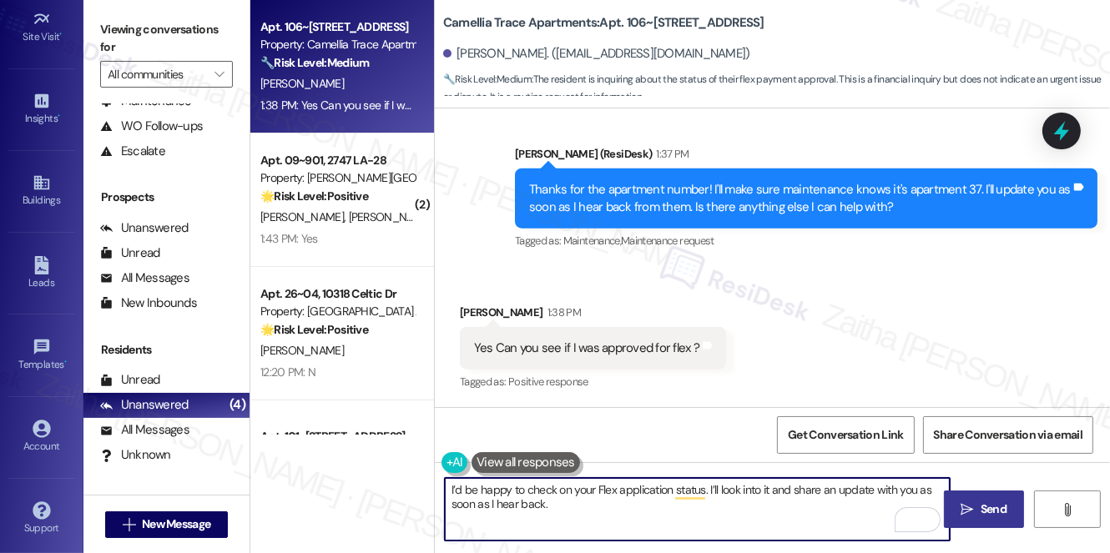
type textarea "I’d be happy to check on your Flex application status. I’ll look into it and sh…"
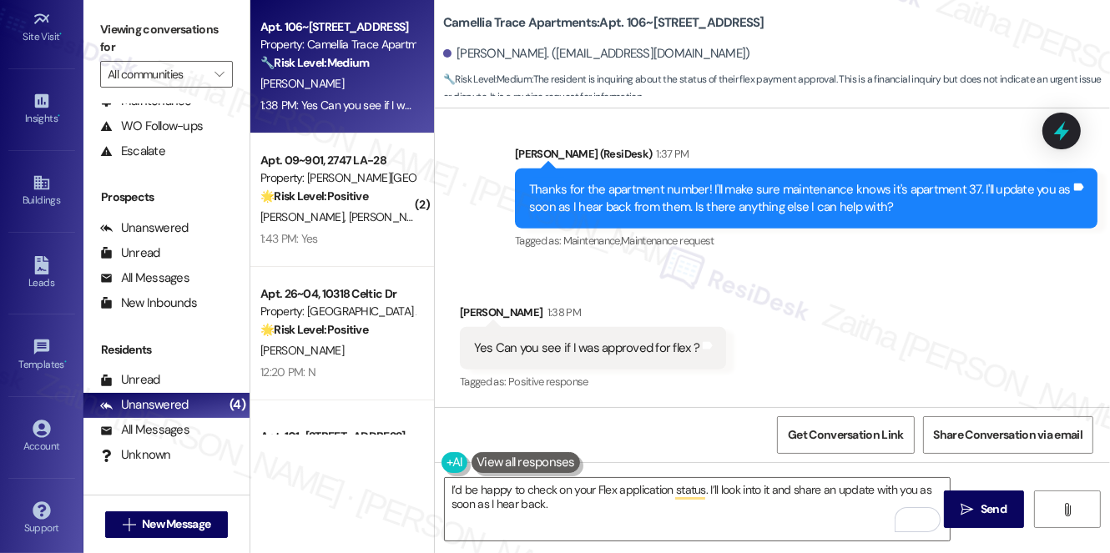
drag, startPoint x: 986, startPoint y: 498, endPoint x: 939, endPoint y: 461, distance: 60.1
click at [986, 498] on button " Send" at bounding box center [984, 510] width 81 height 38
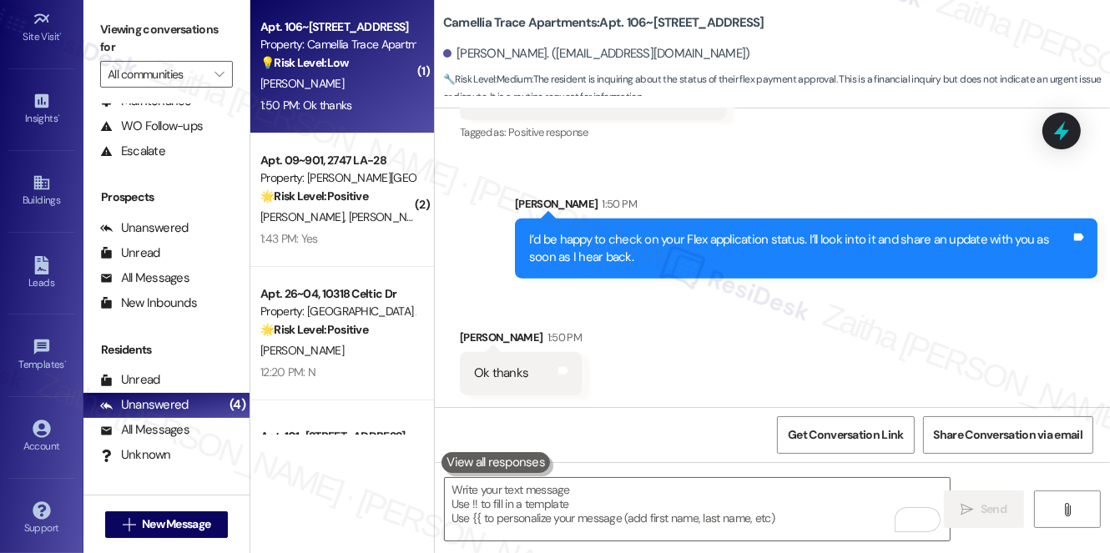
scroll to position [1992, 0]
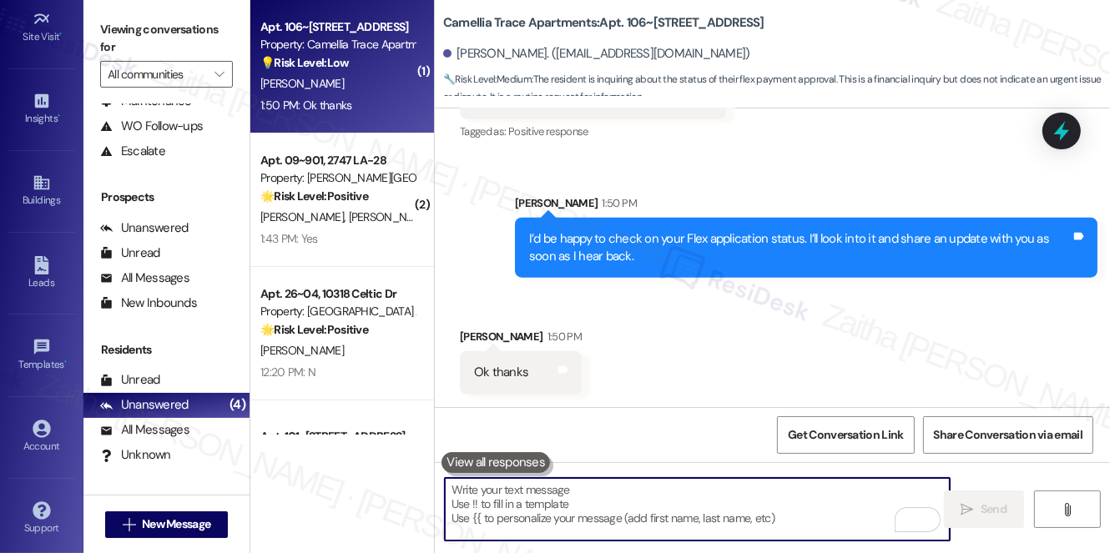
click at [550, 506] on textarea "To enrich screen reader interactions, please activate Accessibility in Grammarl…" at bounding box center [697, 509] width 505 height 63
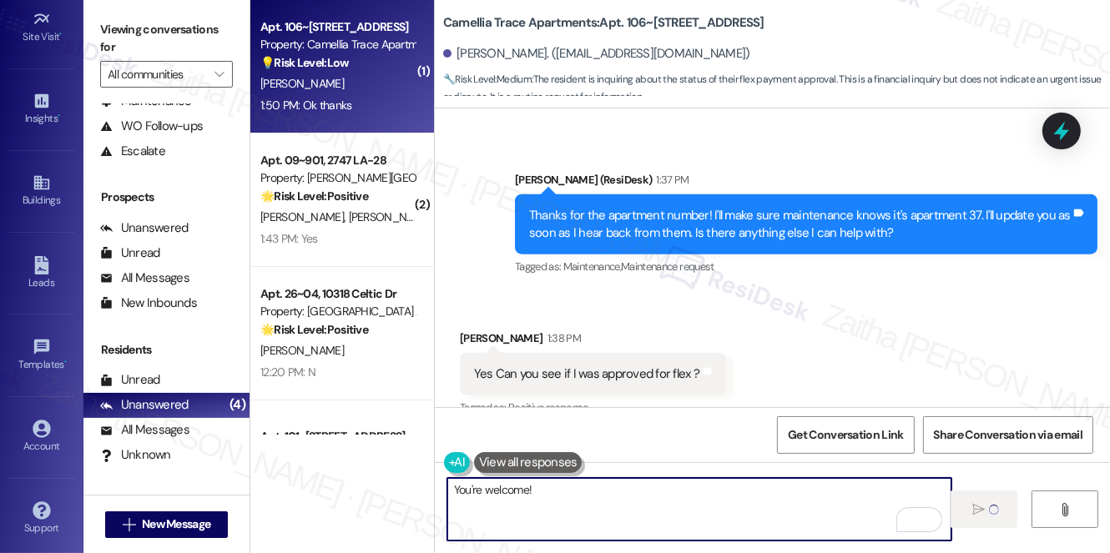
scroll to position [1689, 0]
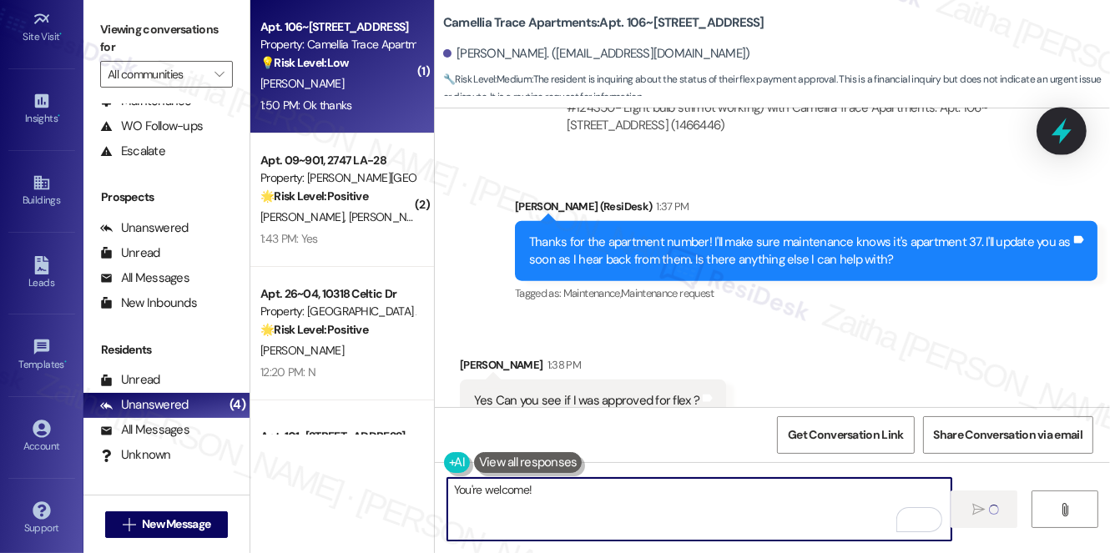
type textarea "You're welcome!"
click at [1067, 133] on icon at bounding box center [1061, 131] width 20 height 26
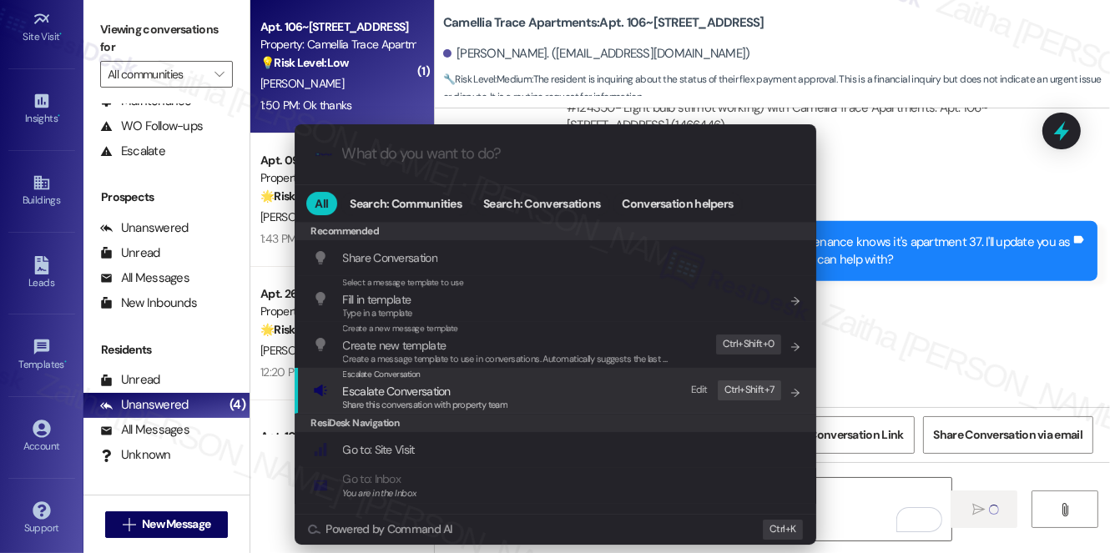
click at [387, 394] on span "Escalate Conversation" at bounding box center [397, 391] width 108 height 15
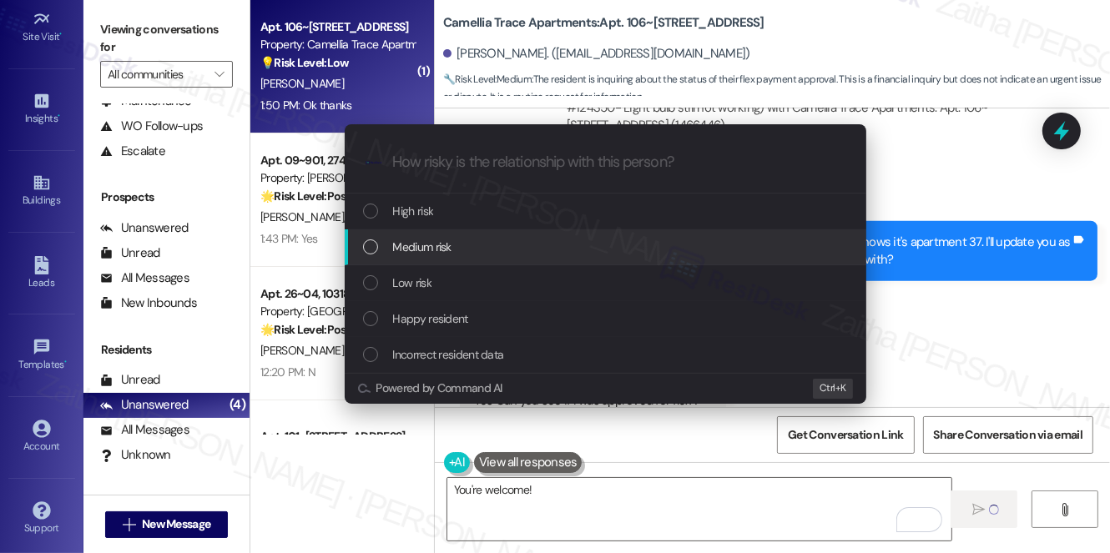
click at [420, 252] on span "Medium risk" at bounding box center [422, 247] width 58 height 18
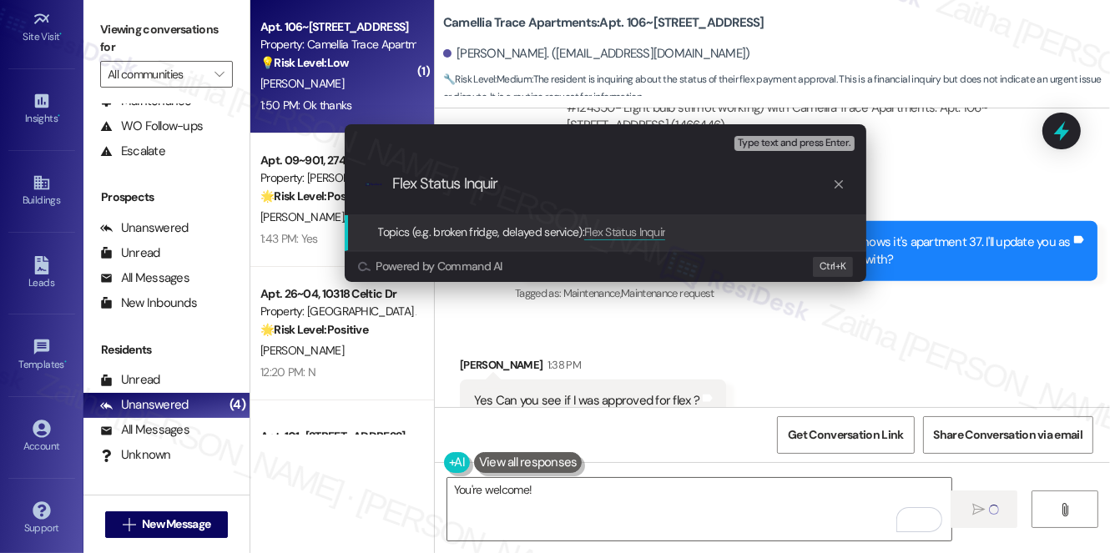
type input "Flex Status Inquiry"
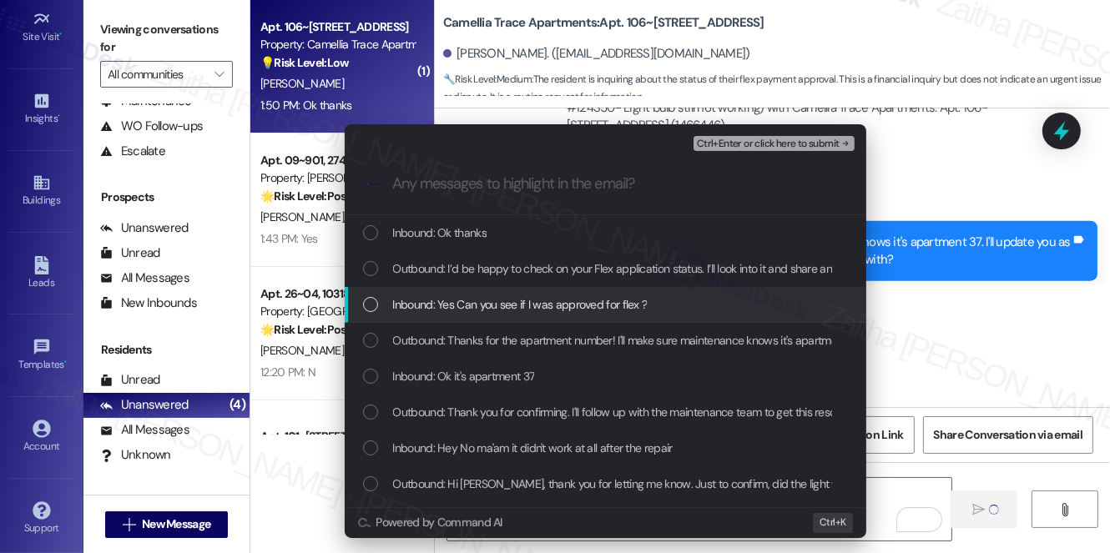
click at [538, 309] on span "Inbound: Yes Can you see if I was approved for flex ?" at bounding box center [520, 304] width 254 height 18
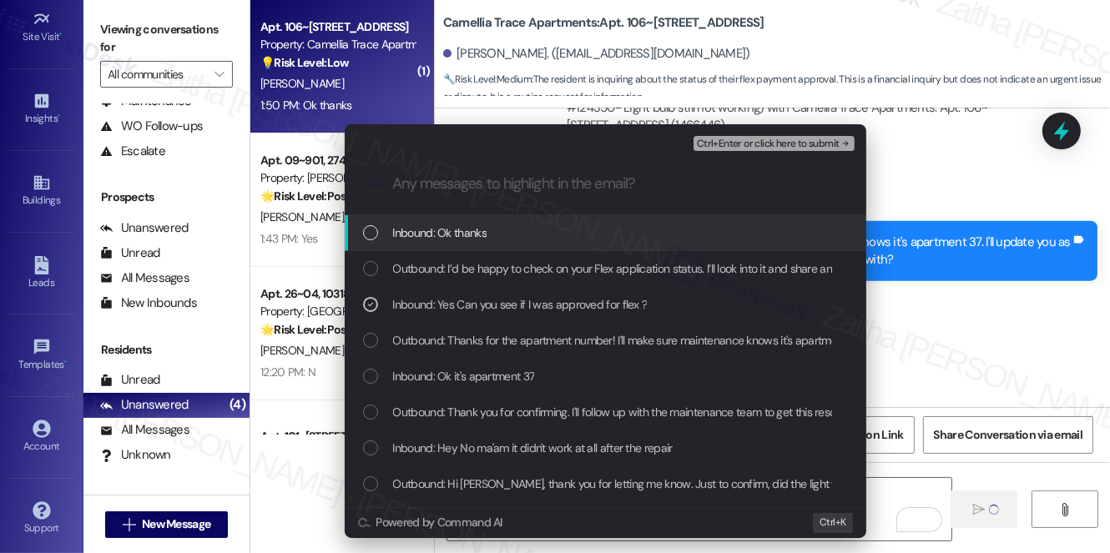
click at [732, 145] on span "Ctrl+Enter or click here to submit" at bounding box center [768, 144] width 143 height 12
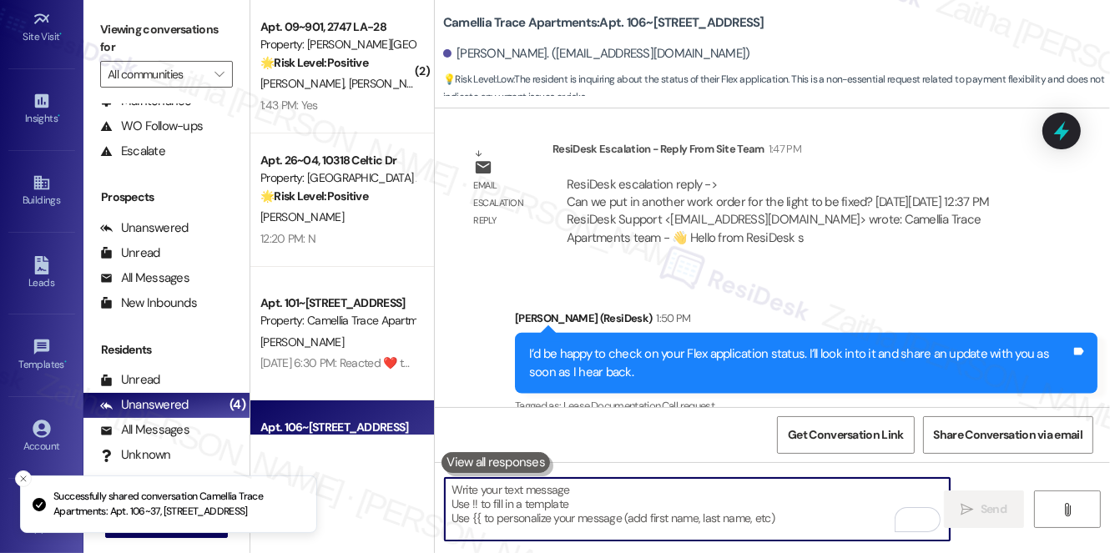
scroll to position [2069, 0]
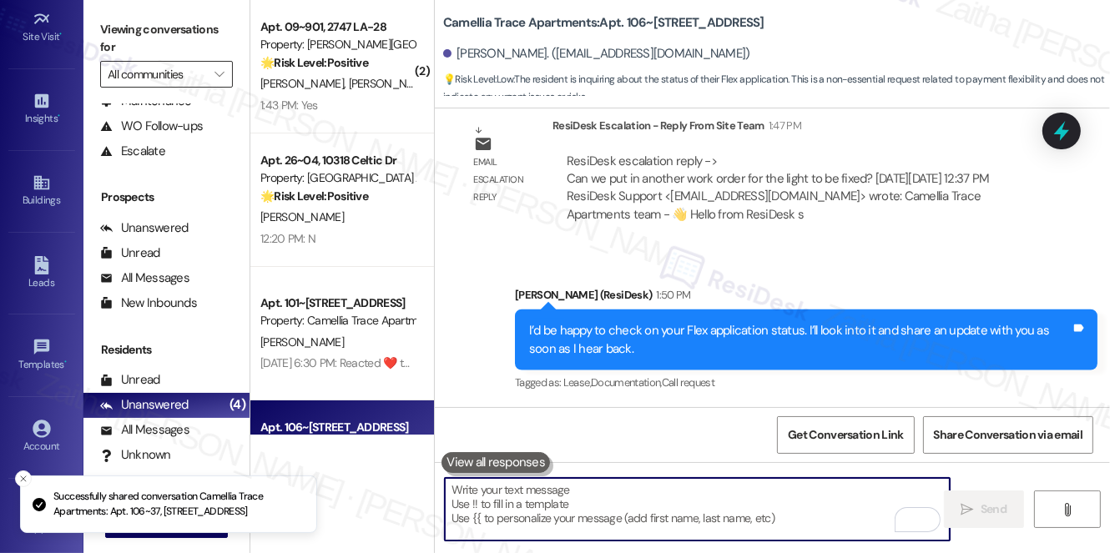
click at [200, 77] on input "All communities" at bounding box center [157, 74] width 98 height 27
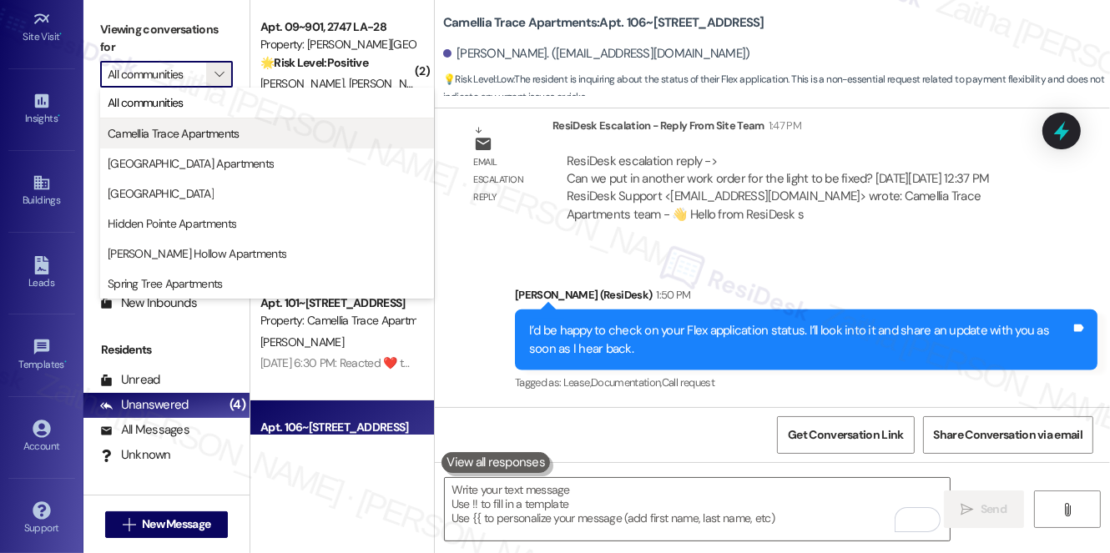
click at [171, 139] on span "Camellia Trace Apartments" at bounding box center [174, 133] width 132 height 17
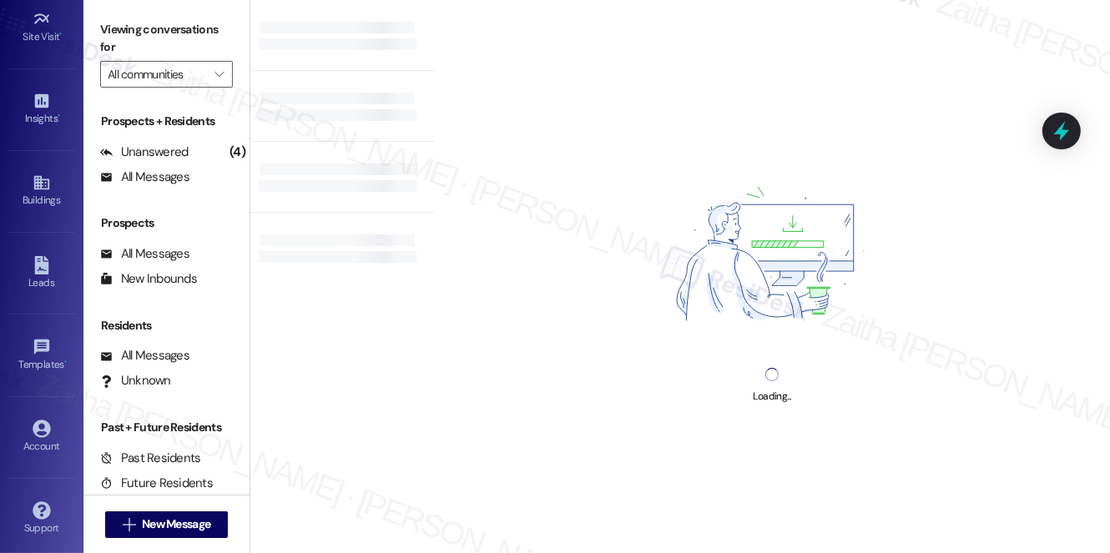
type input "Camellia Trace Apartments"
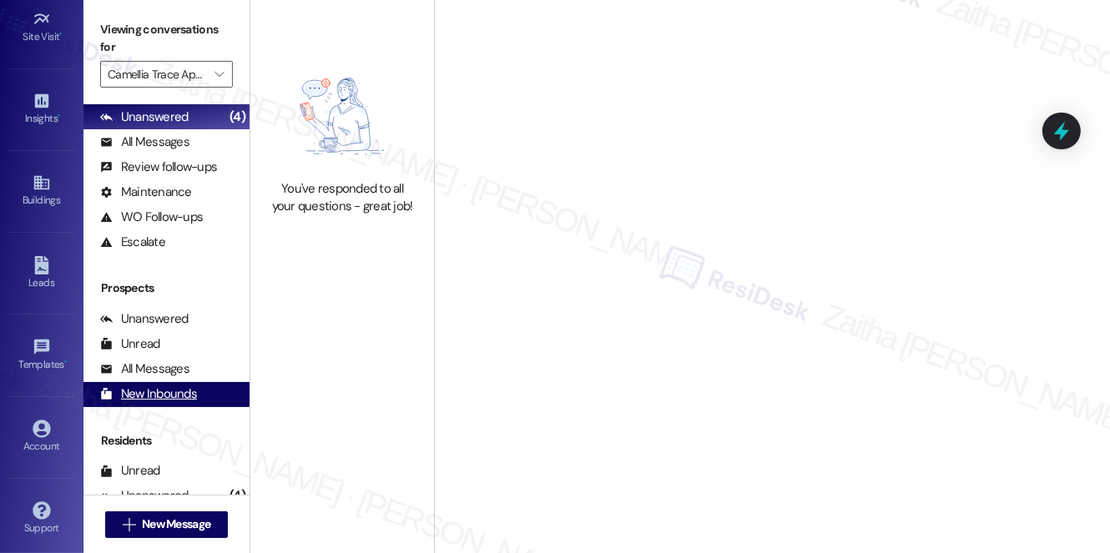
scroll to position [199, 0]
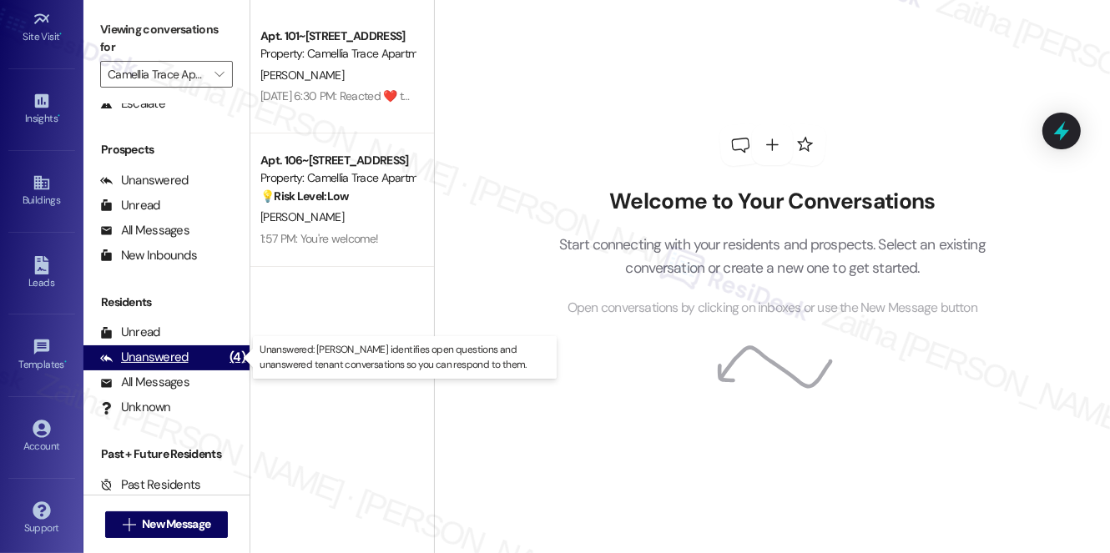
click at [158, 359] on div "Unanswered" at bounding box center [144, 358] width 88 height 18
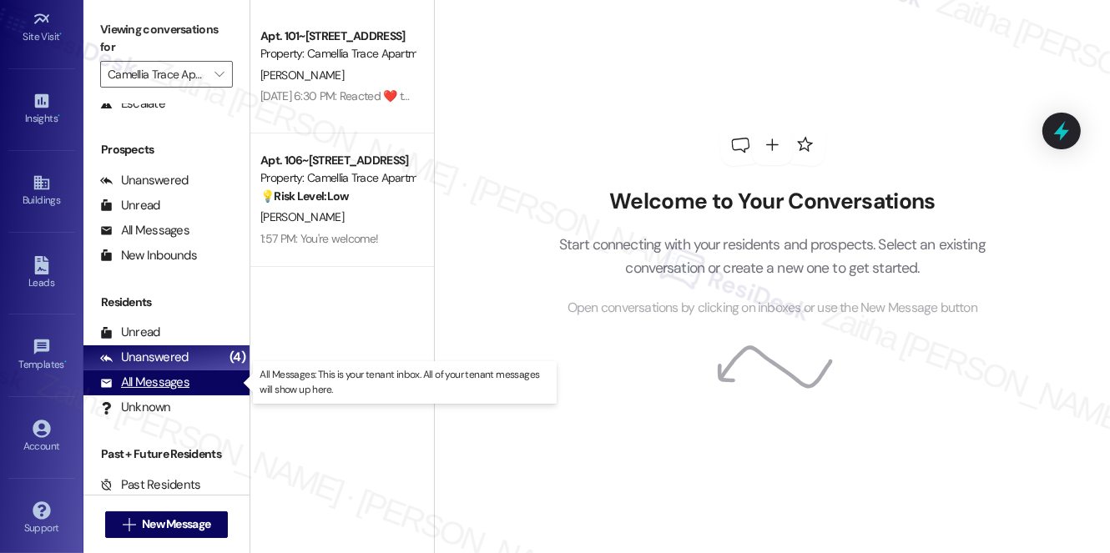
click at [163, 385] on div "All Messages" at bounding box center [144, 383] width 89 height 18
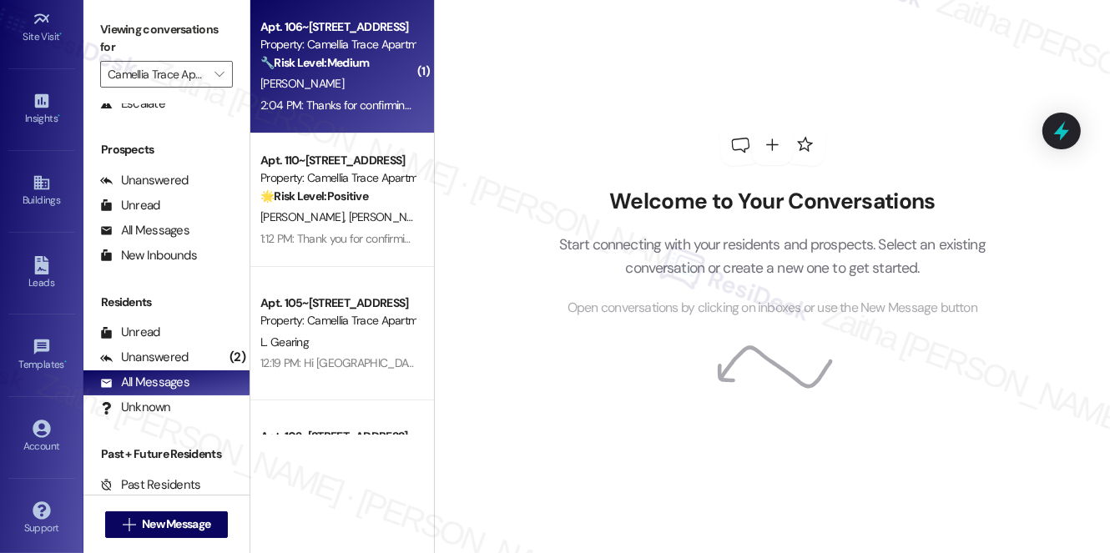
click at [345, 95] on div "2:04 PM: Thanks for confirming! I'll submit a new work order for the light. The…" at bounding box center [338, 105] width 158 height 21
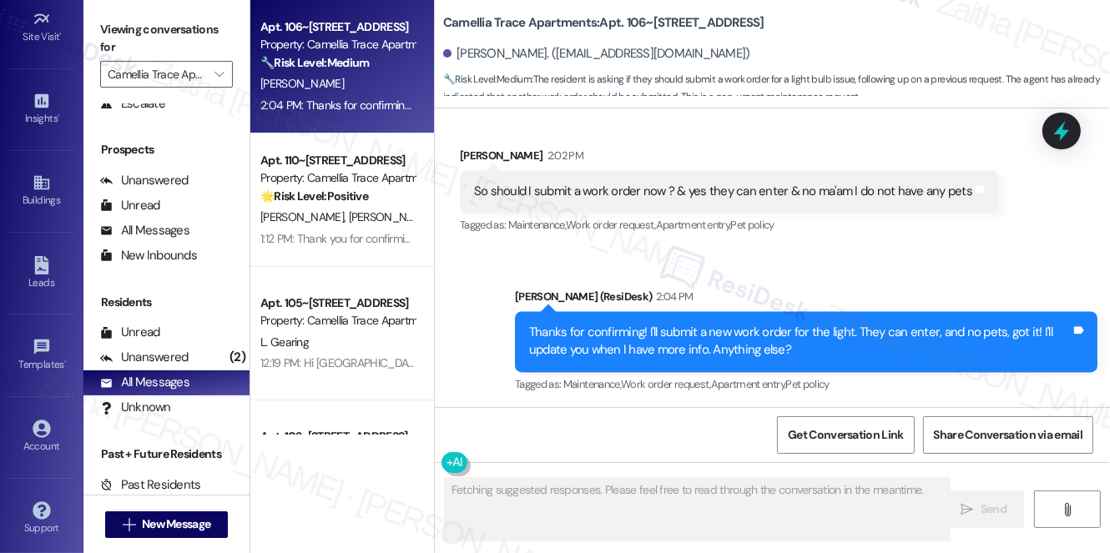
scroll to position [3034, 0]
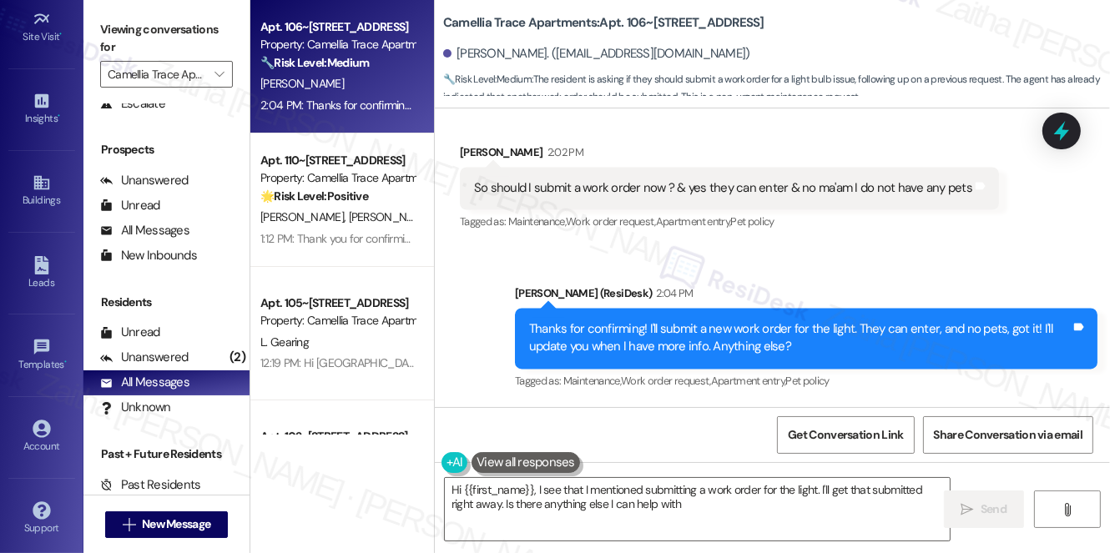
type textarea "Hi {{first_name}}, I see that I mentioned submitting a work order for the light…"
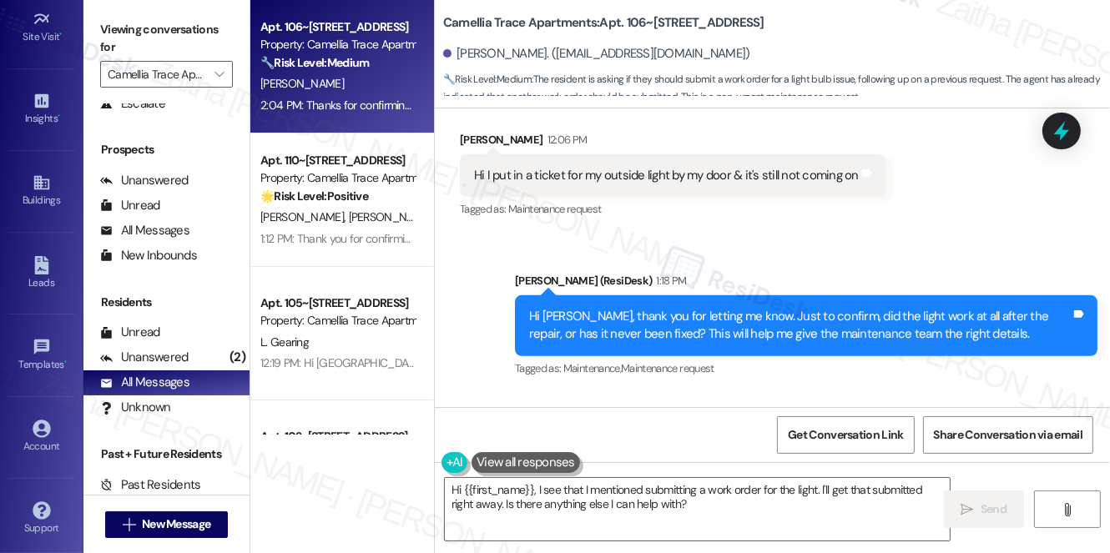
scroll to position [752, 0]
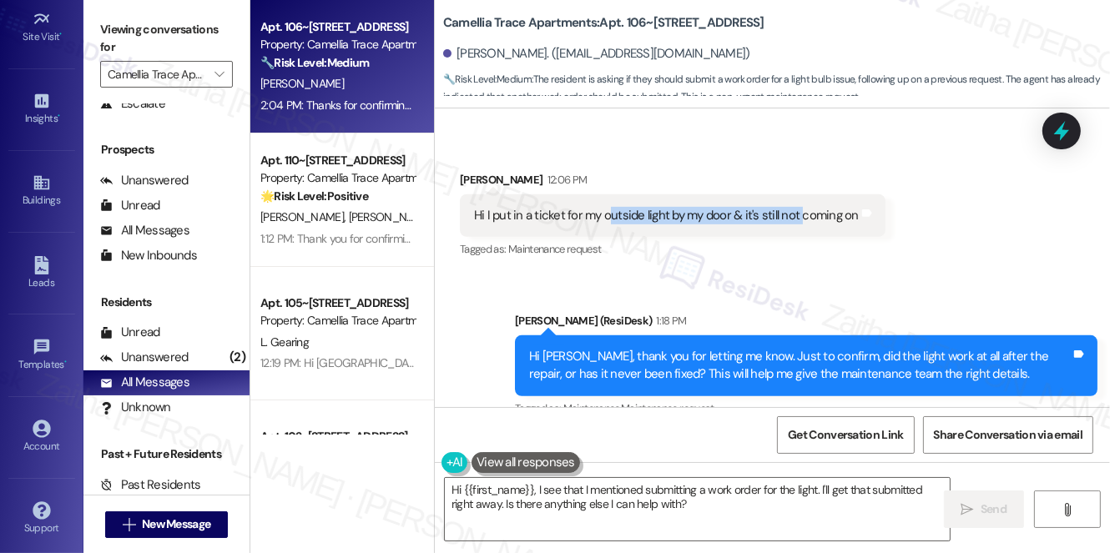
drag, startPoint x: 606, startPoint y: 217, endPoint x: 796, endPoint y: 209, distance: 190.4
click at [796, 209] on div "Hi I put in a ticket for my outside light by my door & it's still not coming on" at bounding box center [666, 216] width 385 height 18
copy div "utside light by my door & it's still not"
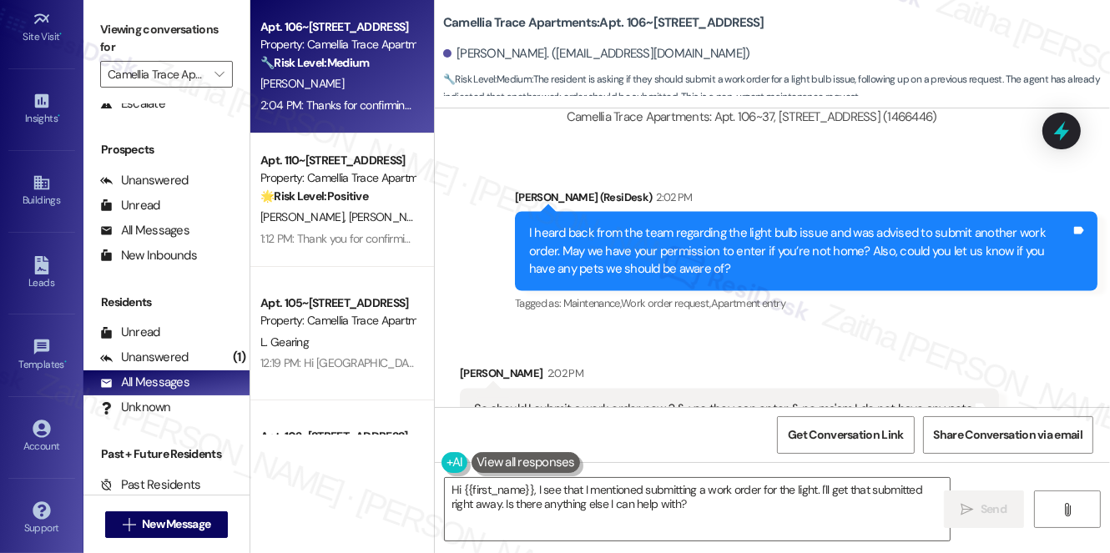
scroll to position [2806, 0]
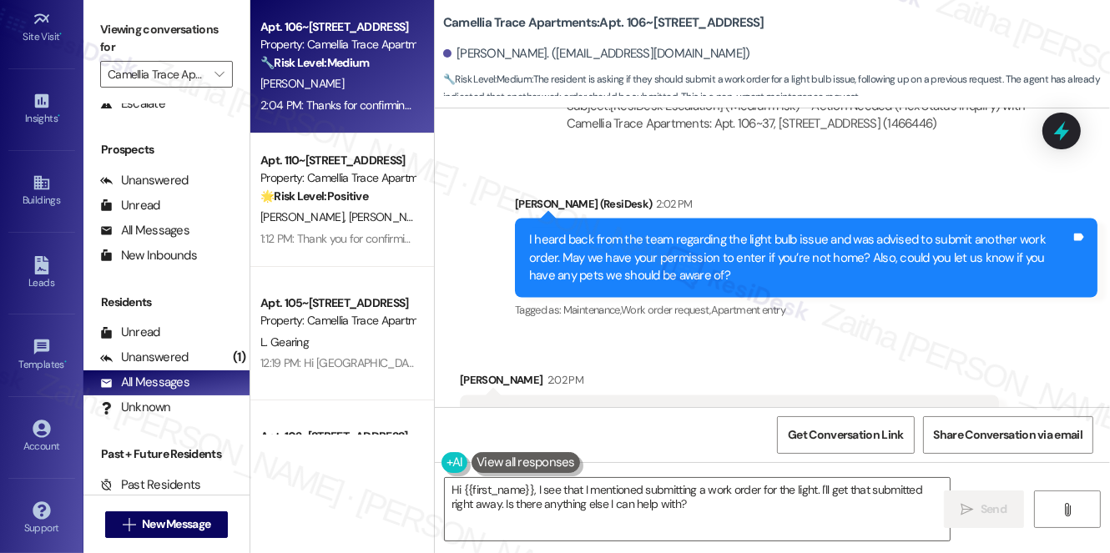
click at [741, 165] on div "Sent via SMS Sarah (ResiDesk) 2:02 PM I heard back from the team regarding the …" at bounding box center [772, 246] width 675 height 177
click at [147, 360] on div "Unanswered" at bounding box center [144, 358] width 88 height 18
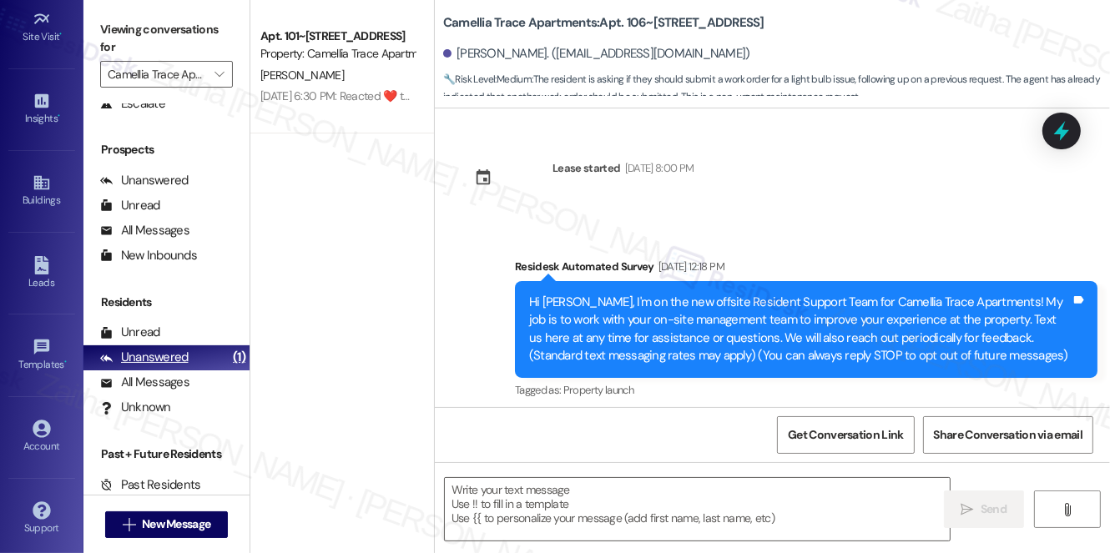
type textarea "Fetching suggested responses. Please feel free to read through the conversation…"
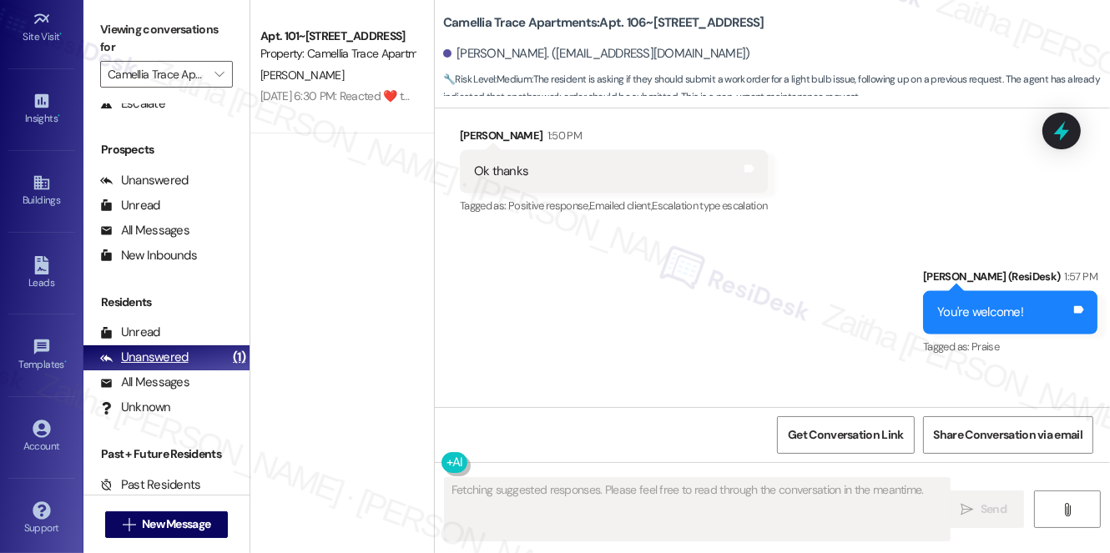
scroll to position [2874, 0]
